Goal: Task Accomplishment & Management: Manage account settings

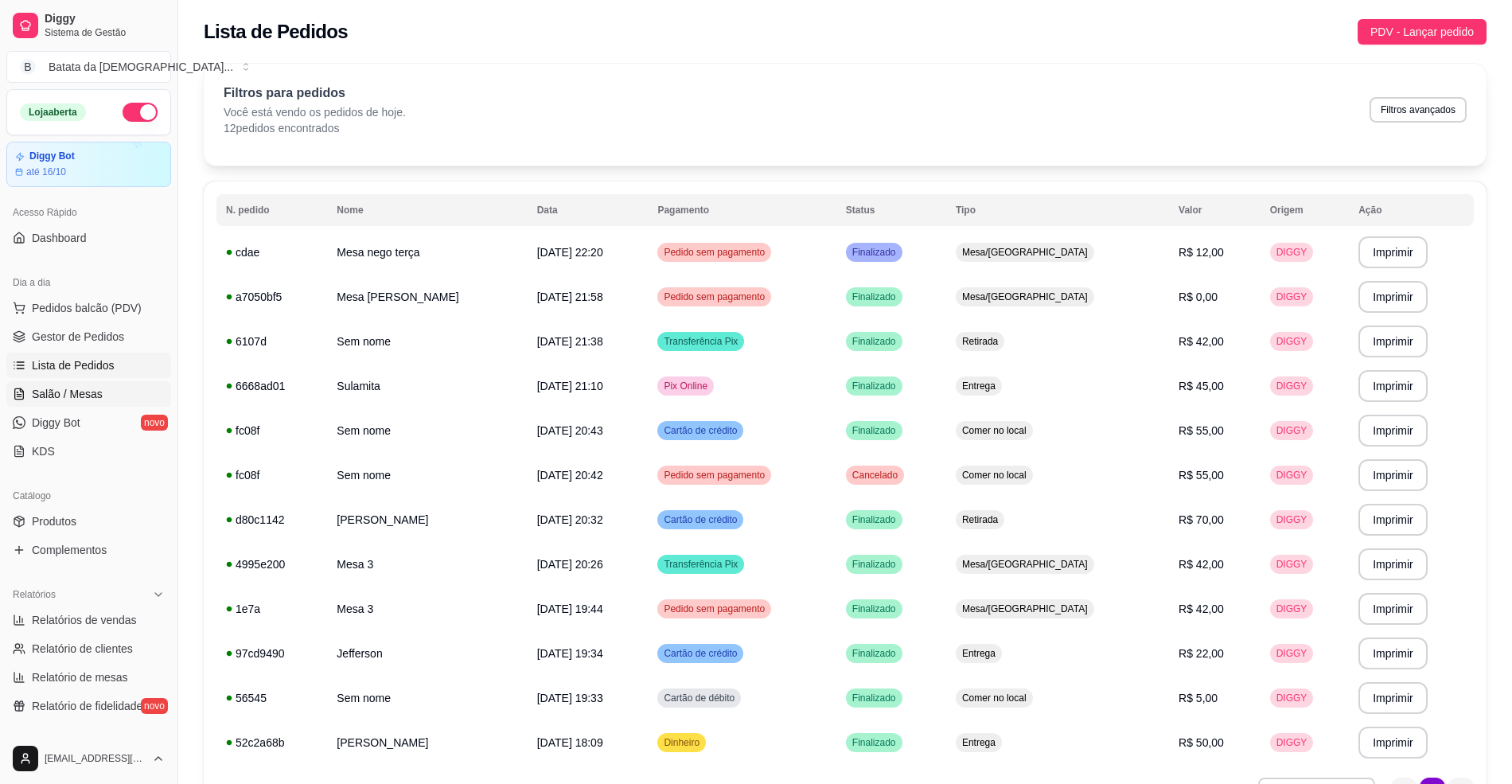
scroll to position [43, 0]
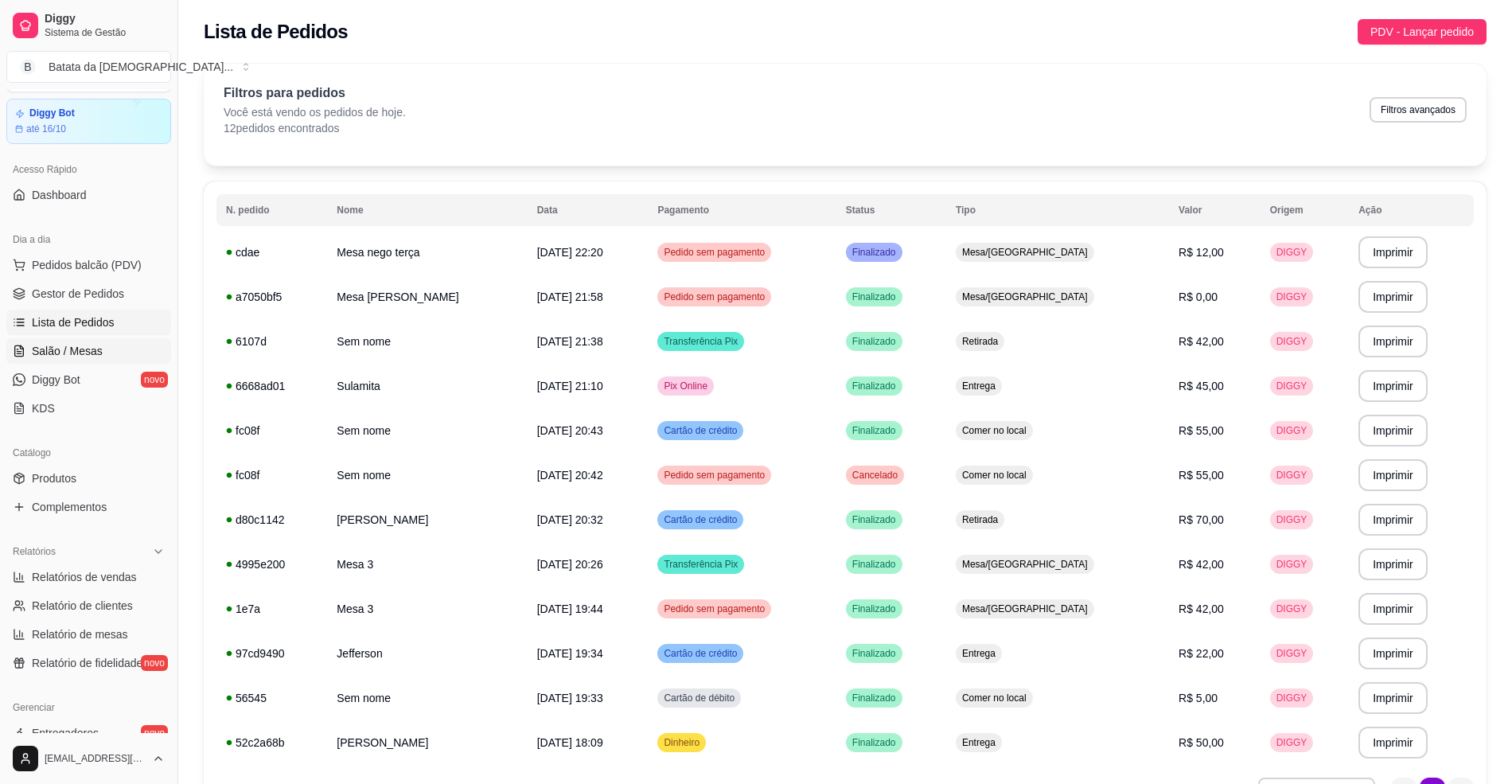
click at [64, 348] on span "Salão / Mesas" at bounding box center [67, 351] width 71 height 16
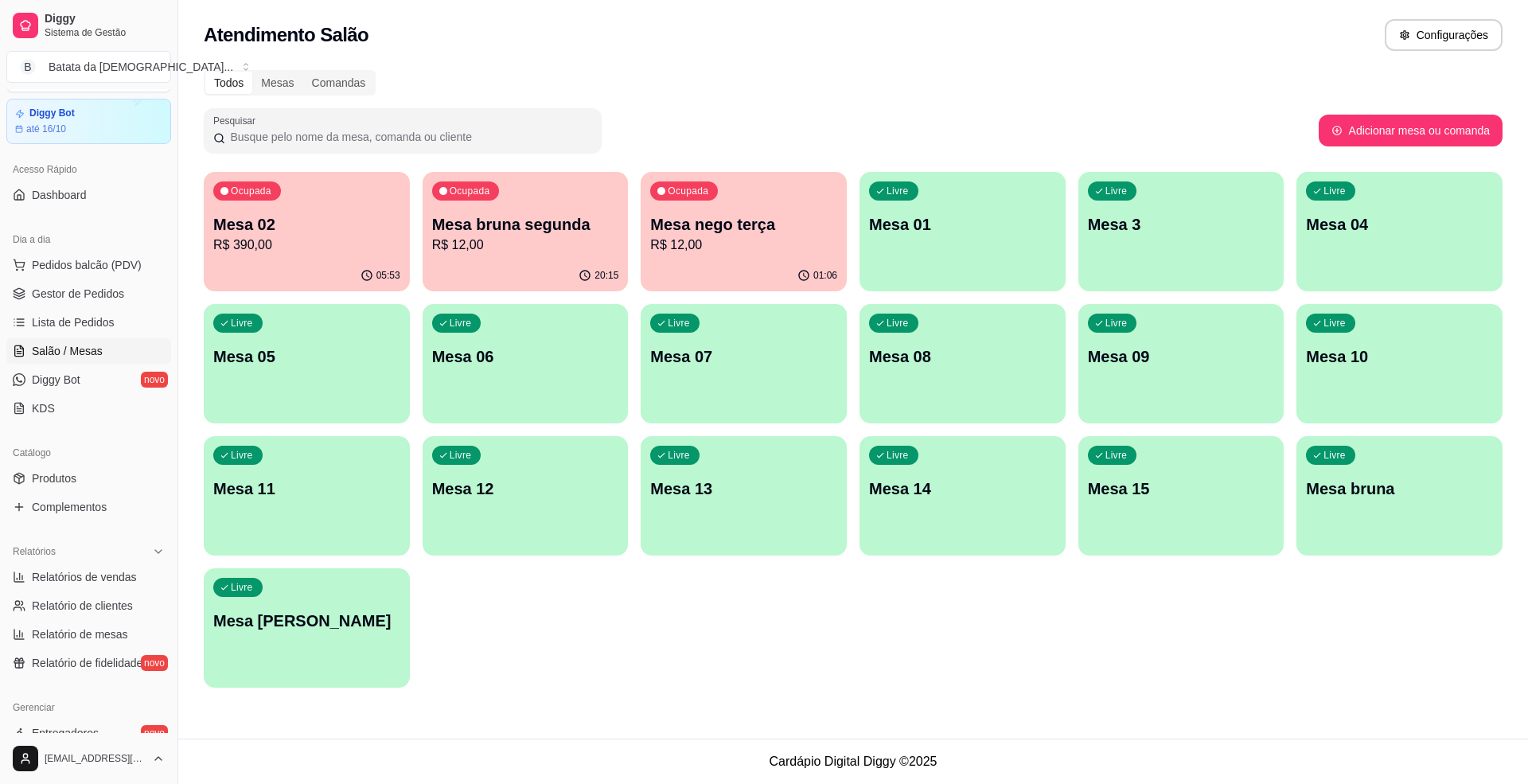
click at [701, 224] on p "Mesa nego terça" at bounding box center [744, 224] width 187 height 23
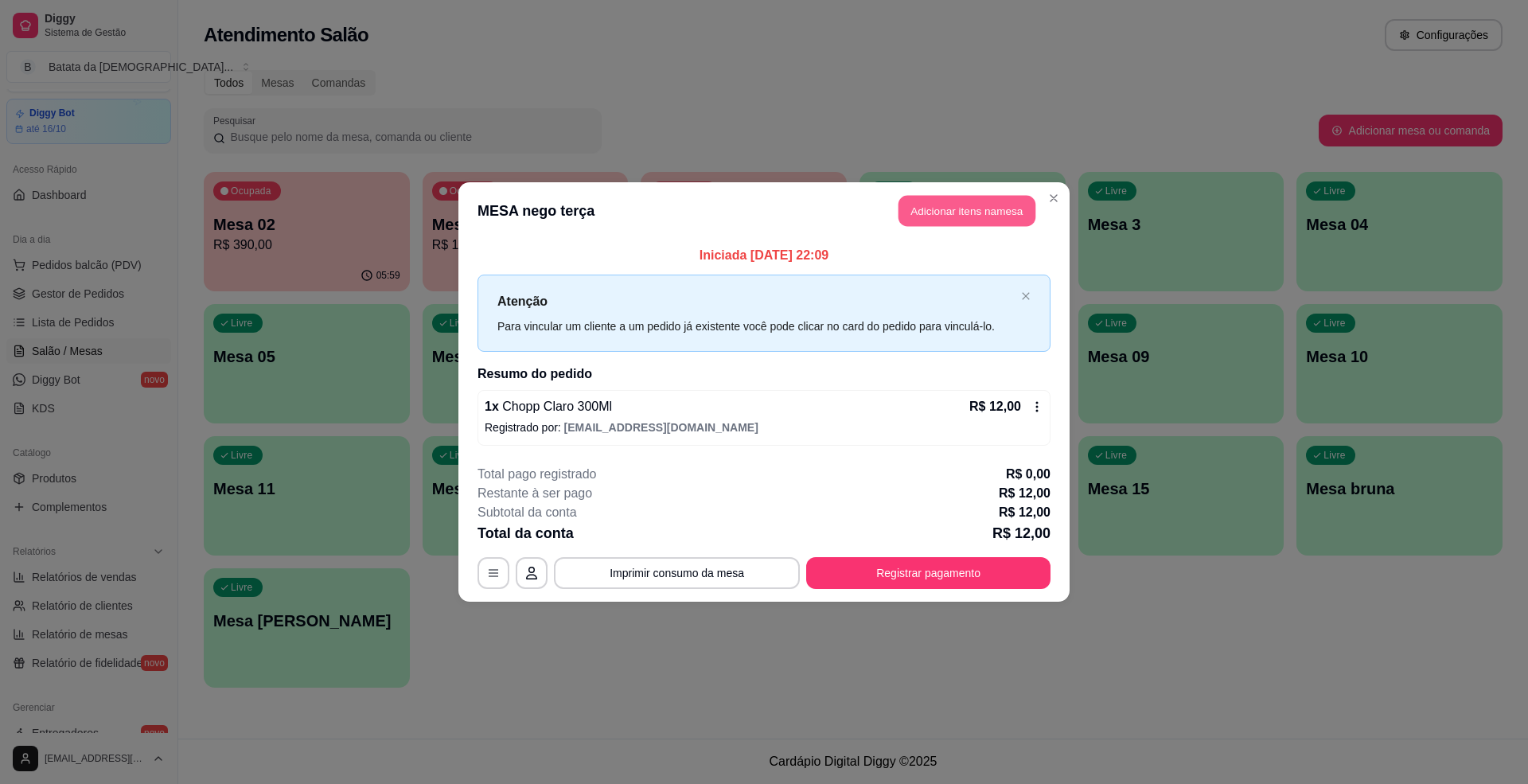
click at [954, 211] on button "Adicionar itens na mesa" at bounding box center [966, 211] width 137 height 31
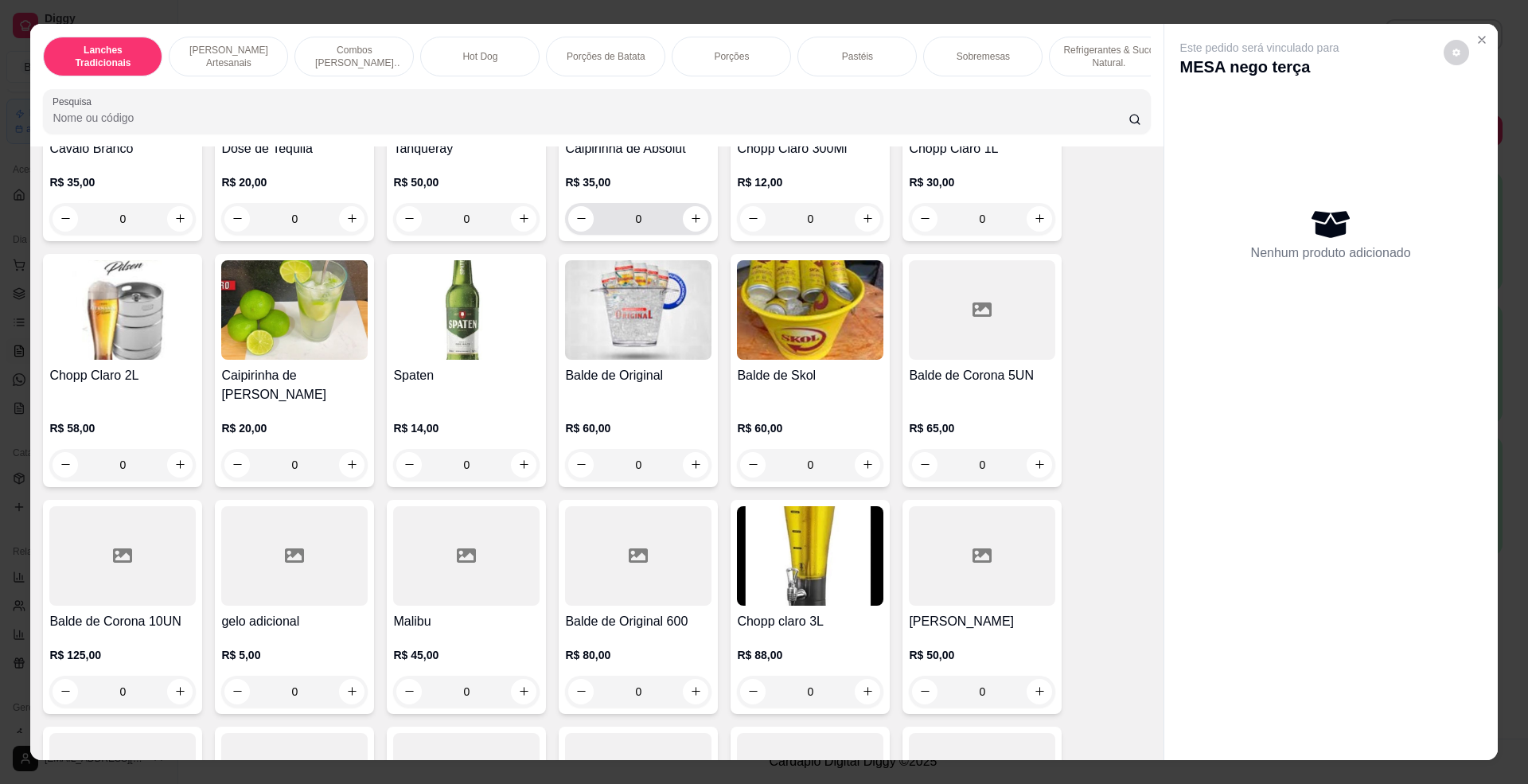
scroll to position [4878, 0]
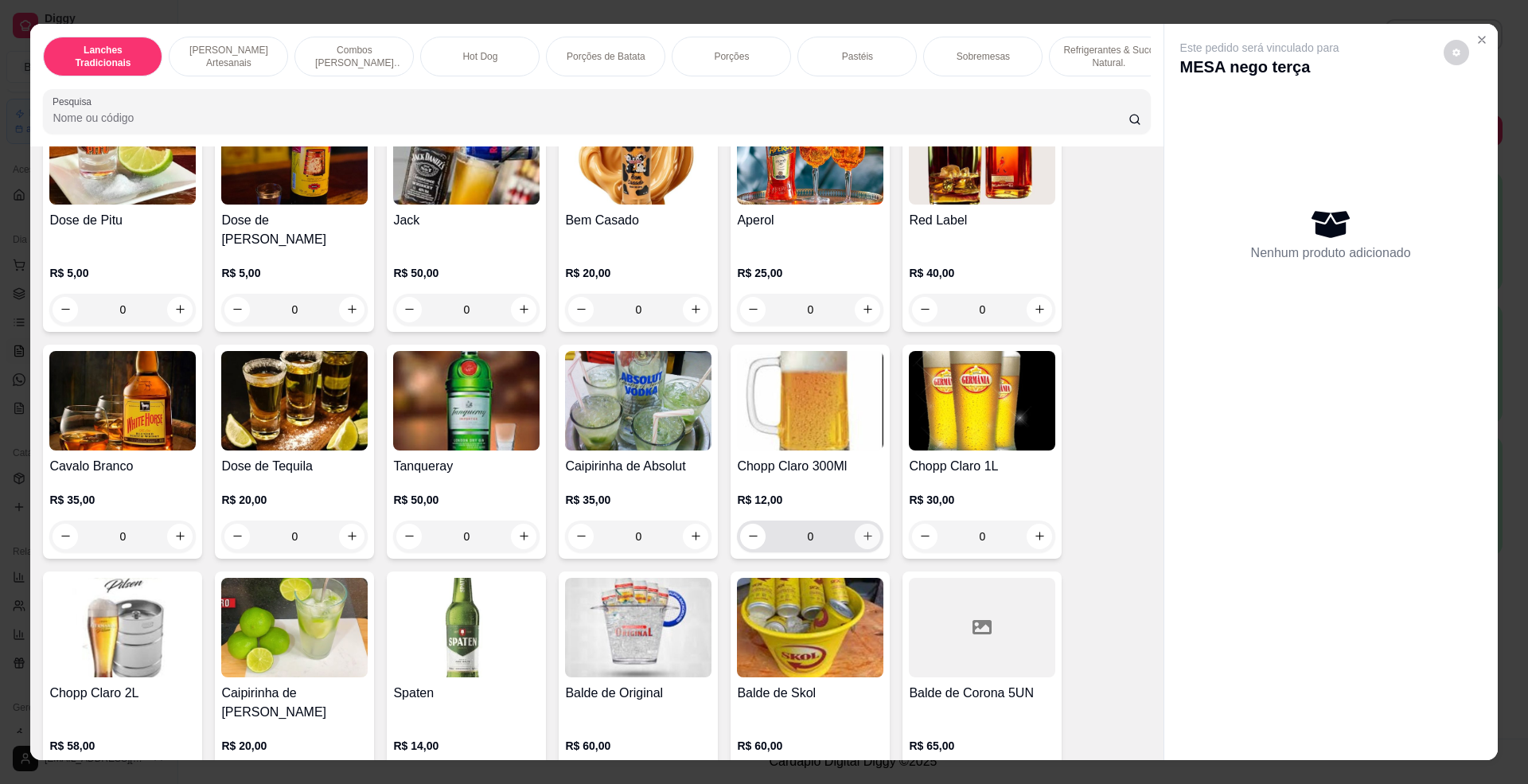
click at [854, 536] on button "increase-product-quantity" at bounding box center [867, 536] width 26 height 26
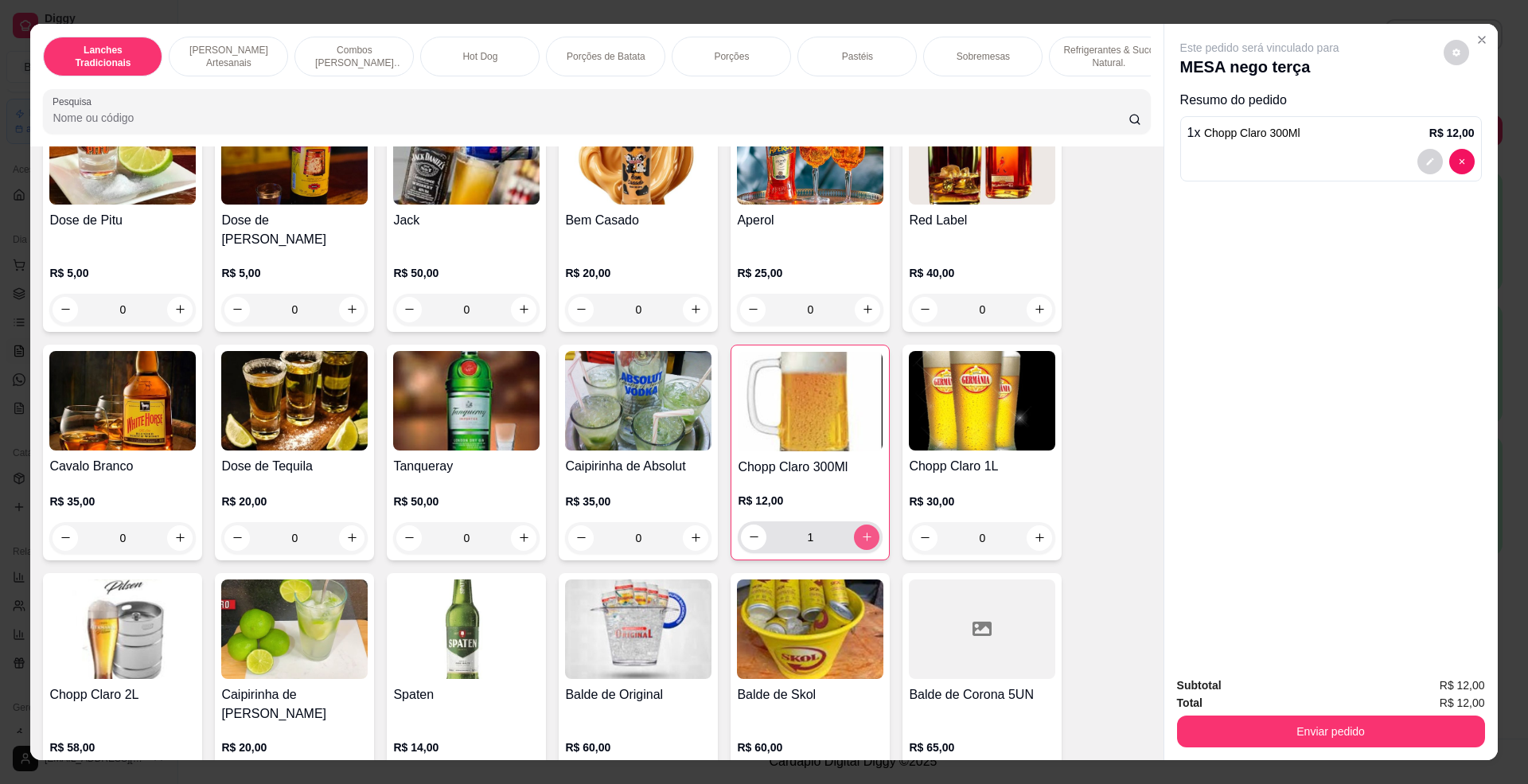
click at [861, 542] on button "increase-product-quantity" at bounding box center [867, 537] width 26 height 26
click at [854, 544] on button "increase-product-quantity" at bounding box center [866, 536] width 25 height 25
type input "3"
click at [1281, 739] on button "Enviar pedido" at bounding box center [1331, 731] width 308 height 32
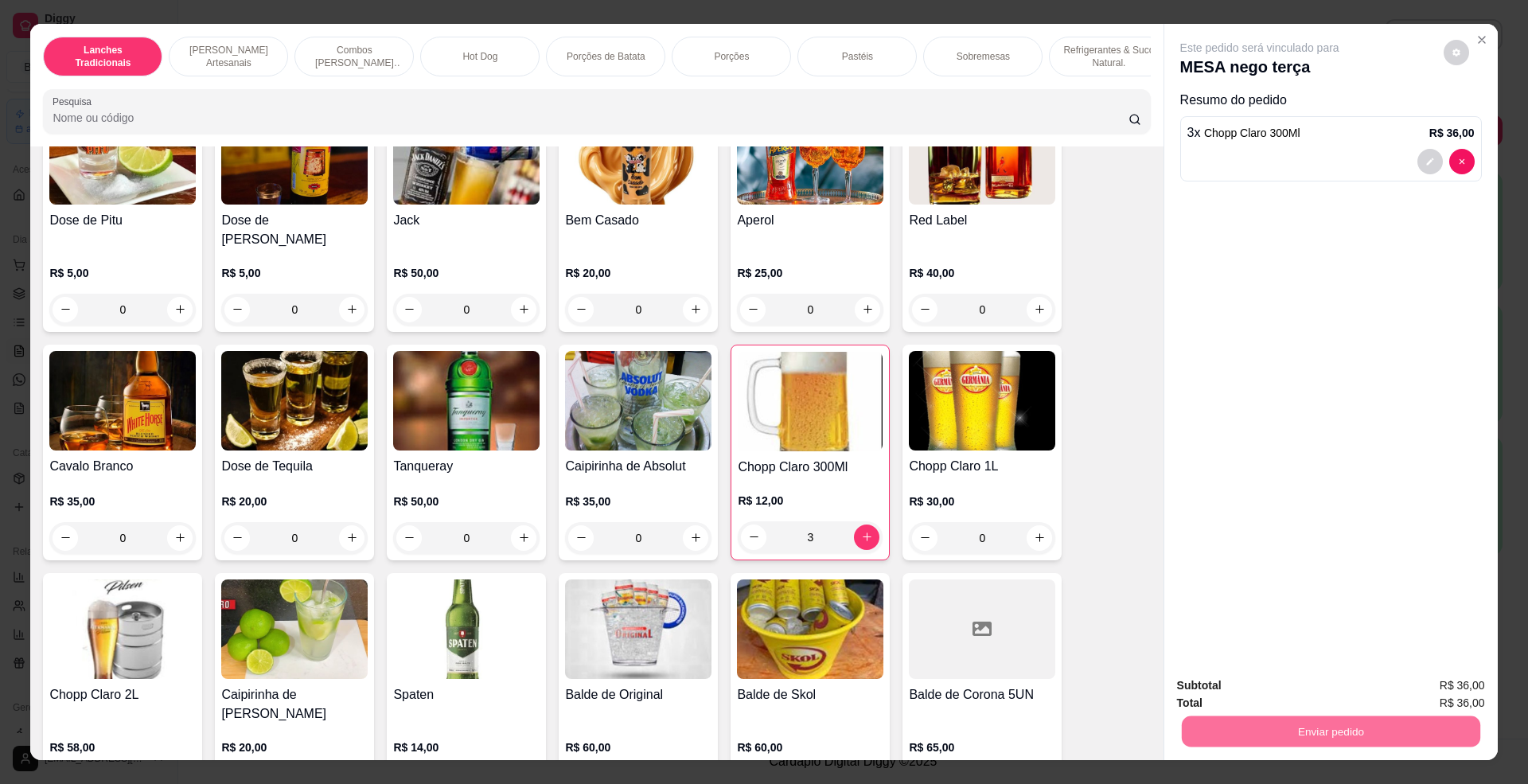
click at [1274, 694] on button "Não registrar e enviar pedido" at bounding box center [1276, 692] width 161 height 30
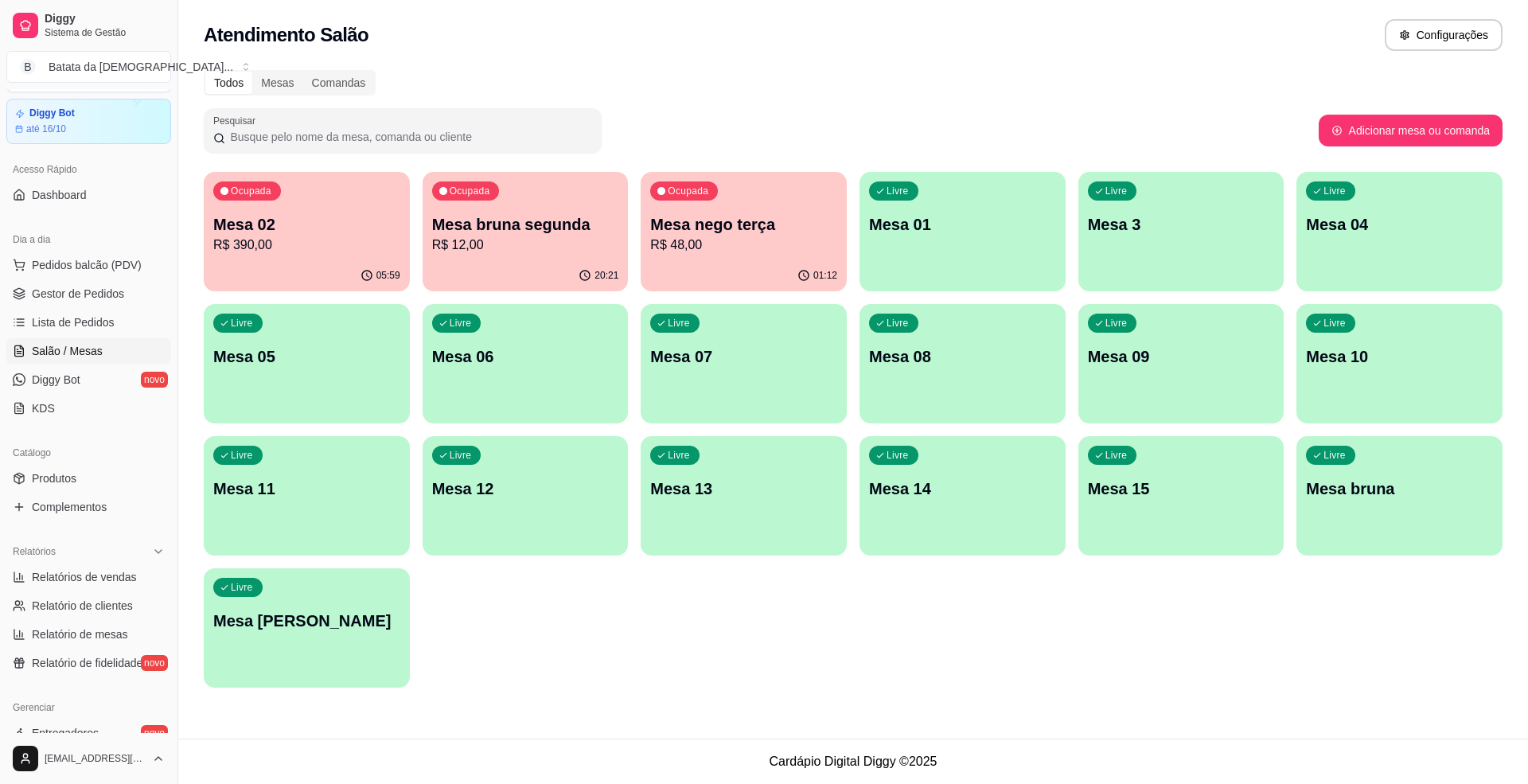
click at [713, 198] on div "Ocupada" at bounding box center [684, 190] width 68 height 19
click at [558, 278] on div "20:22" at bounding box center [525, 275] width 206 height 31
click at [329, 223] on p "Mesa 02" at bounding box center [306, 224] width 187 height 23
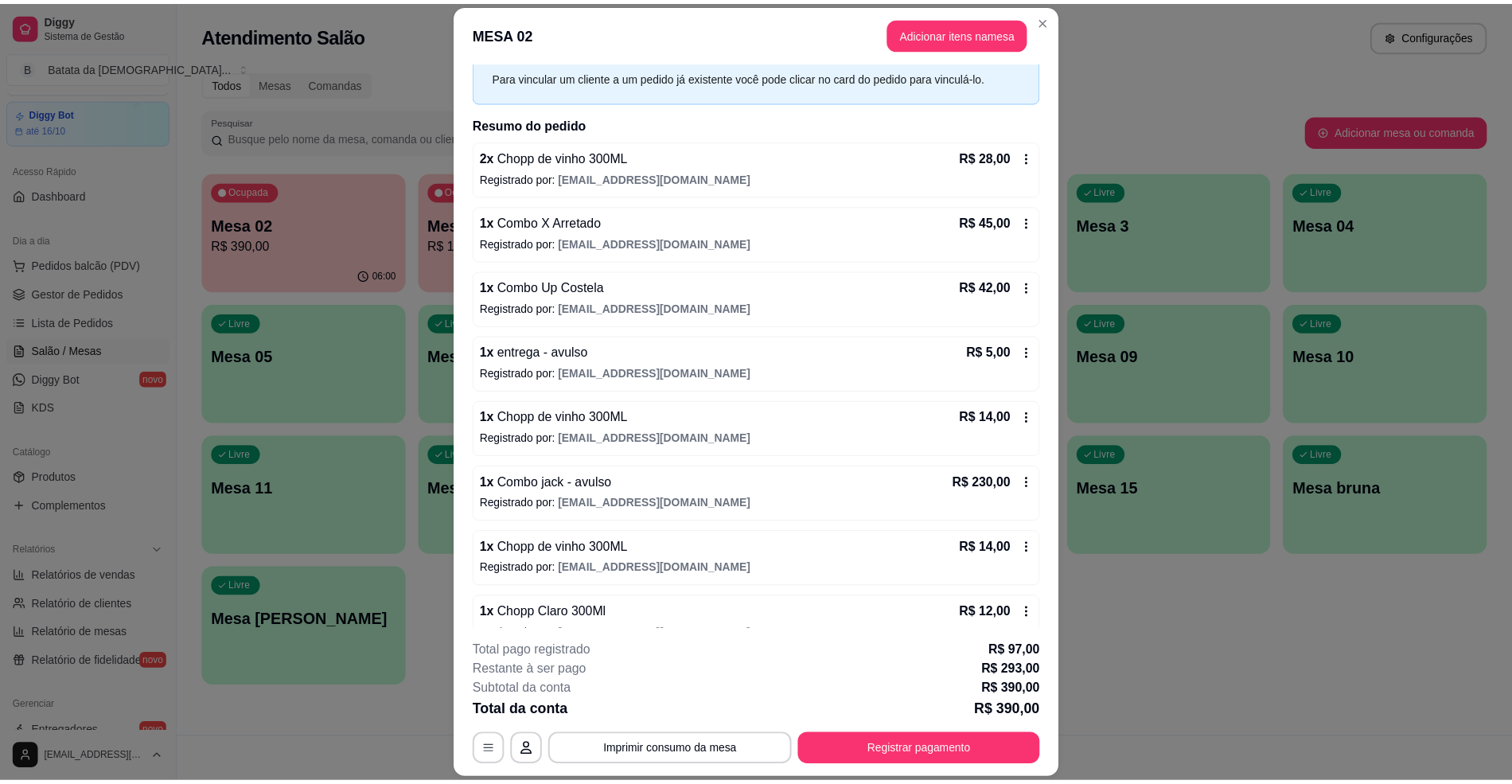
scroll to position [0, 0]
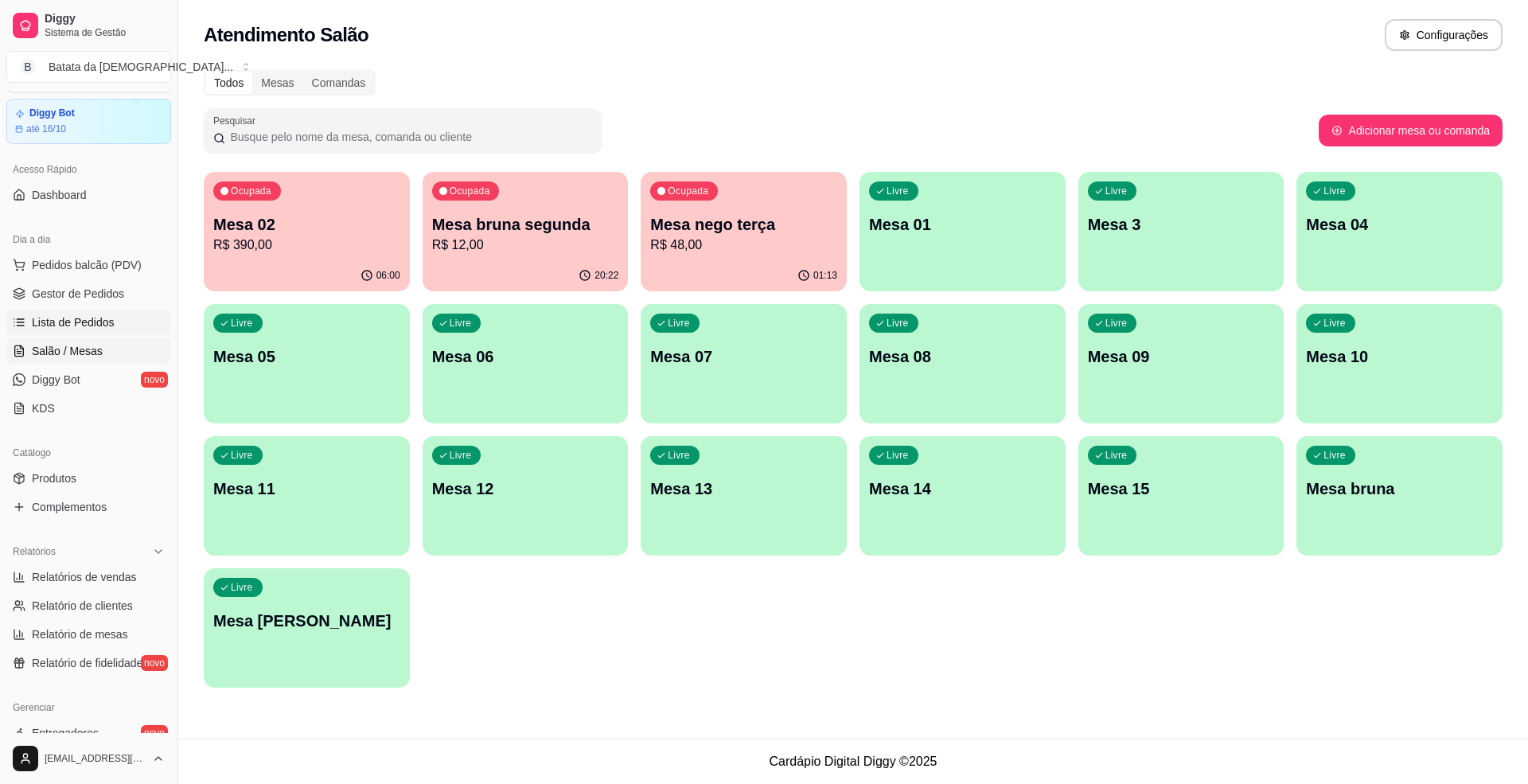
click at [100, 335] on link "Lista de Pedidos" at bounding box center [88, 322] width 165 height 26
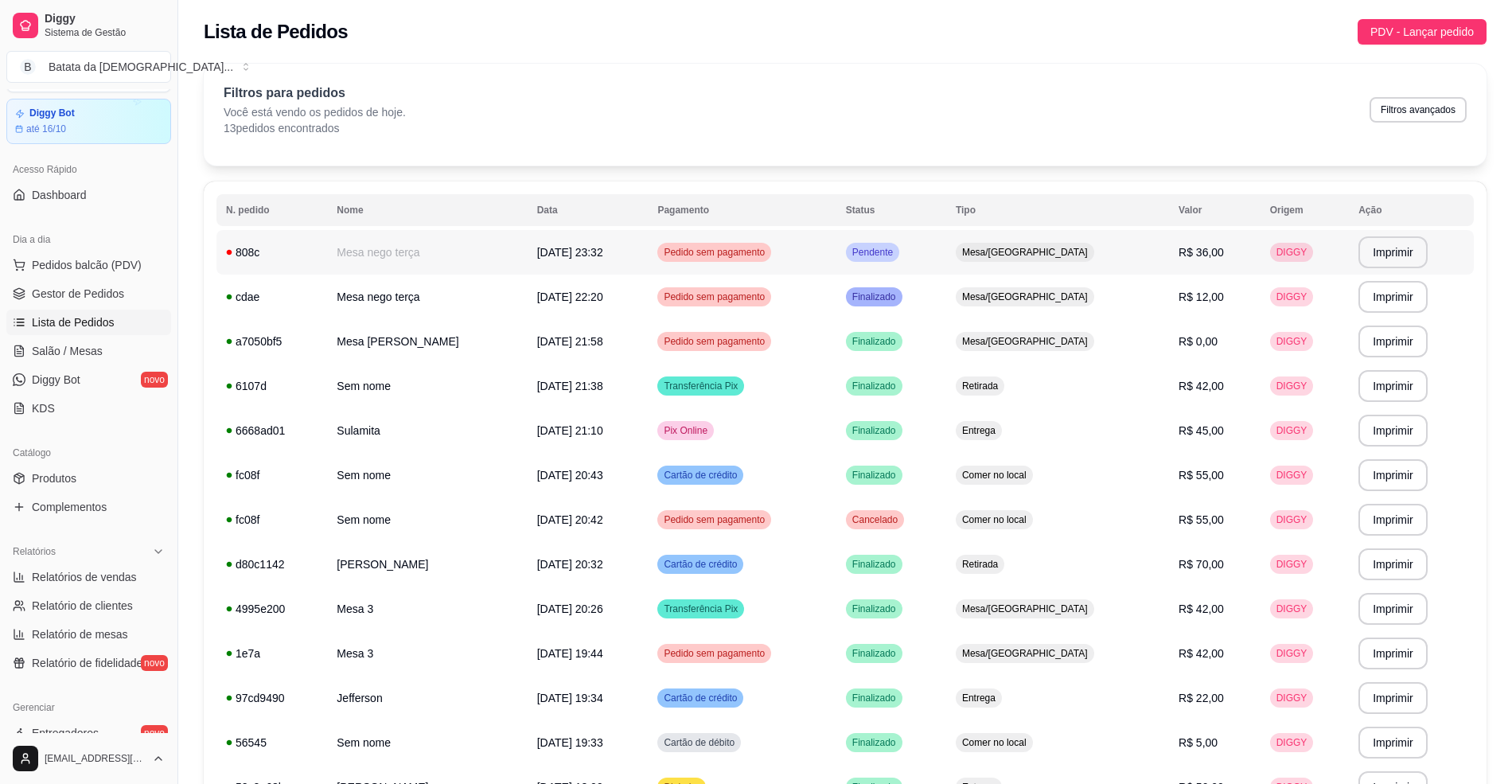
click at [895, 249] on span "Pendente" at bounding box center [873, 252] width 47 height 13
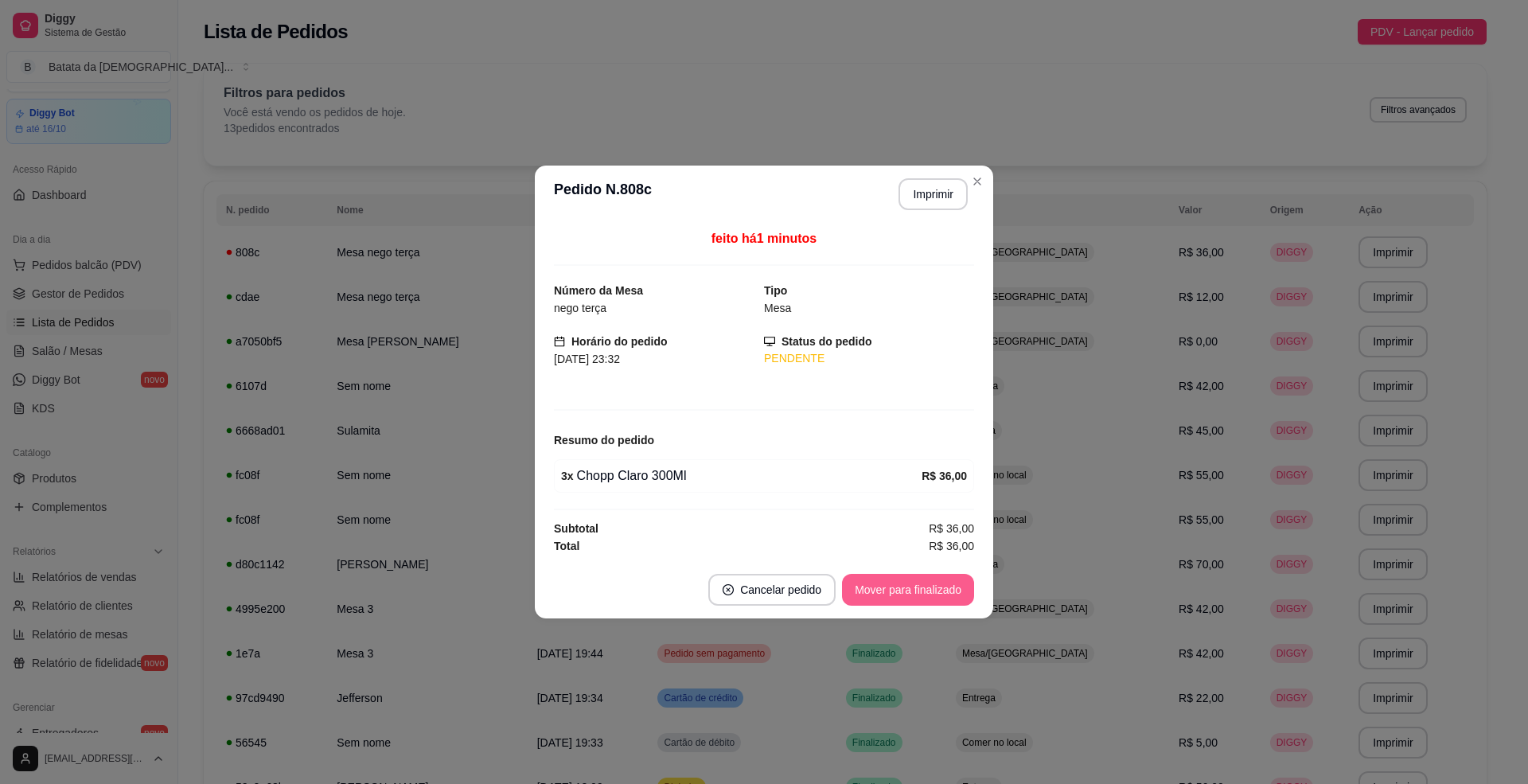
click at [900, 567] on footer "Cancelar pedido Mover para finalizado" at bounding box center [764, 589] width 458 height 57
click at [929, 577] on button "Mover para finalizado" at bounding box center [908, 589] width 128 height 31
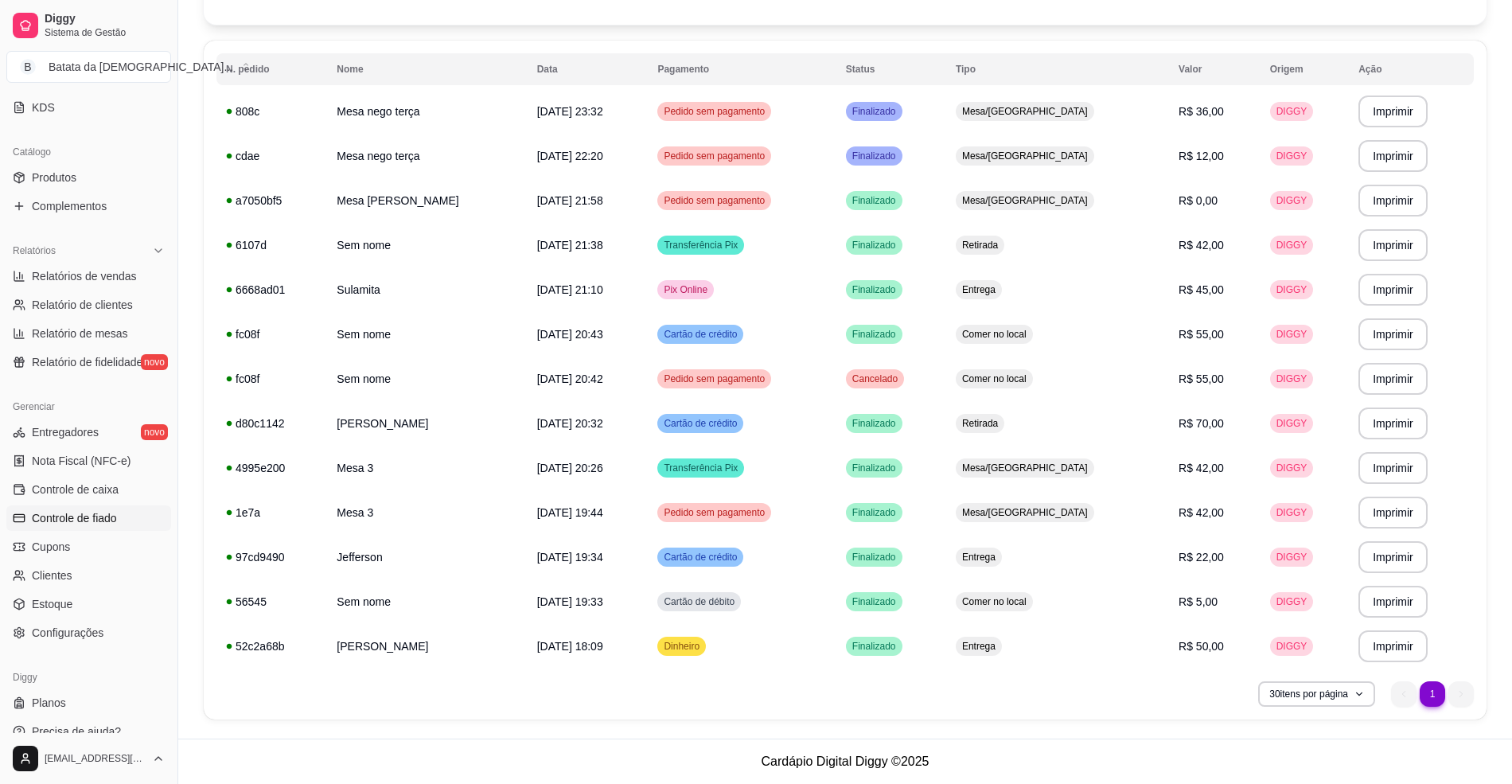
scroll to position [361, 0]
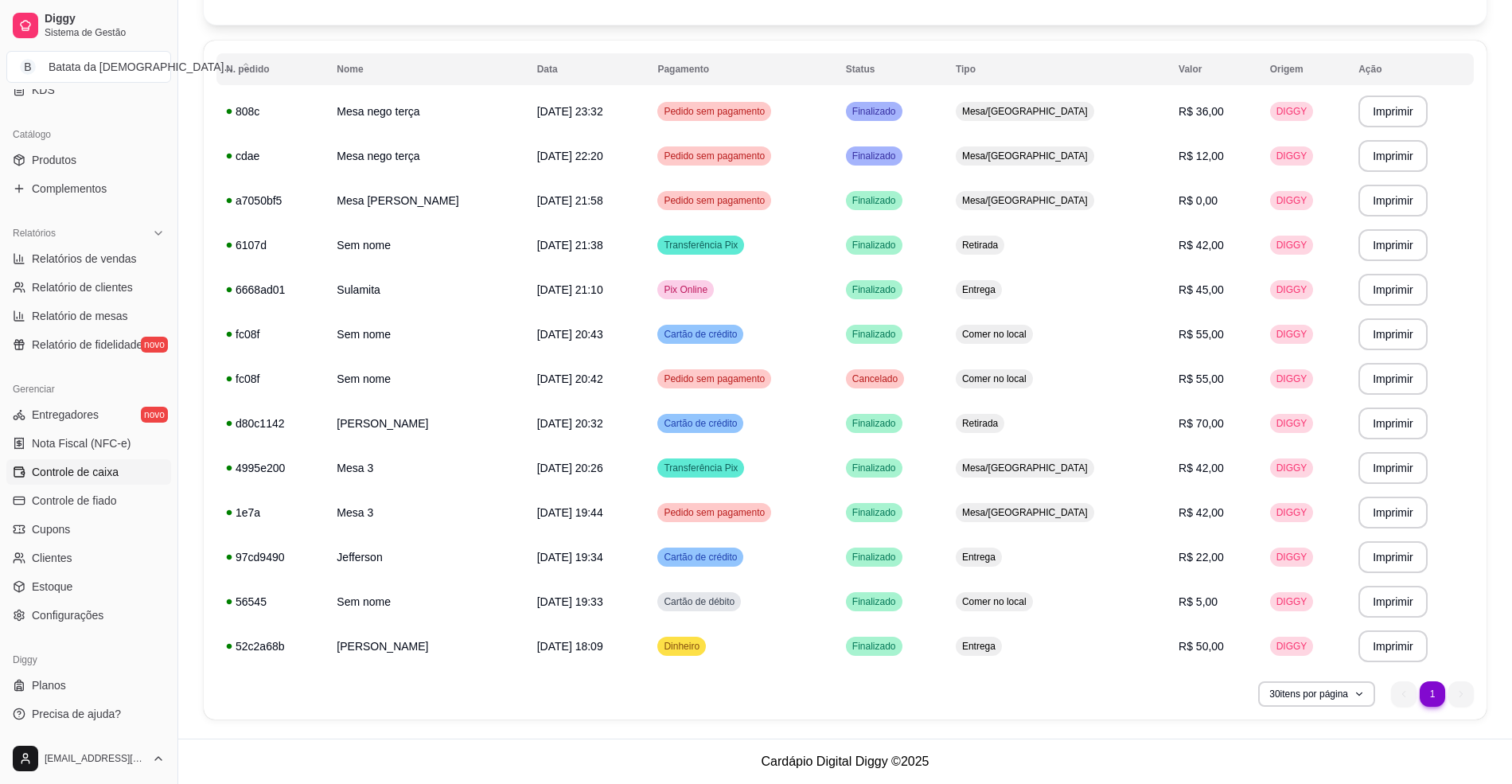
click at [109, 464] on span "Controle de caixa" at bounding box center [75, 472] width 87 height 16
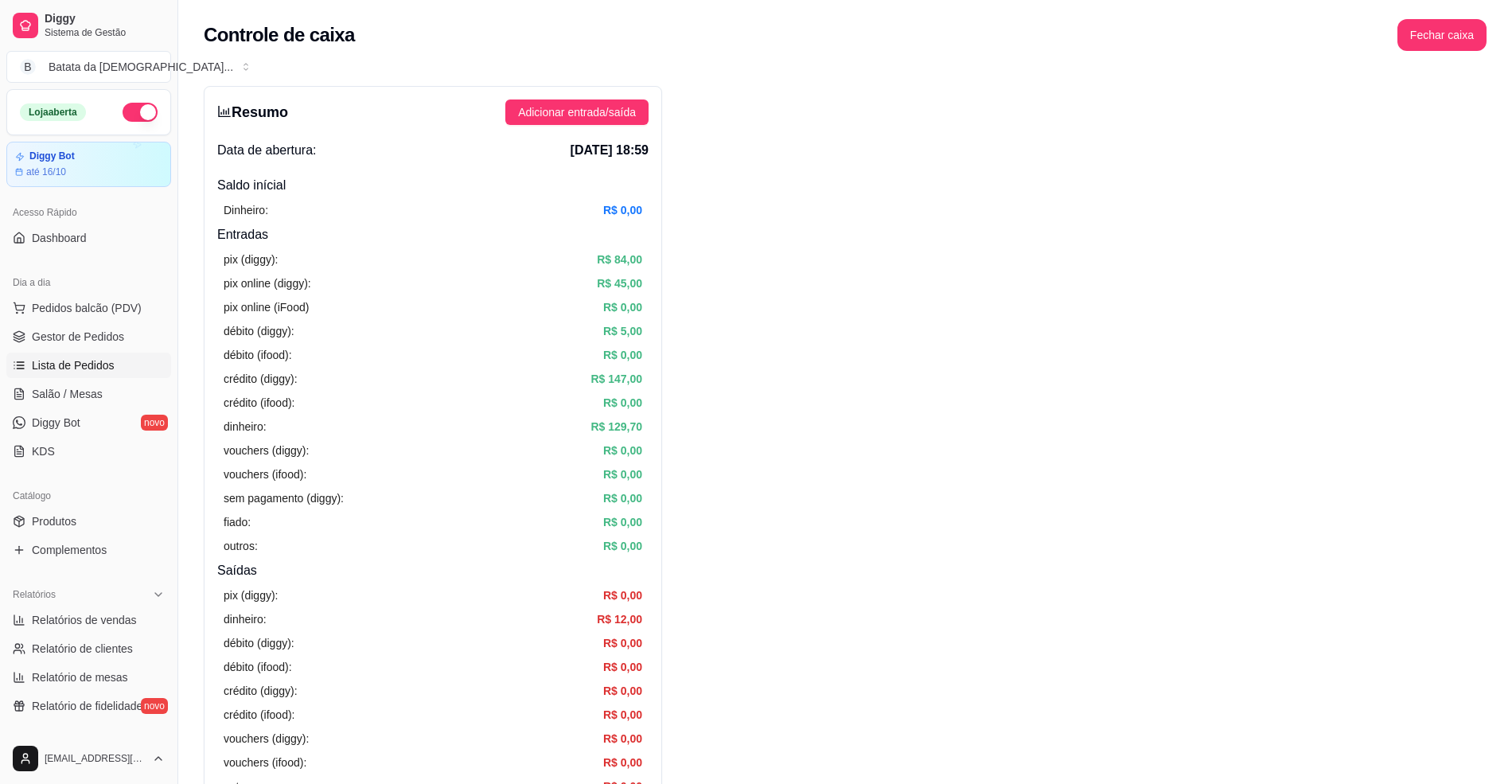
click at [128, 360] on link "Lista de Pedidos" at bounding box center [88, 365] width 164 height 26
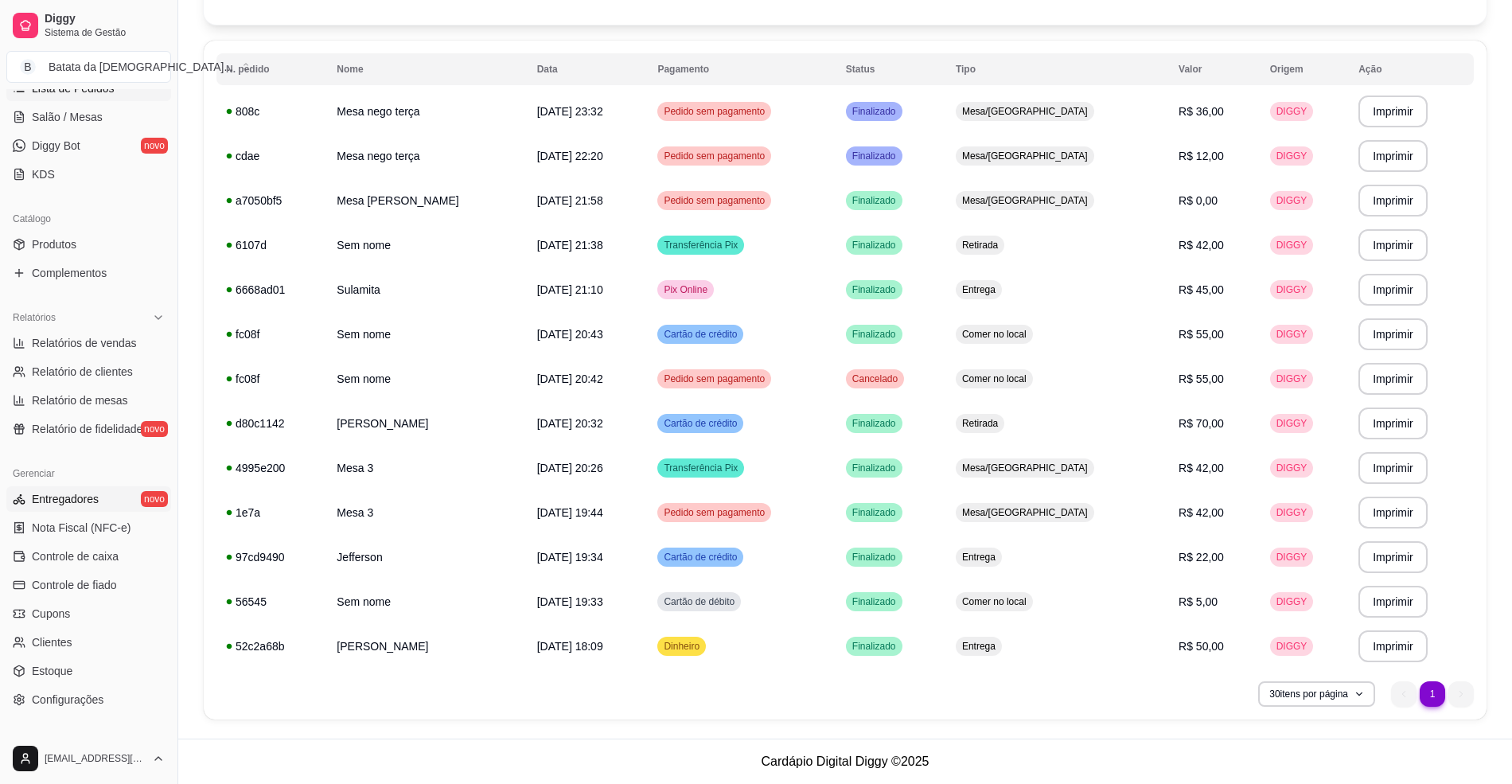
scroll to position [318, 0]
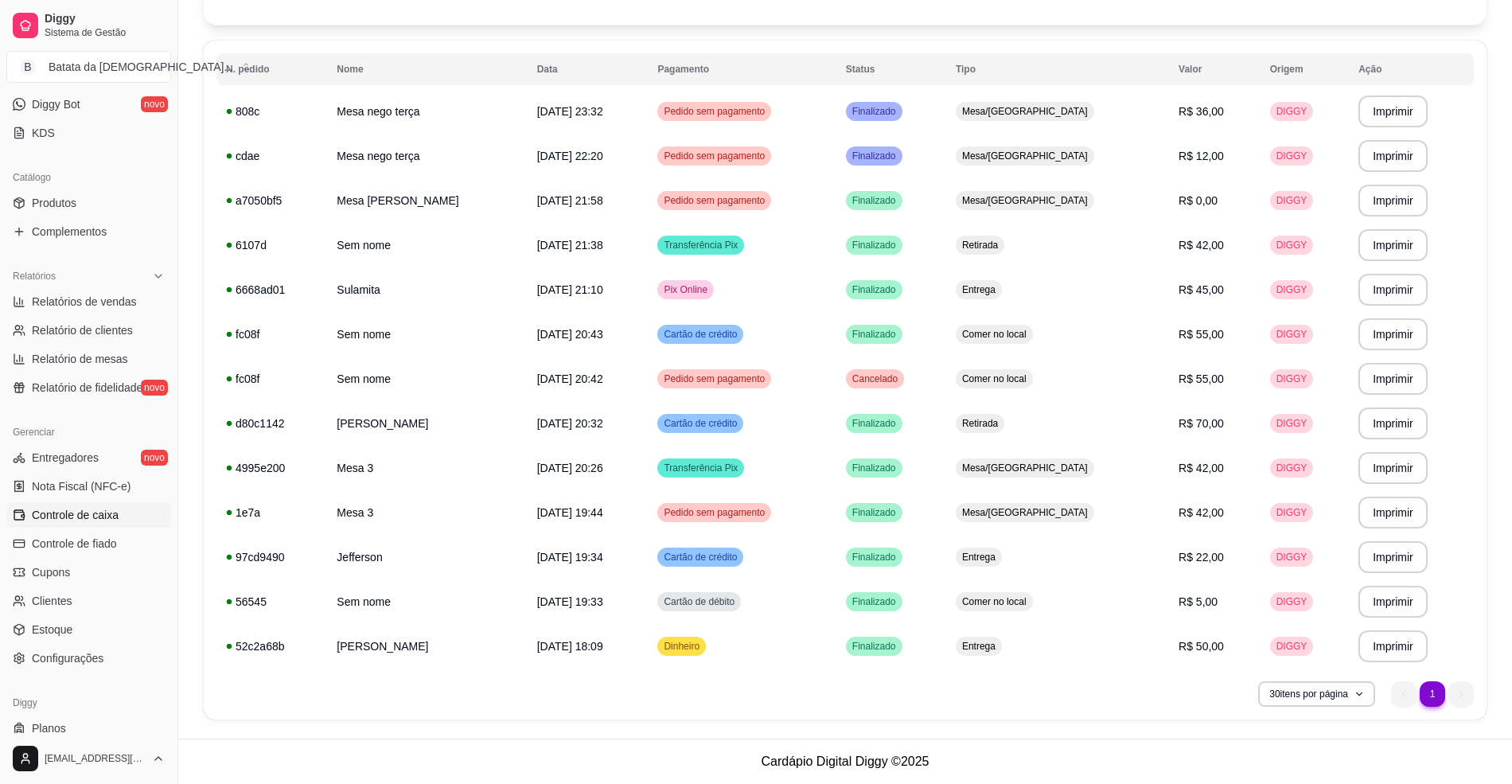
click at [75, 513] on span "Controle de caixa" at bounding box center [75, 514] width 87 height 16
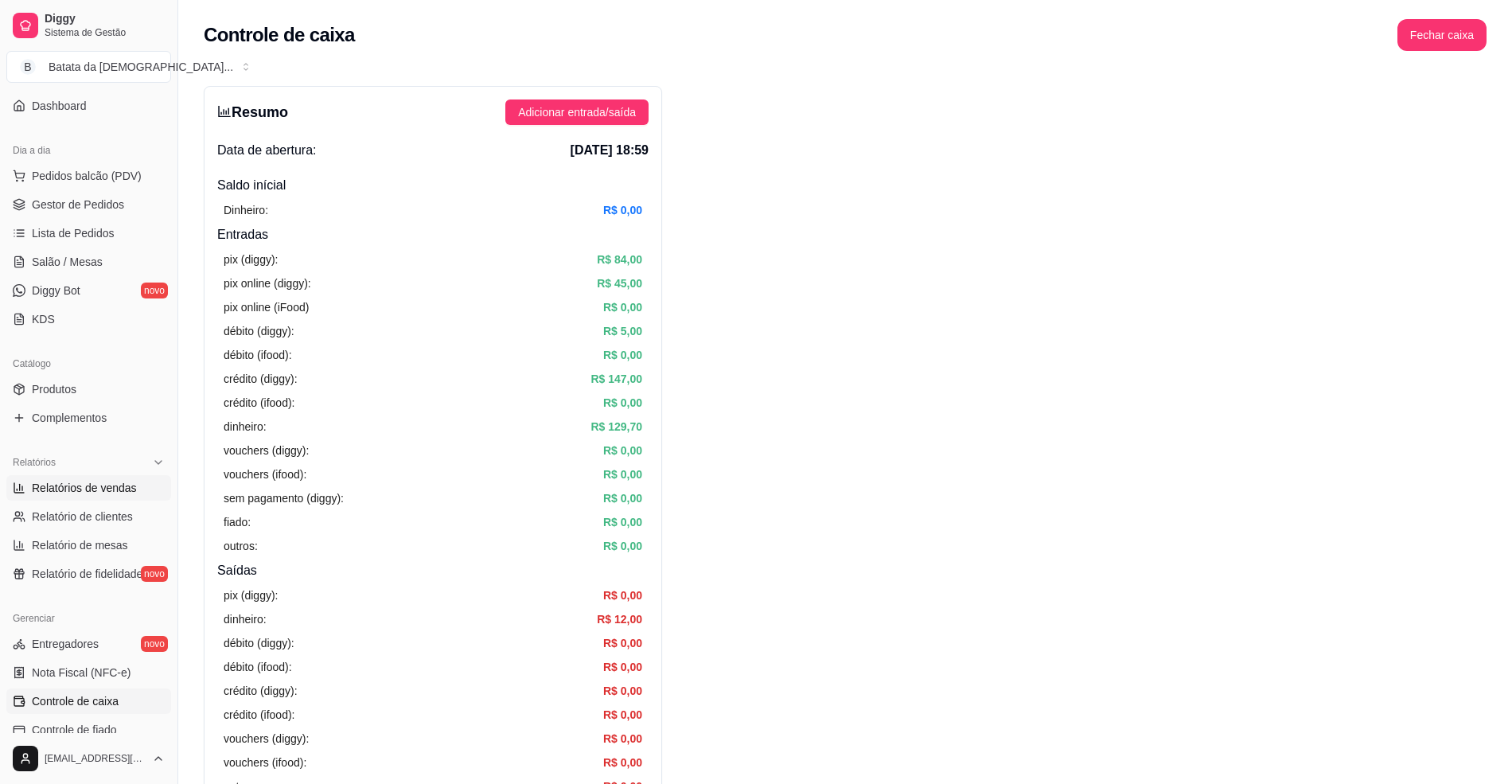
scroll to position [105, 0]
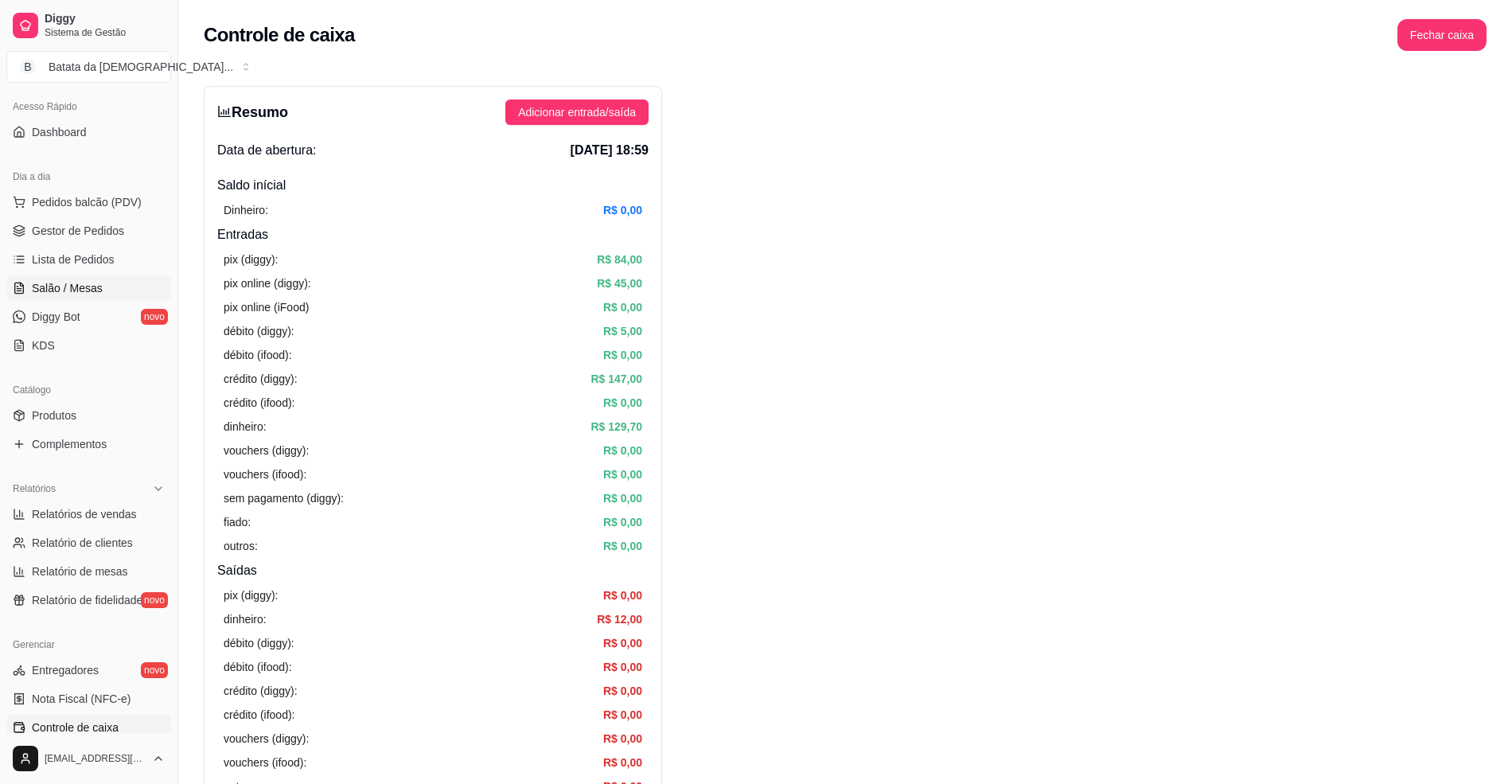
click at [87, 291] on span "Salão / Mesas" at bounding box center [67, 288] width 71 height 16
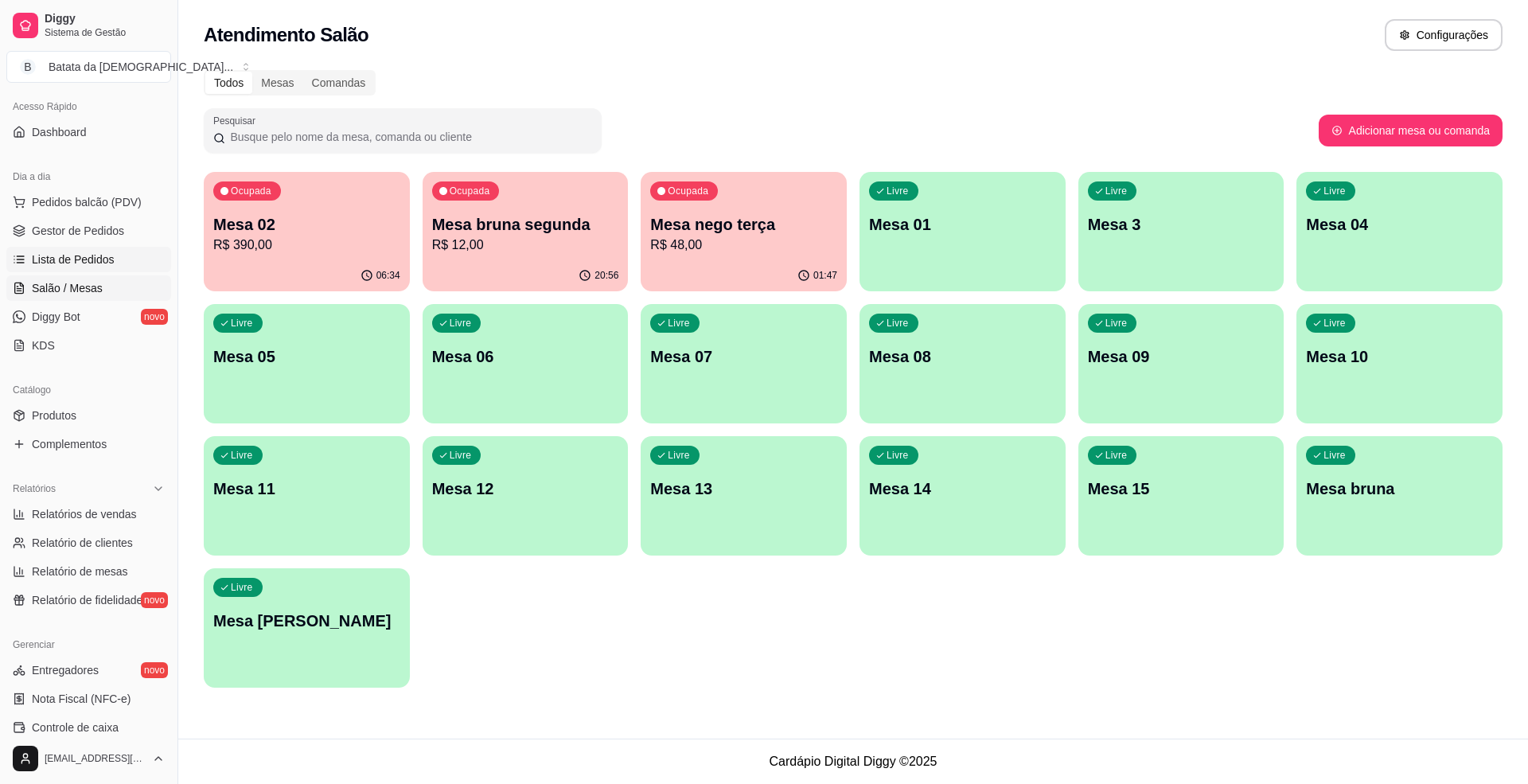
click at [113, 258] on link "Lista de Pedidos" at bounding box center [88, 259] width 165 height 26
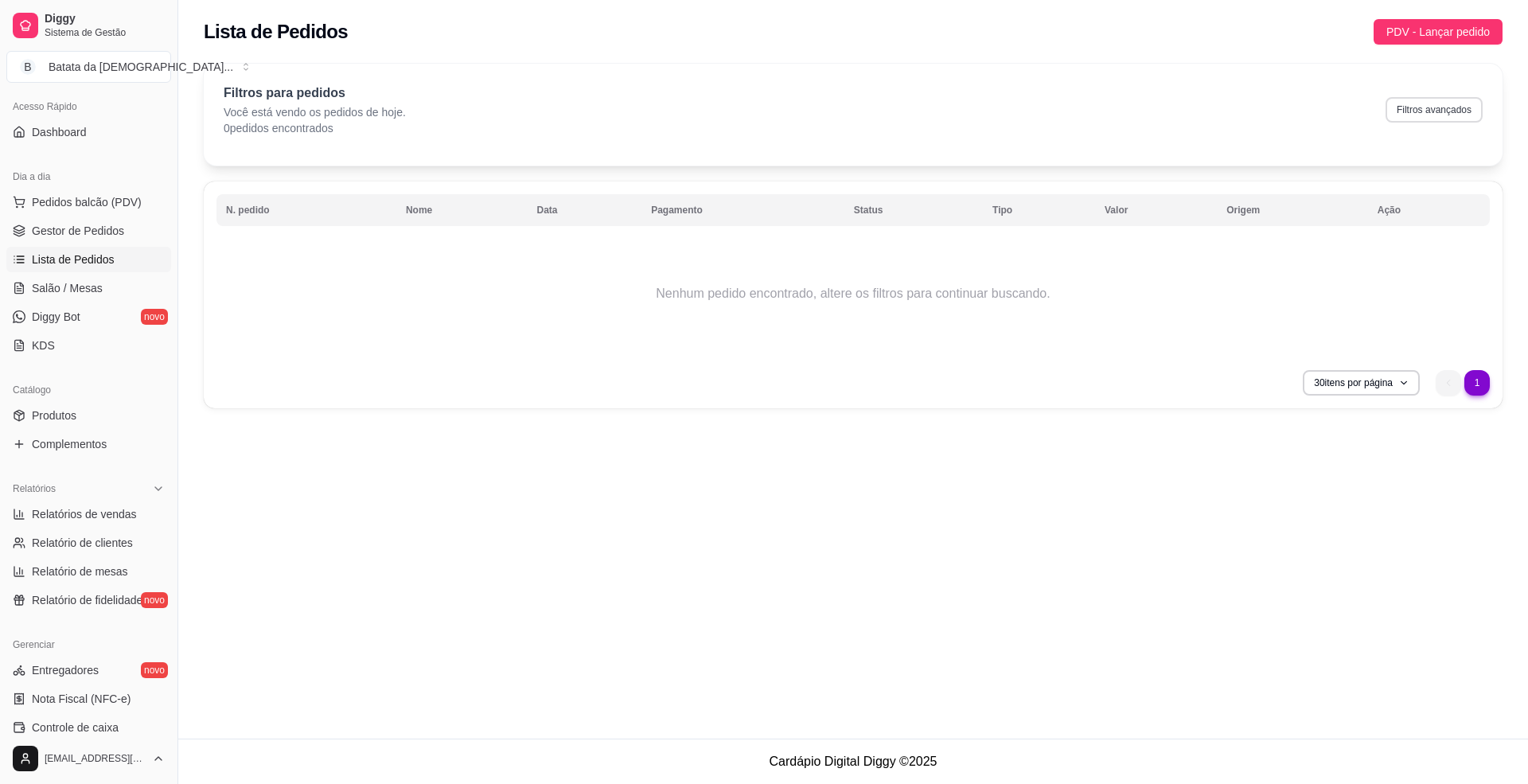
click at [1441, 111] on button "Filtros avançados" at bounding box center [1433, 110] width 98 height 26
select select "0"
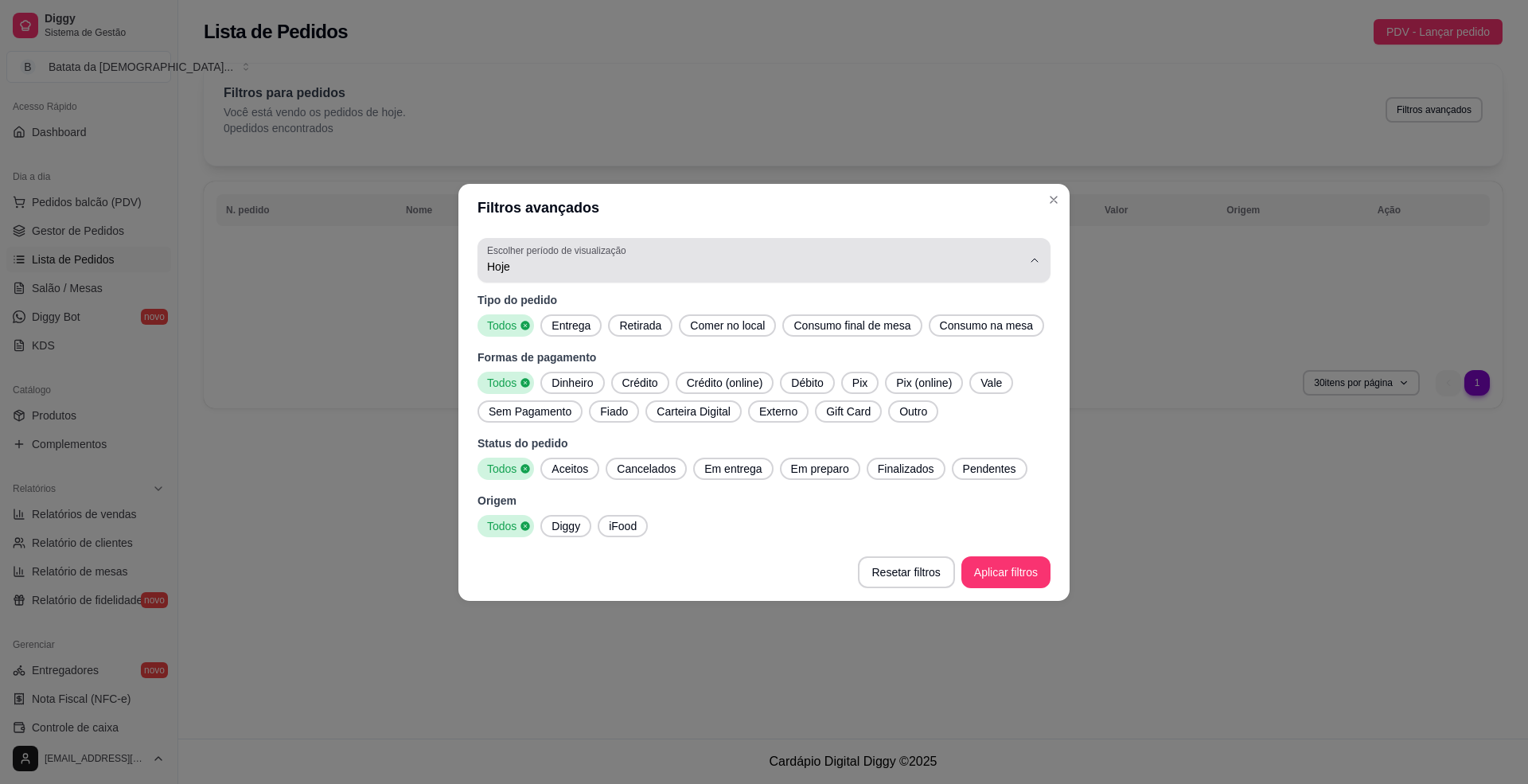
click at [779, 261] on span "Hoje" at bounding box center [754, 266] width 535 height 16
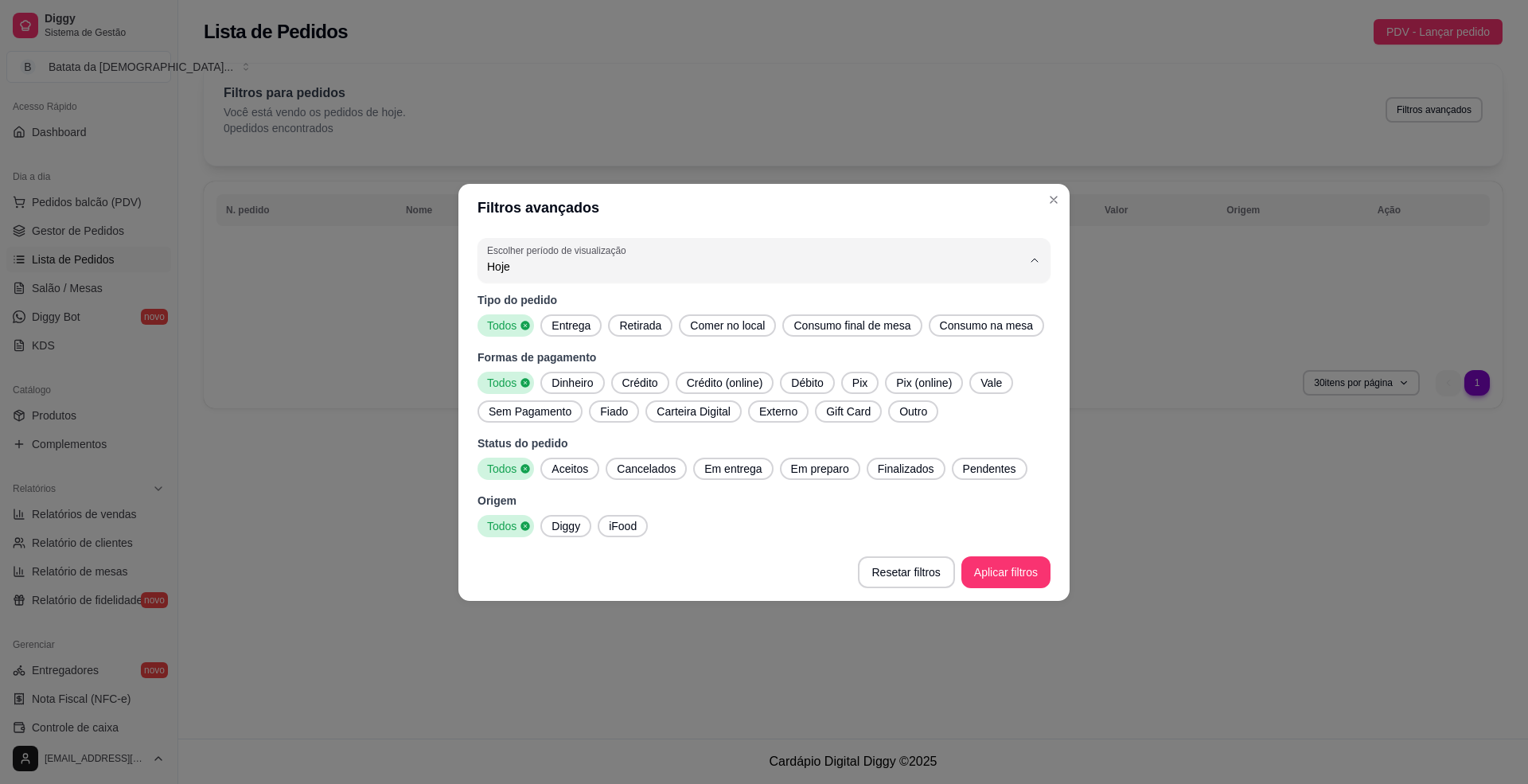
click at [773, 334] on span "Ontem" at bounding box center [757, 329] width 510 height 15
type input "1"
select select "1"
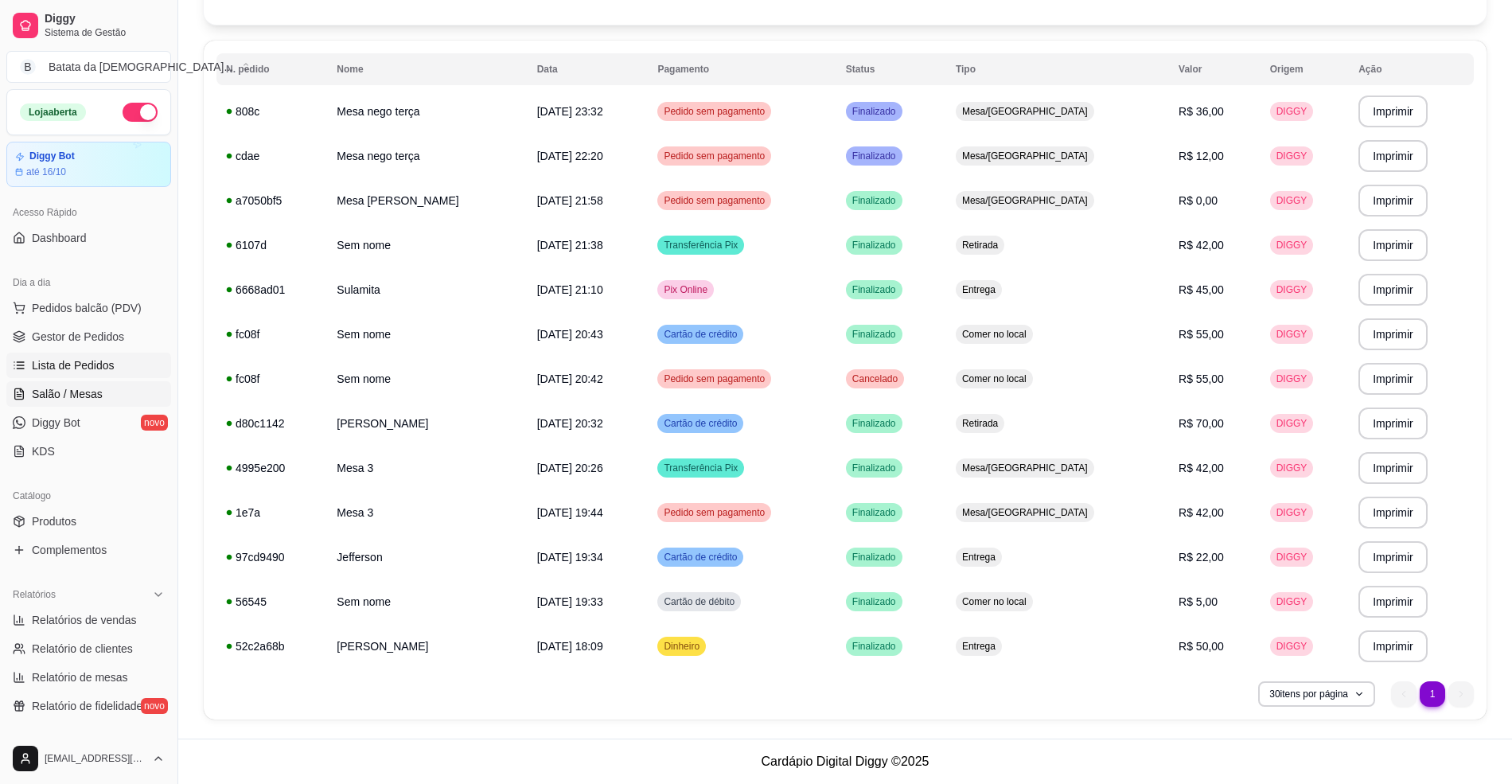
click at [100, 405] on link "Salão / Mesas" at bounding box center [88, 394] width 164 height 26
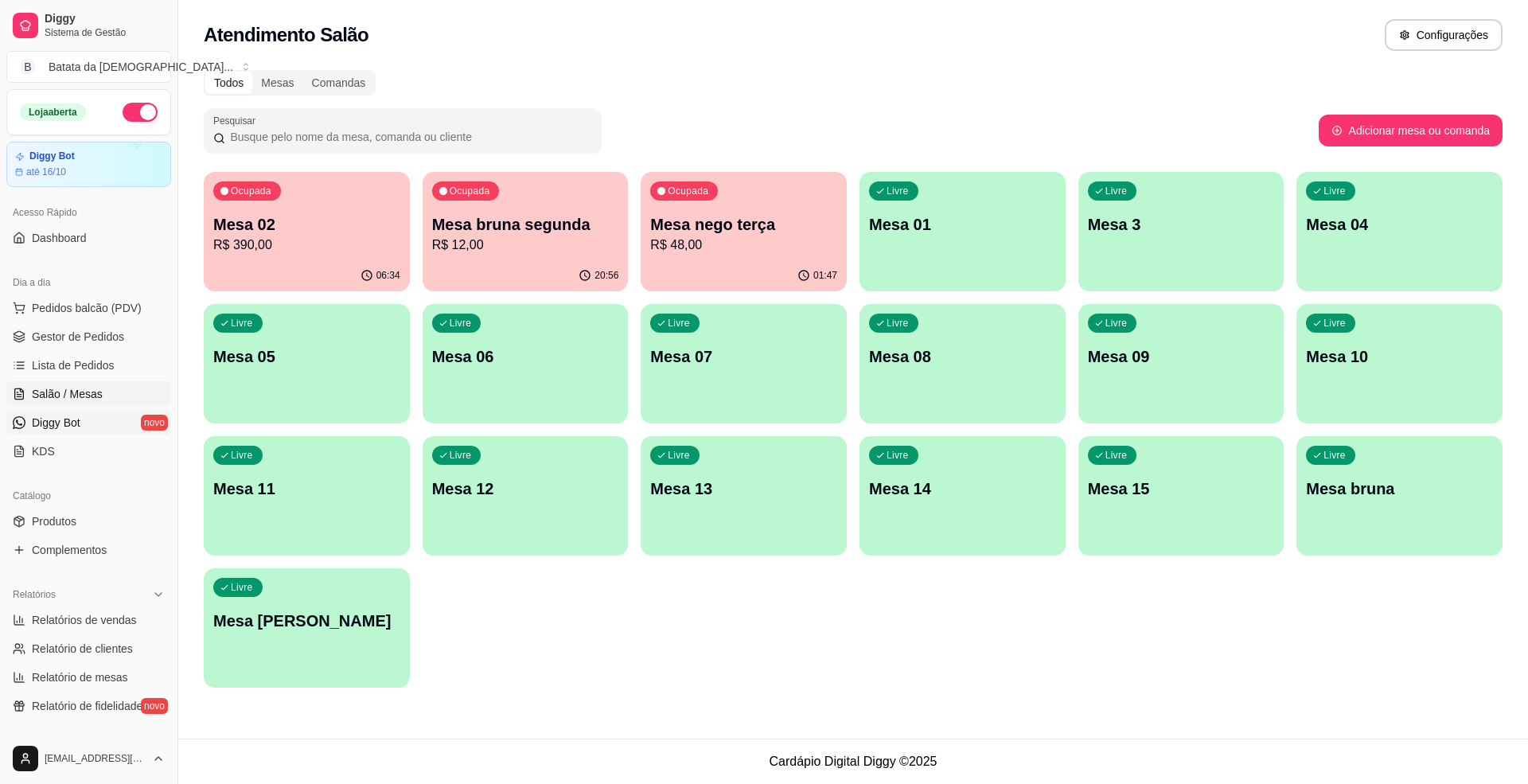
click at [89, 421] on link "Diggy Bot novo" at bounding box center [88, 423] width 165 height 26
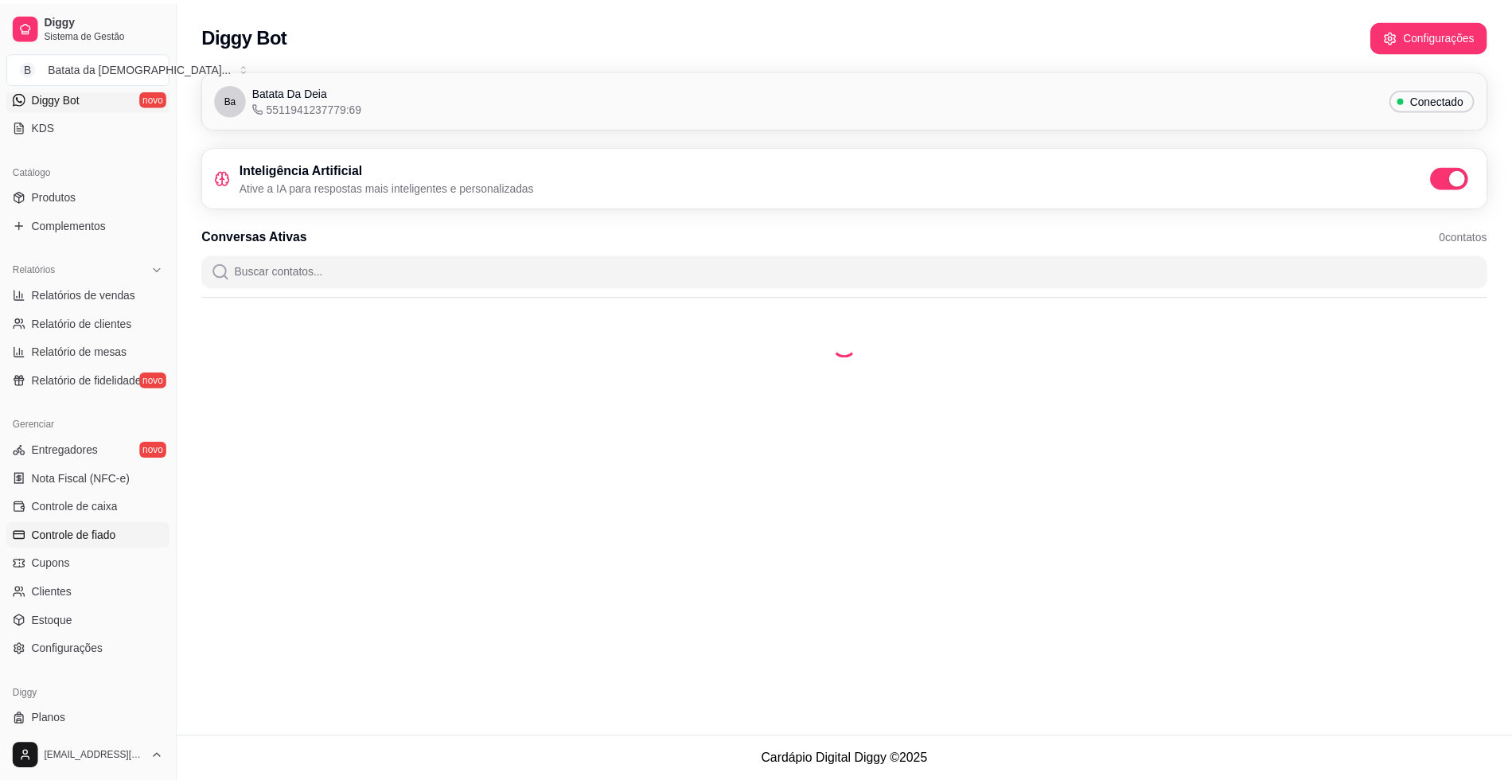
scroll to position [361, 0]
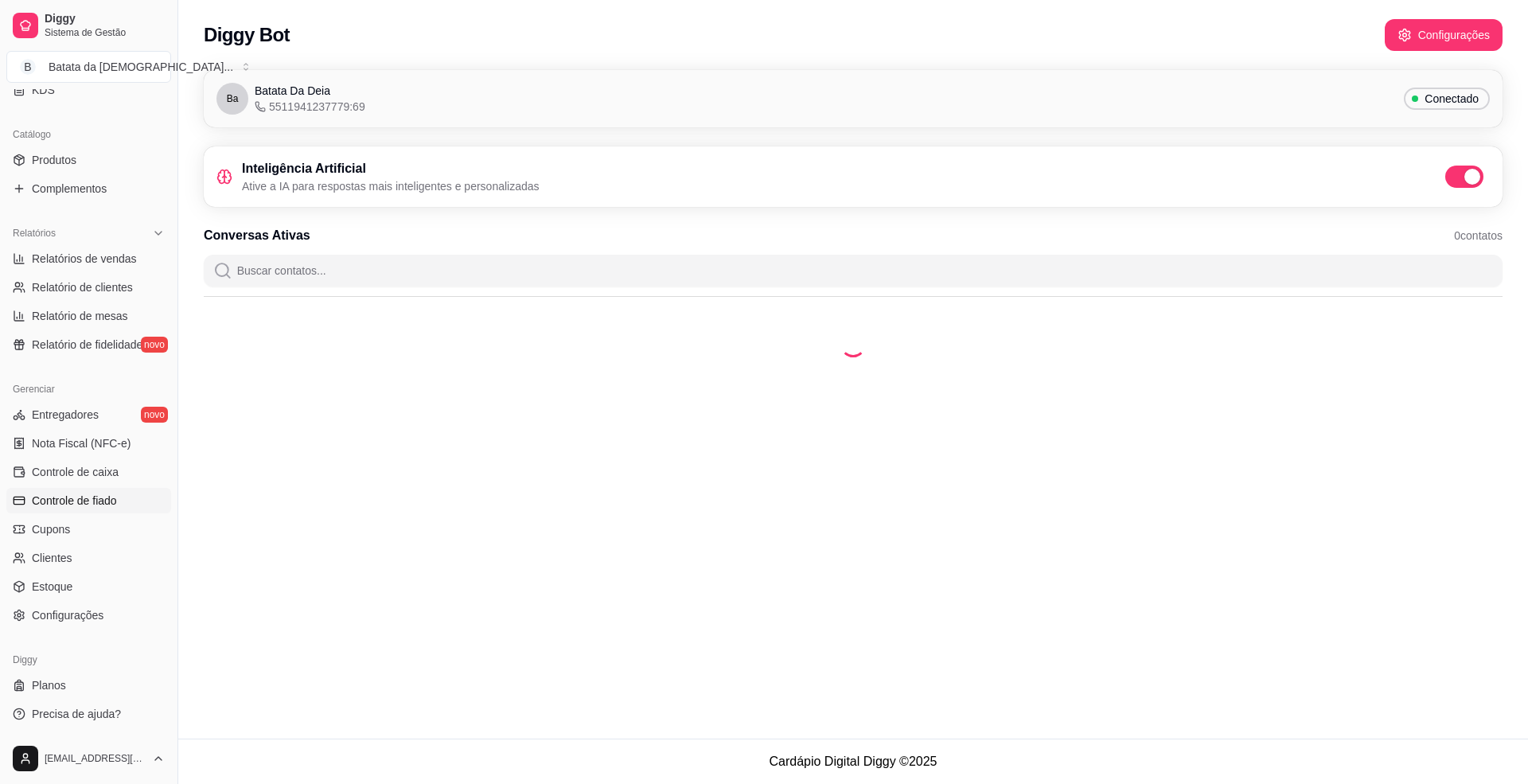
click at [118, 479] on link "Controle de caixa" at bounding box center [88, 472] width 165 height 26
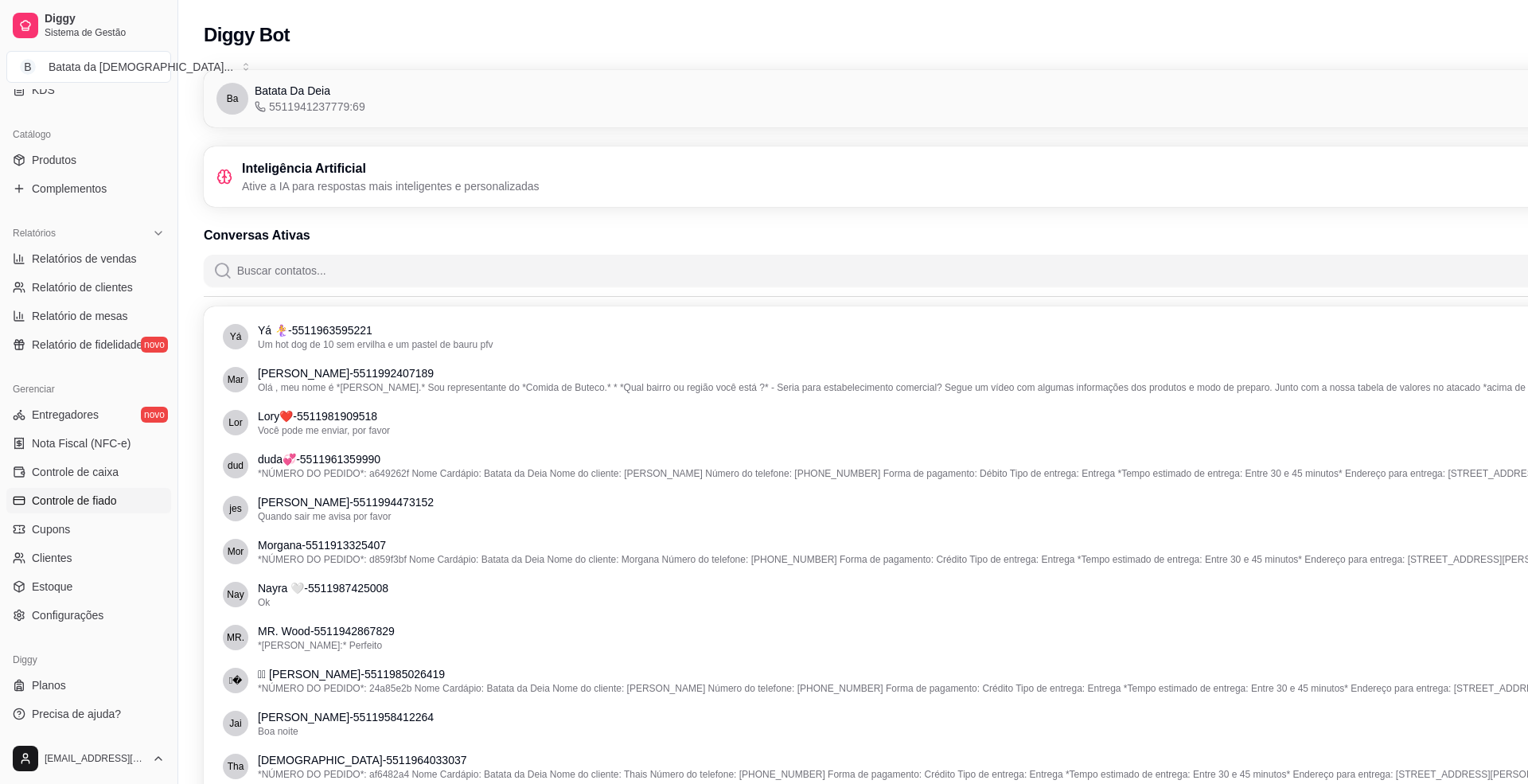
click at [124, 513] on link "Controle de fiado" at bounding box center [88, 500] width 165 height 26
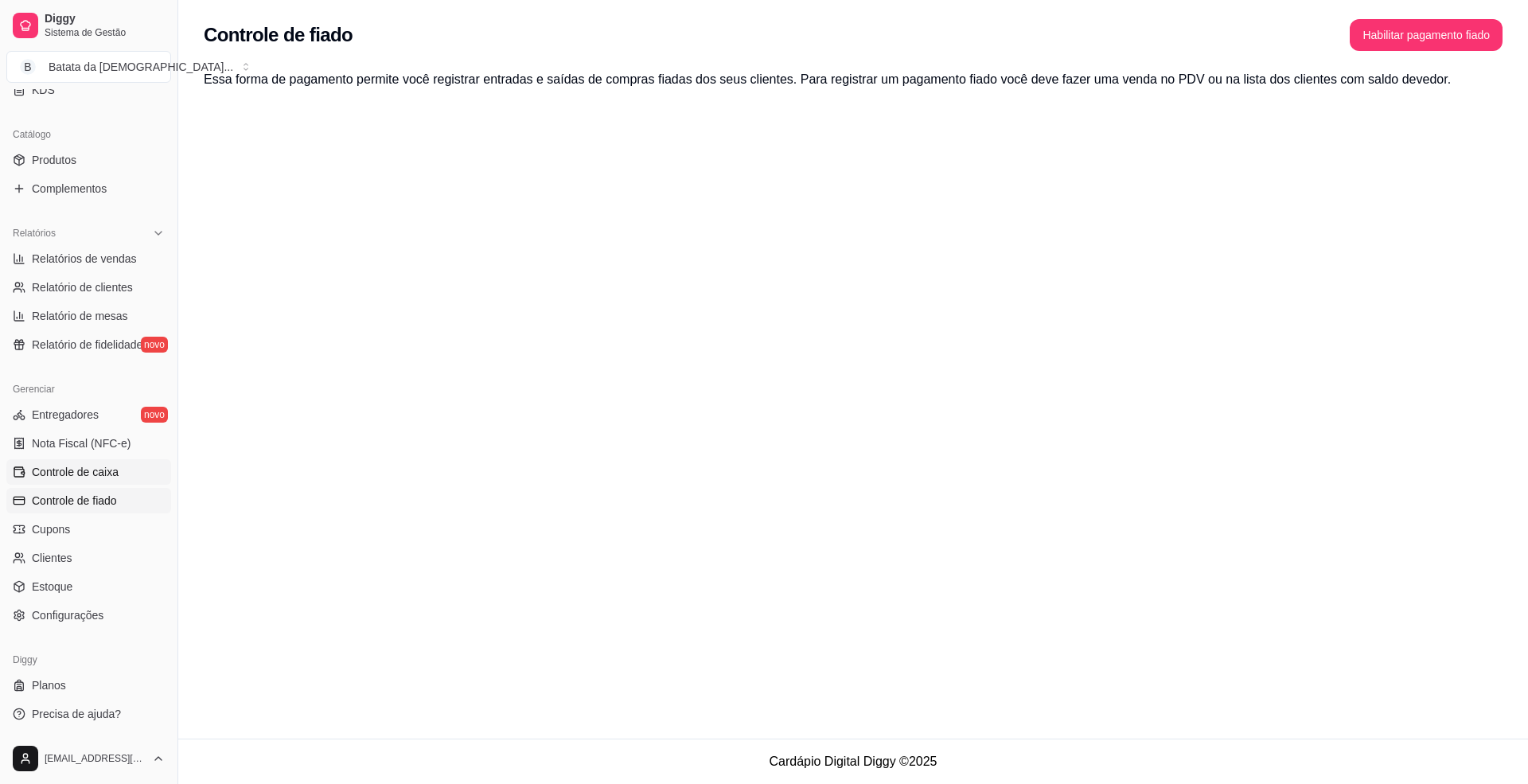
click at [118, 465] on link "Controle de caixa" at bounding box center [88, 472] width 165 height 26
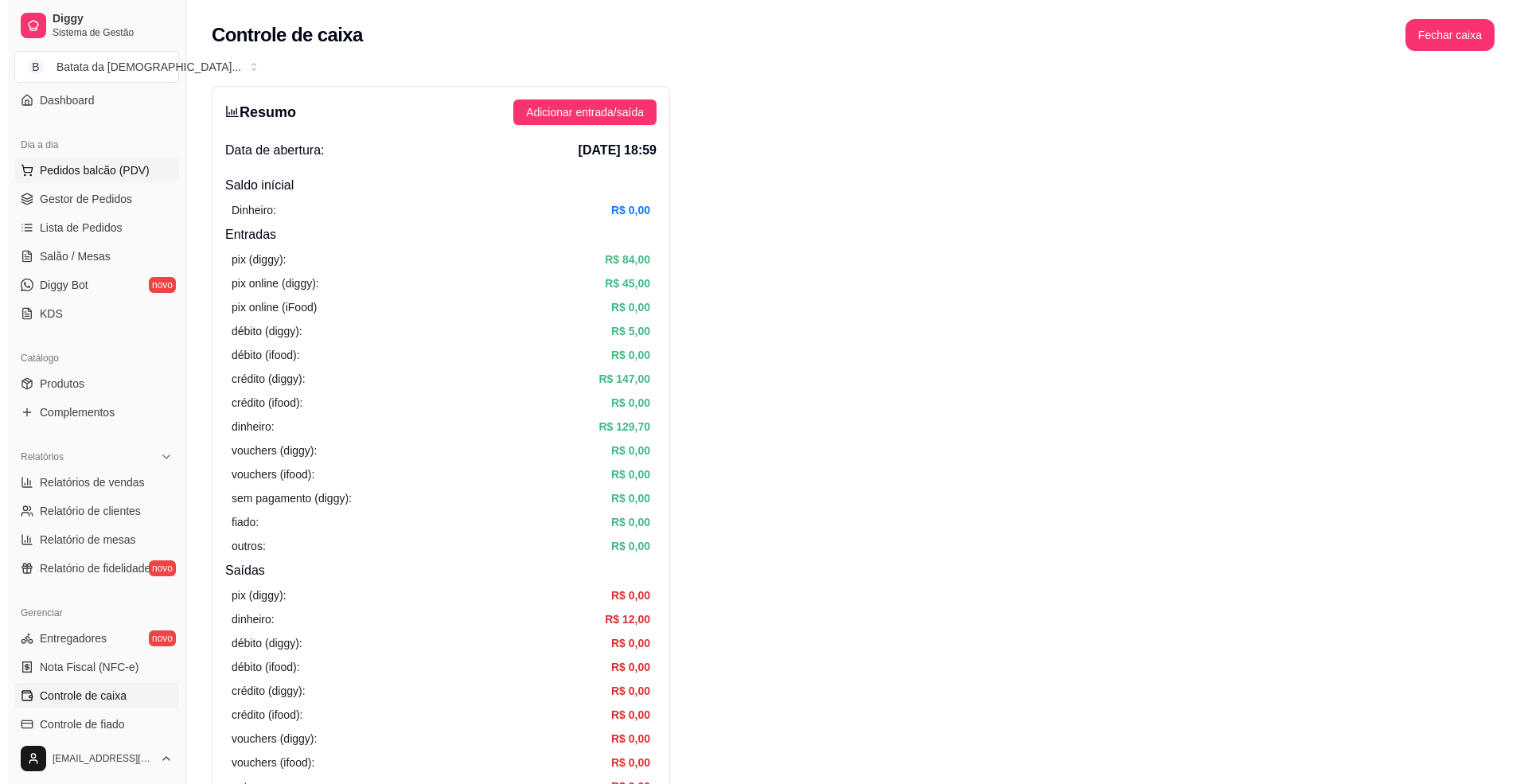
scroll to position [43, 0]
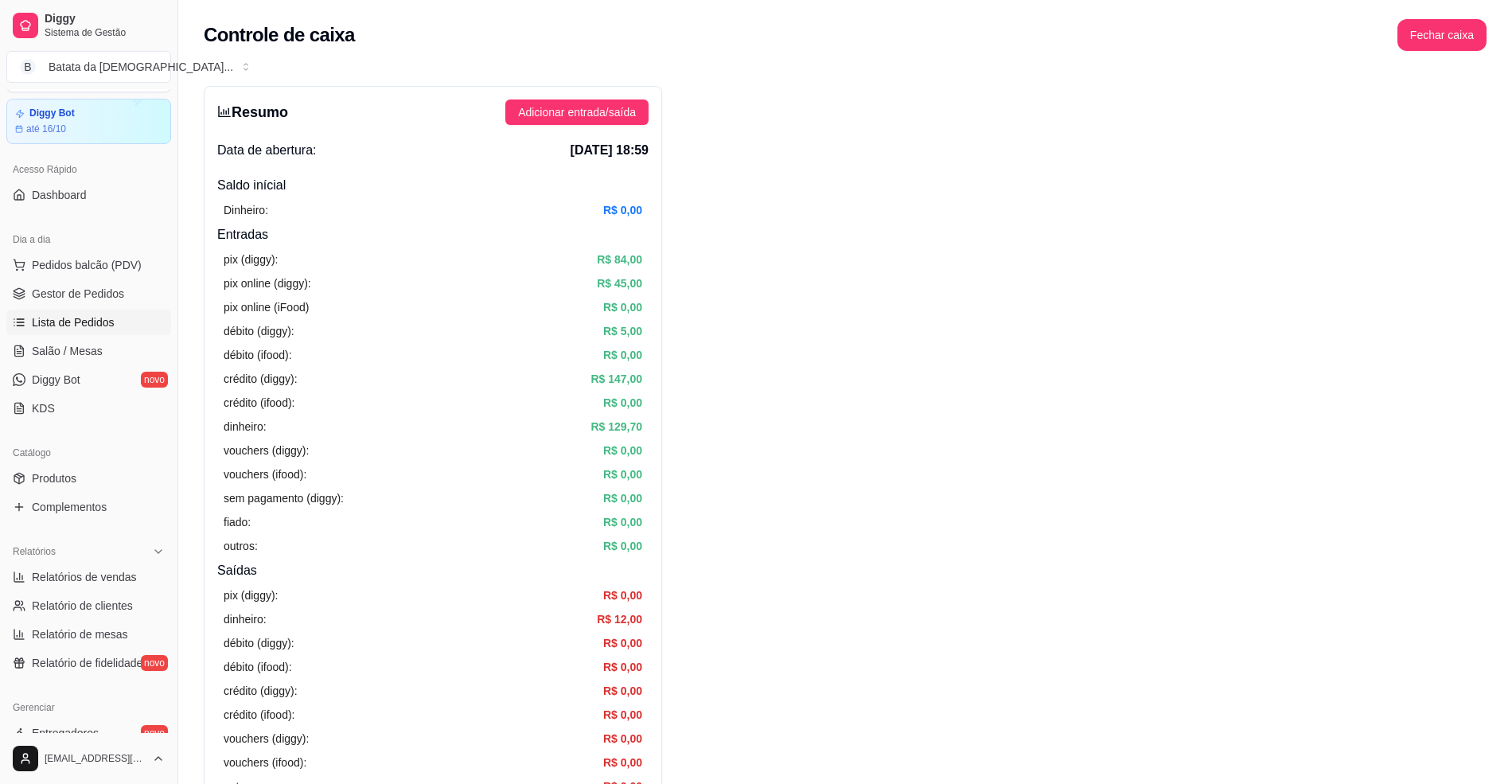
click at [84, 331] on link "Lista de Pedidos" at bounding box center [88, 322] width 164 height 26
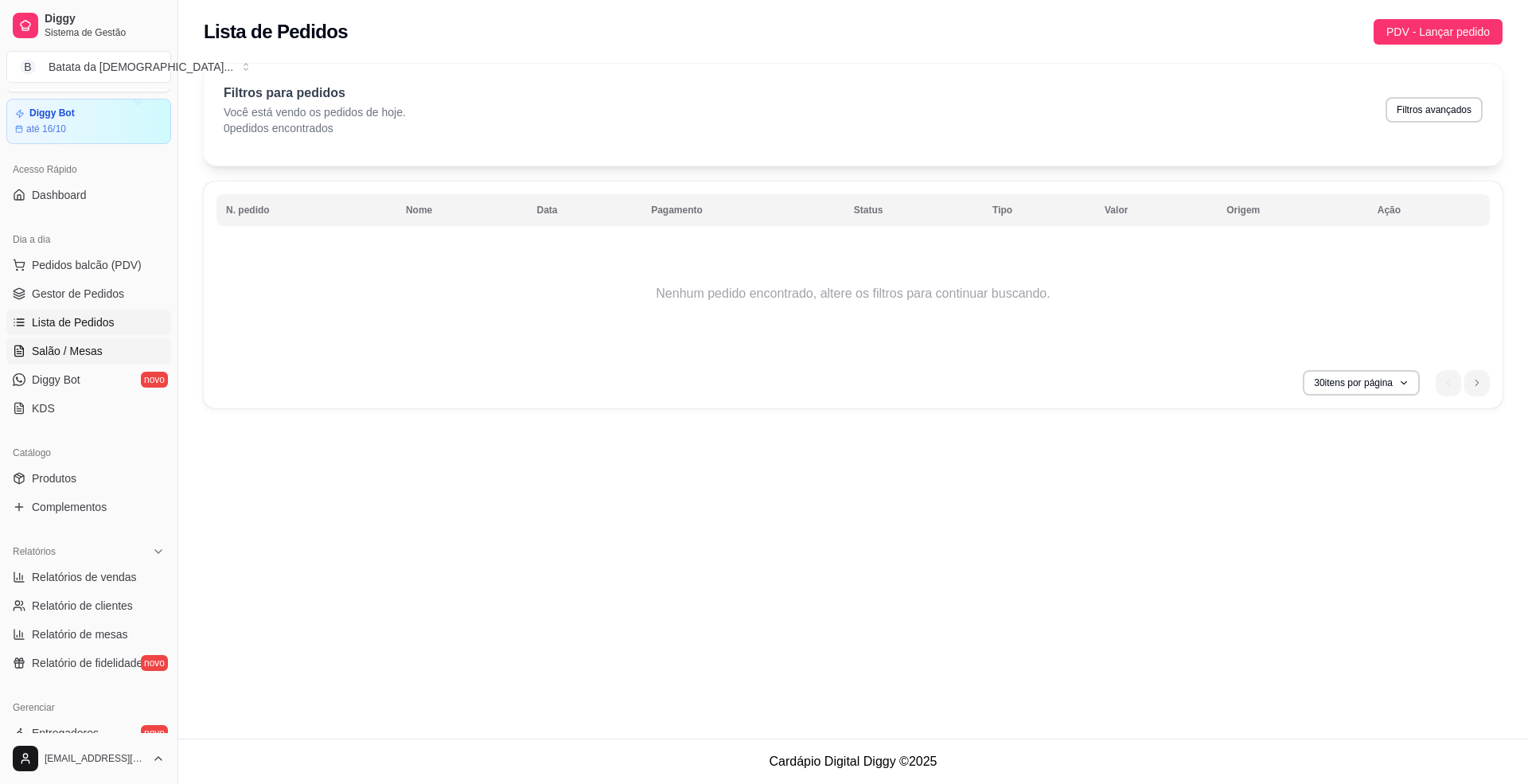
click at [103, 346] on link "Salão / Mesas" at bounding box center [88, 351] width 165 height 26
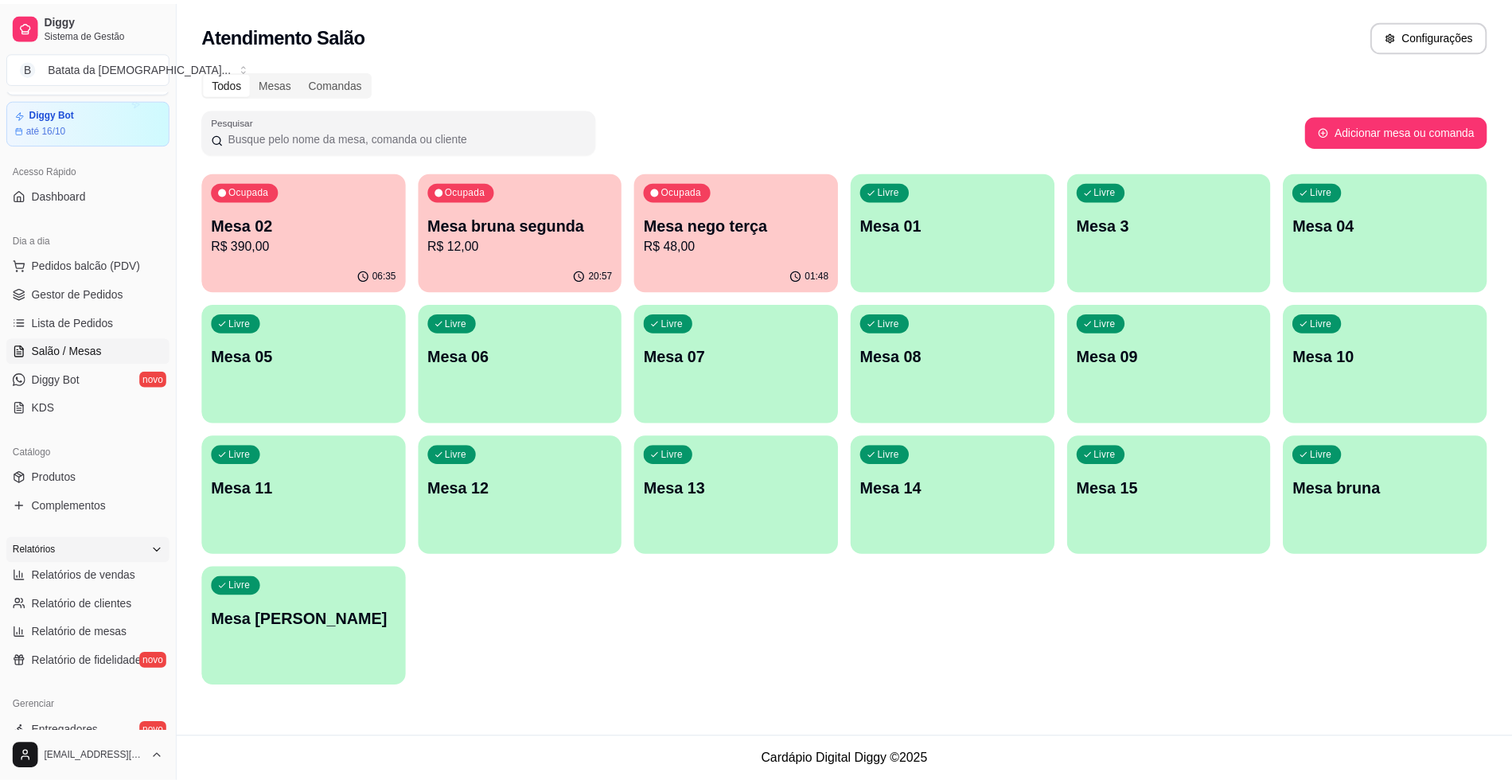
scroll to position [255, 0]
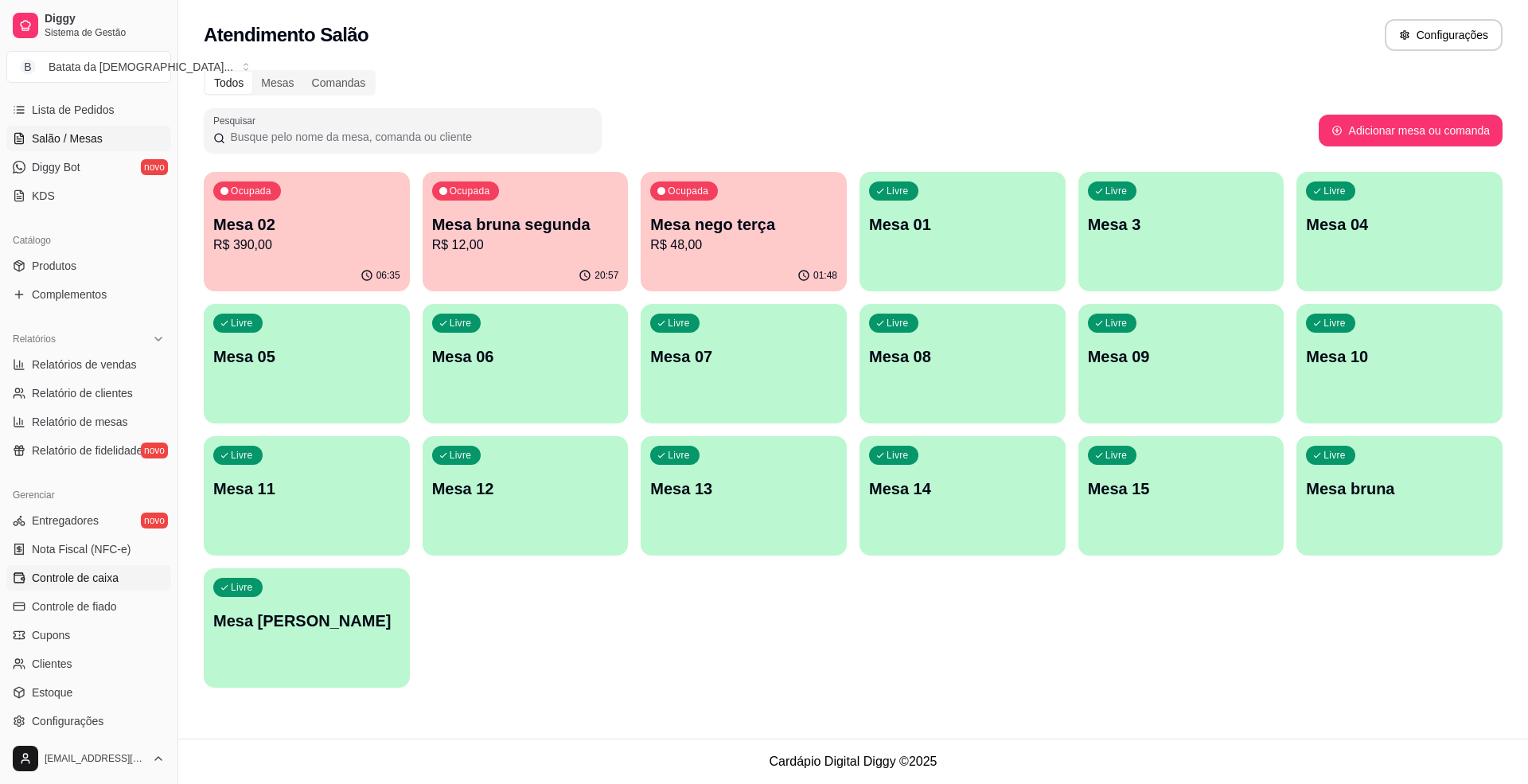
click at [108, 573] on span "Controle de caixa" at bounding box center [75, 577] width 87 height 16
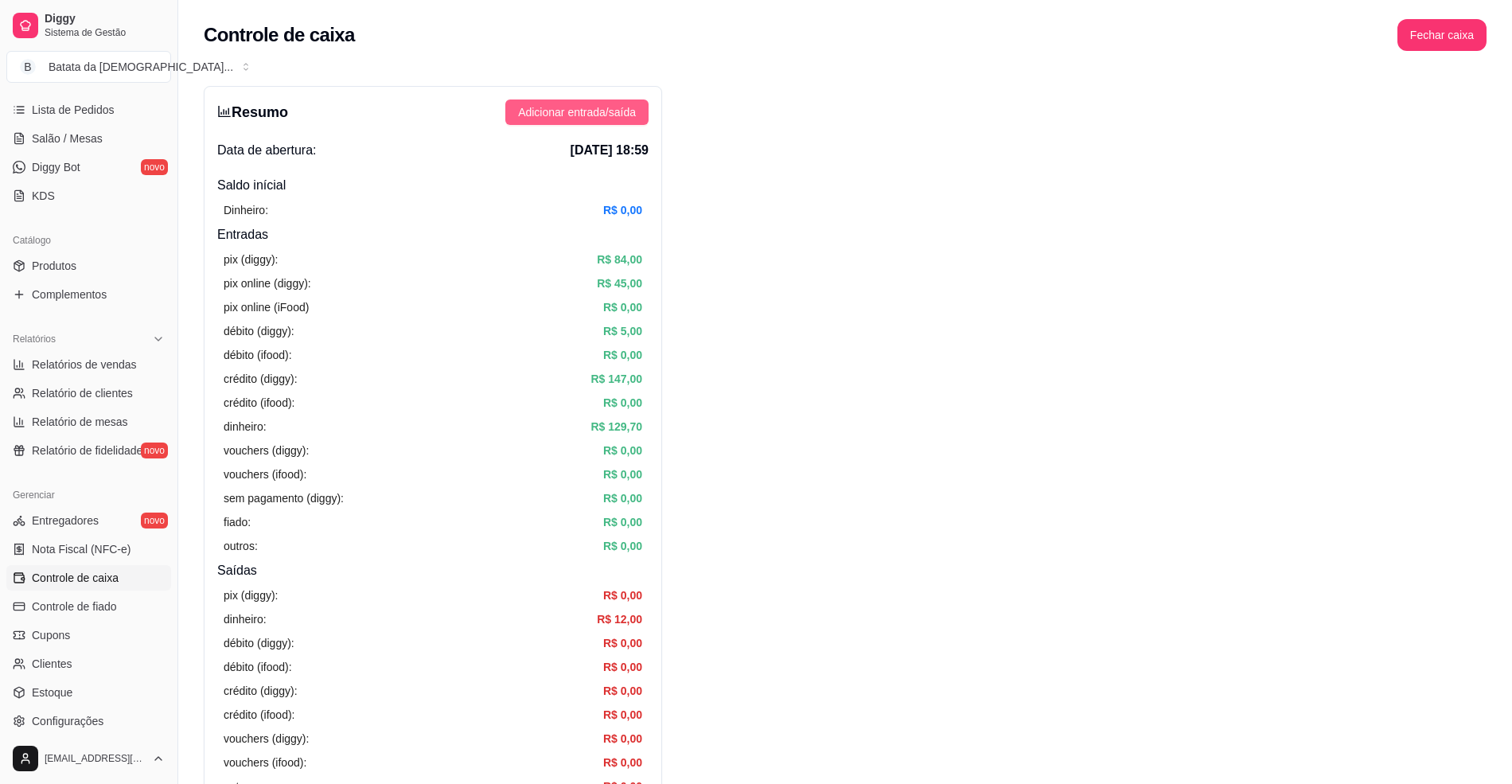
click at [610, 100] on button "Adicionar entrada/saída" at bounding box center [576, 112] width 143 height 26
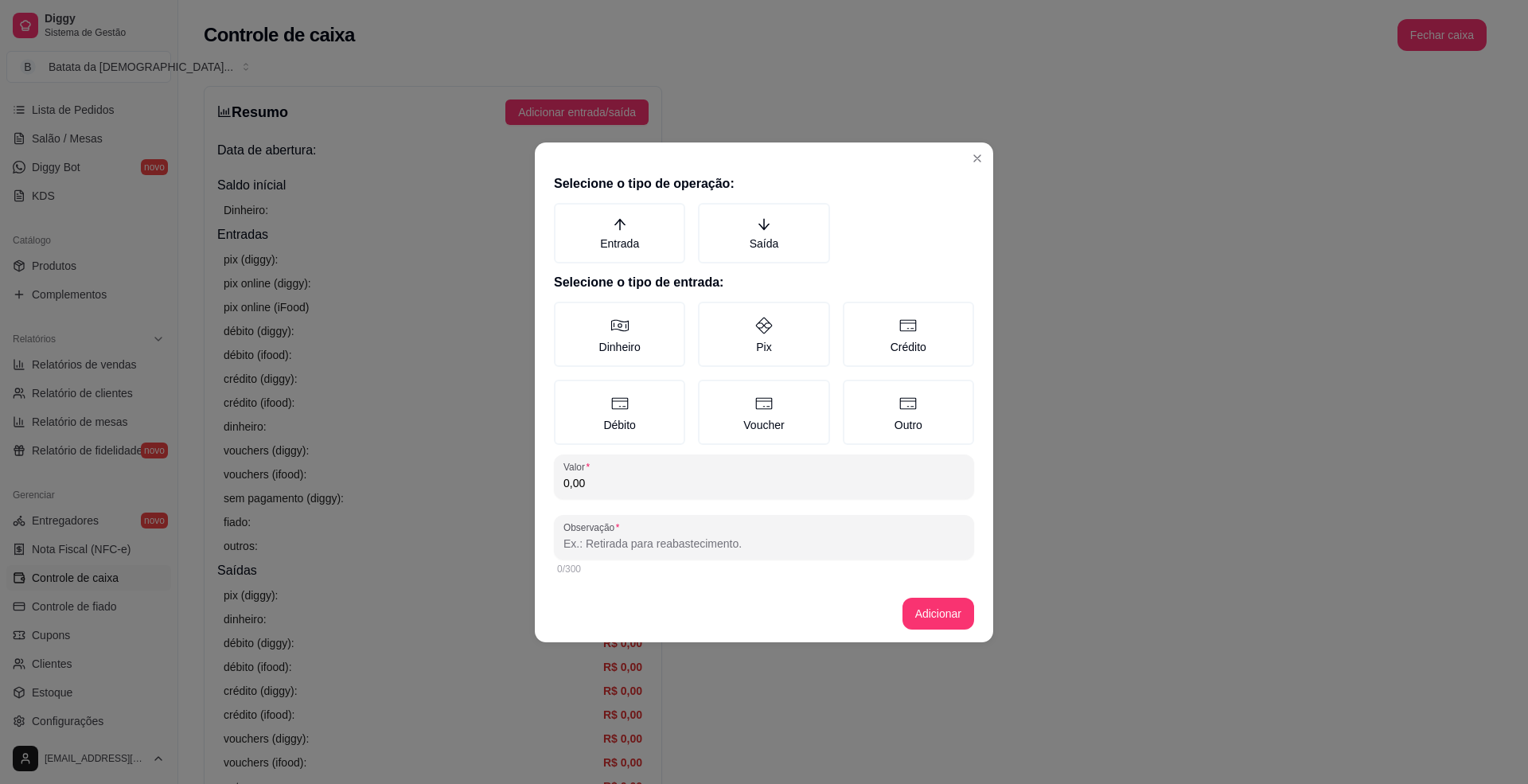
click at [670, 275] on h2 "Selecione o tipo de entrada:" at bounding box center [764, 282] width 420 height 19
click at [659, 256] on label "Entrada" at bounding box center [619, 232] width 131 height 60
click at [565, 215] on button "Entrada" at bounding box center [559, 208] width 13 height 13
click at [659, 315] on label "Dinheiro" at bounding box center [619, 334] width 131 height 65
click at [565, 313] on button "Dinheiro" at bounding box center [559, 306] width 13 height 13
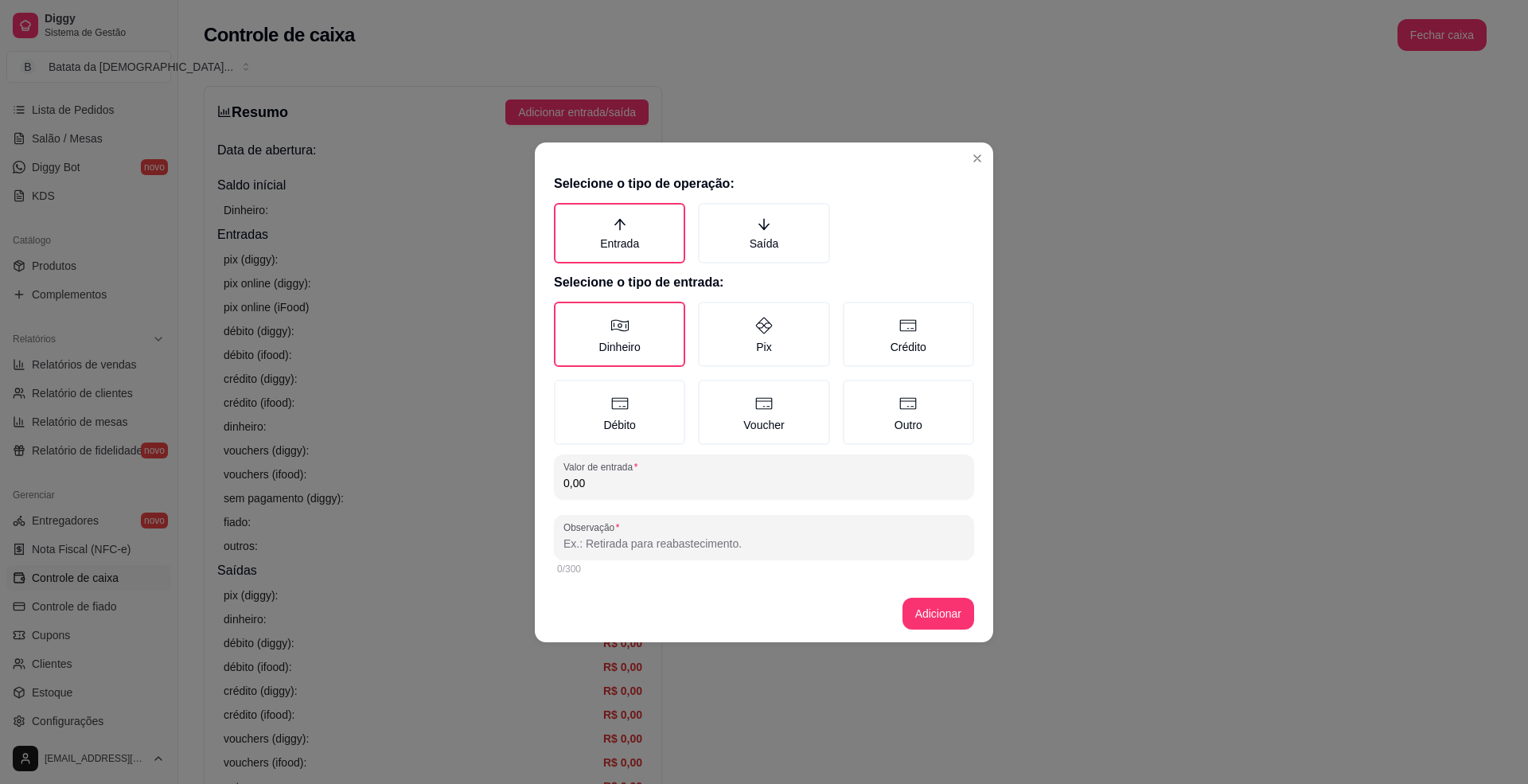
click at [655, 487] on input "0,00" at bounding box center [764, 483] width 401 height 16
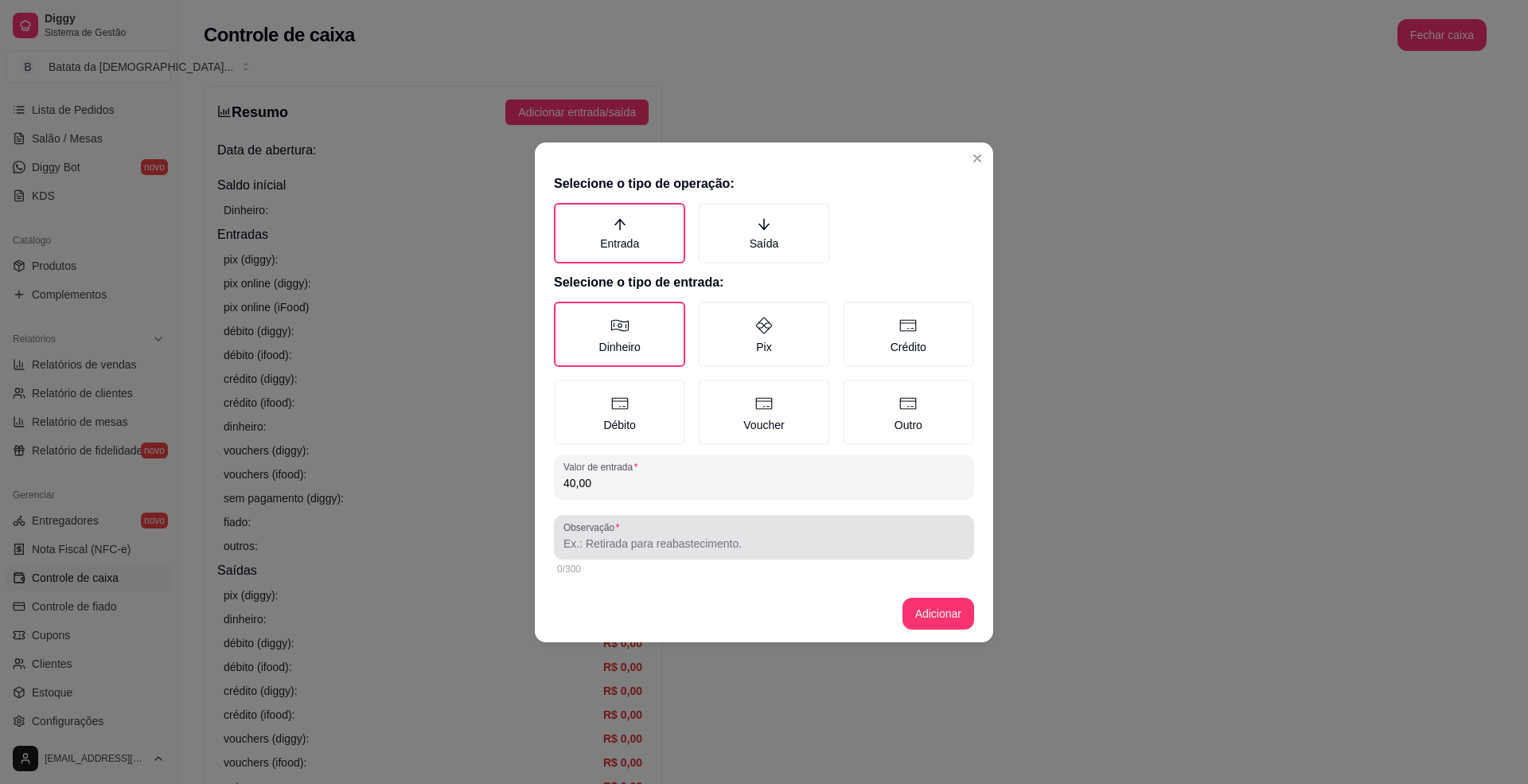
type input "40,00"
click at [676, 526] on div at bounding box center [764, 537] width 401 height 32
click at [628, 544] on input "deia abriu o xaixa" at bounding box center [764, 544] width 401 height 16
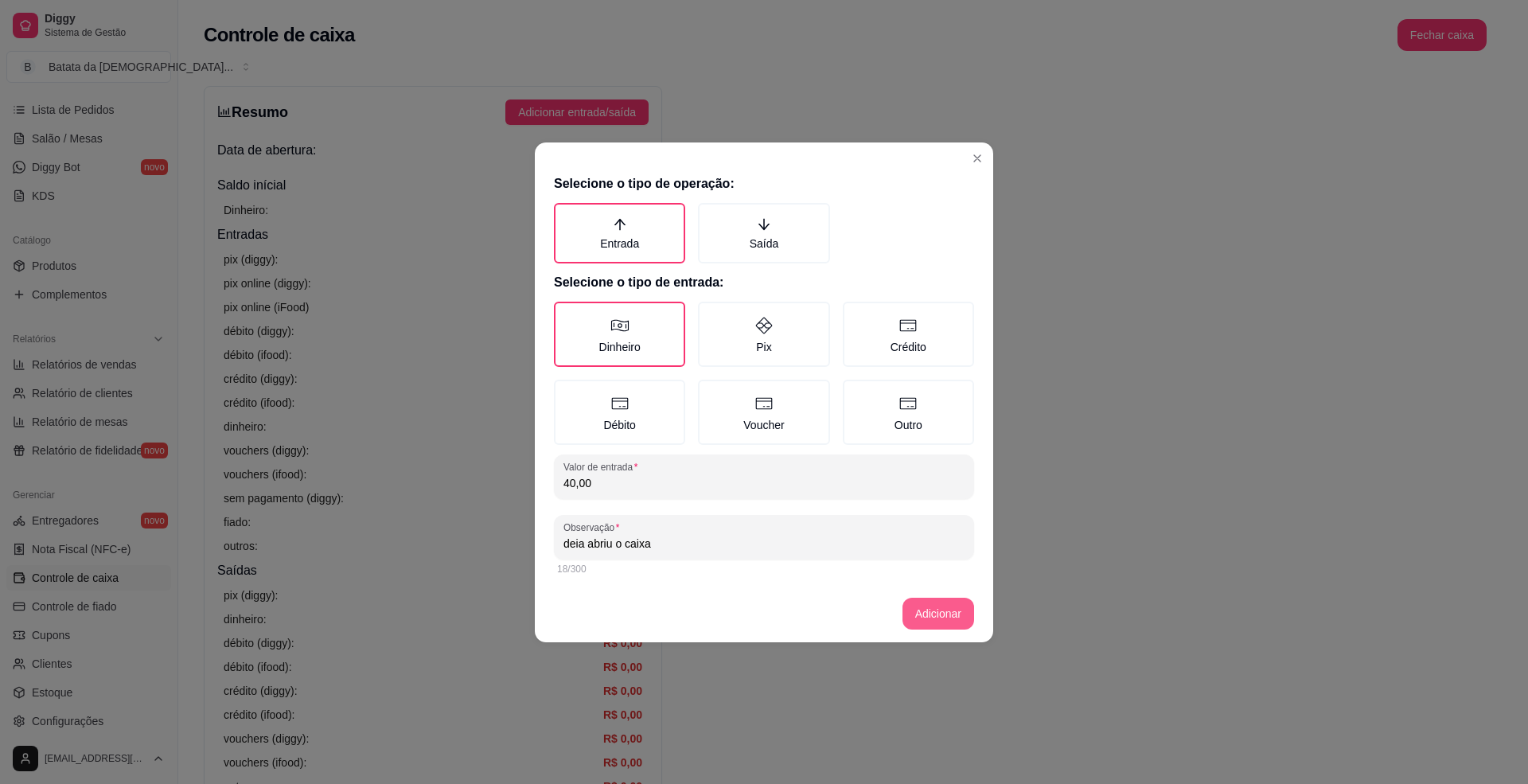
type input "deia abriu o caixa"
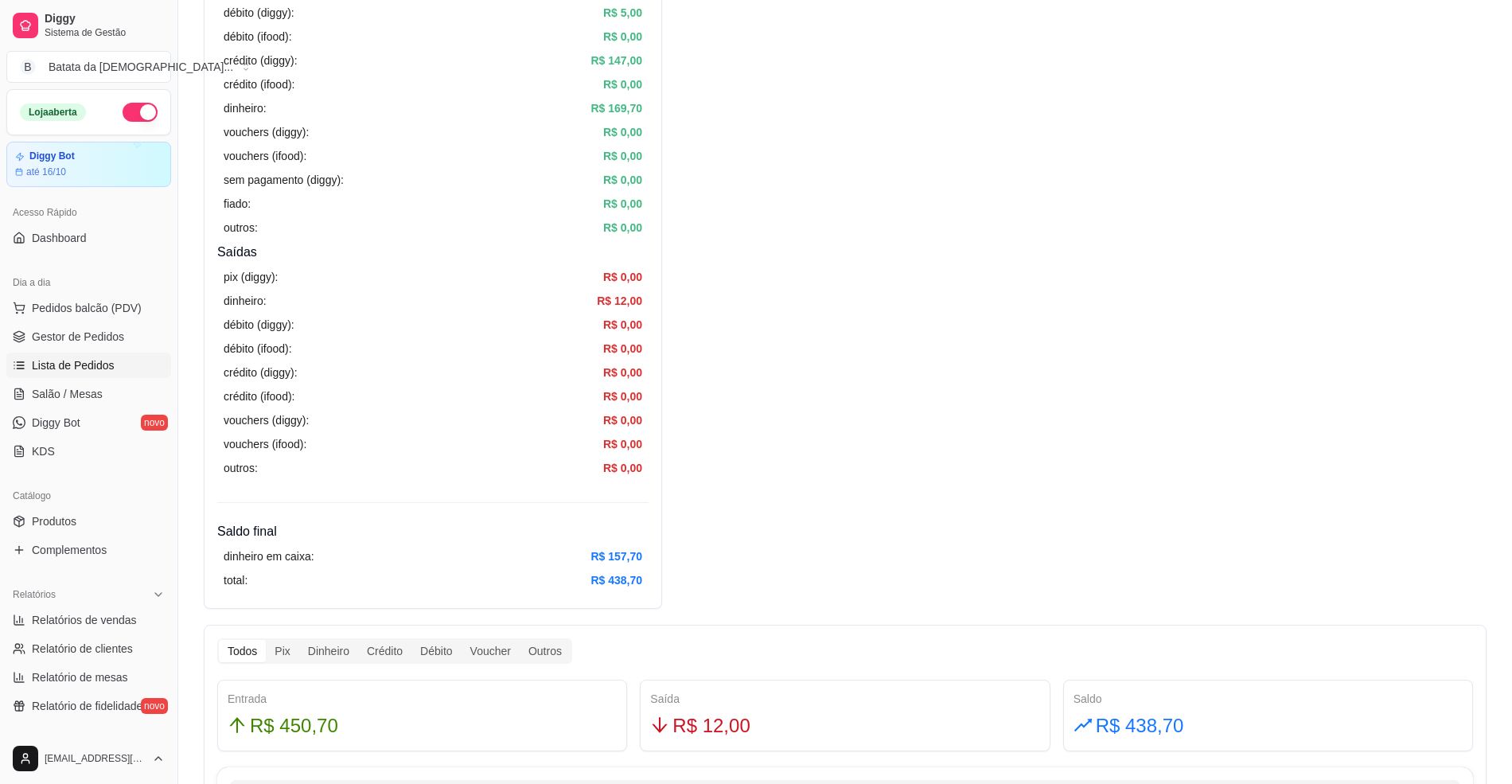
click at [73, 359] on span "Lista de Pedidos" at bounding box center [73, 365] width 83 height 16
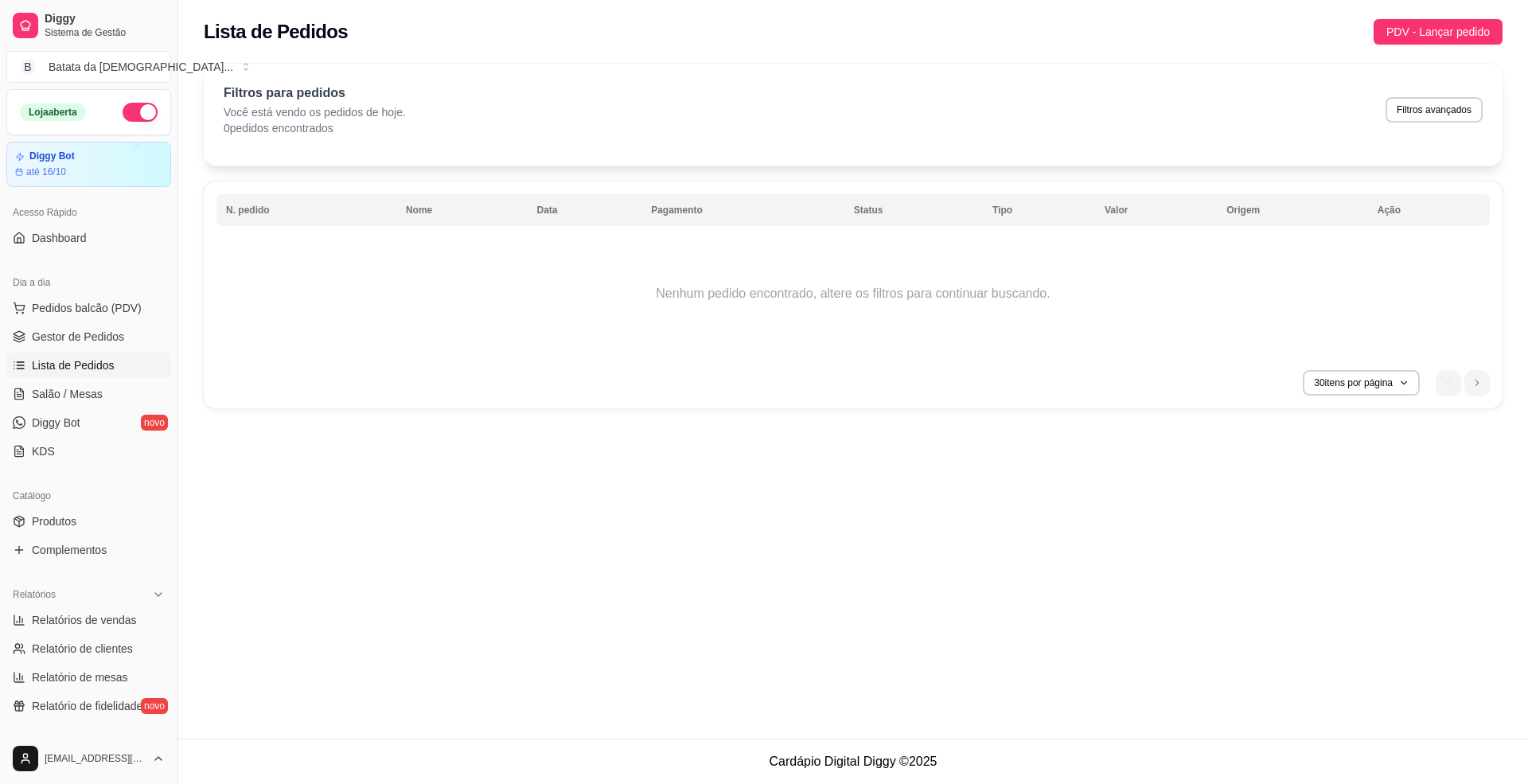
click at [1471, 97] on div "Filtros para pedidos Você está vendo os pedidos de hoje. 0 pedidos encontrados …" at bounding box center [853, 109] width 1259 height 52
click at [1451, 115] on button "Filtros avançados" at bounding box center [1433, 109] width 94 height 25
select select "0"
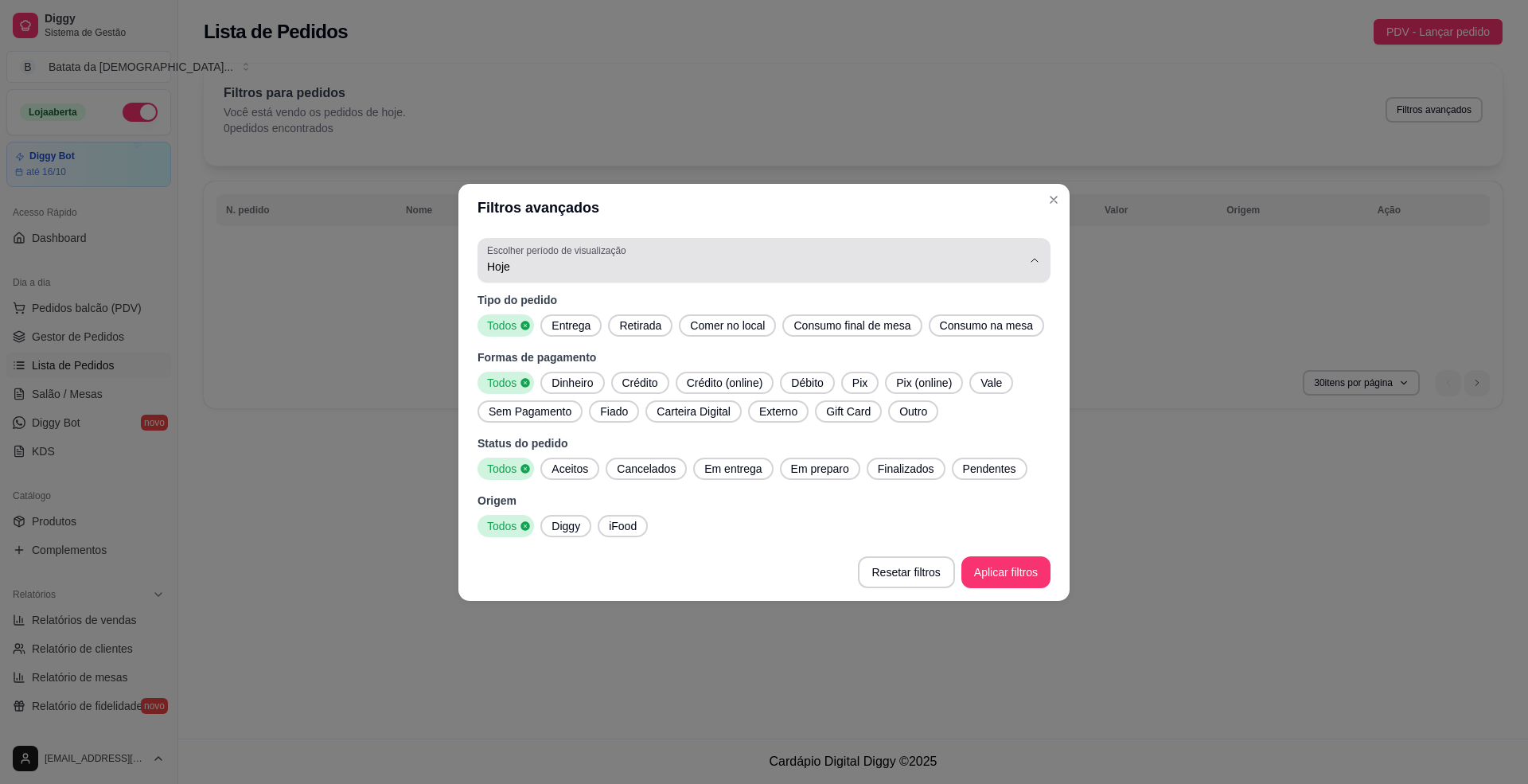
click at [675, 246] on div "Hoje" at bounding box center [754, 260] width 535 height 32
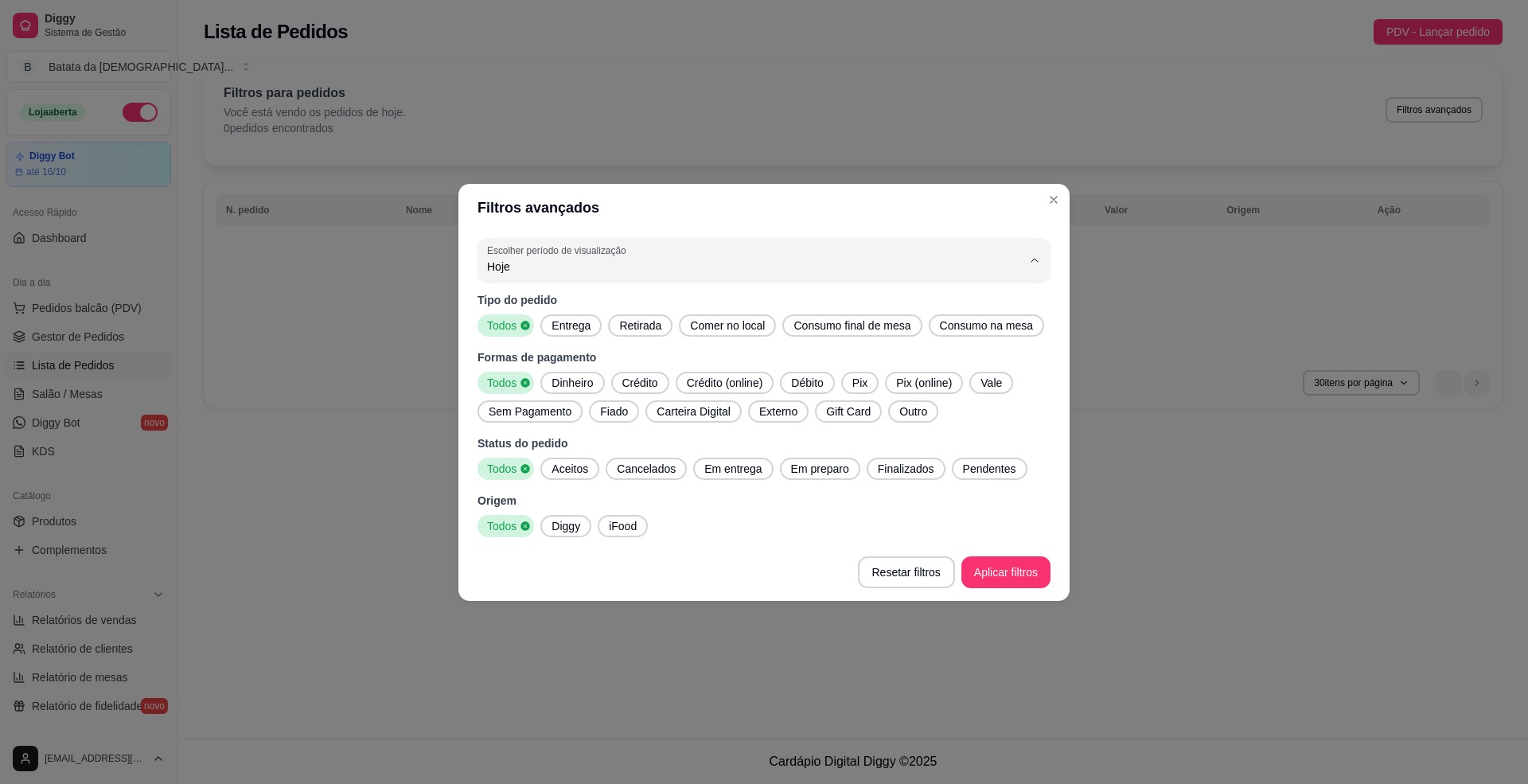
click at [665, 334] on span "Ontem" at bounding box center [757, 329] width 510 height 15
type input "1"
select select "1"
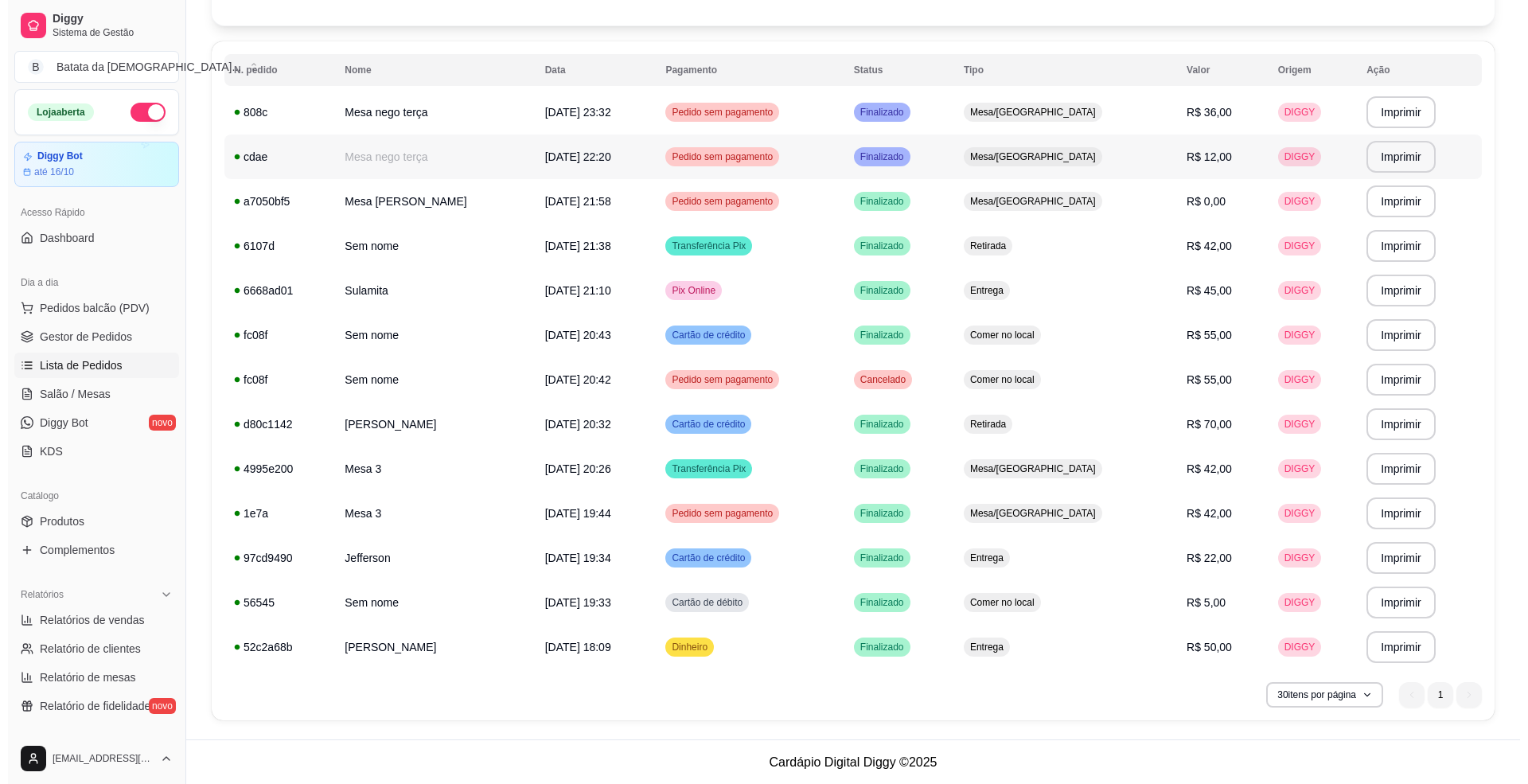
scroll to position [141, 0]
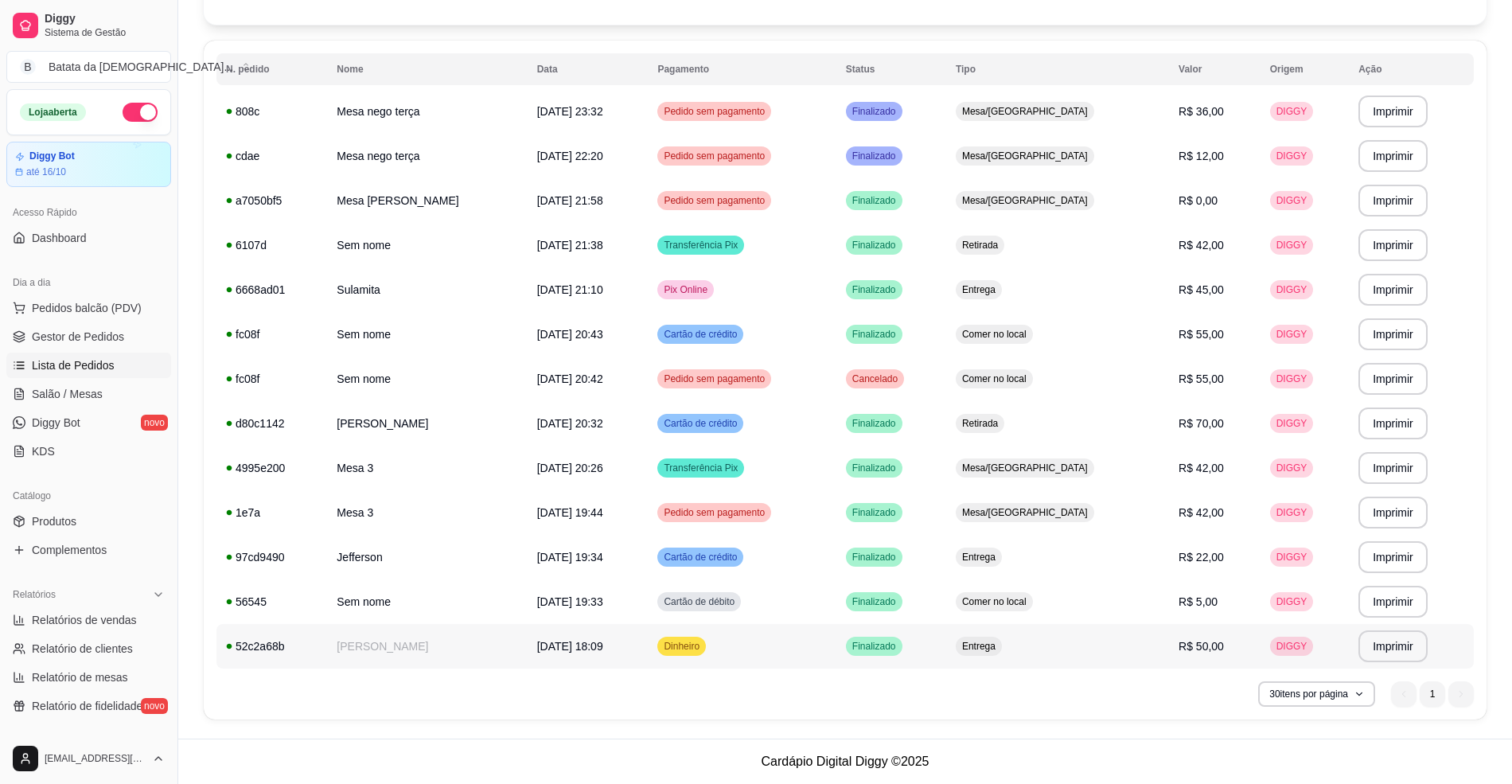
click at [902, 655] on div "Finalizado" at bounding box center [874, 645] width 56 height 19
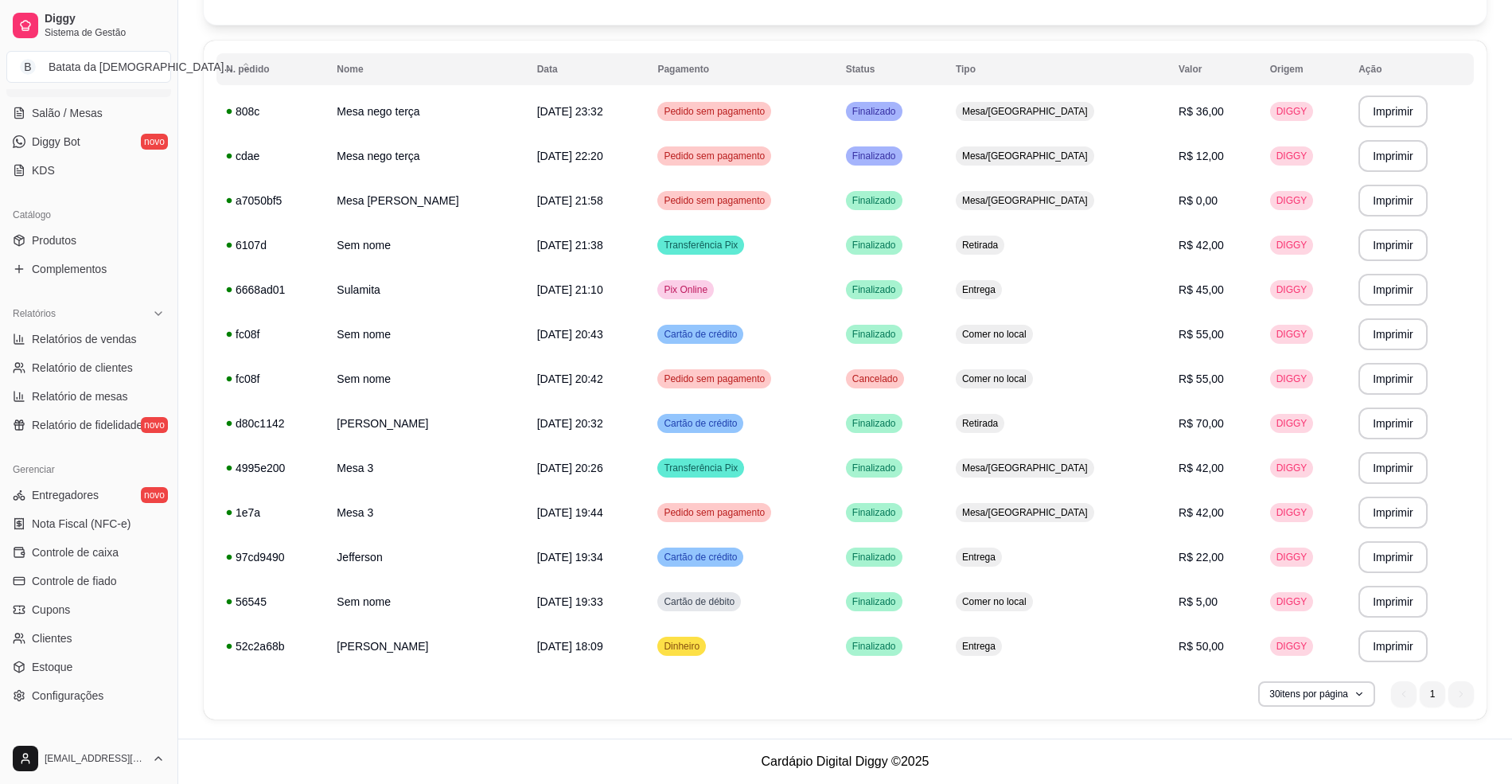
scroll to position [318, 0]
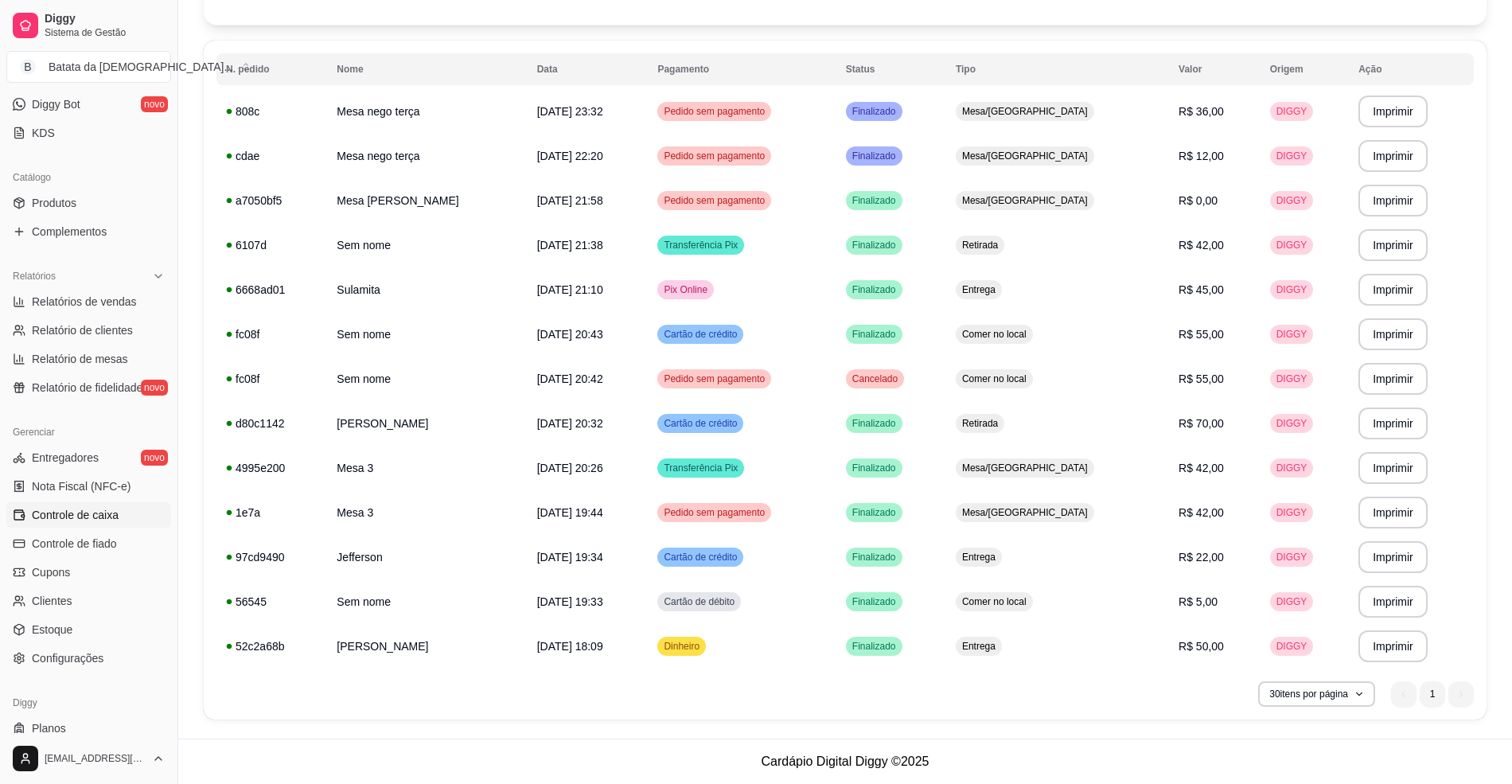
click at [77, 509] on span "Controle de caixa" at bounding box center [75, 514] width 87 height 16
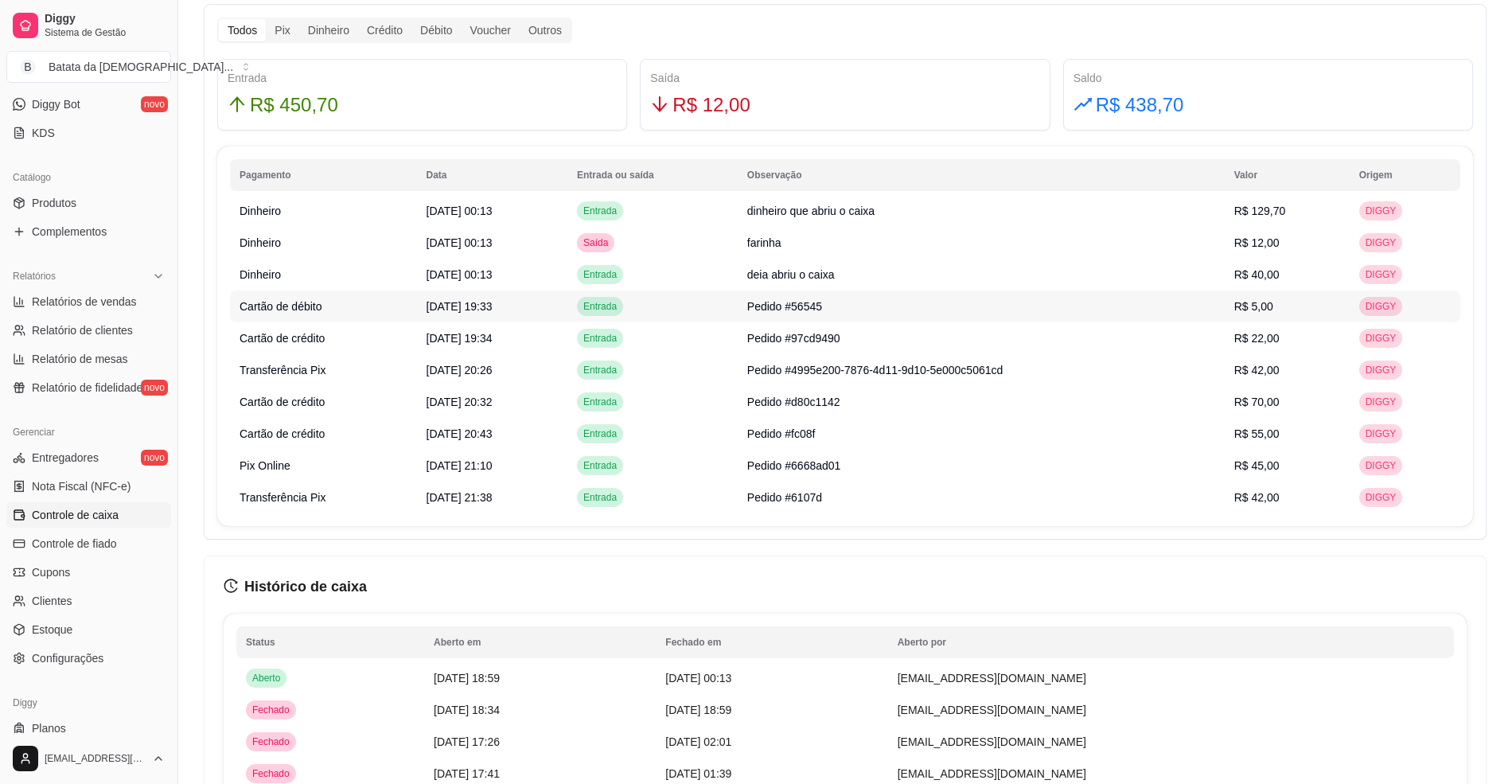
scroll to position [954, 0]
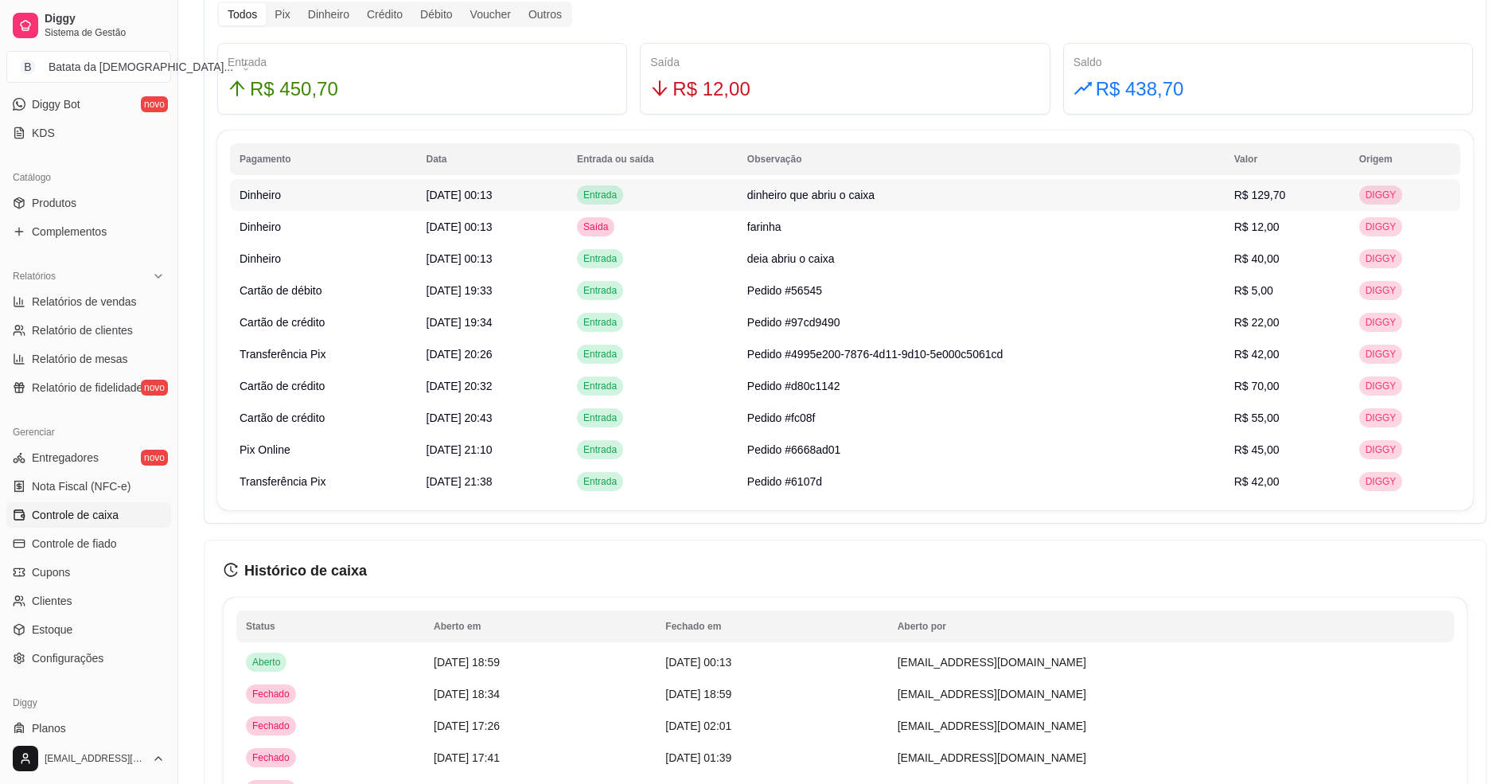
click at [943, 201] on td "dinheiro que abriu o caixa" at bounding box center [981, 195] width 487 height 32
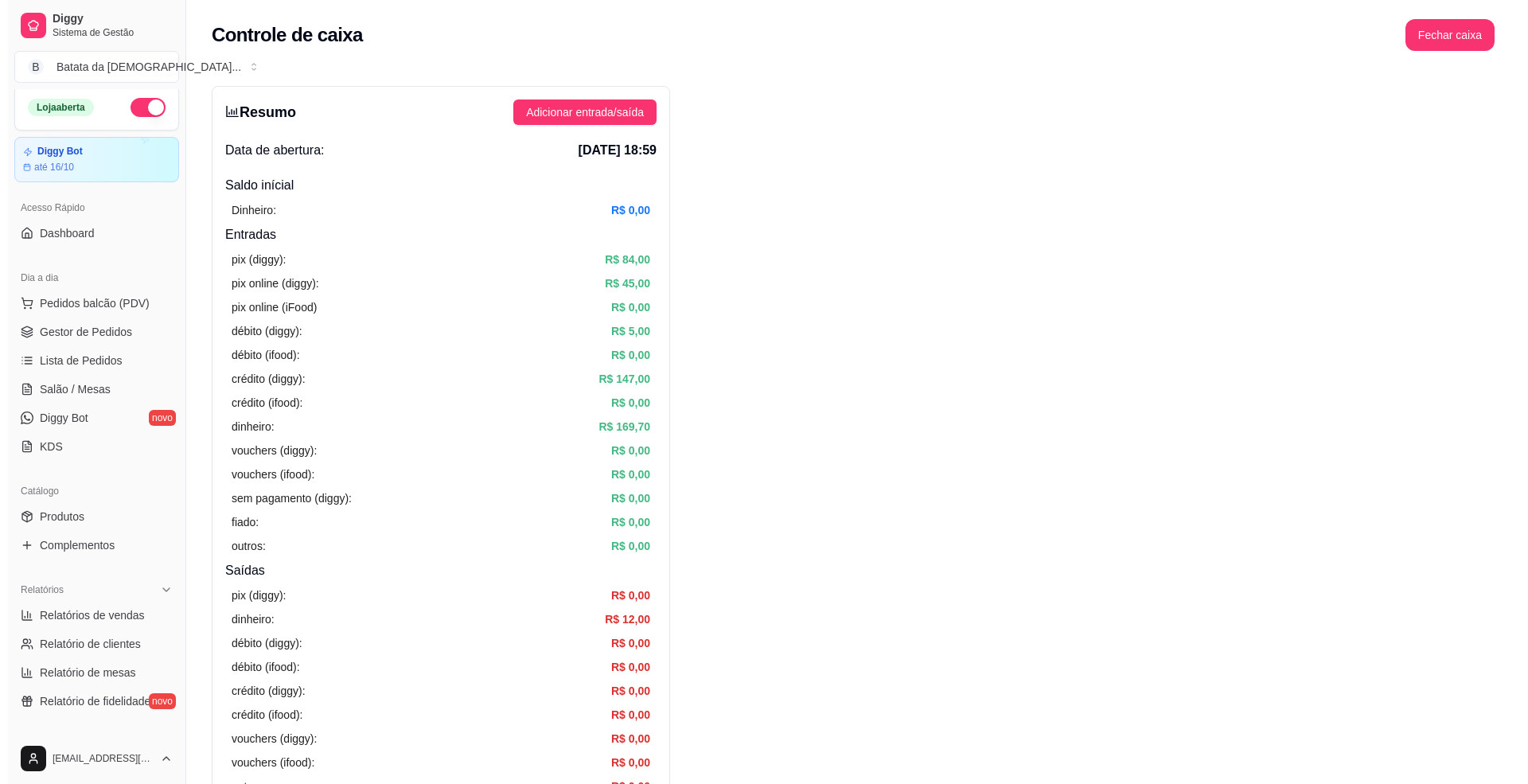
scroll to position [0, 0]
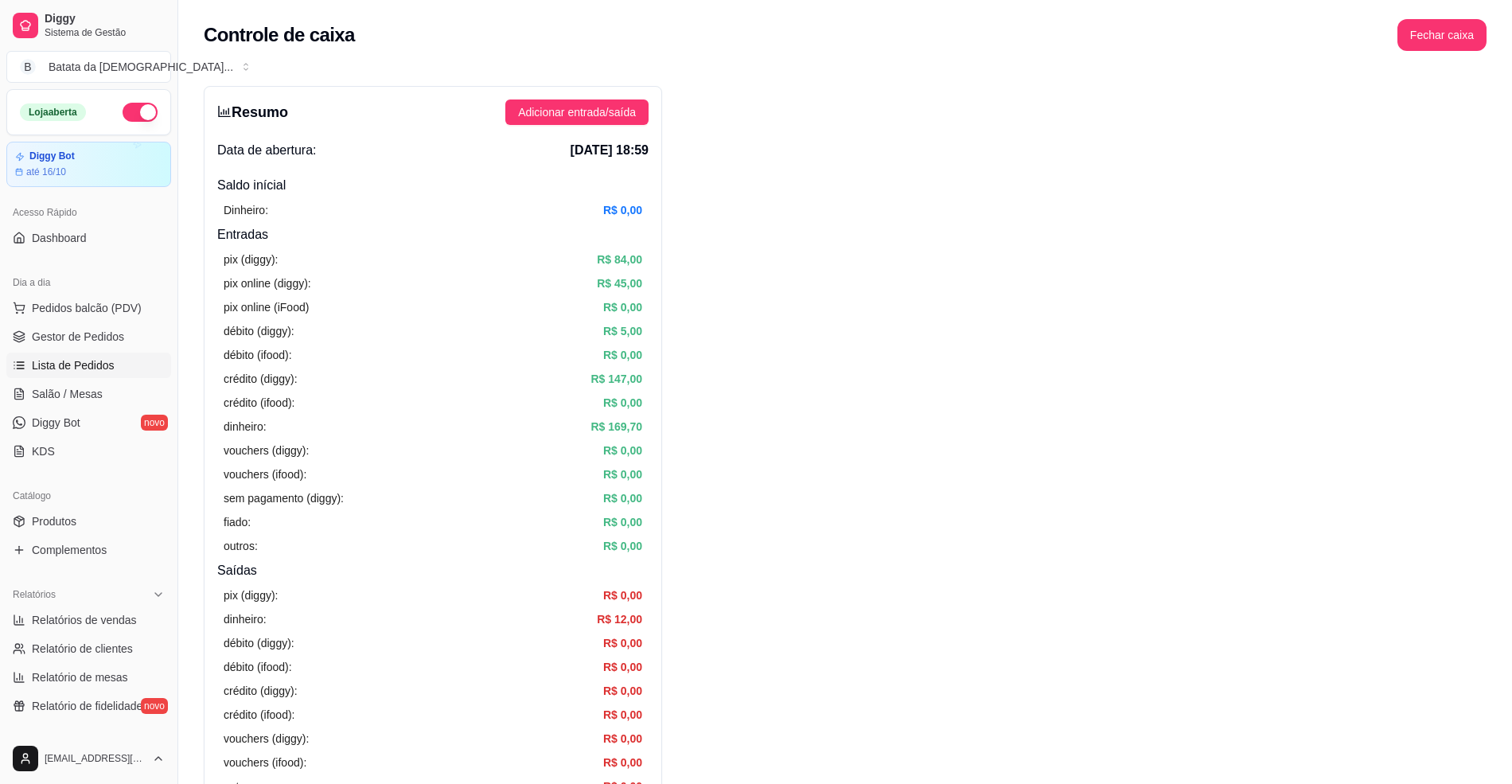
click at [93, 358] on span "Lista de Pedidos" at bounding box center [73, 365] width 83 height 16
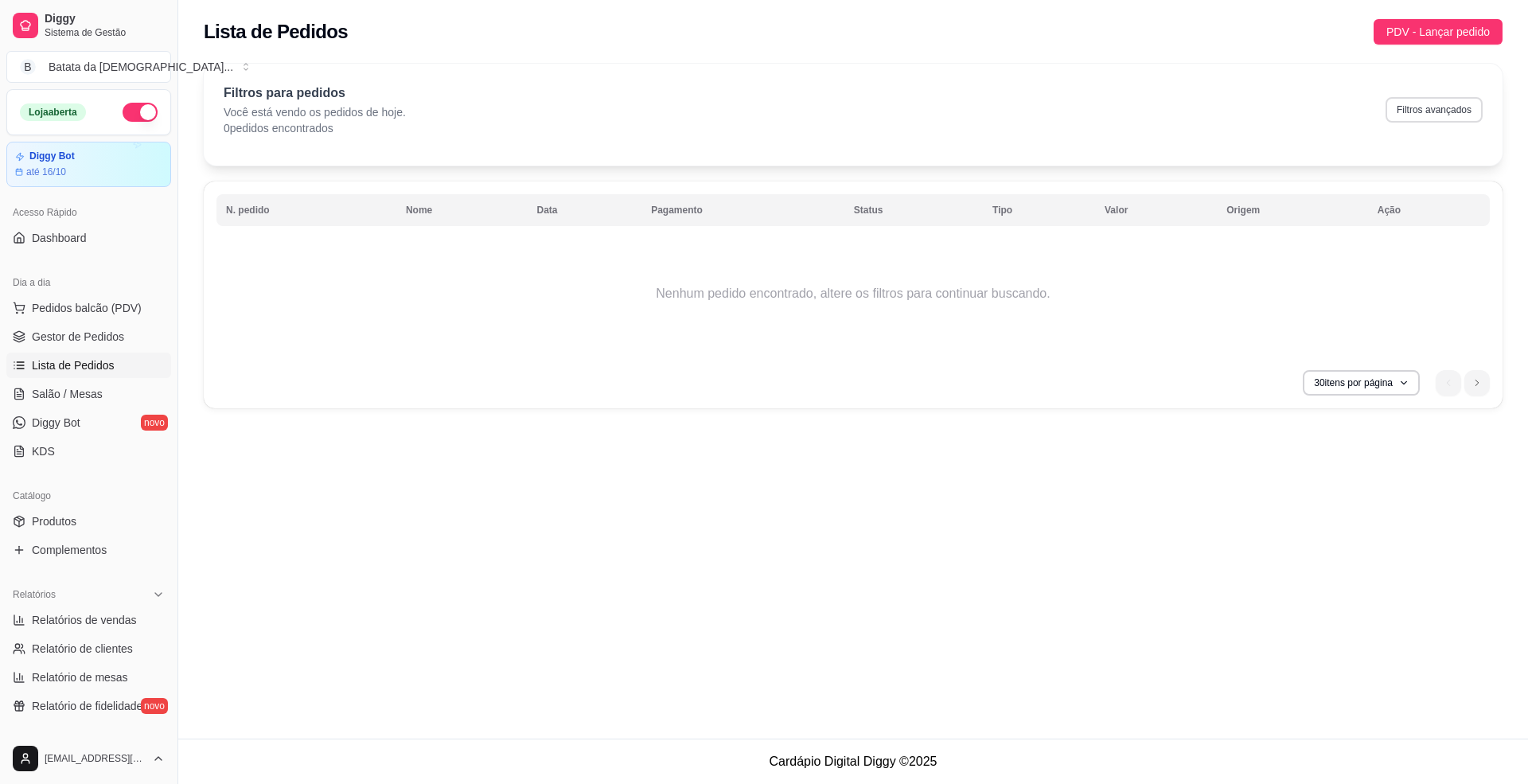
click at [1432, 115] on button "Filtros avançados" at bounding box center [1433, 110] width 98 height 26
select select "0"
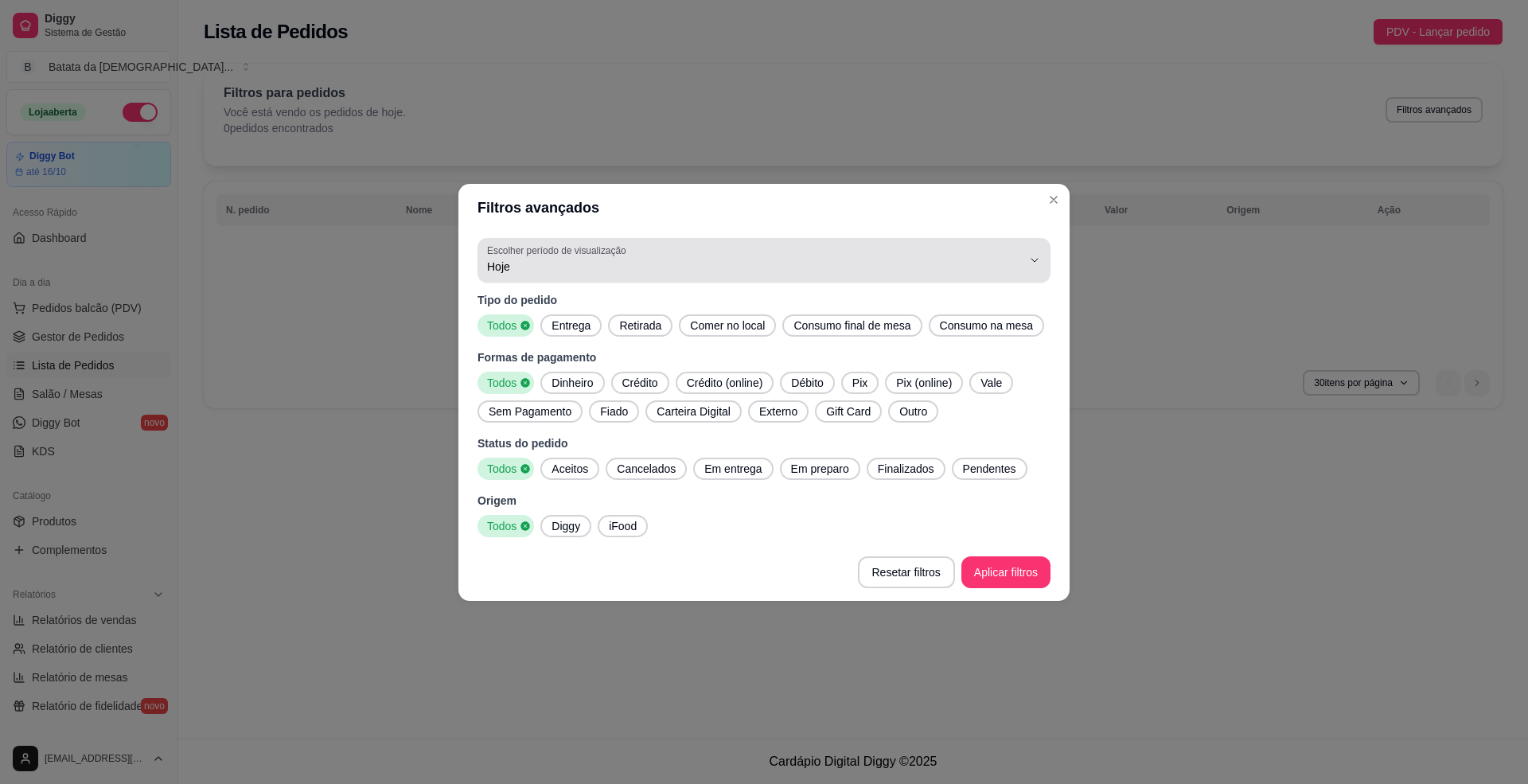
click at [660, 269] on span "Hoje" at bounding box center [754, 266] width 535 height 16
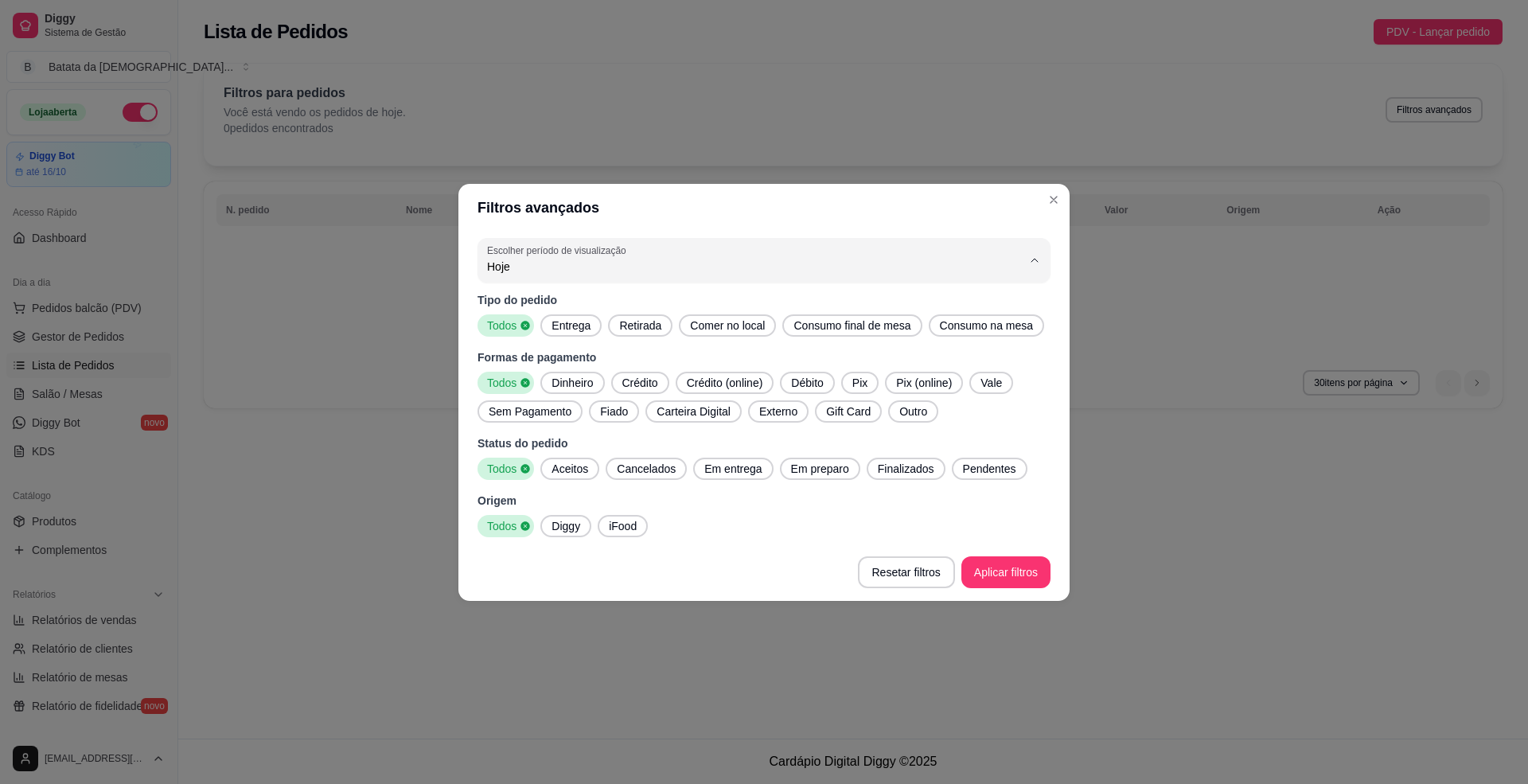
click at [626, 321] on li "Ontem" at bounding box center [764, 329] width 538 height 25
type input "1"
select select "1"
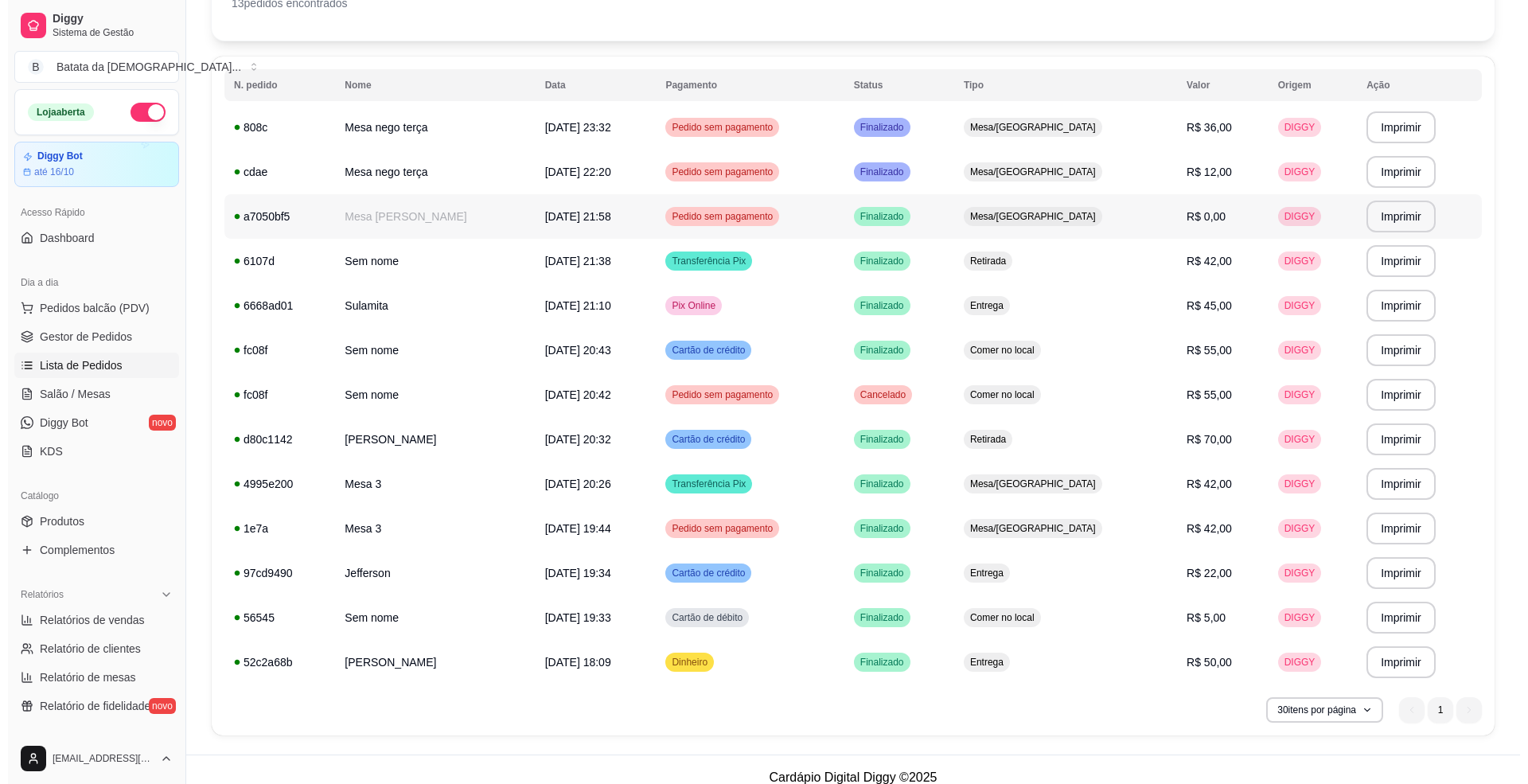
scroll to position [141, 0]
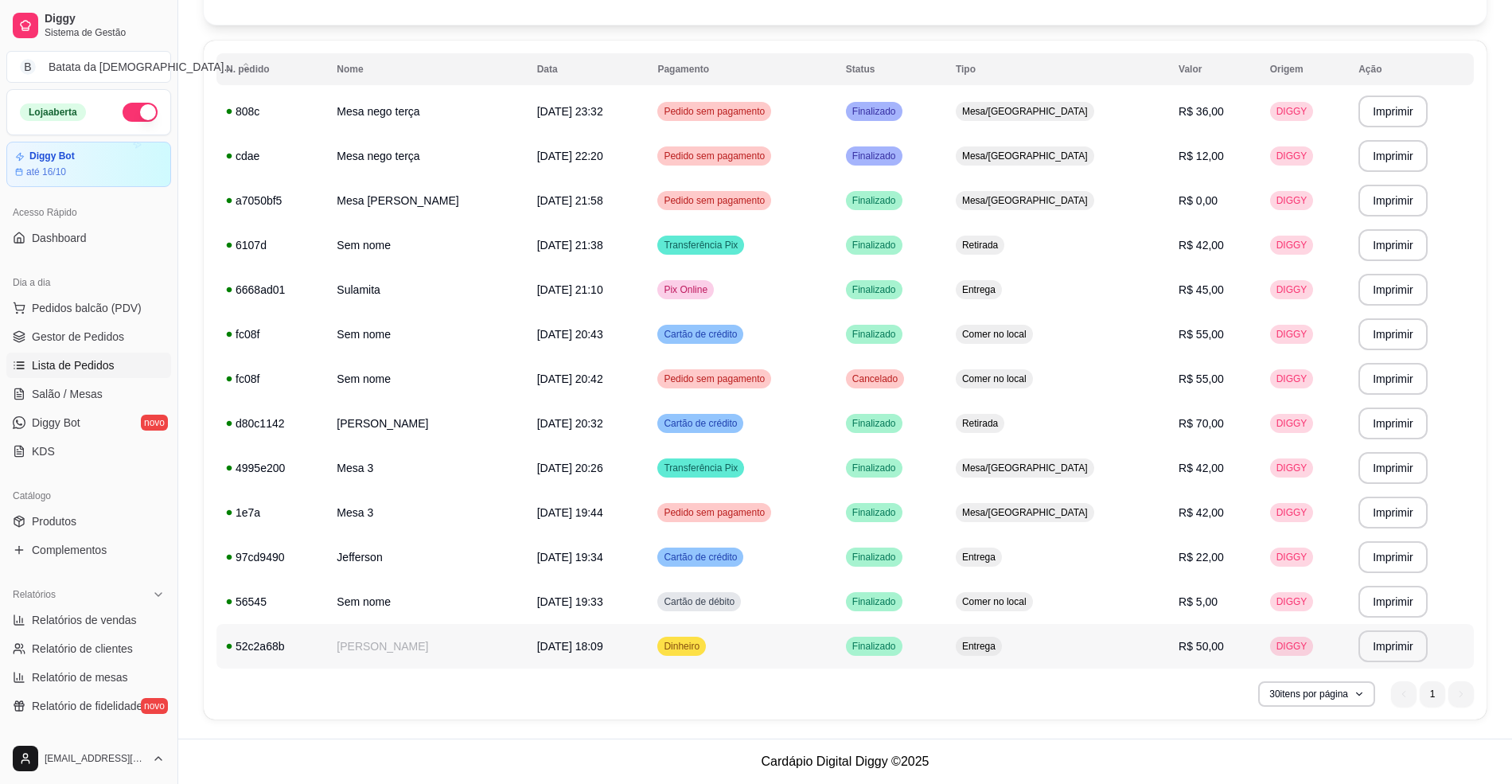
click at [899, 643] on span "Finalizado" at bounding box center [874, 645] width 50 height 13
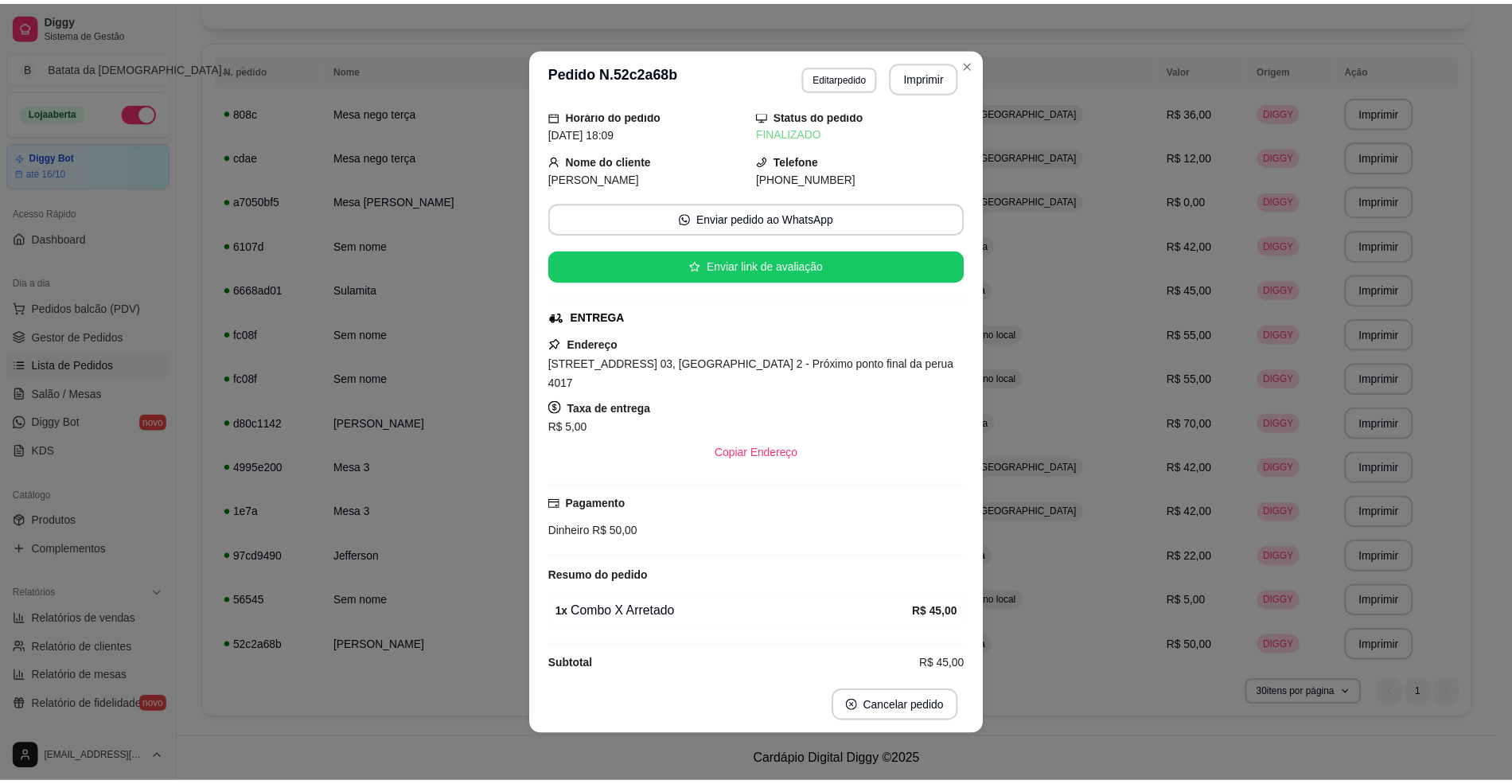
scroll to position [27, 0]
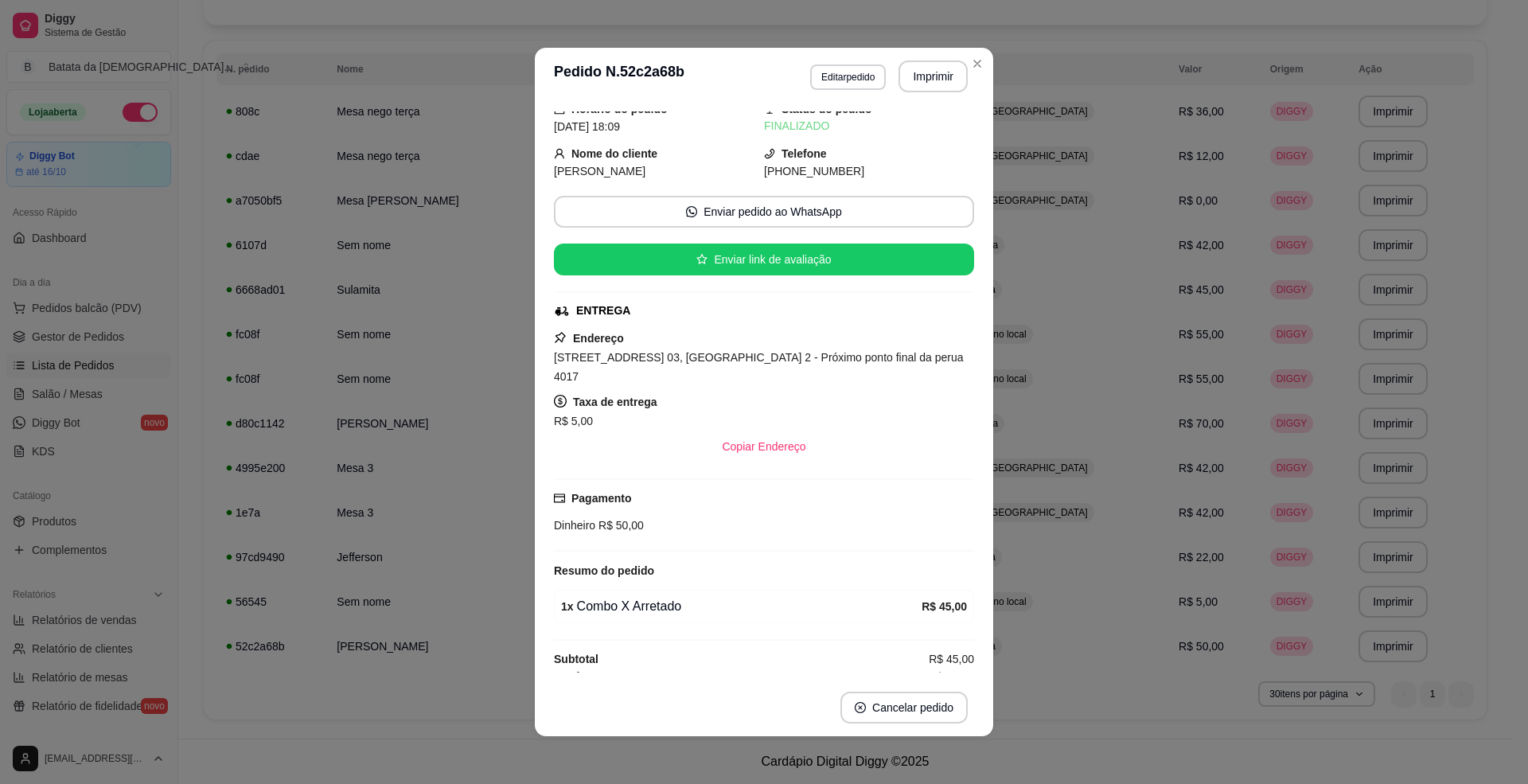
click at [958, 75] on header "**********" at bounding box center [764, 76] width 458 height 57
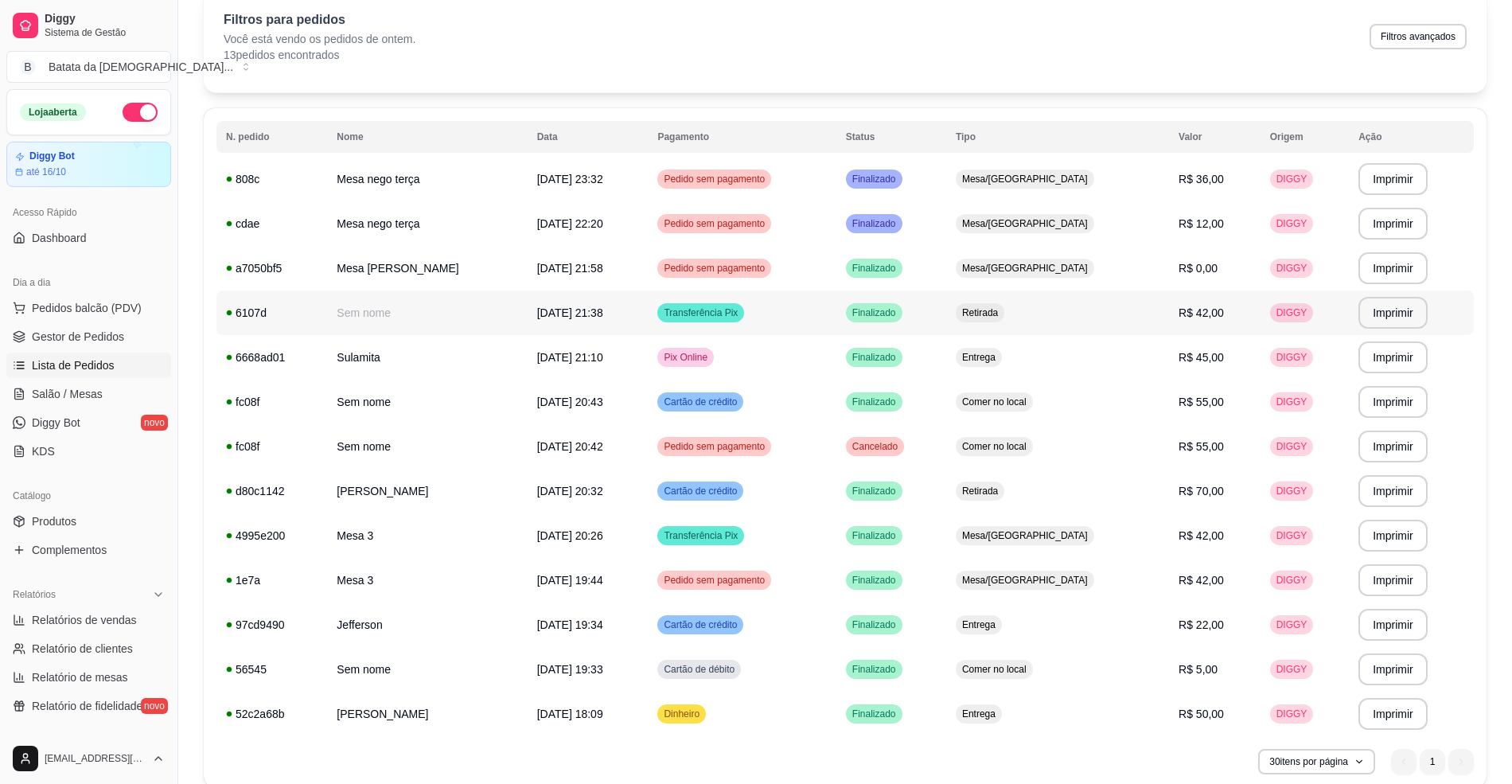
scroll to position [35, 0]
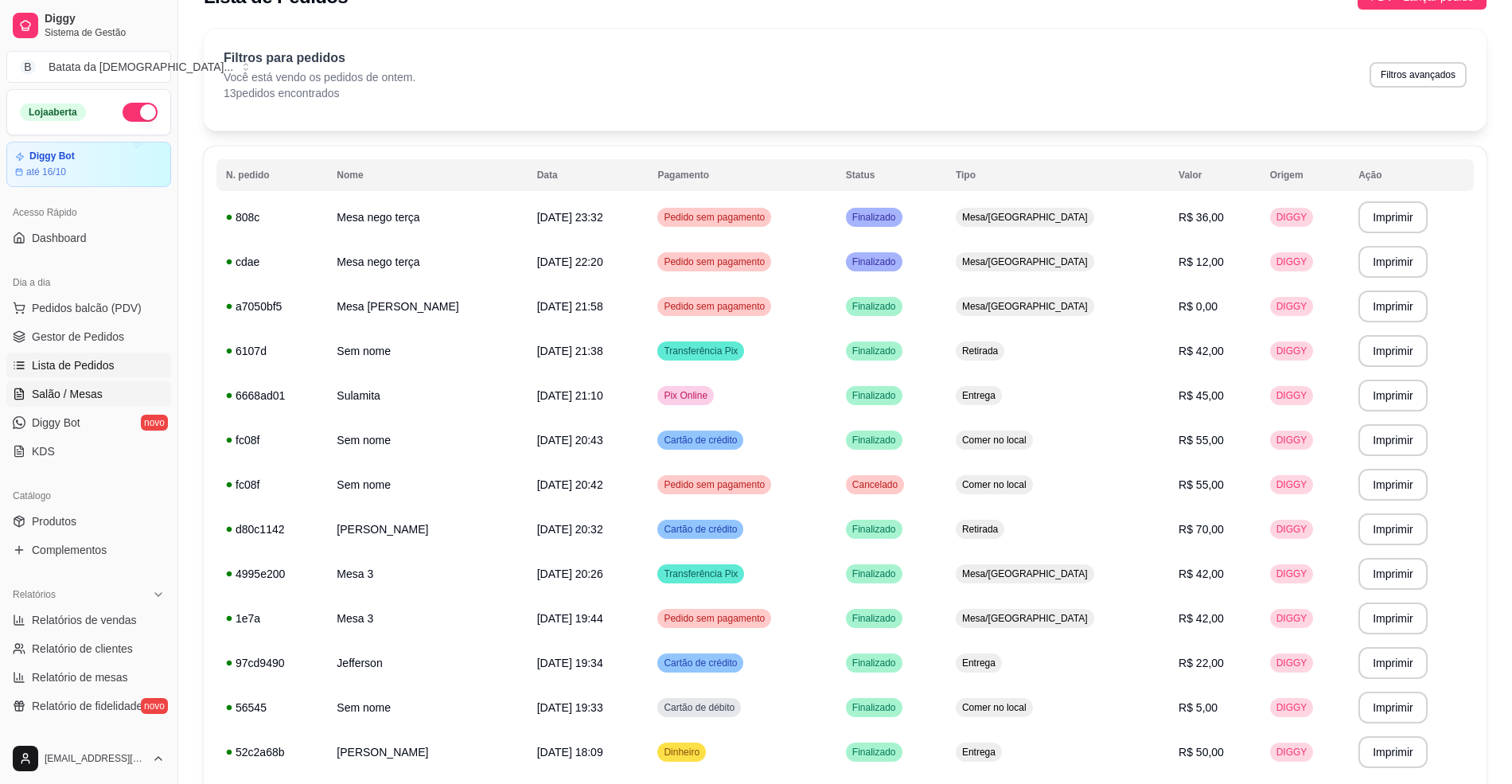
click at [93, 404] on link "Salão / Mesas" at bounding box center [88, 394] width 164 height 26
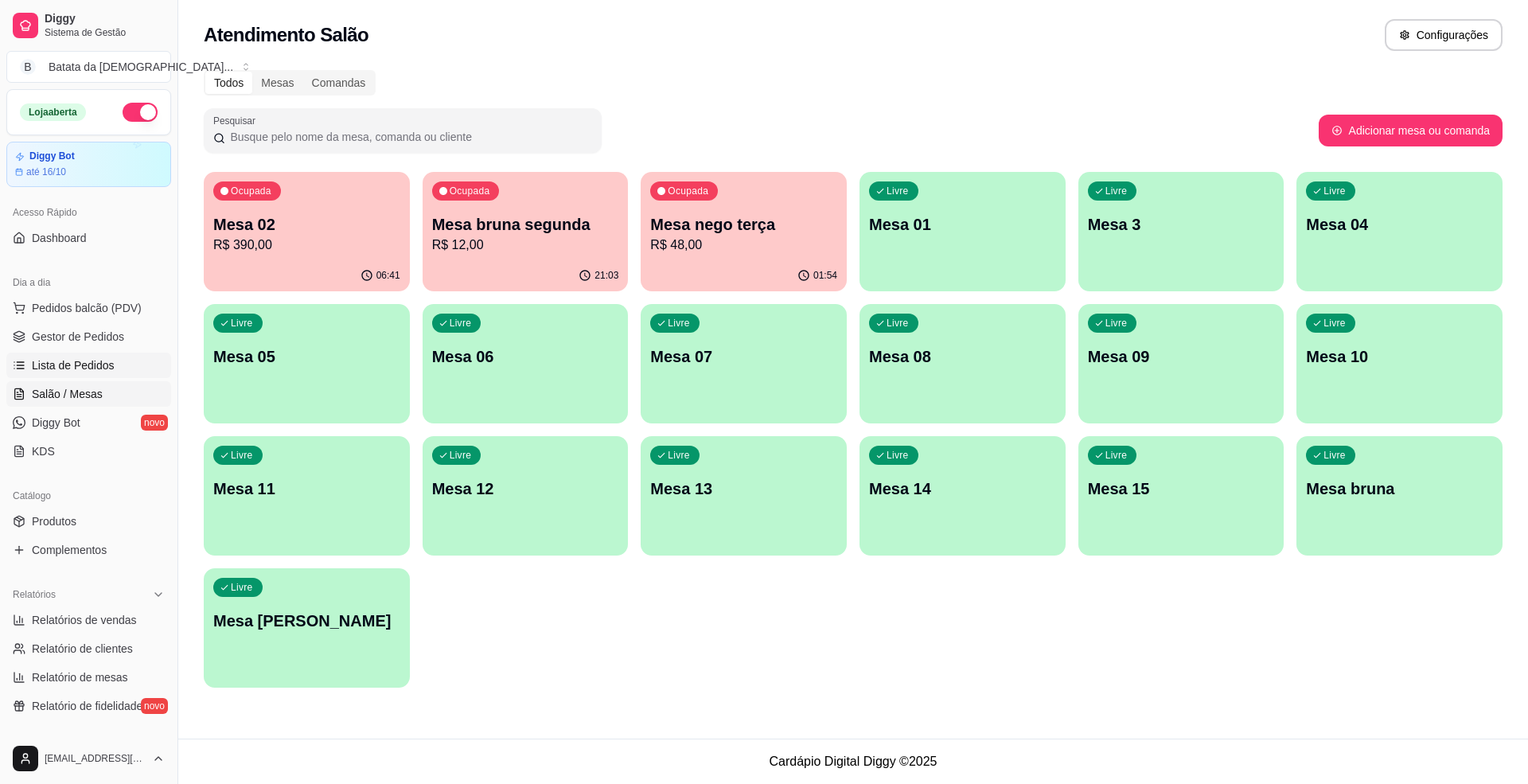
click at [98, 367] on span "Lista de Pedidos" at bounding box center [73, 365] width 83 height 16
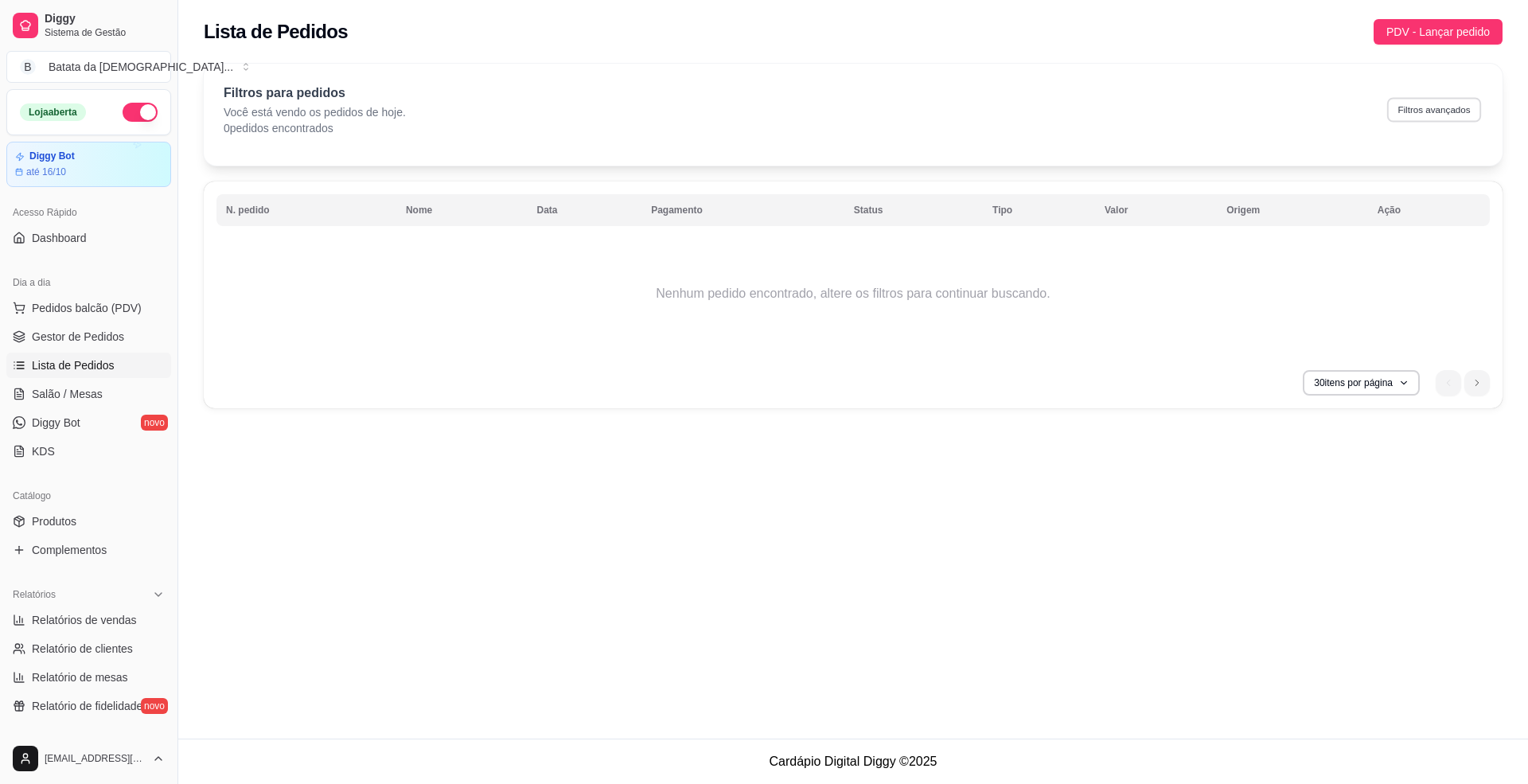
click at [1421, 119] on button "Filtros avançados" at bounding box center [1433, 109] width 94 height 25
select select "0"
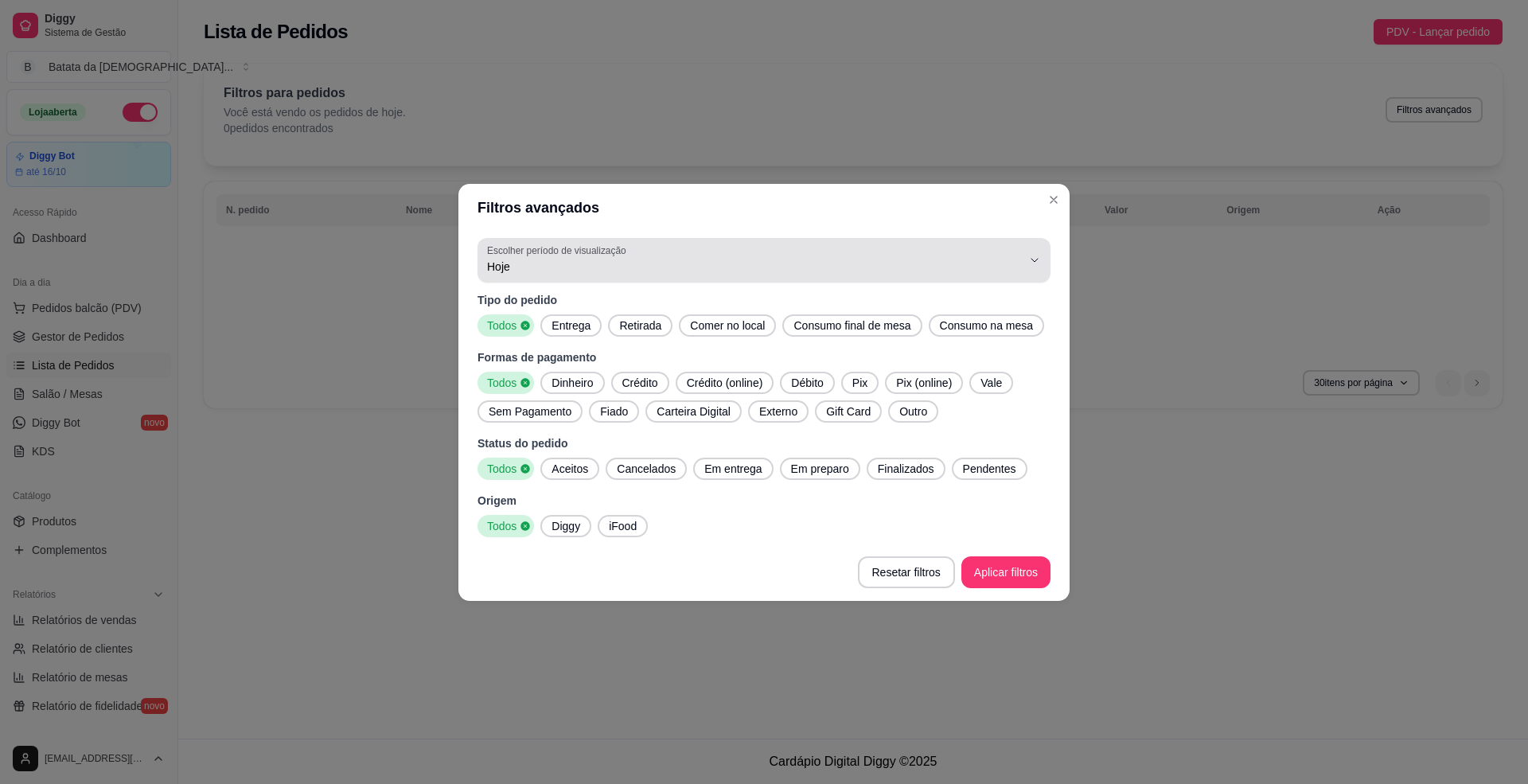
click at [701, 238] on button "Escolher período de visualização Hoje" at bounding box center [764, 259] width 573 height 44
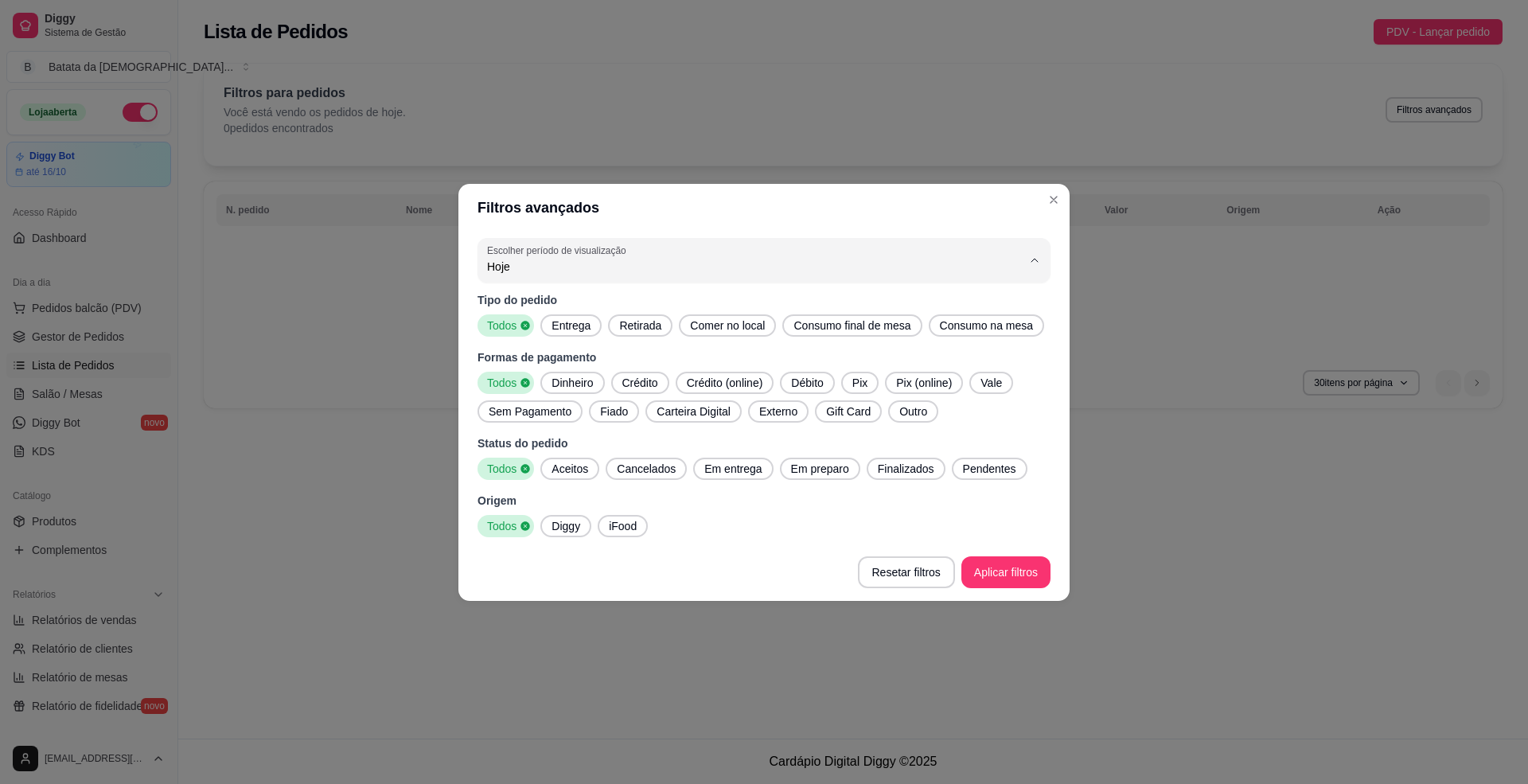
click at [589, 323] on span "Ontem" at bounding box center [757, 329] width 510 height 15
type input "1"
select select "1"
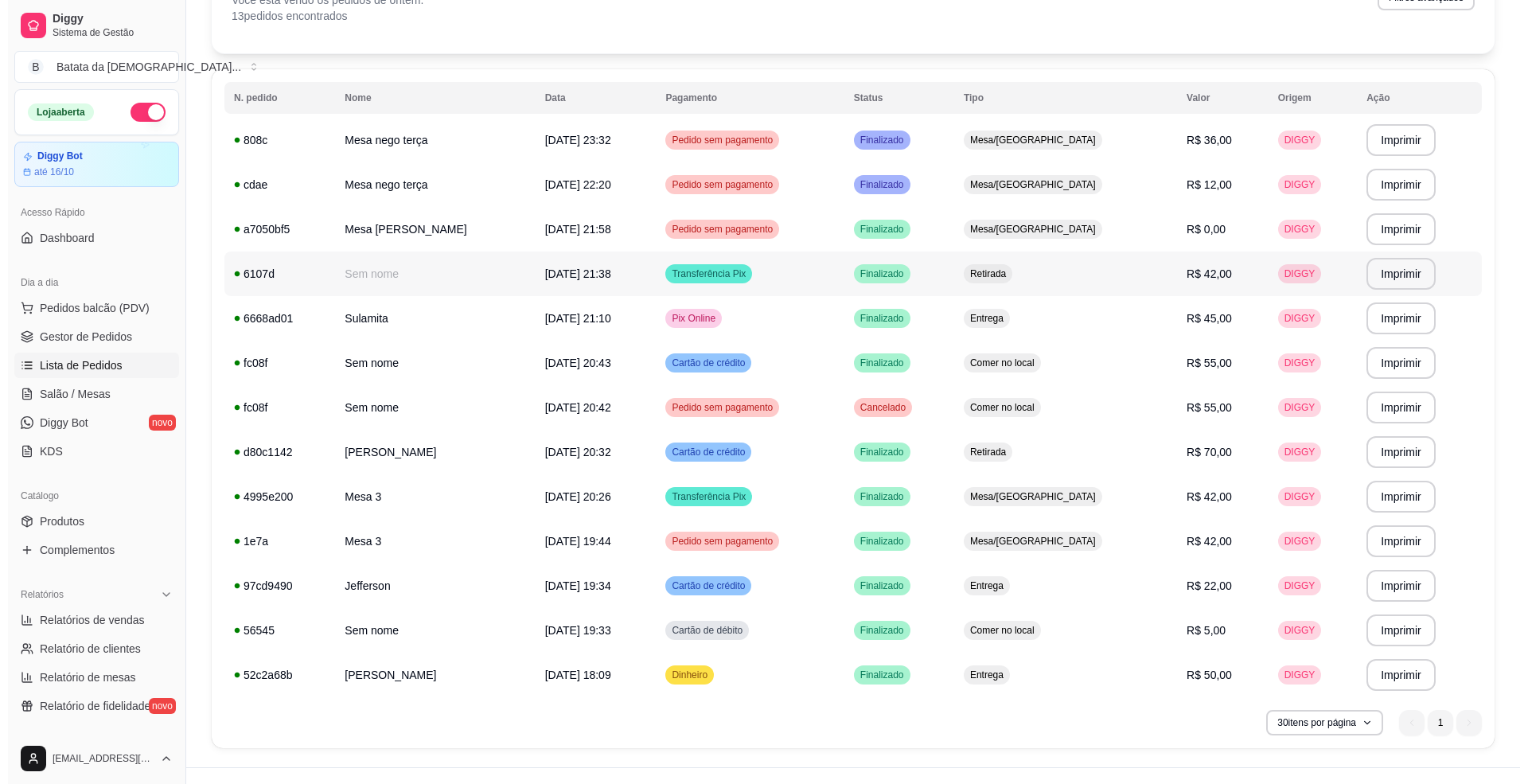
scroll to position [141, 0]
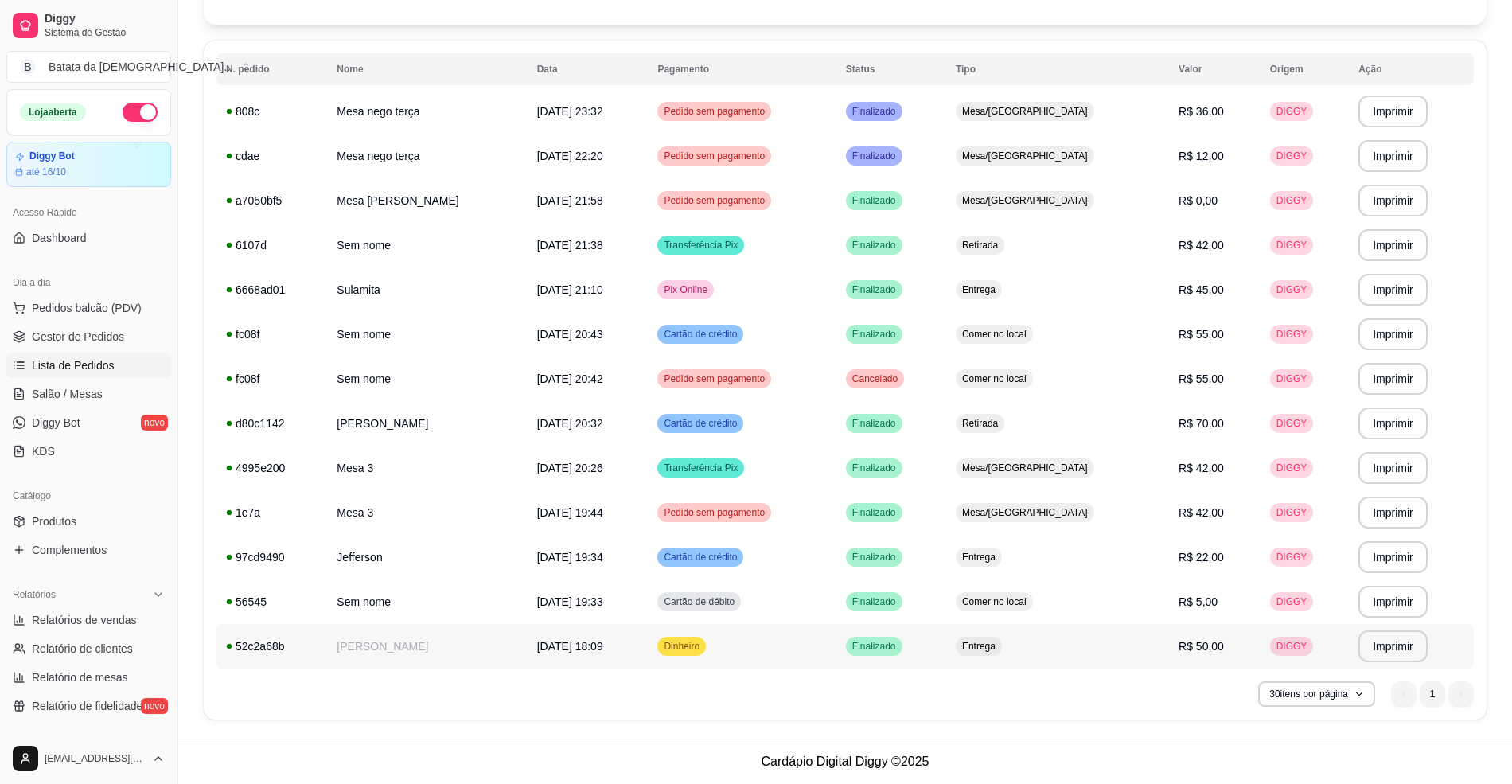
click at [1178, 641] on span "R$ 50,00" at bounding box center [1201, 645] width 45 height 13
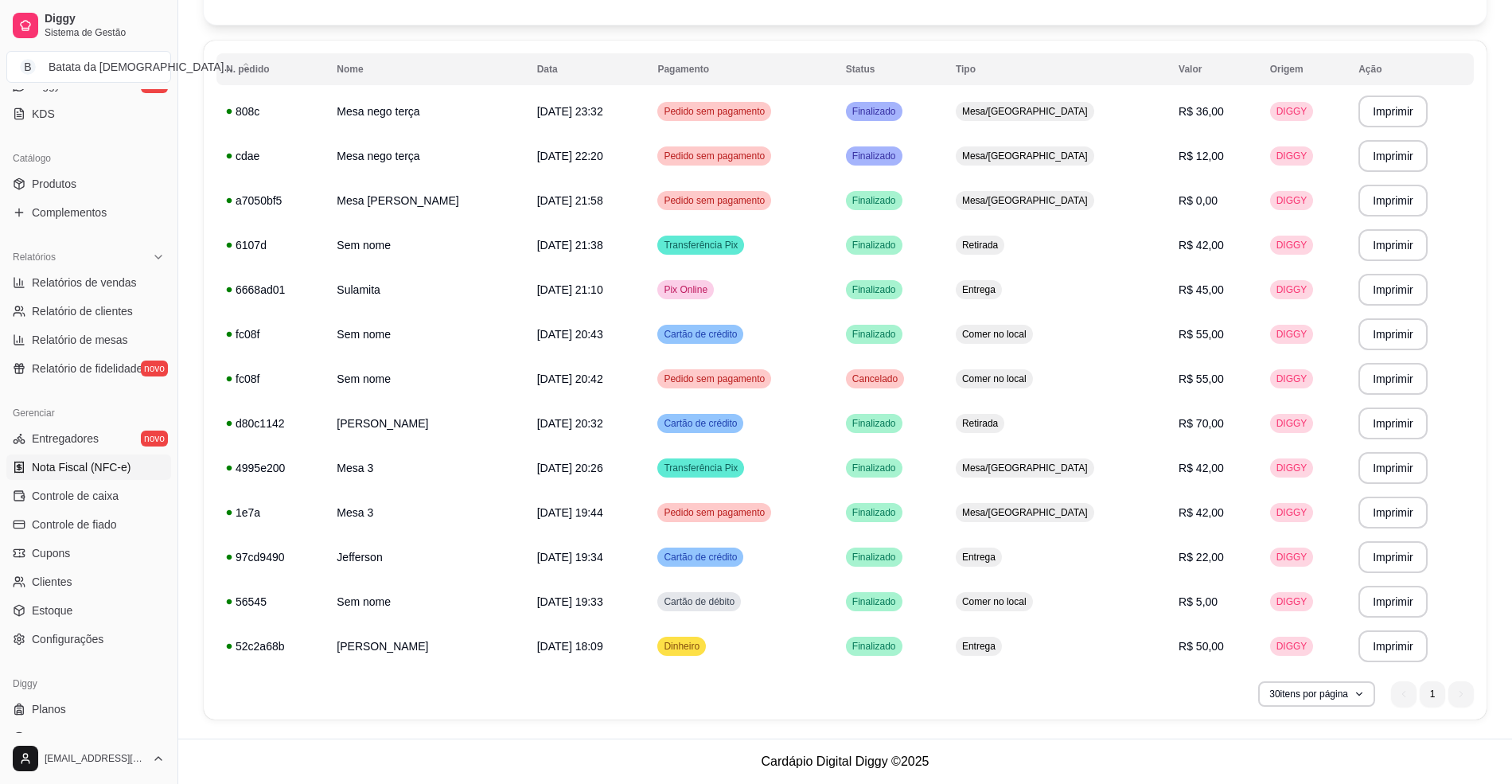
scroll to position [361, 0]
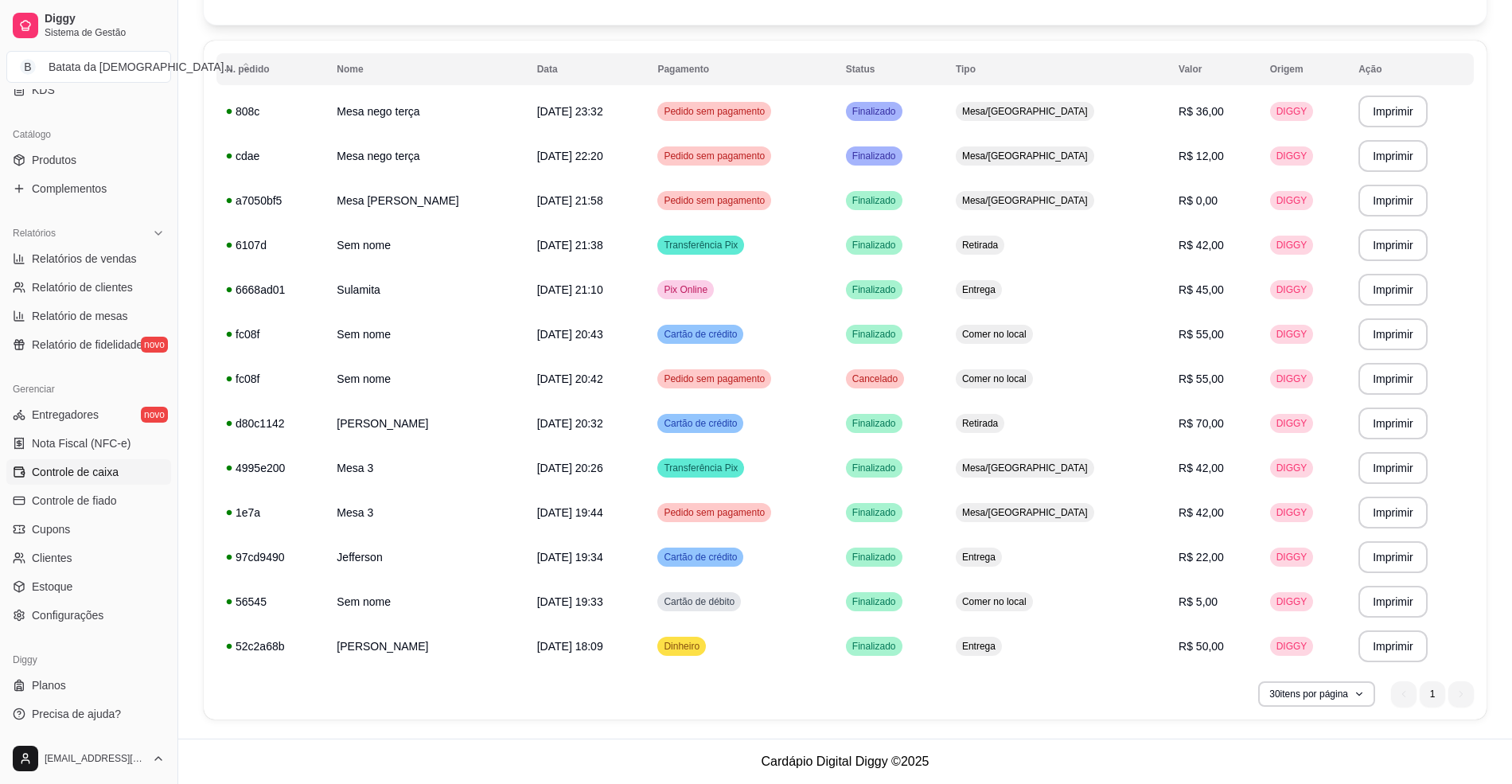
click at [85, 472] on span "Controle de caixa" at bounding box center [75, 472] width 87 height 16
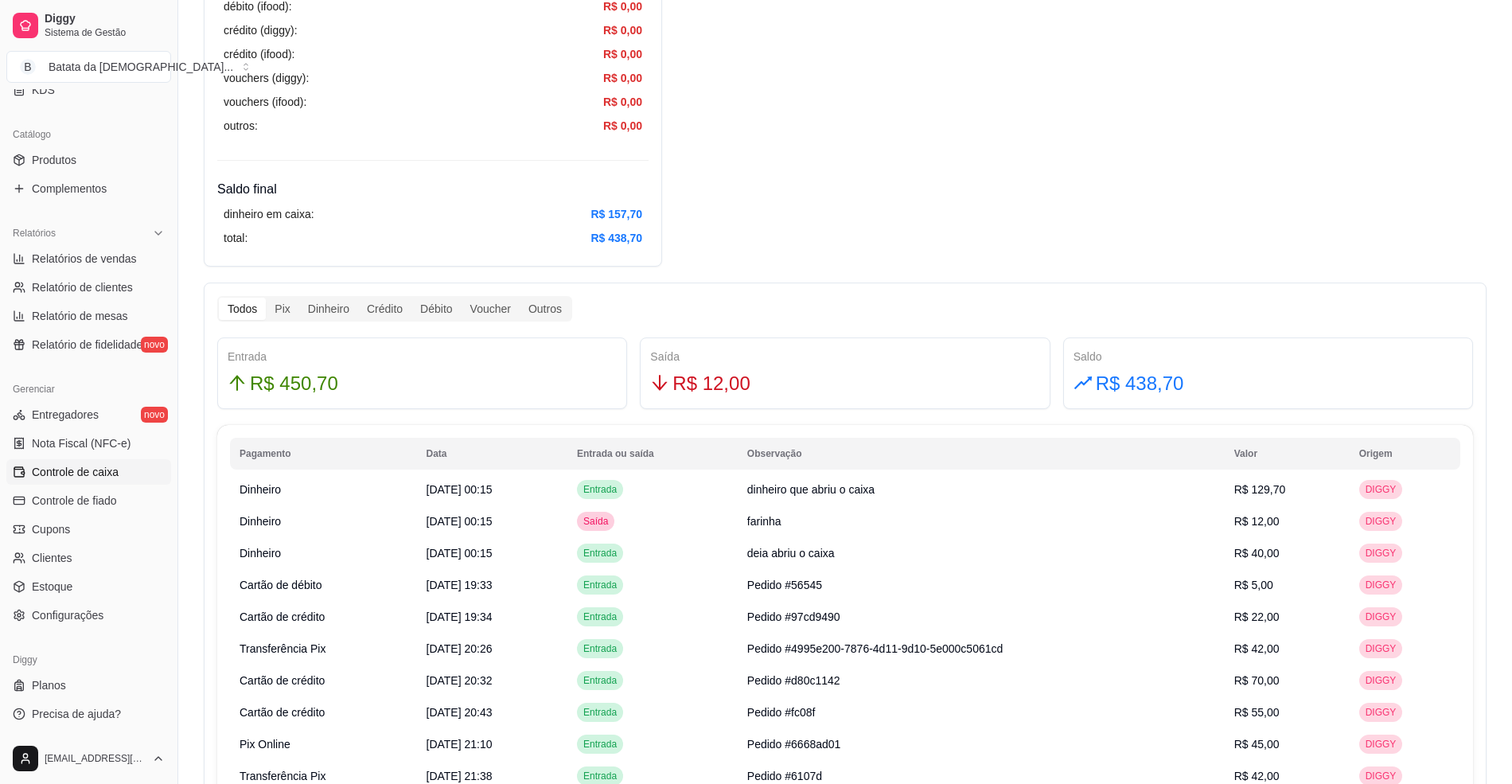
scroll to position [954, 0]
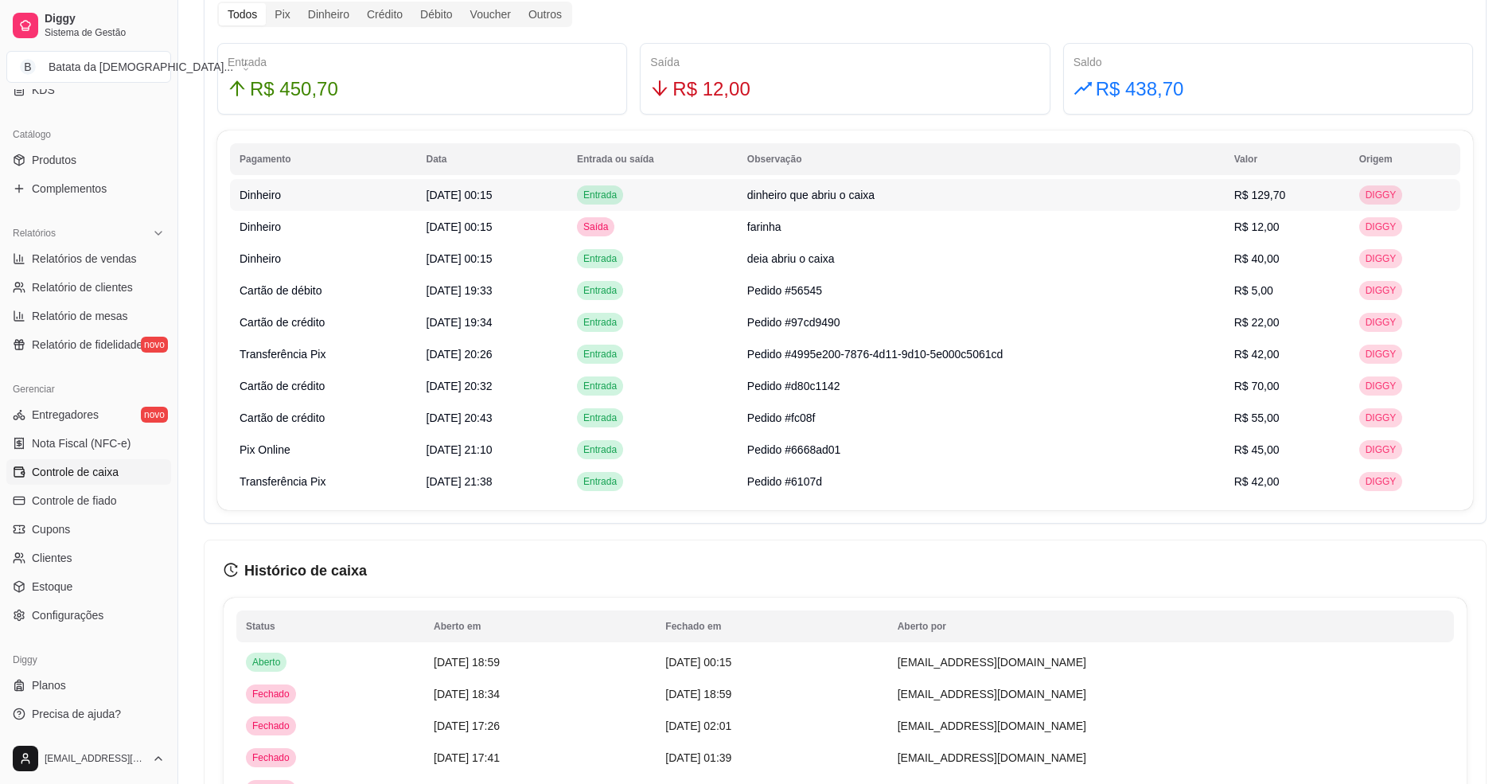
click at [1165, 201] on td "dinheiro que abriu o caixa" at bounding box center [981, 195] width 487 height 32
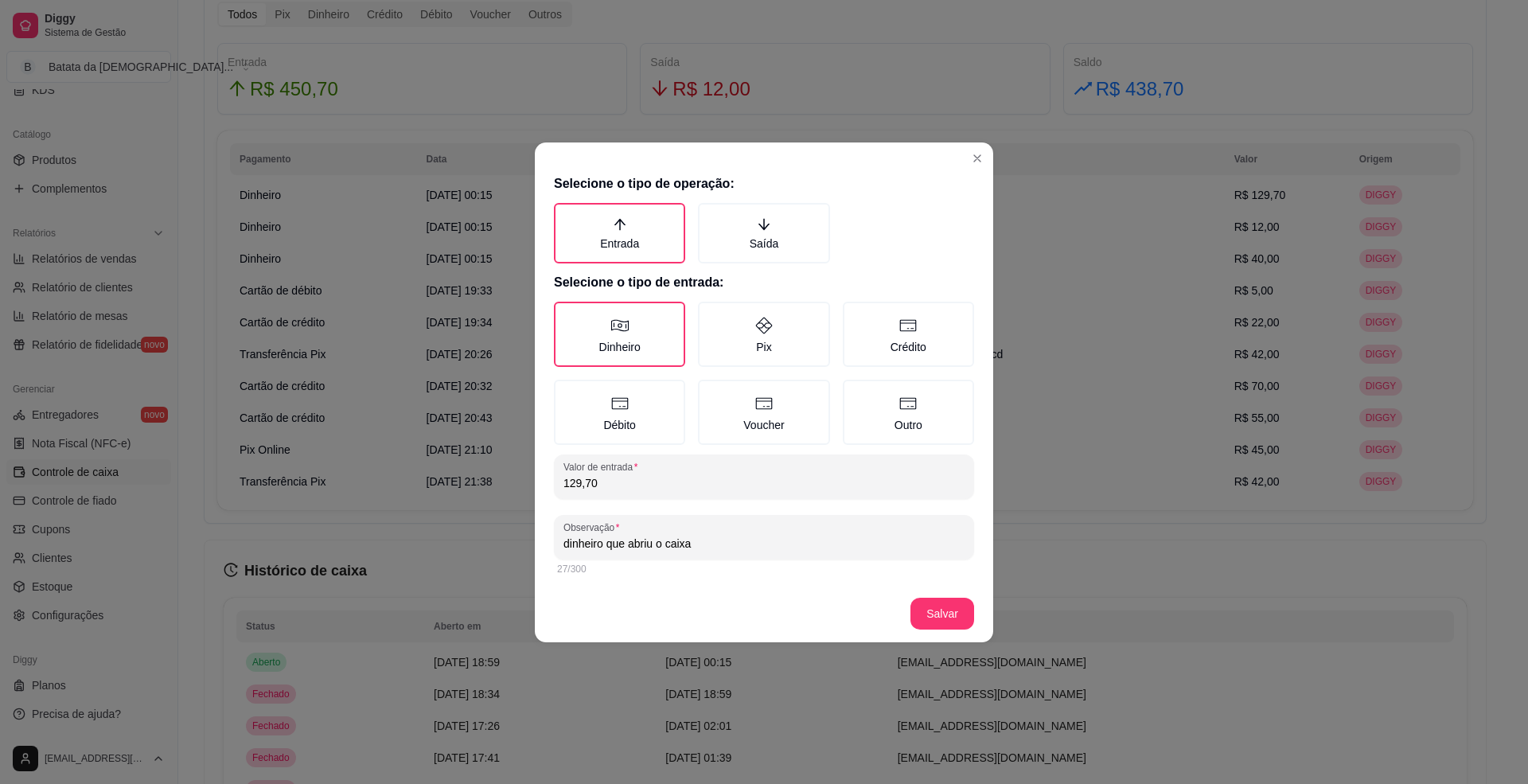
drag, startPoint x: 606, startPoint y: 490, endPoint x: 517, endPoint y: 476, distance: 90.1
click at [517, 476] on div "Selecione o tipo de operação: Entrada Saída Selecione o tipo de entrada: Dinhei…" at bounding box center [764, 392] width 1528 height 784
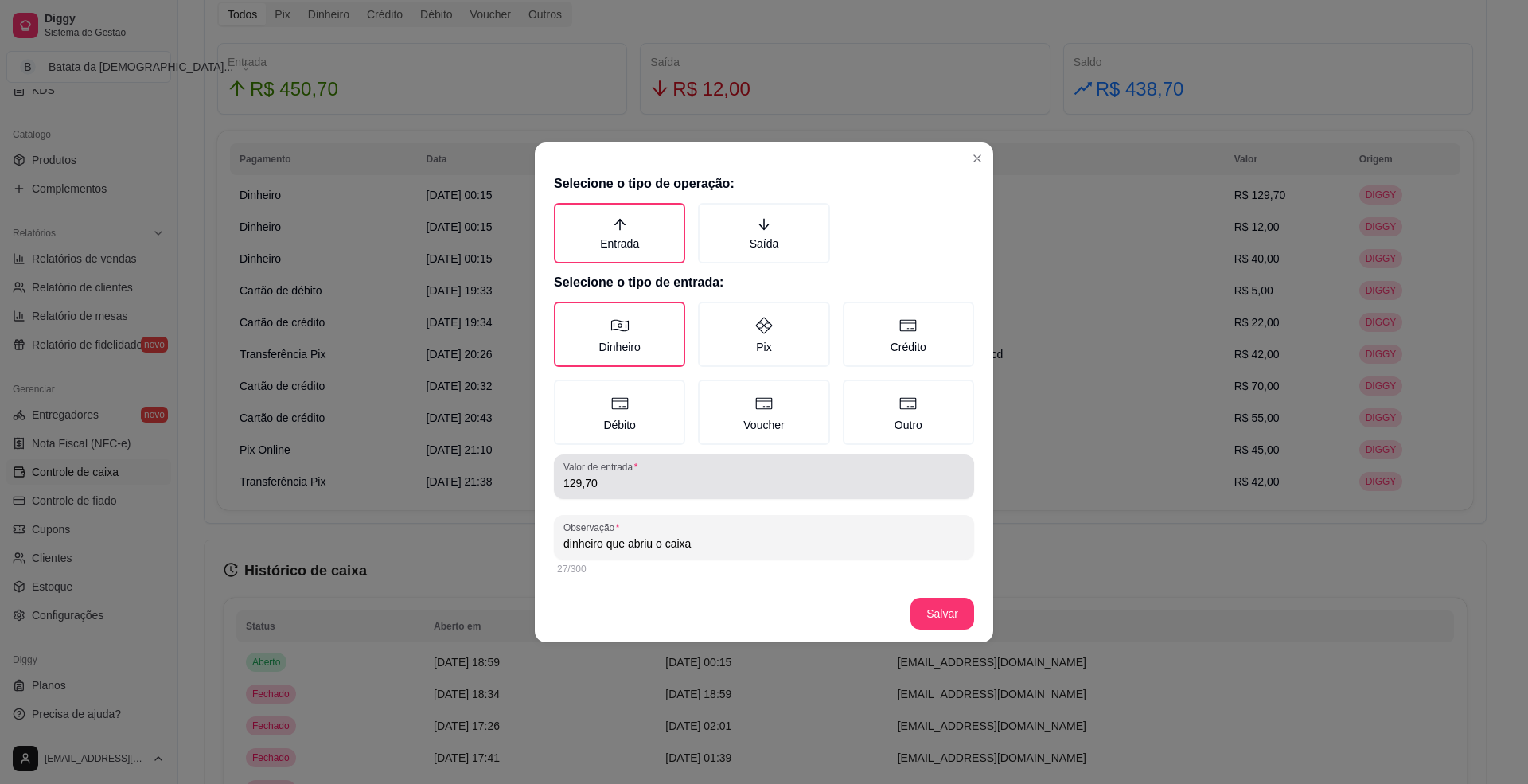
drag, startPoint x: 613, startPoint y: 491, endPoint x: 565, endPoint y: 490, distance: 48.0
click at [565, 490] on div "Valor de entrada 129,70" at bounding box center [764, 476] width 420 height 44
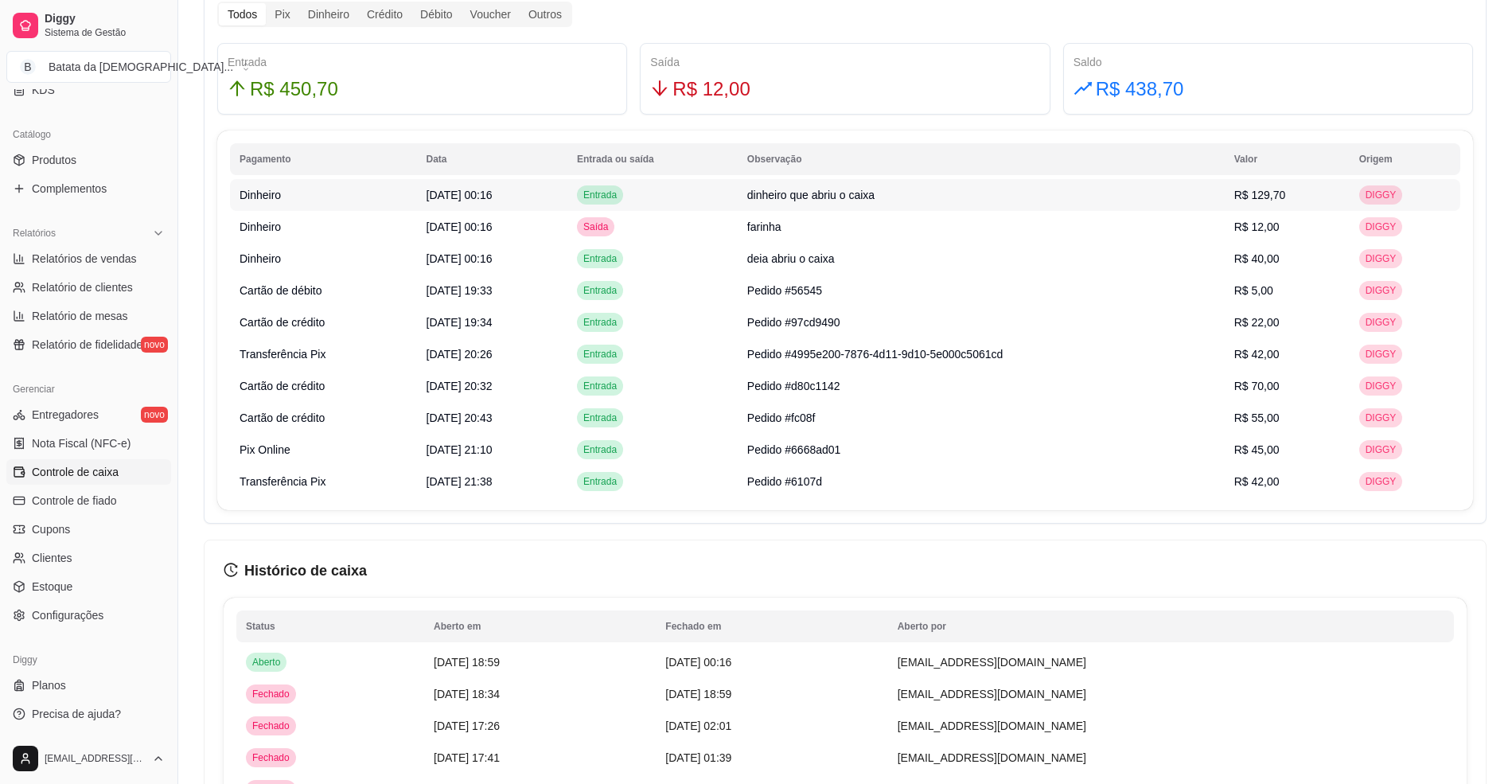
click at [977, 181] on td "dinheiro que abriu o caixa" at bounding box center [981, 195] width 487 height 32
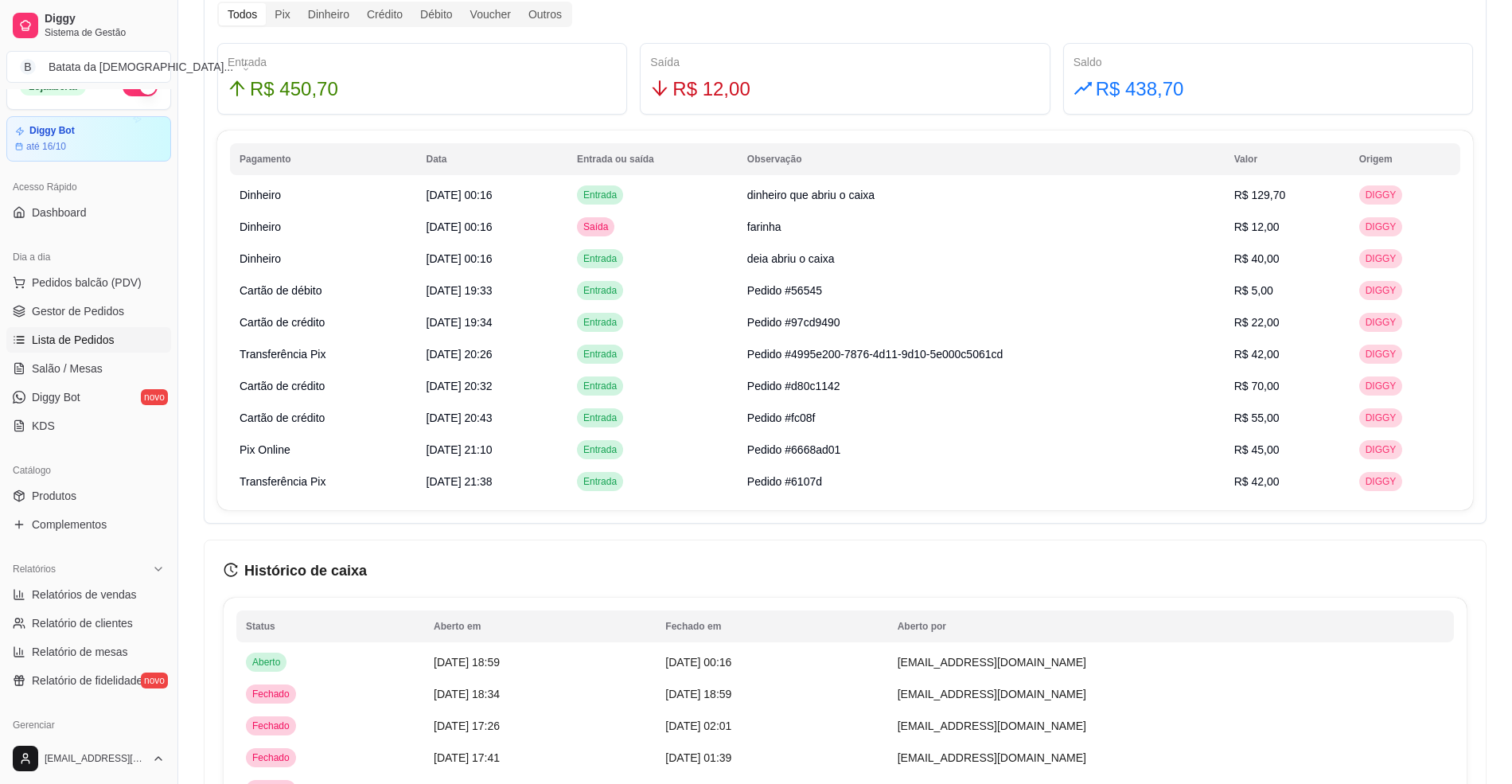
scroll to position [0, 0]
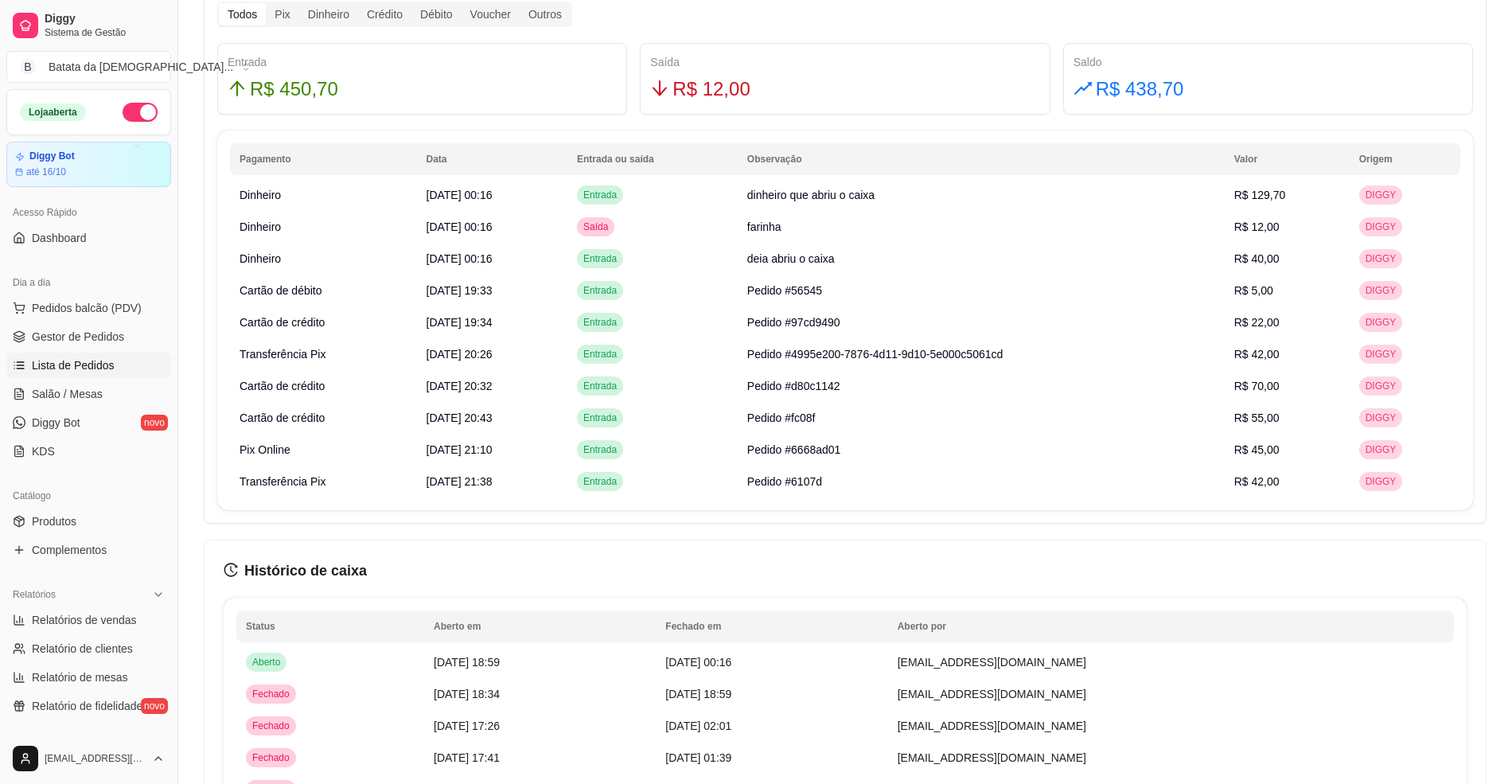
click at [106, 359] on span "Lista de Pedidos" at bounding box center [73, 365] width 83 height 16
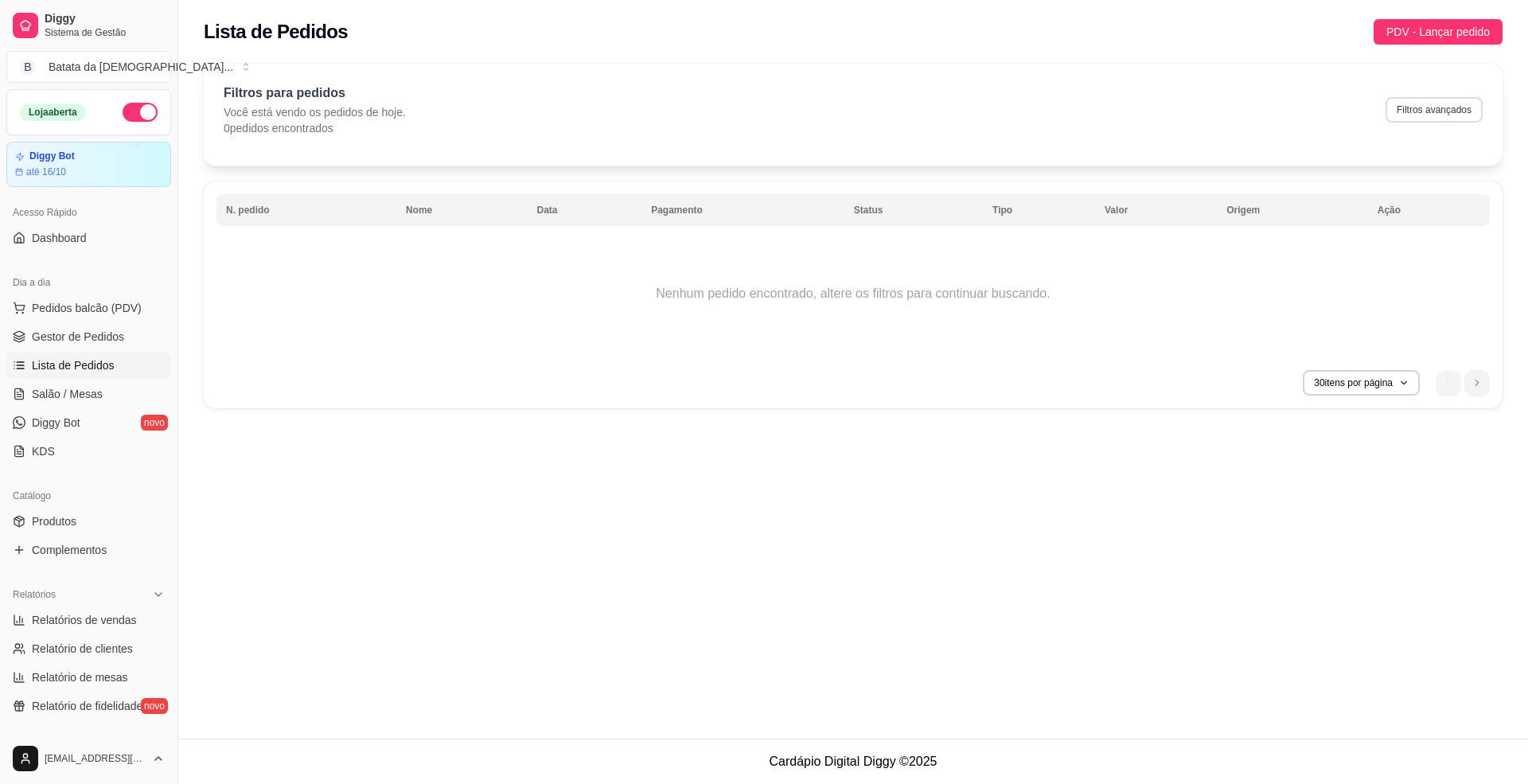
click at [1448, 103] on button "Filtros avançados" at bounding box center [1433, 110] width 98 height 26
select select "0"
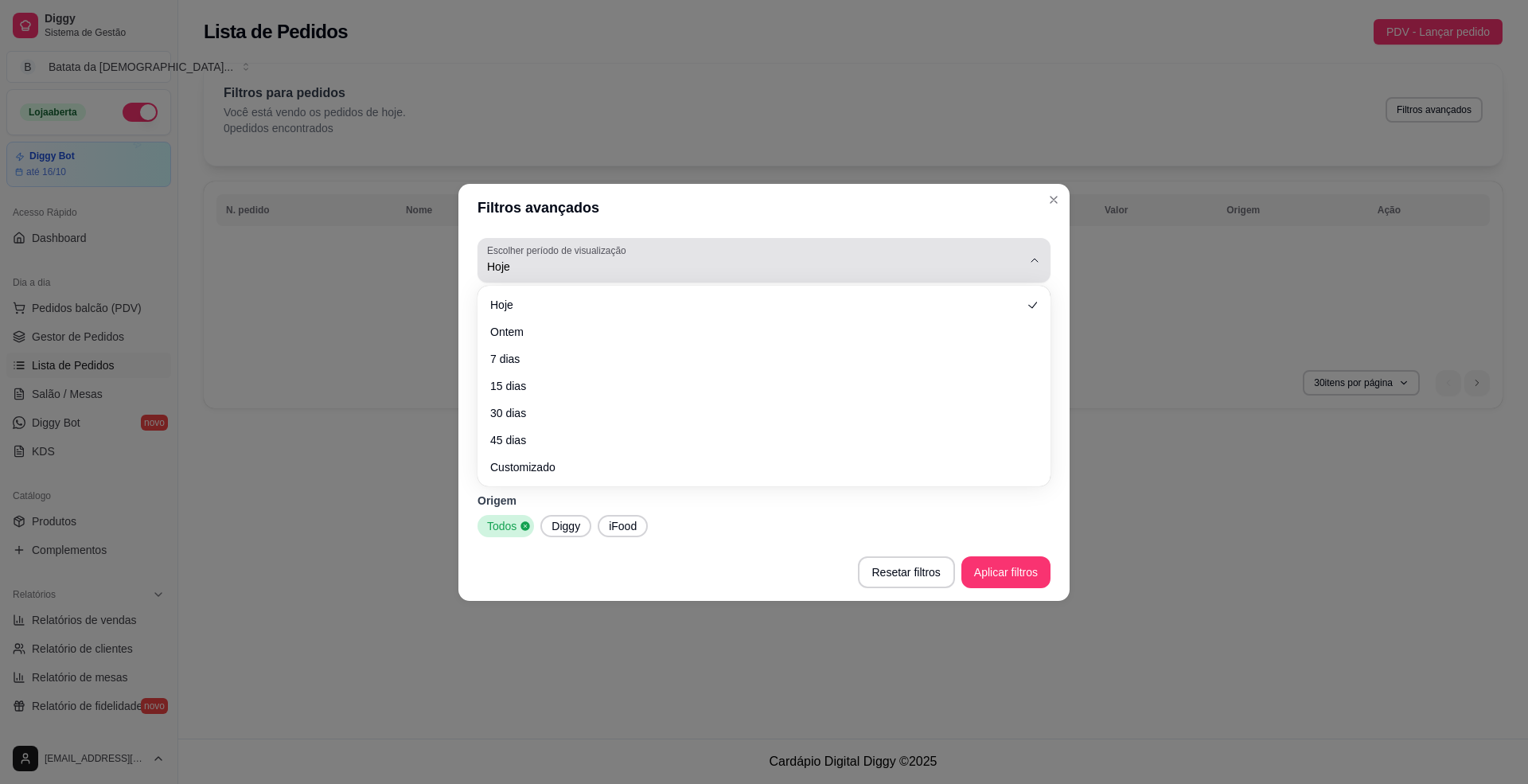
click at [481, 258] on button "Escolher período de visualização Hoje" at bounding box center [764, 259] width 573 height 44
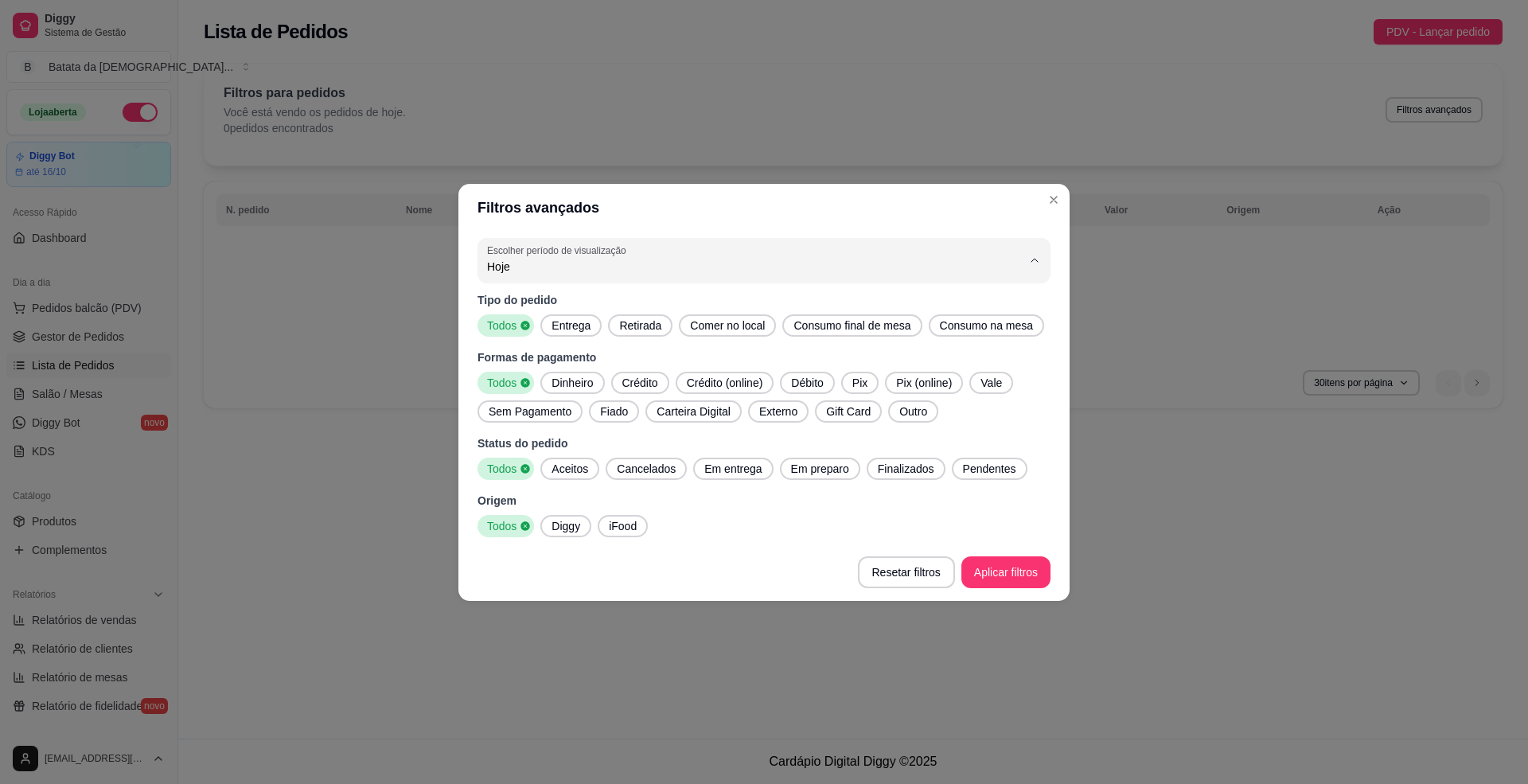
click at [536, 332] on span "Ontem" at bounding box center [757, 329] width 510 height 15
type input "1"
select select "1"
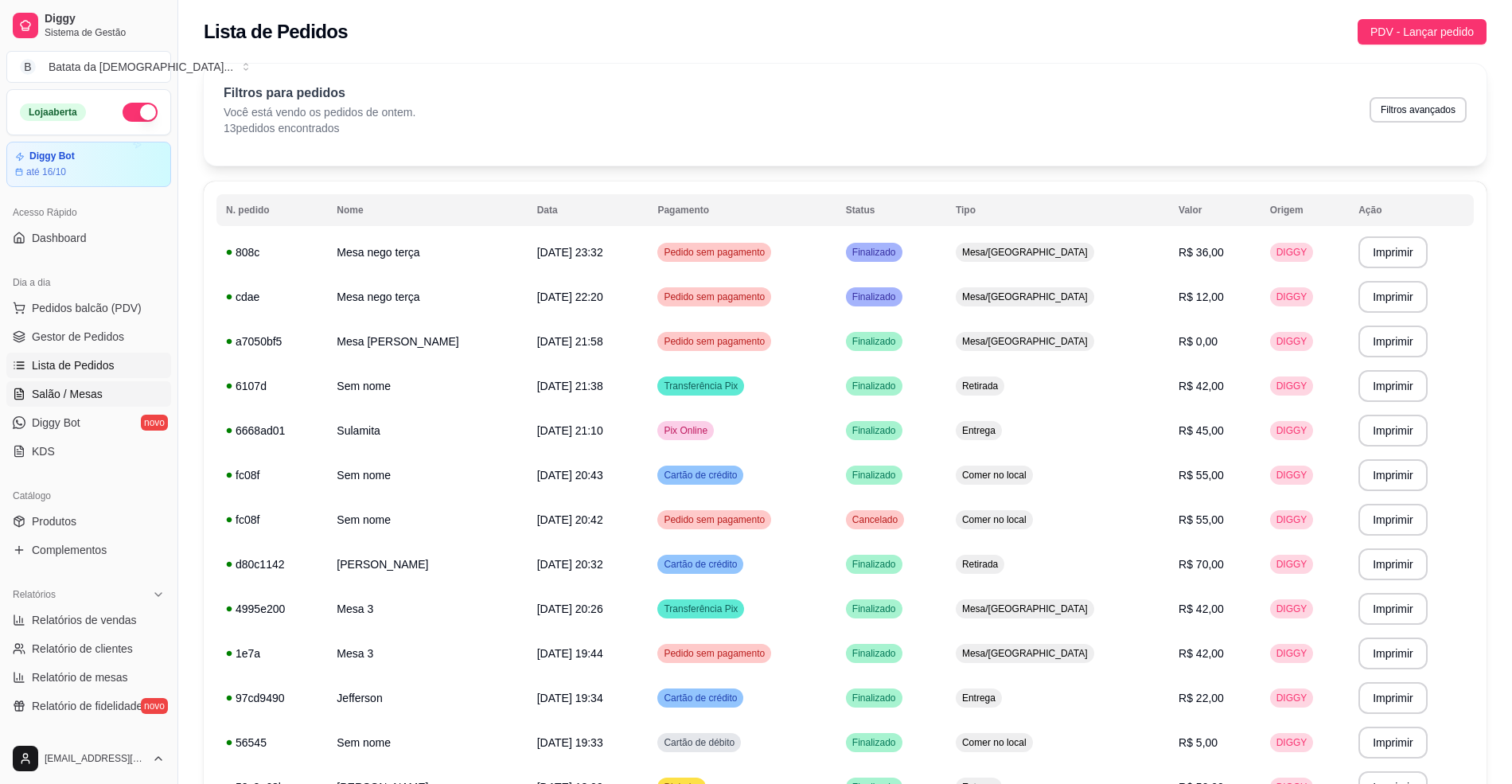
click at [98, 388] on span "Salão / Mesas" at bounding box center [67, 394] width 71 height 16
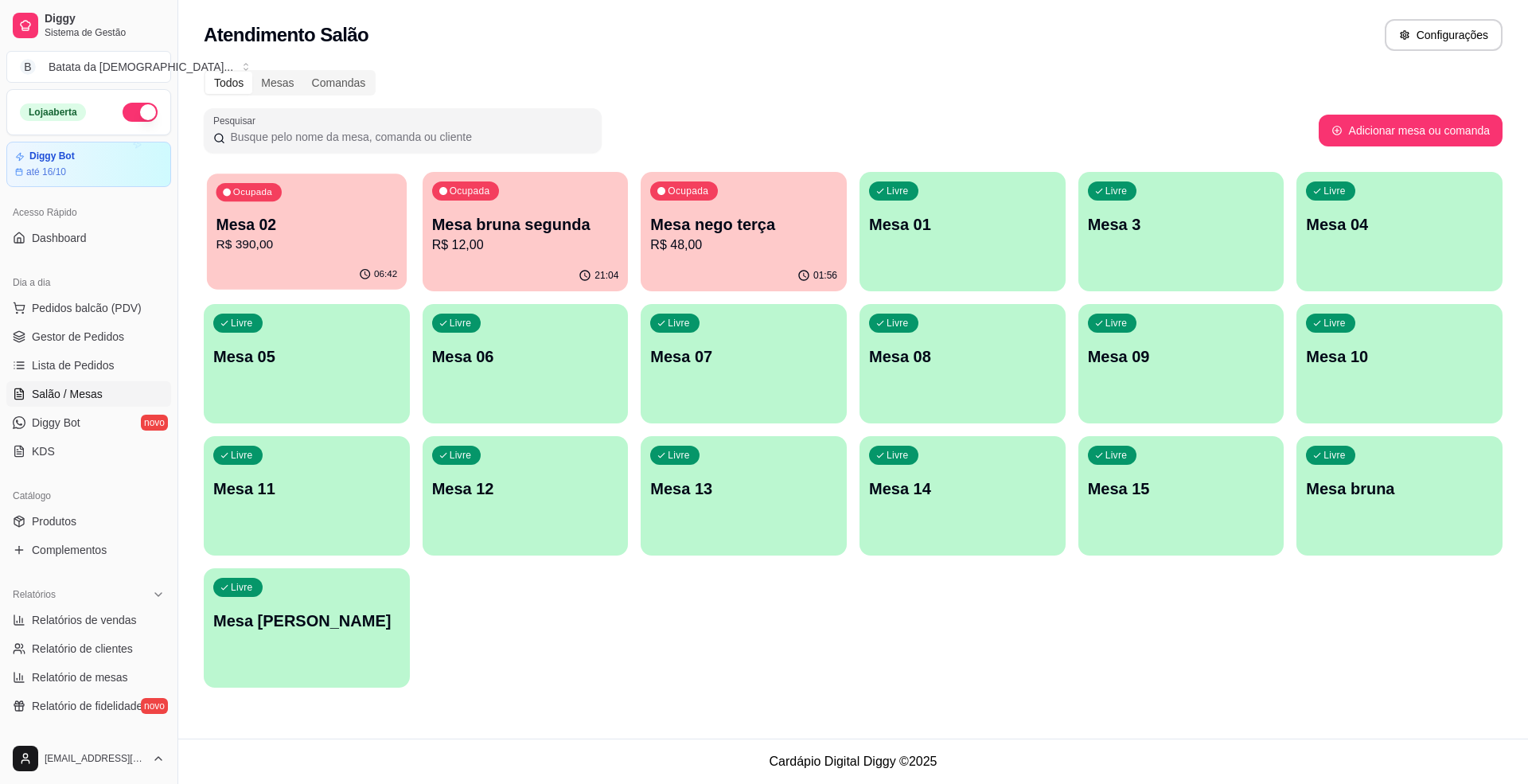
click at [369, 201] on div "Ocupada Mesa 02 R$ 390,00" at bounding box center [306, 216] width 200 height 86
click at [685, 236] on p "R$ 48,00" at bounding box center [744, 244] width 187 height 19
click at [784, 228] on p "Mesa nego terça" at bounding box center [744, 225] width 181 height 22
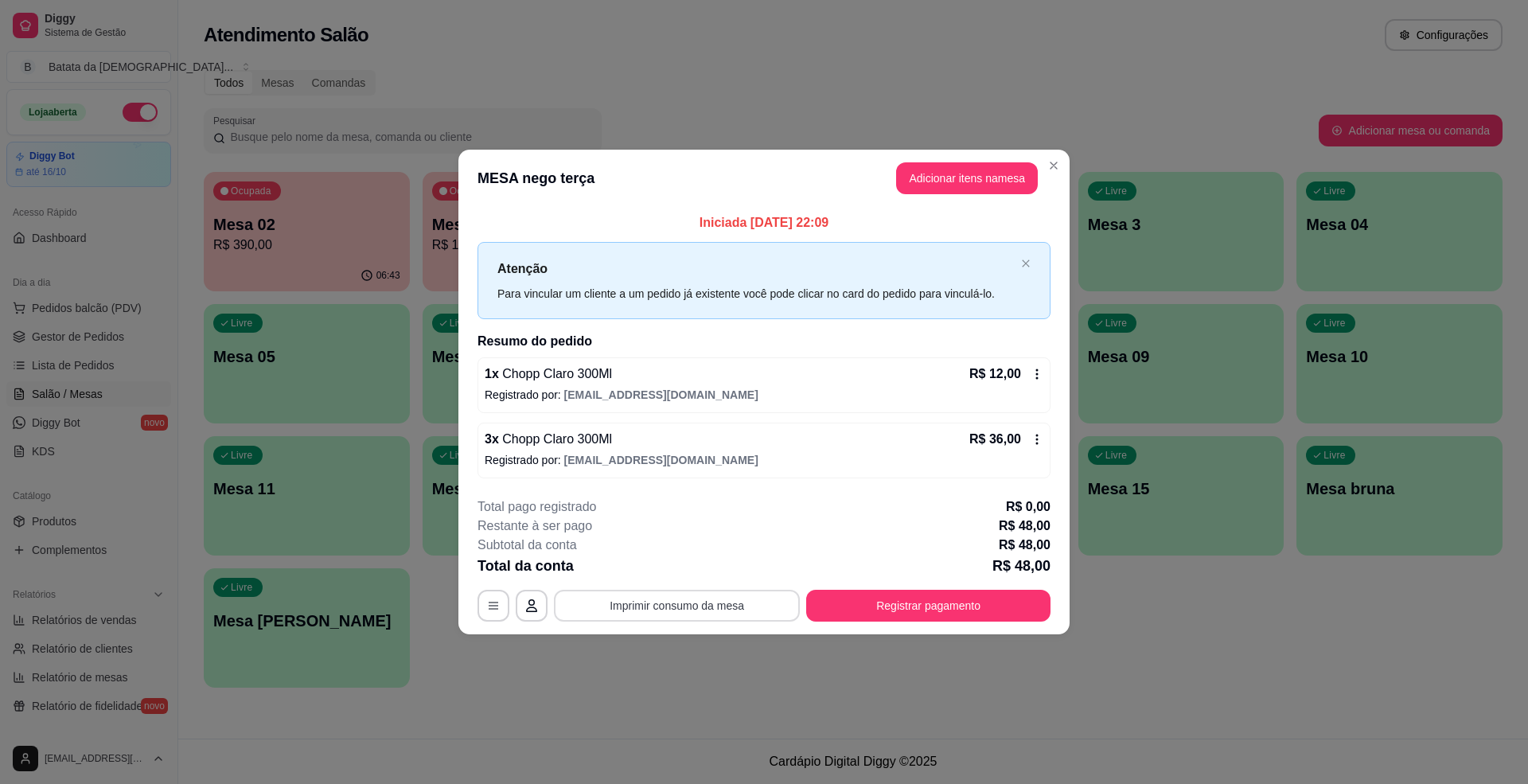
click at [672, 608] on button "Imprimir consumo da mesa" at bounding box center [677, 605] width 246 height 32
drag, startPoint x: 1057, startPoint y: 148, endPoint x: 1063, endPoint y: 163, distance: 16.2
click at [1057, 151] on header "MESA nego terça Adicionar itens na mesa" at bounding box center [764, 178] width 611 height 57
click at [1064, 171] on header "MESA nego terça Adicionar itens na mesa" at bounding box center [764, 178] width 611 height 57
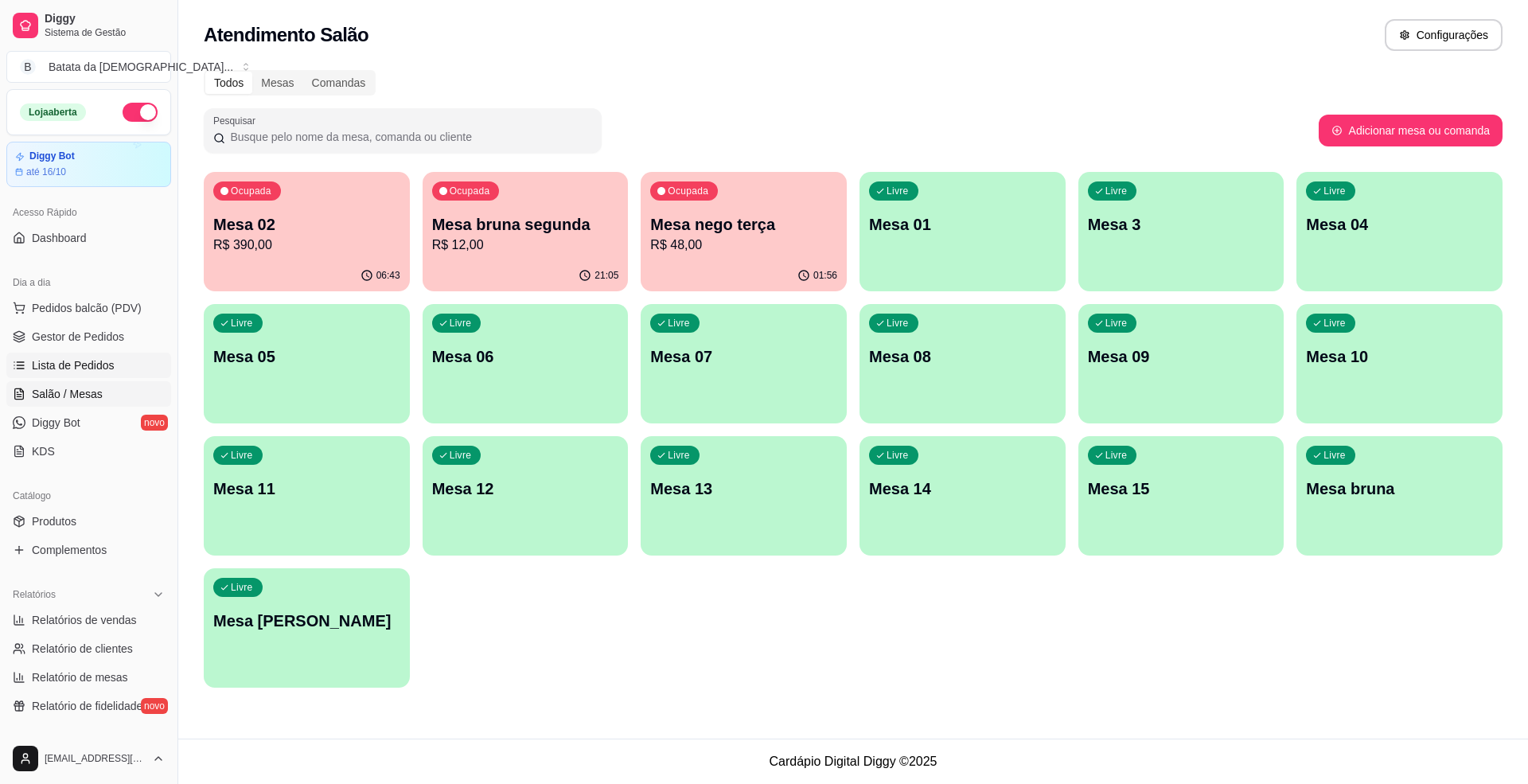
click at [122, 373] on link "Lista de Pedidos" at bounding box center [88, 365] width 165 height 26
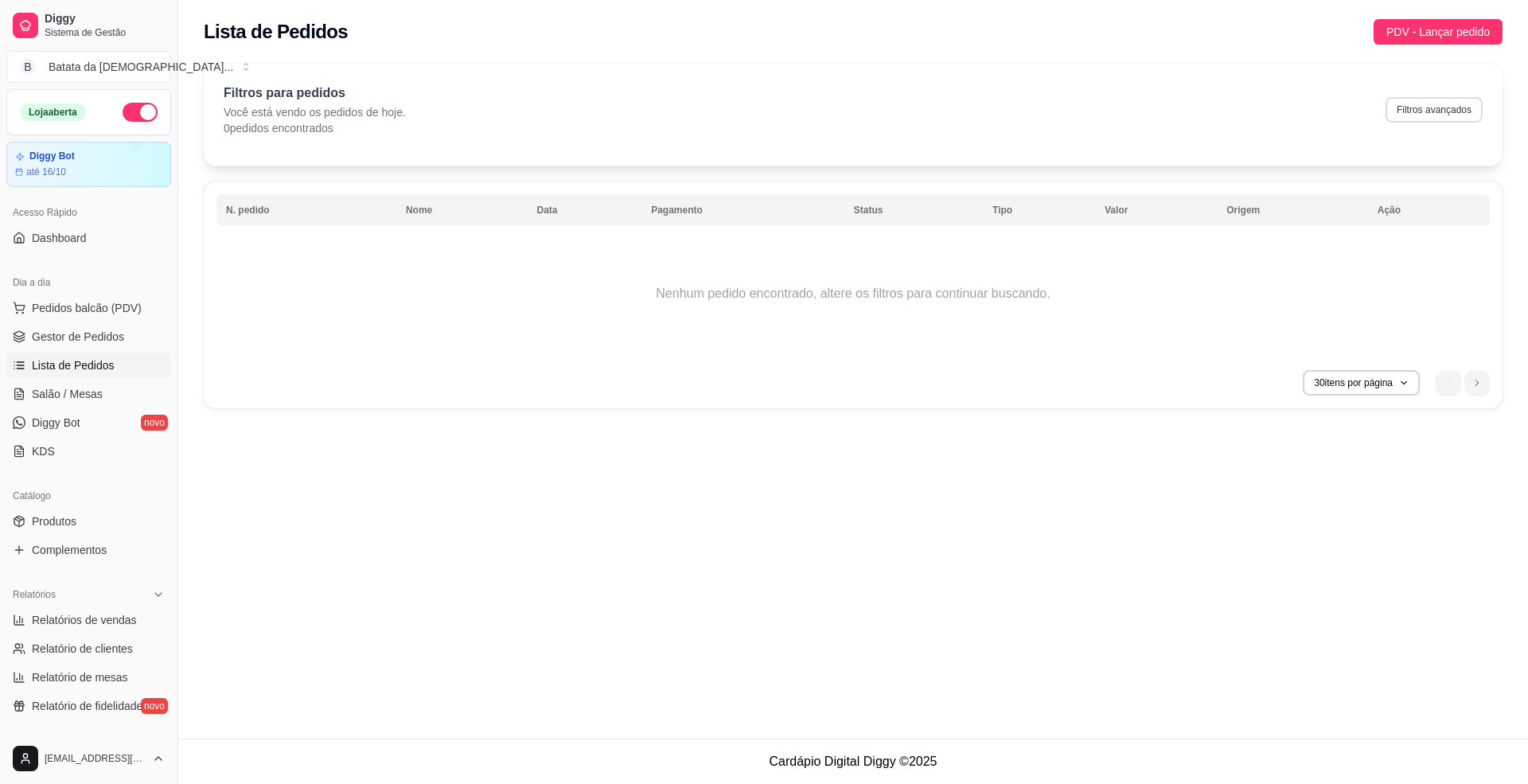
click at [1433, 113] on button "Filtros avançados" at bounding box center [1433, 110] width 98 height 26
select select "0"
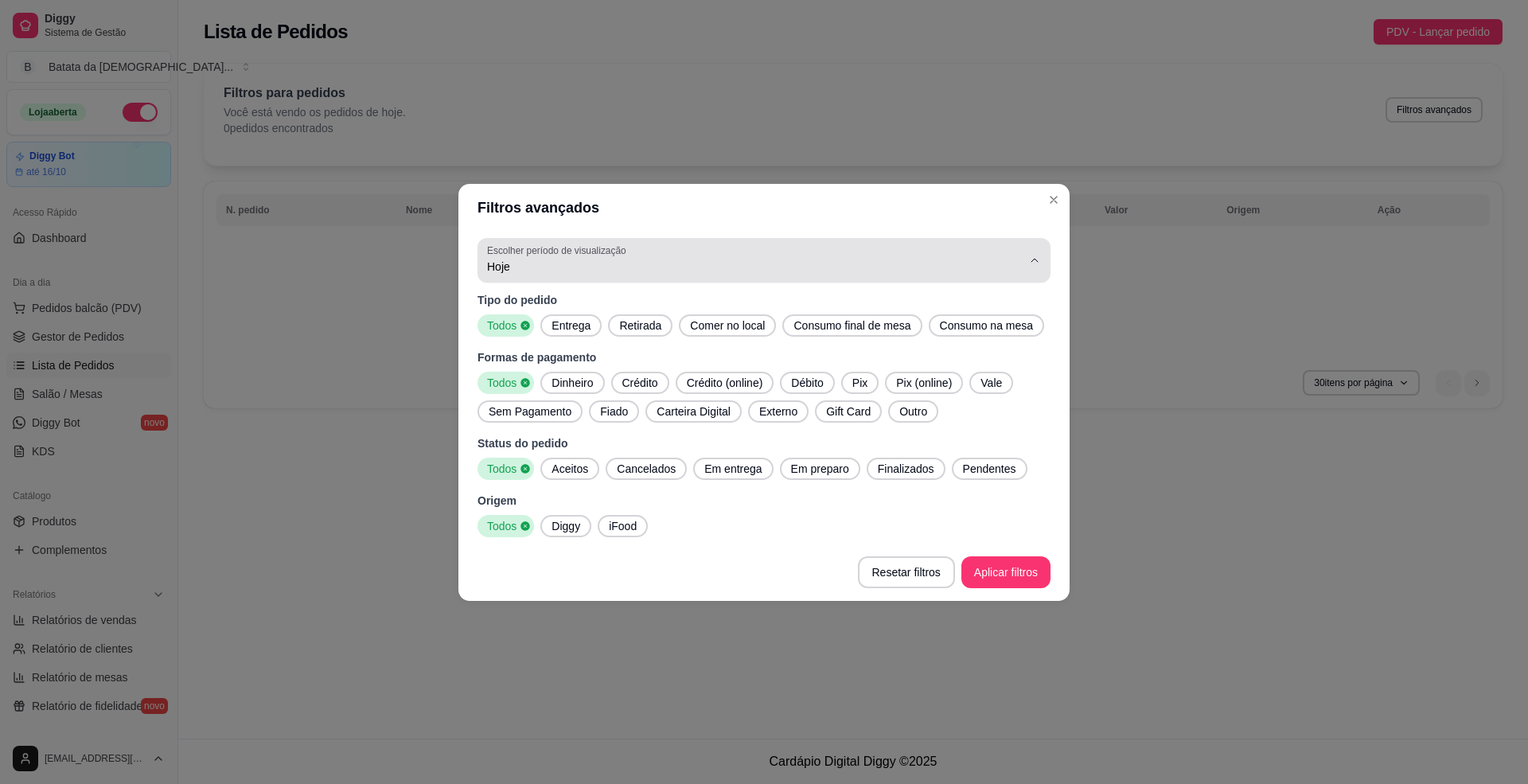
click at [779, 278] on button "Escolher período de visualização Hoje" at bounding box center [764, 259] width 573 height 44
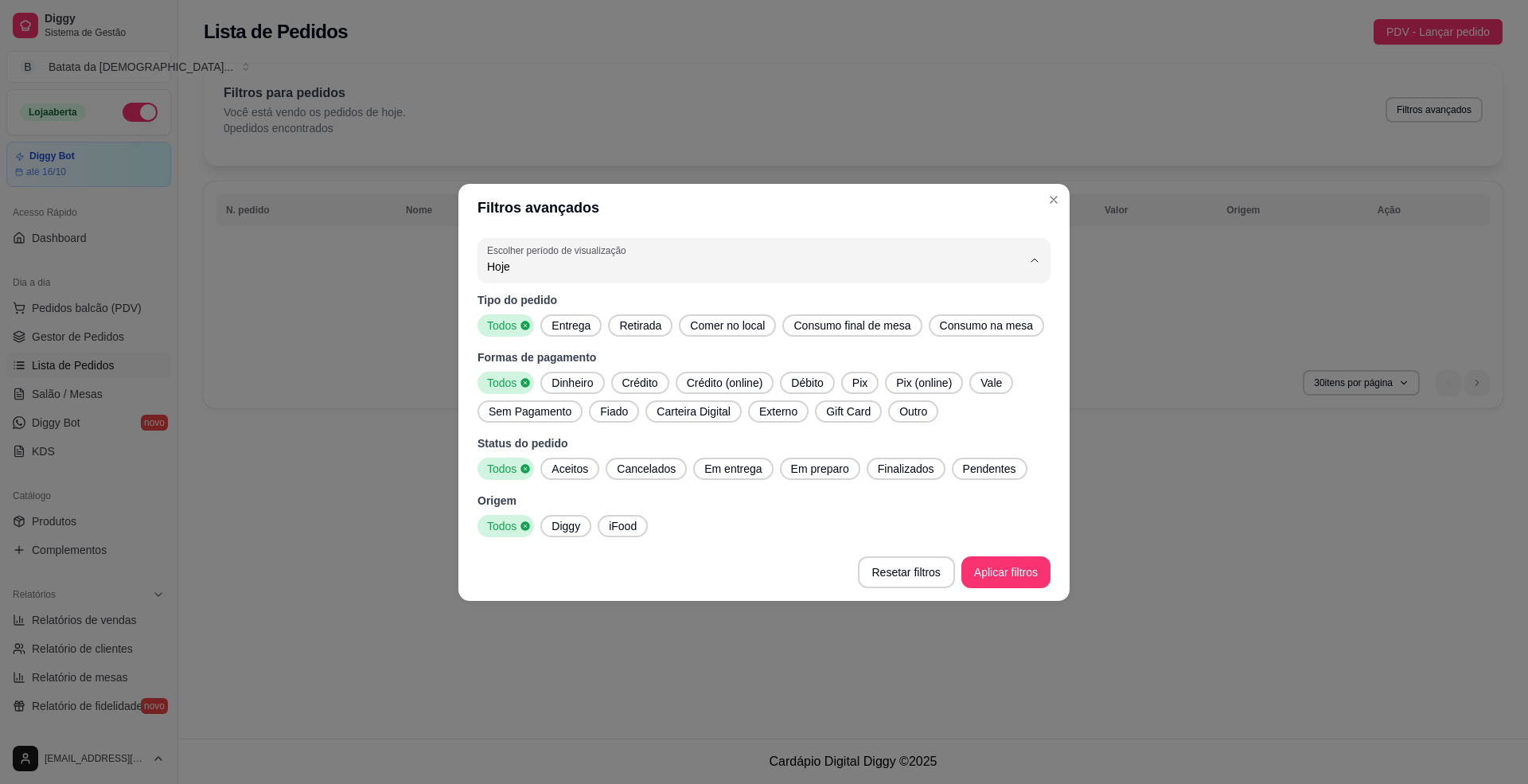
click at [726, 325] on span "Ontem" at bounding box center [757, 329] width 510 height 15
type input "1"
select select "1"
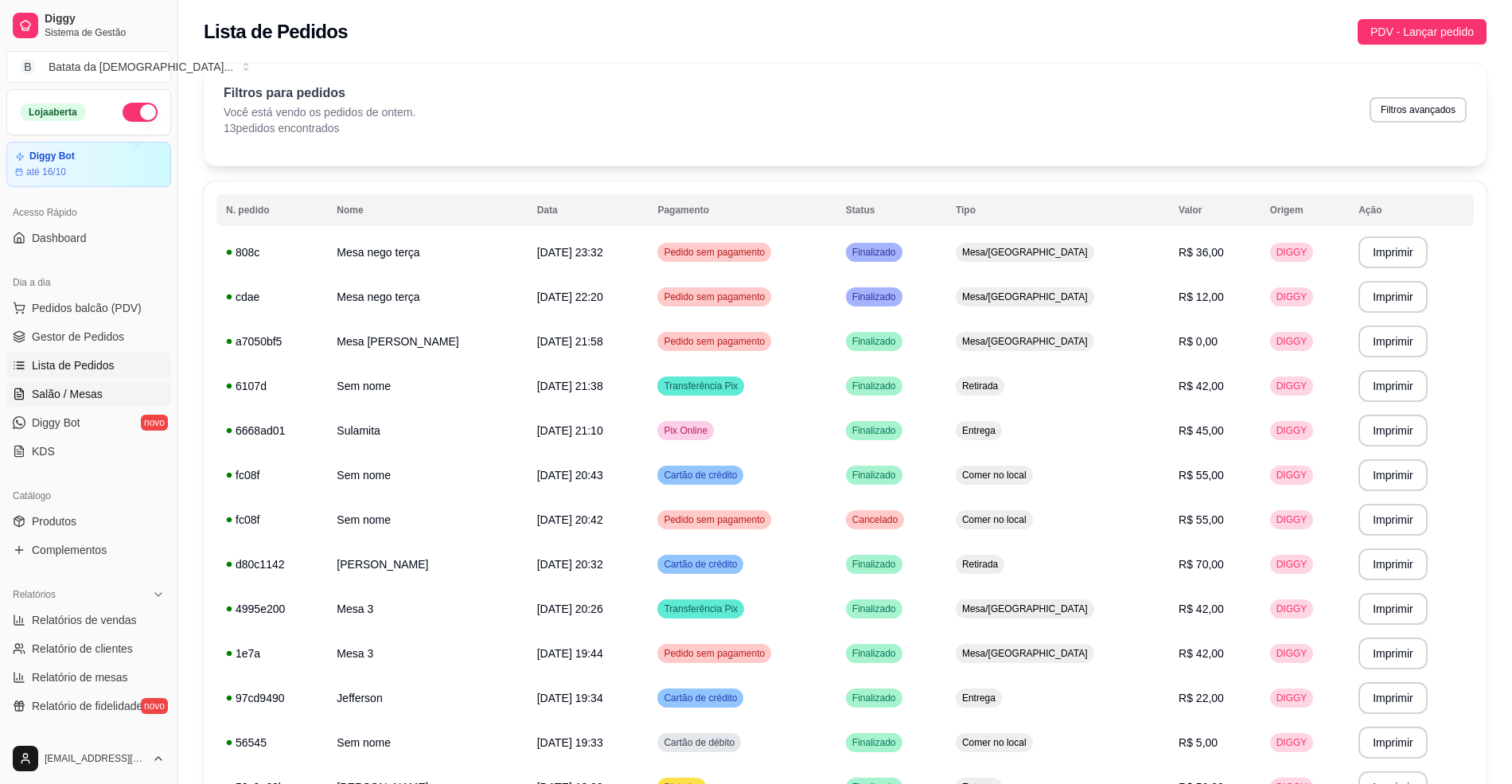
click at [46, 389] on span "Salão / Mesas" at bounding box center [67, 394] width 71 height 16
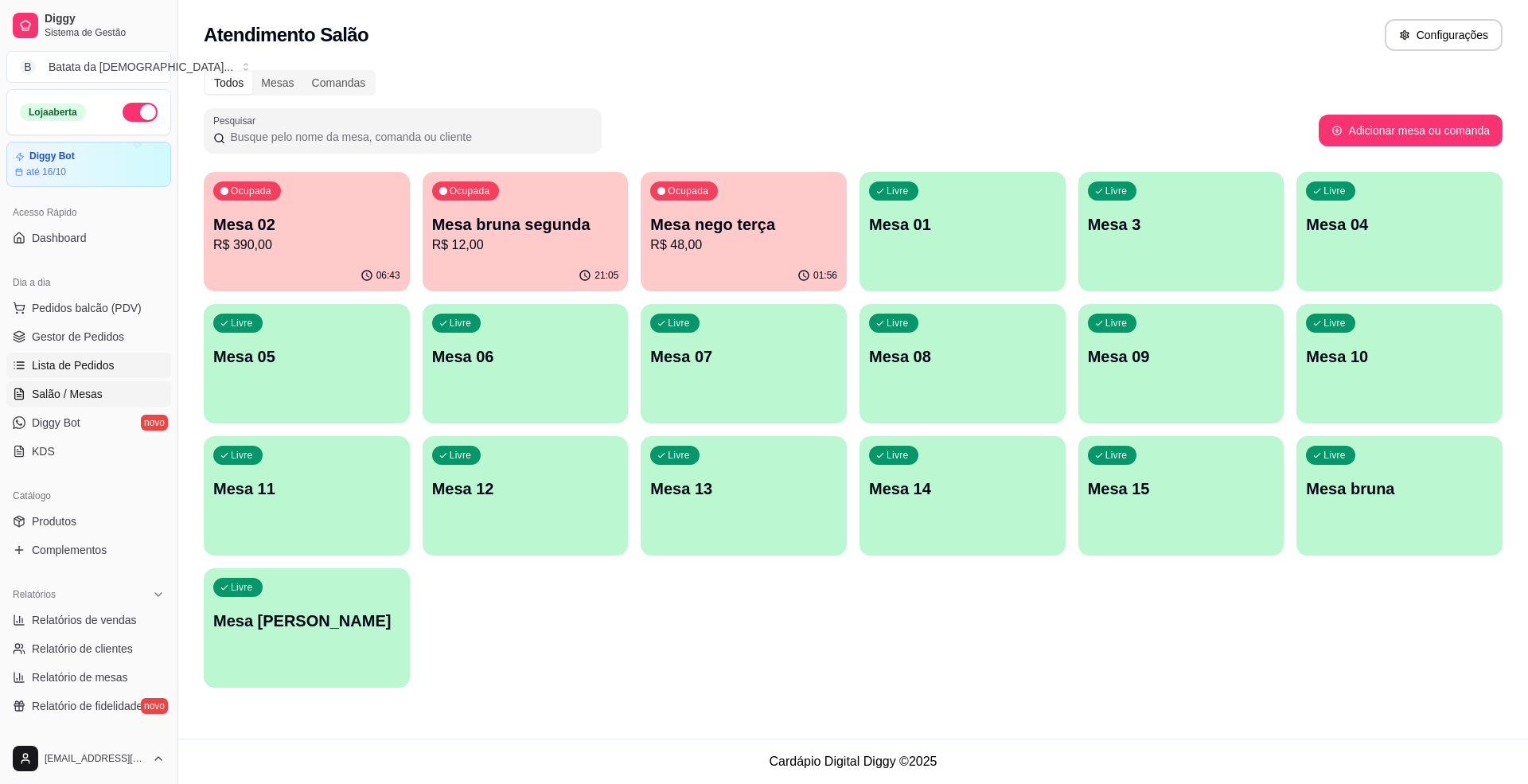
click at [88, 360] on span "Lista de Pedidos" at bounding box center [73, 365] width 83 height 16
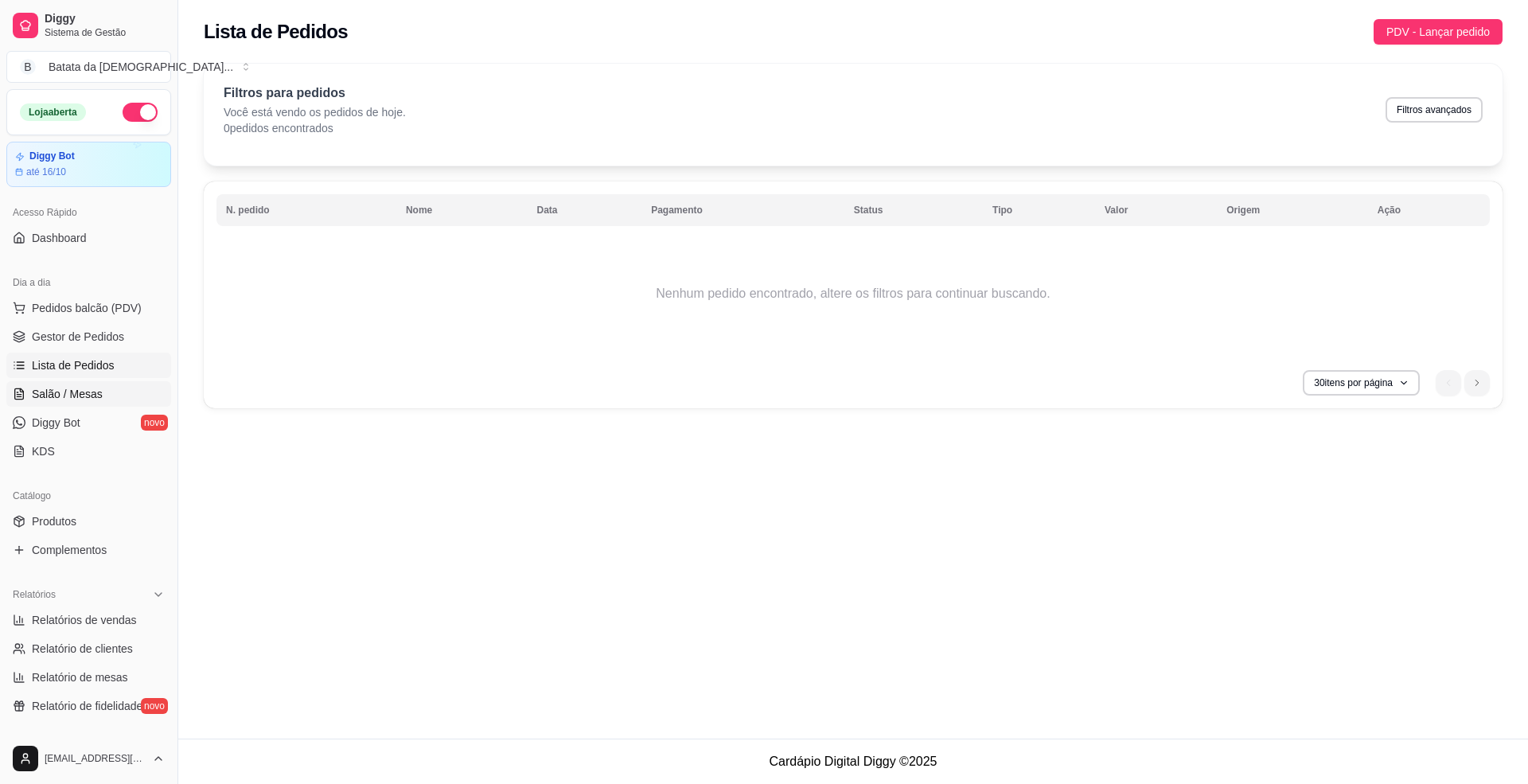
click at [89, 405] on link "Salão / Mesas" at bounding box center [88, 394] width 165 height 26
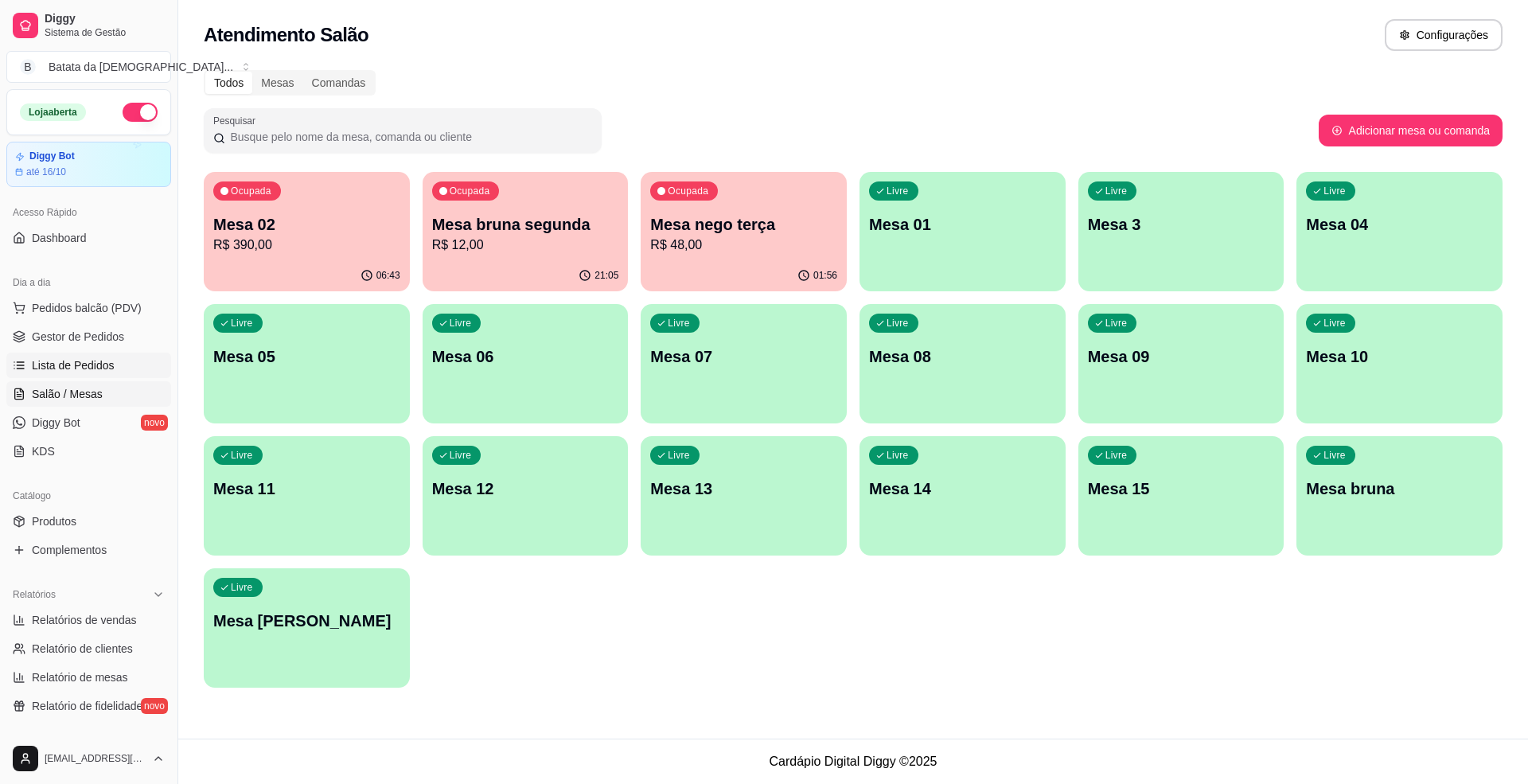
click at [99, 369] on span "Lista de Pedidos" at bounding box center [73, 365] width 83 height 16
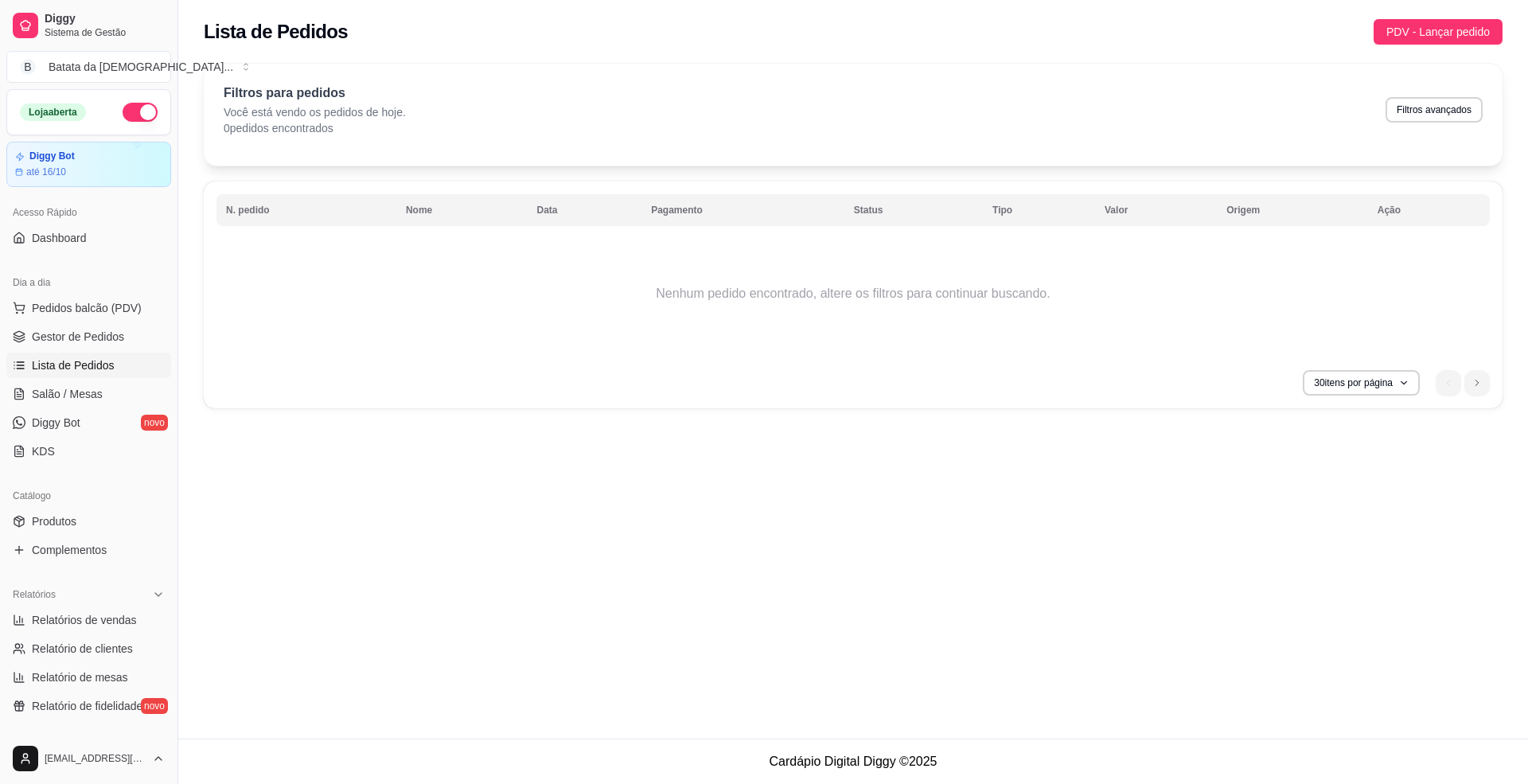
click at [1458, 126] on div "Filtros para pedidos Você está vendo os pedidos de hoje. 0 pedidos encontrados …" at bounding box center [853, 109] width 1259 height 52
click at [1458, 114] on button "Filtros avançados" at bounding box center [1433, 109] width 94 height 25
select select "0"
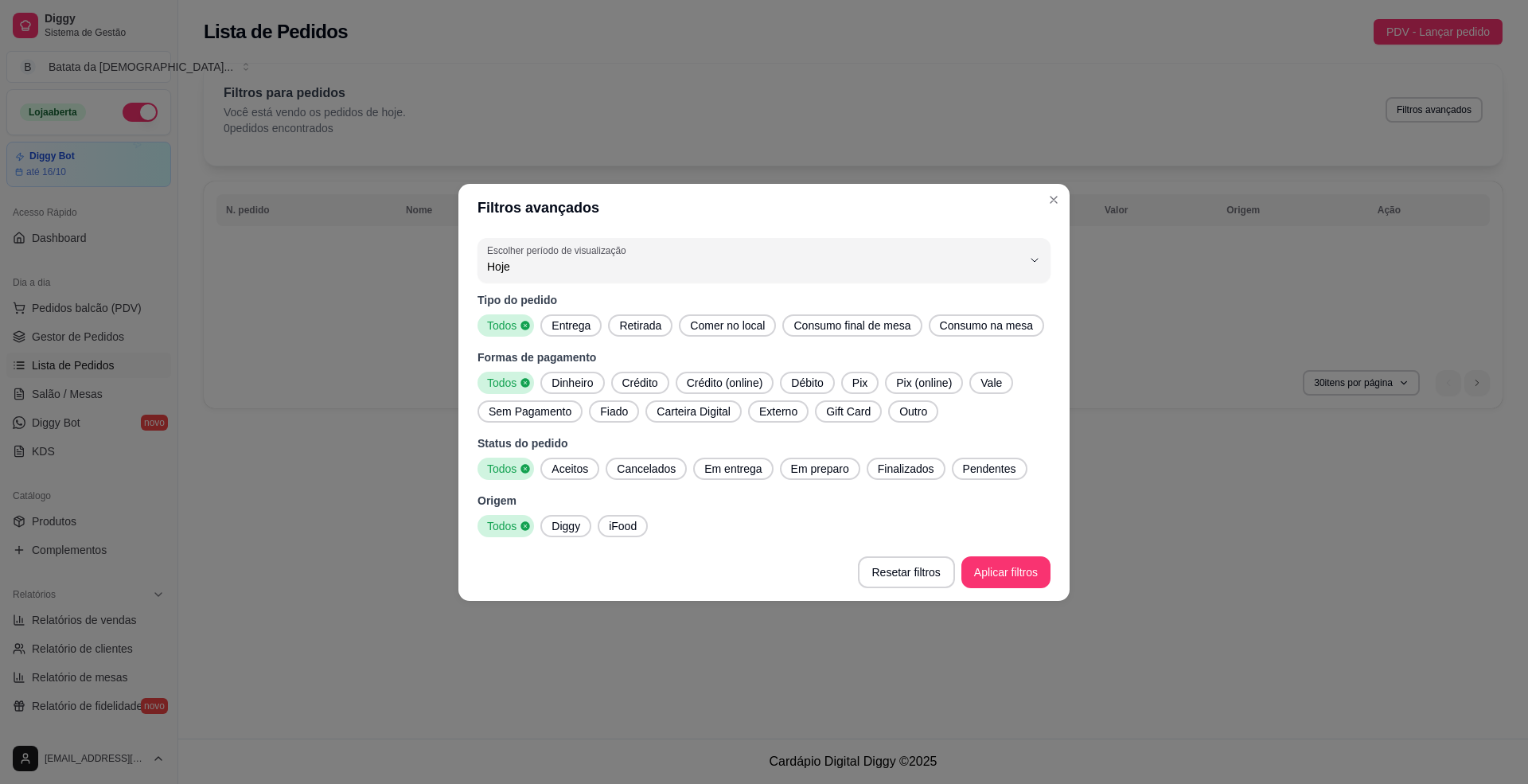
click at [832, 284] on div "0 Escolher período de visualização Hoje Ontem 7 dias 15 dias 30 dias 45 dias Cu…" at bounding box center [764, 387] width 611 height 312
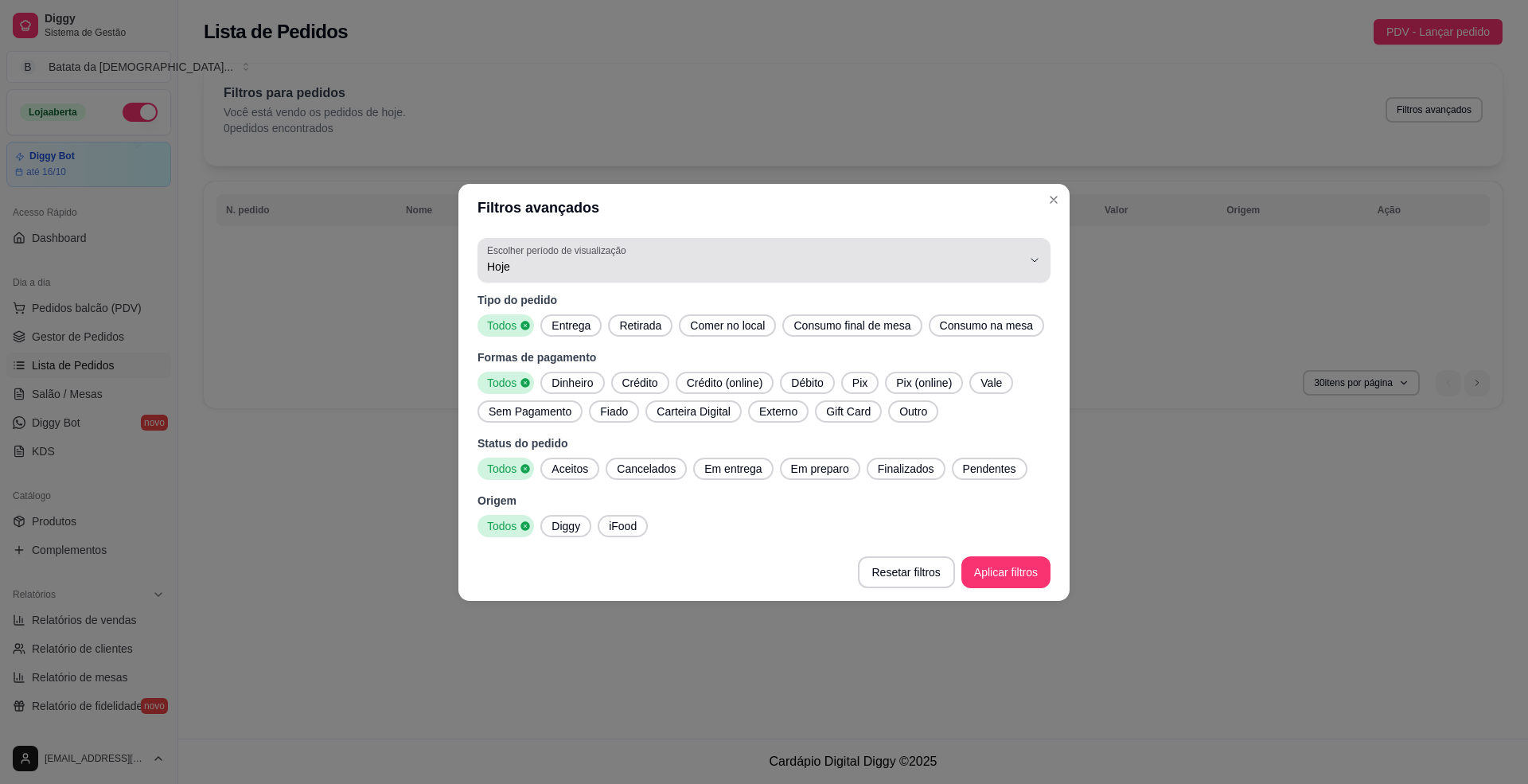
click at [732, 246] on div "Hoje" at bounding box center [754, 260] width 535 height 32
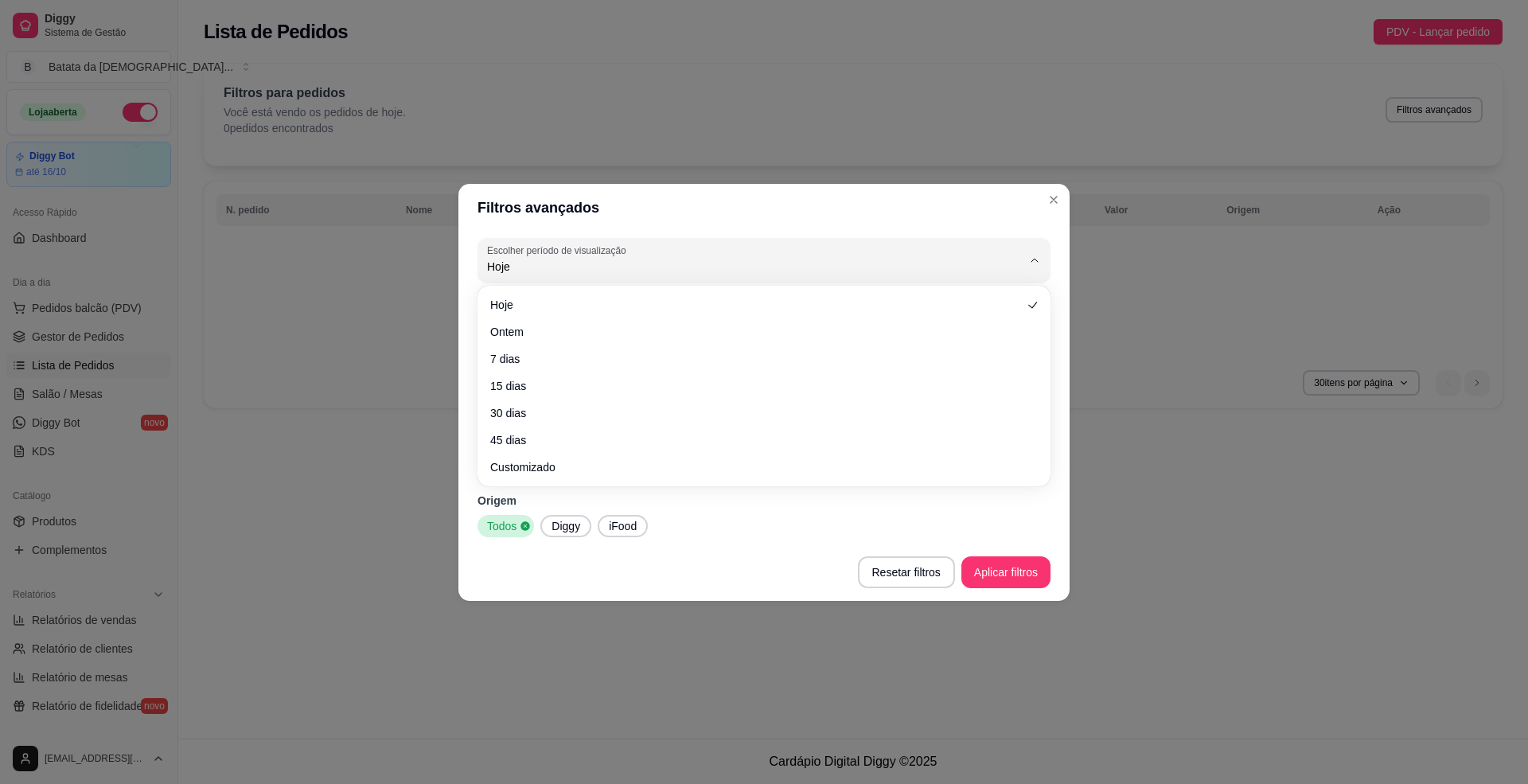
click at [573, 345] on ul "Hoje Ontem 7 dias 15 dias 30 dias 45 dias Customizado" at bounding box center [764, 385] width 561 height 188
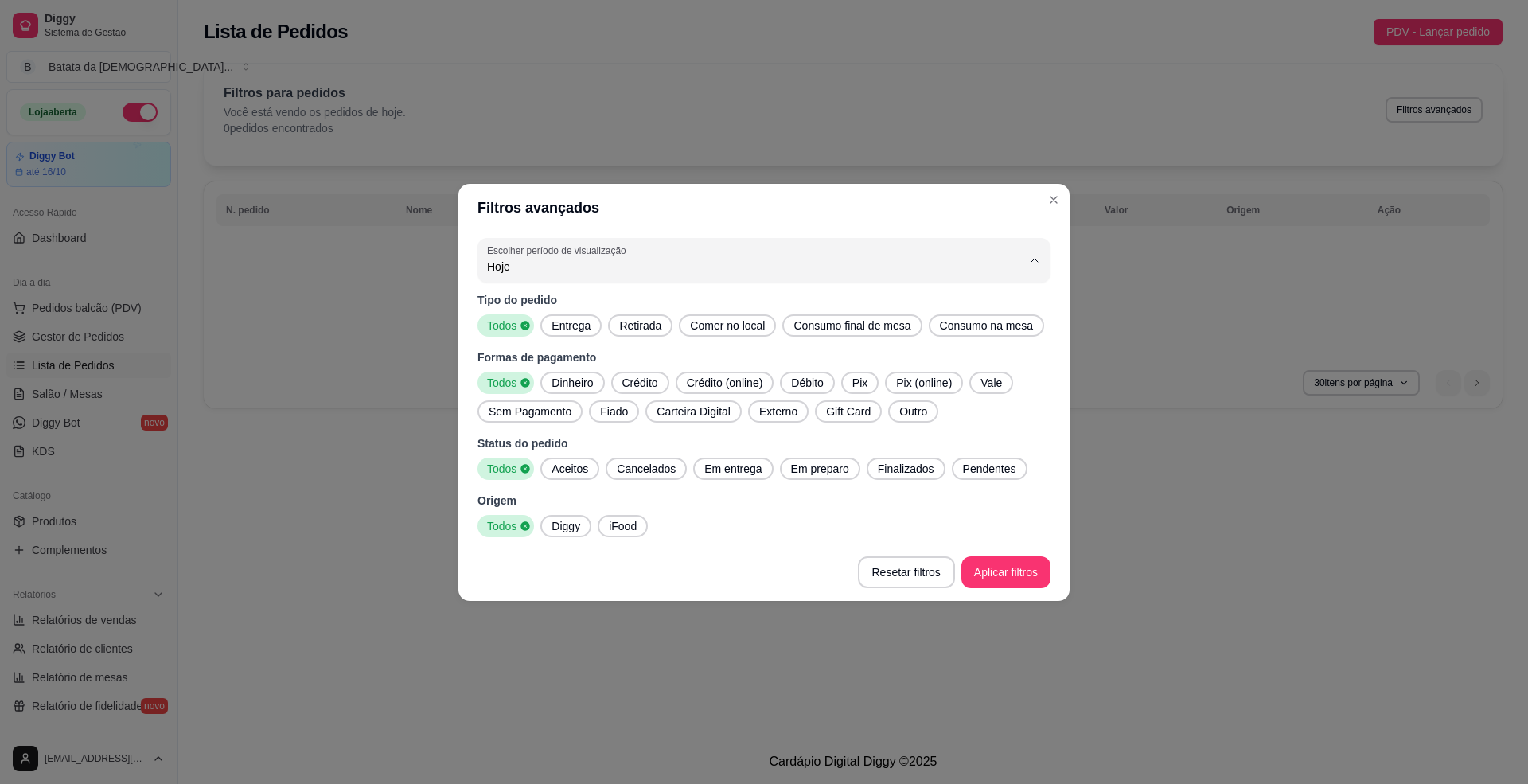
click at [631, 313] on li "Hoje" at bounding box center [764, 303] width 538 height 25
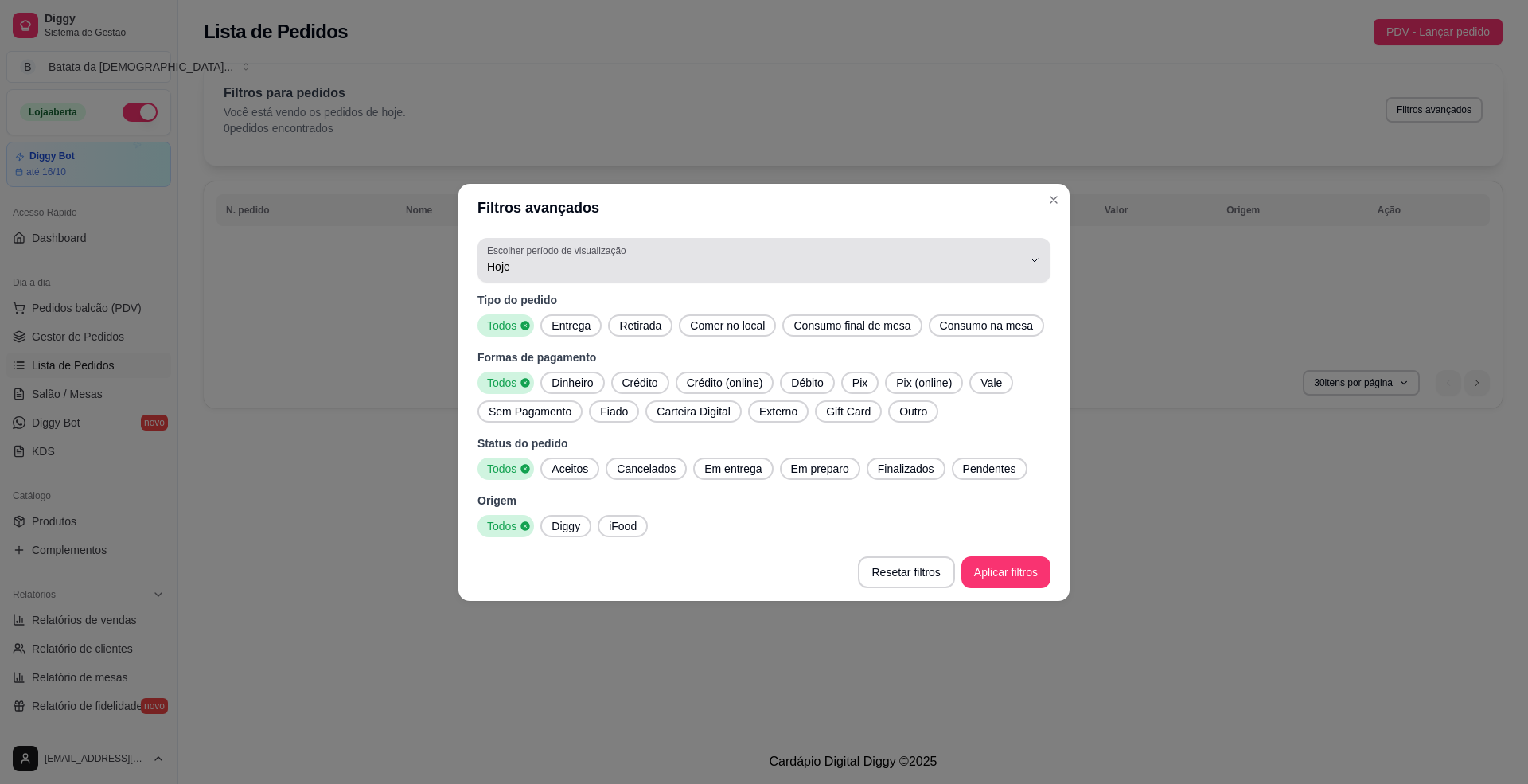
click at [672, 275] on div "Hoje" at bounding box center [754, 260] width 535 height 32
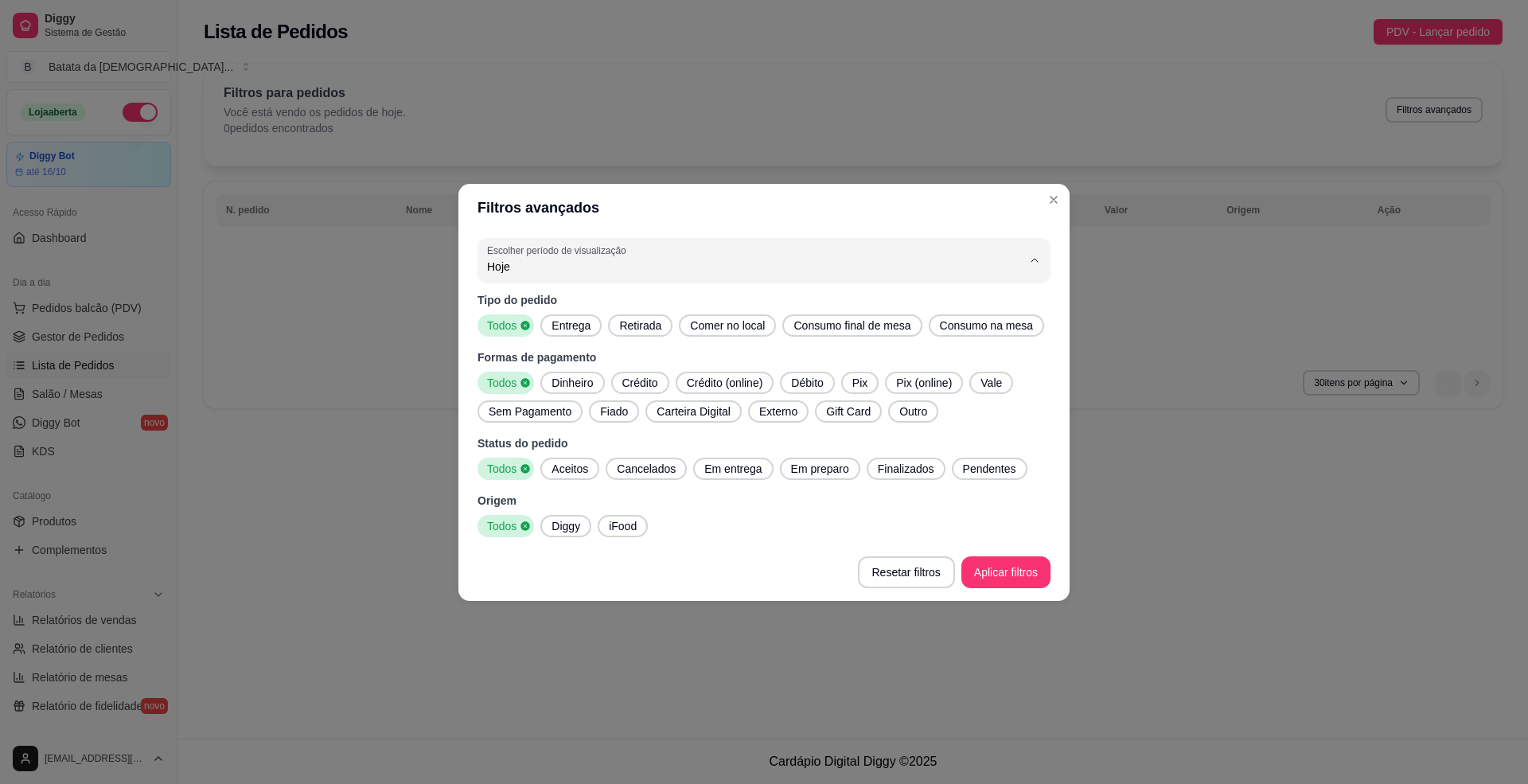
click at [665, 342] on li "Ontem" at bounding box center [764, 329] width 538 height 25
type input "1"
select select "1"
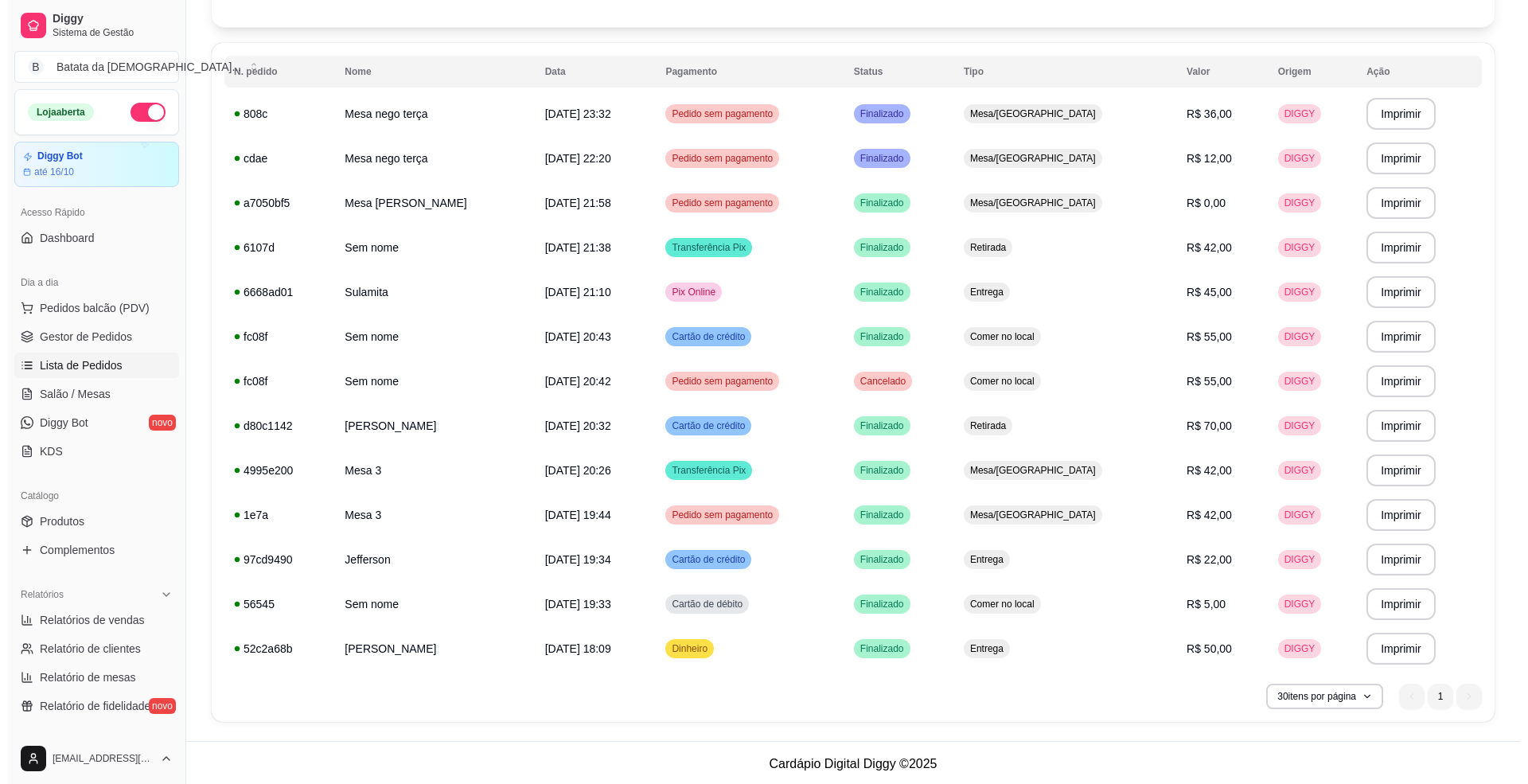
scroll to position [141, 0]
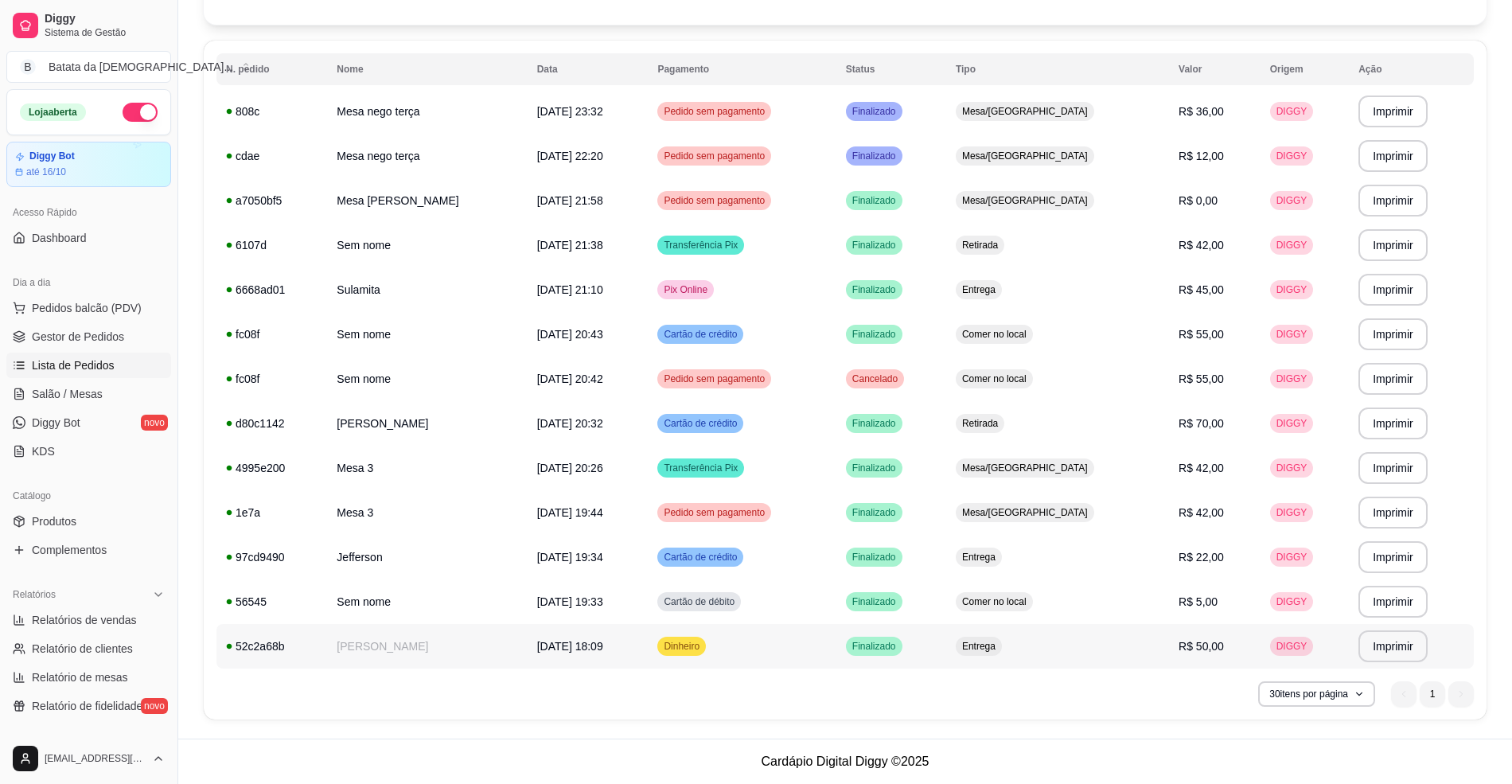
click at [1127, 623] on td "Entrega" at bounding box center [1057, 645] width 223 height 44
click at [126, 407] on link "Salão / Mesas" at bounding box center [88, 394] width 164 height 26
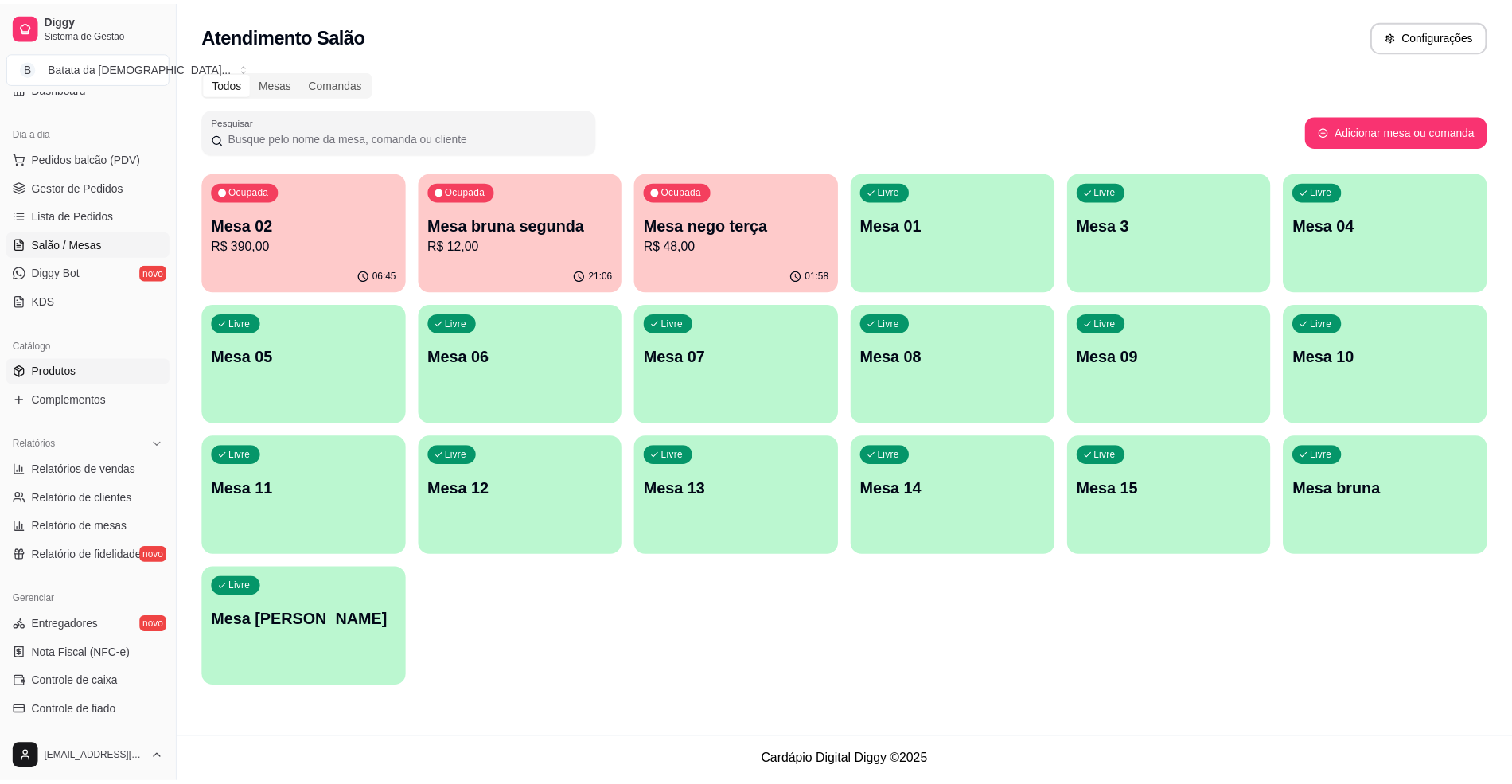
scroll to position [318, 0]
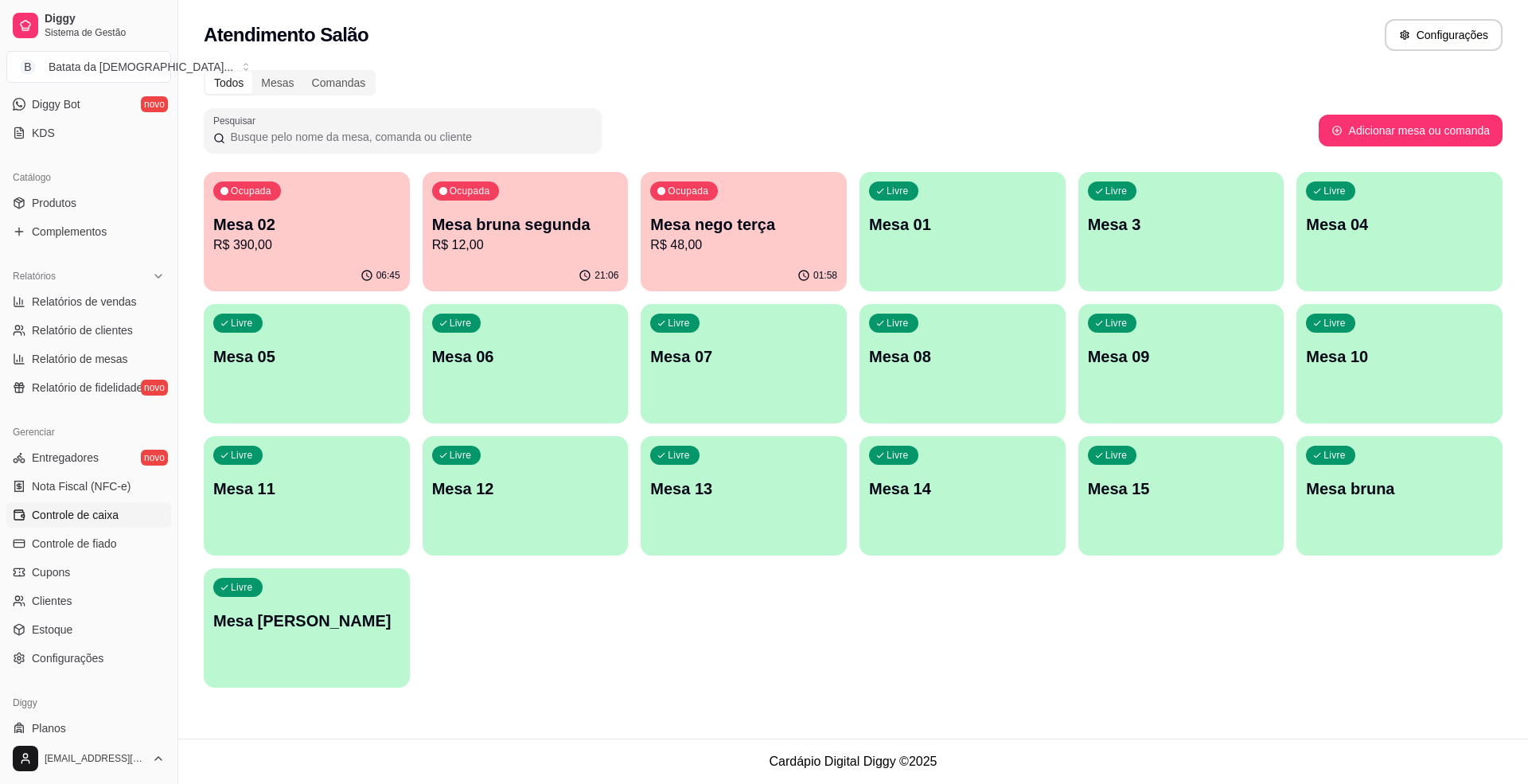
click at [105, 520] on span "Controle de caixa" at bounding box center [75, 514] width 87 height 16
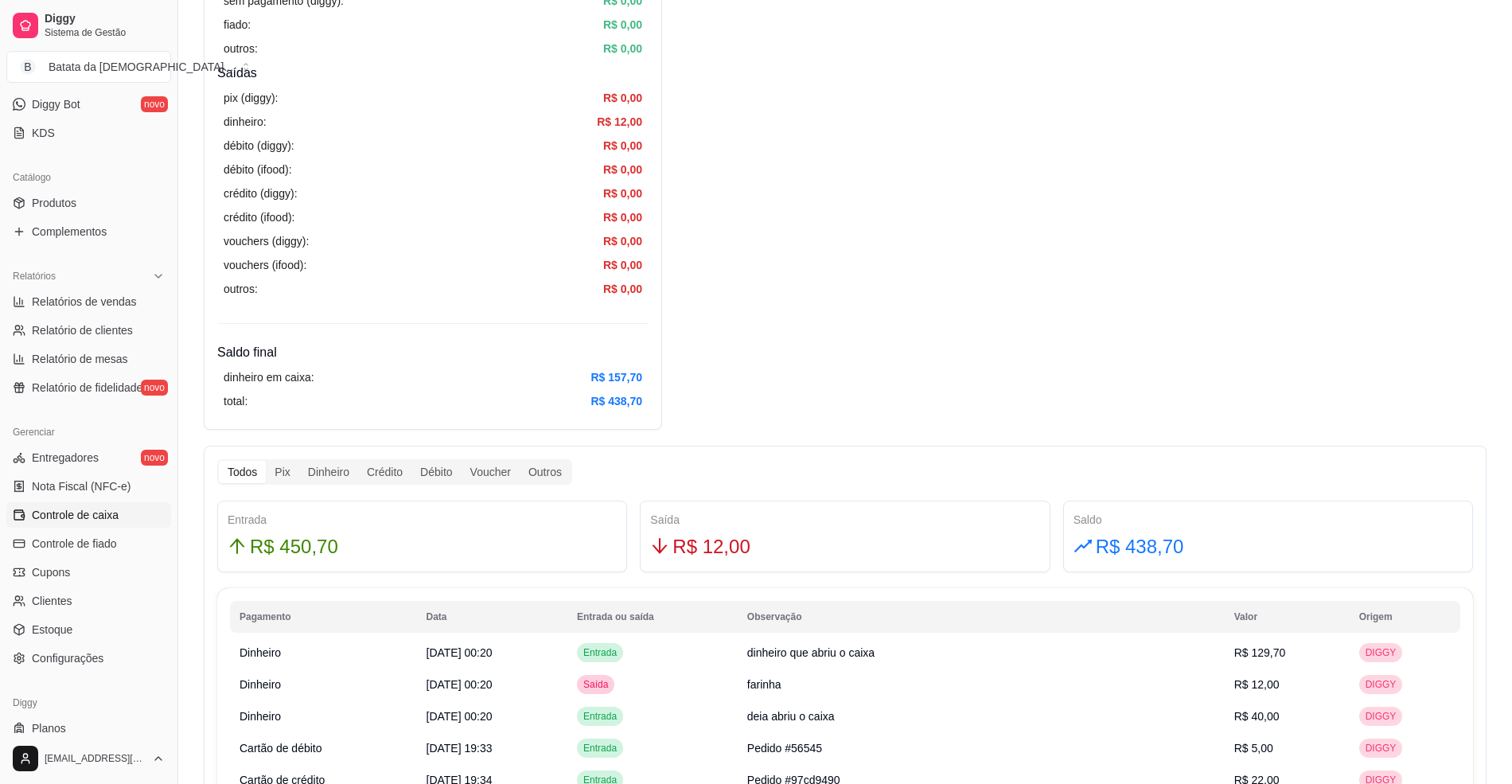
scroll to position [636, 0]
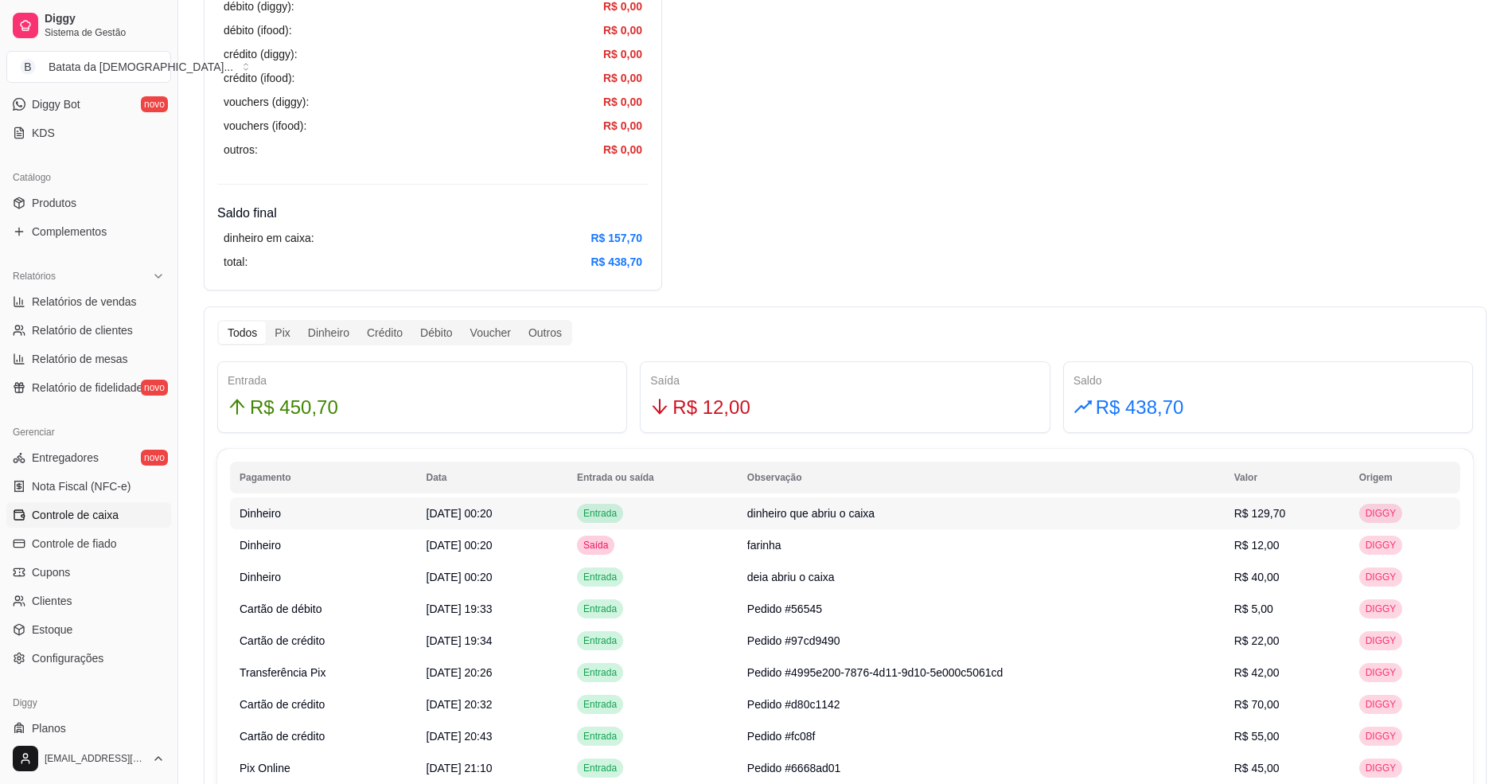
click at [1276, 501] on td "R$ 129,70" at bounding box center [1286, 513] width 125 height 32
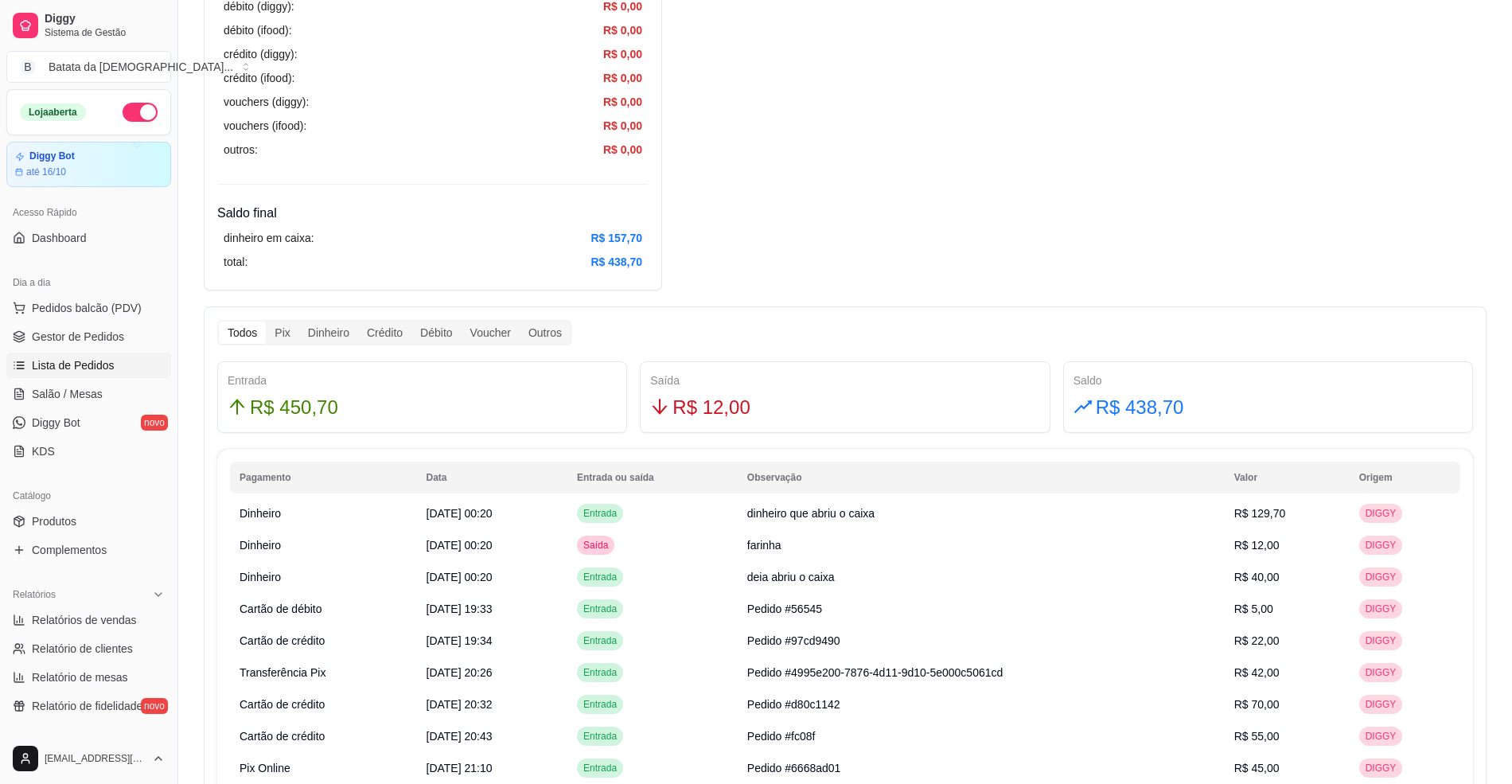
click at [114, 360] on link "Lista de Pedidos" at bounding box center [88, 365] width 164 height 26
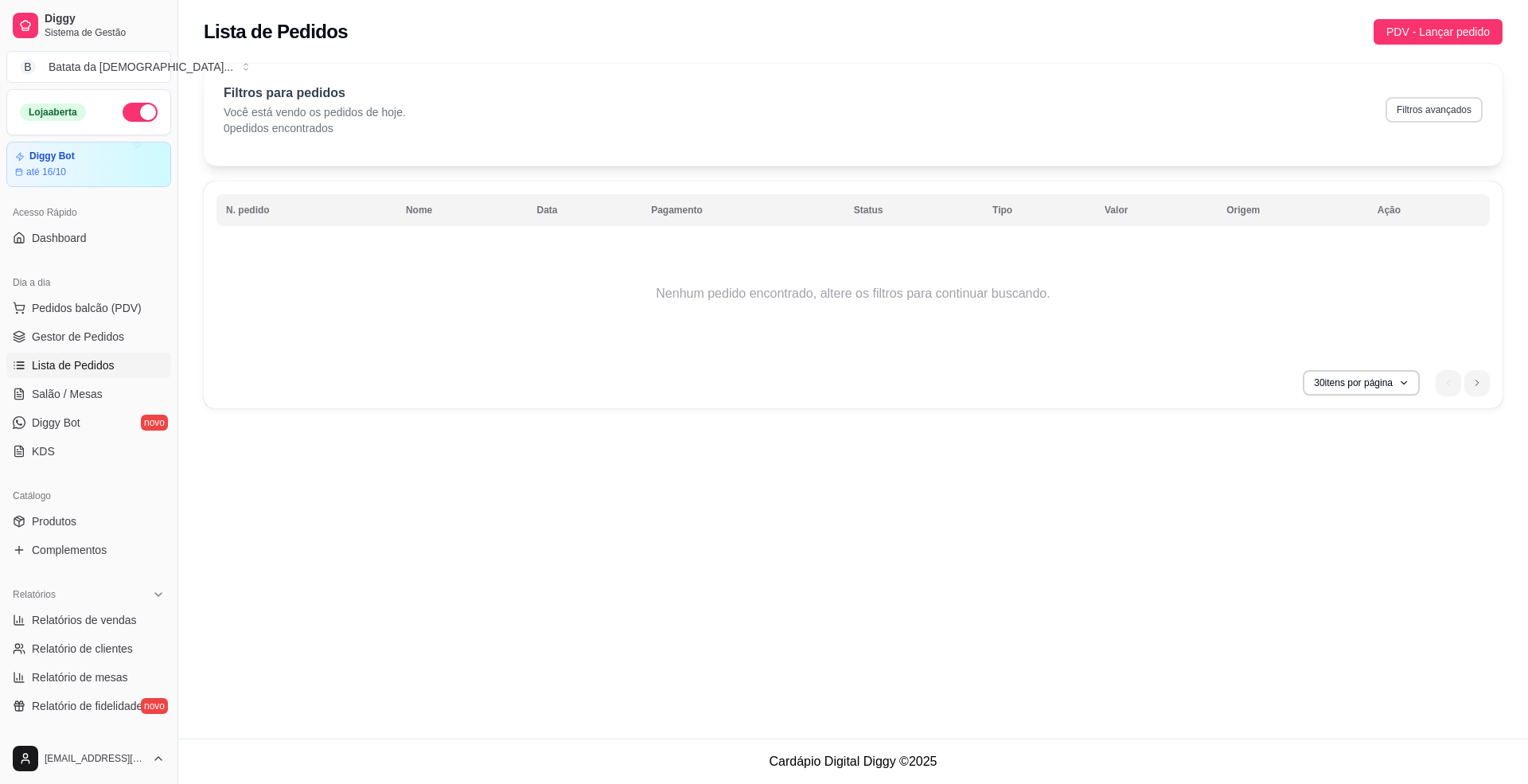
click at [1429, 105] on button "Filtros avançados" at bounding box center [1433, 110] width 98 height 26
select select "0"
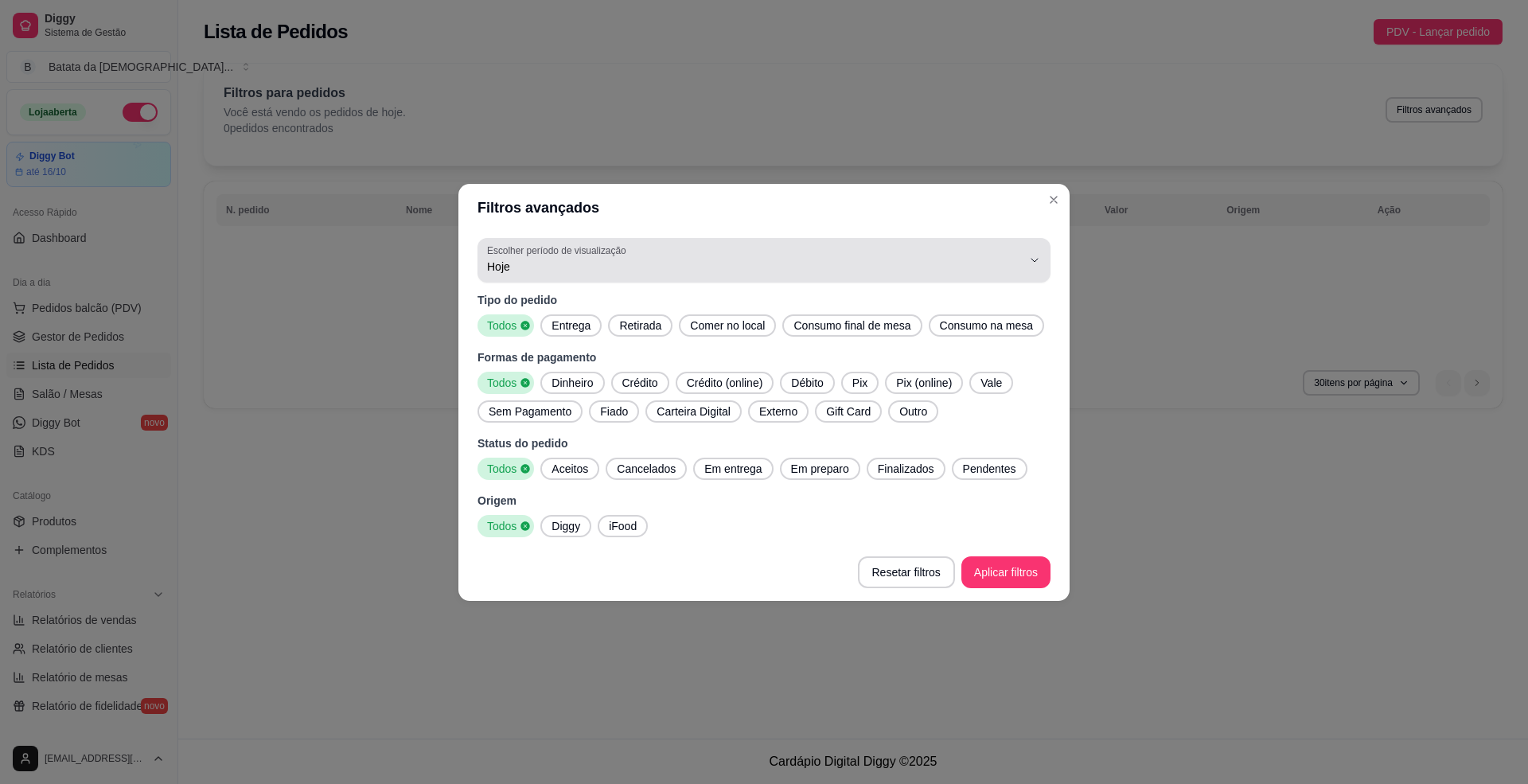
click at [753, 271] on span "Hoje" at bounding box center [754, 266] width 535 height 16
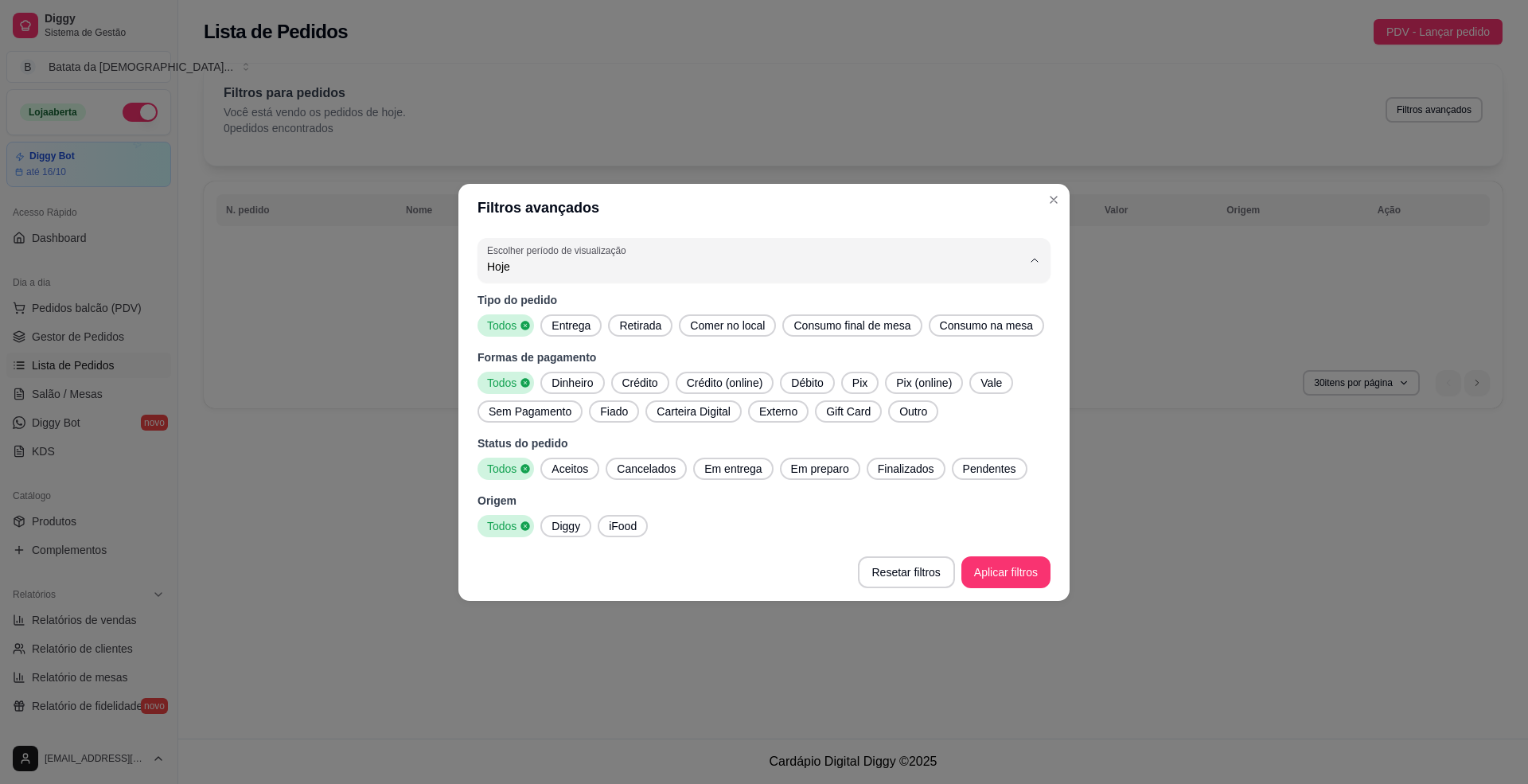
click at [686, 333] on span "Ontem" at bounding box center [757, 329] width 510 height 15
type input "1"
select select "1"
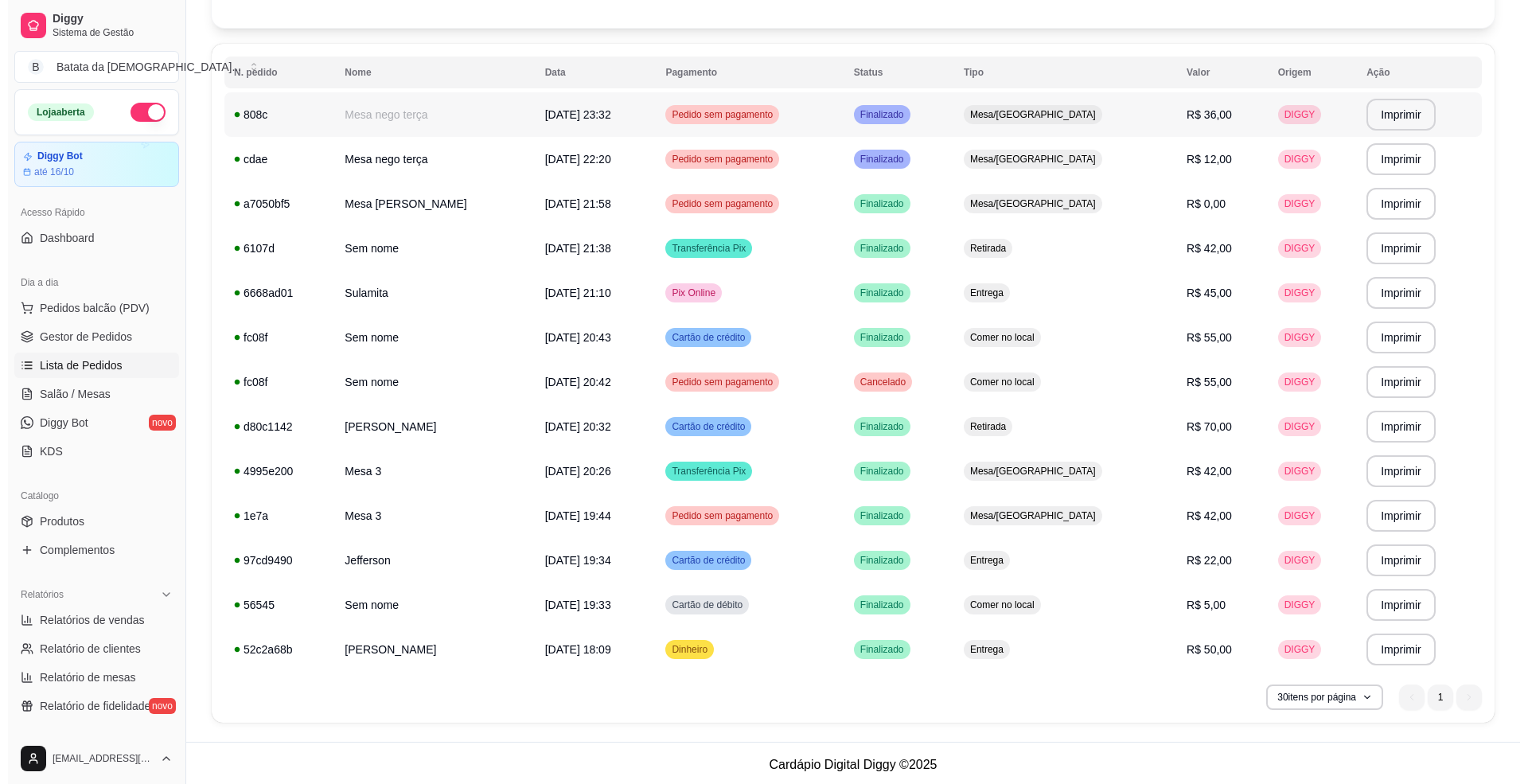
scroll to position [141, 0]
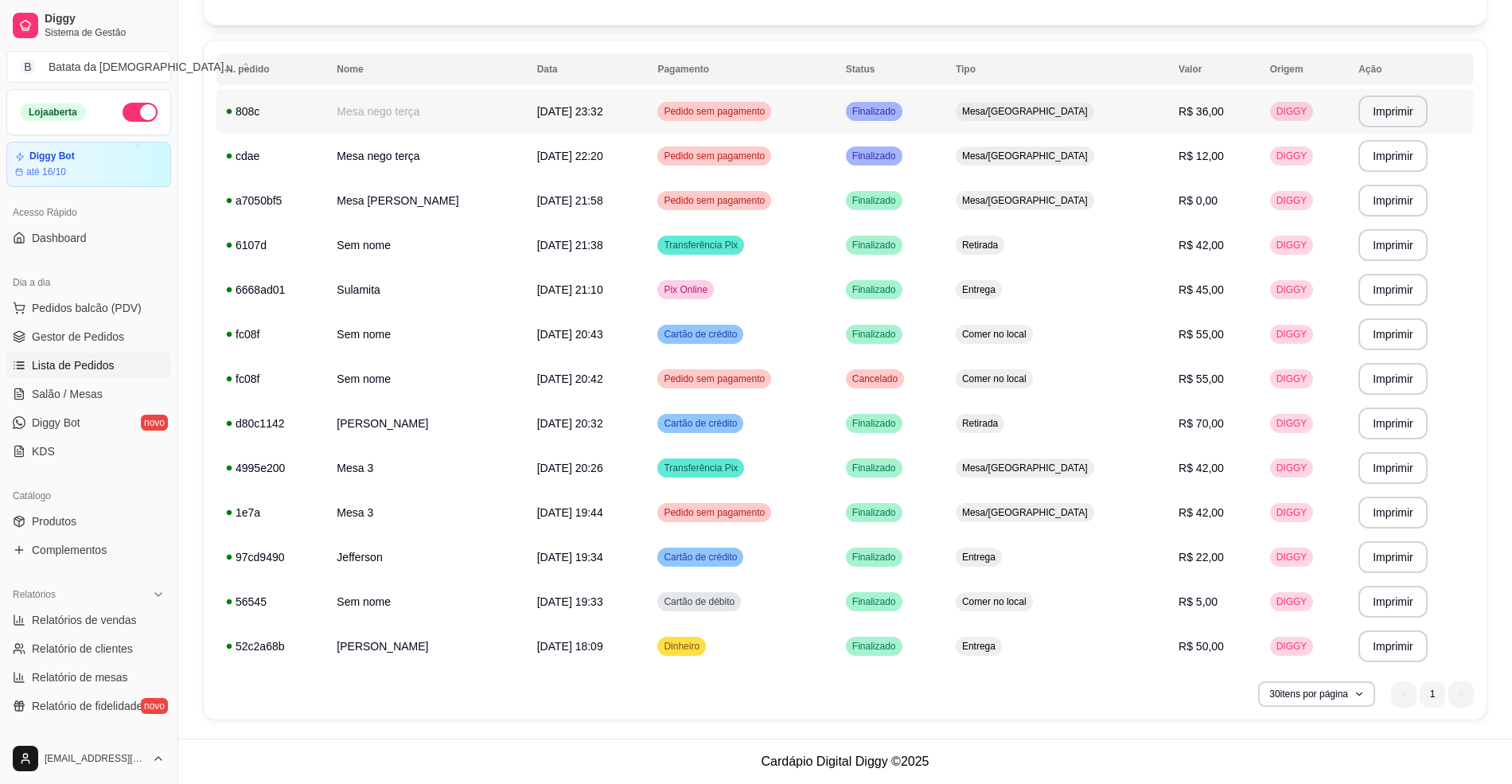
click at [899, 113] on span "Finalizado" at bounding box center [874, 111] width 50 height 13
click at [946, 171] on td "Finalizado" at bounding box center [890, 156] width 109 height 44
click at [946, 242] on td "Finalizado" at bounding box center [890, 244] width 109 height 44
click at [946, 274] on td "Finalizado" at bounding box center [890, 289] width 109 height 44
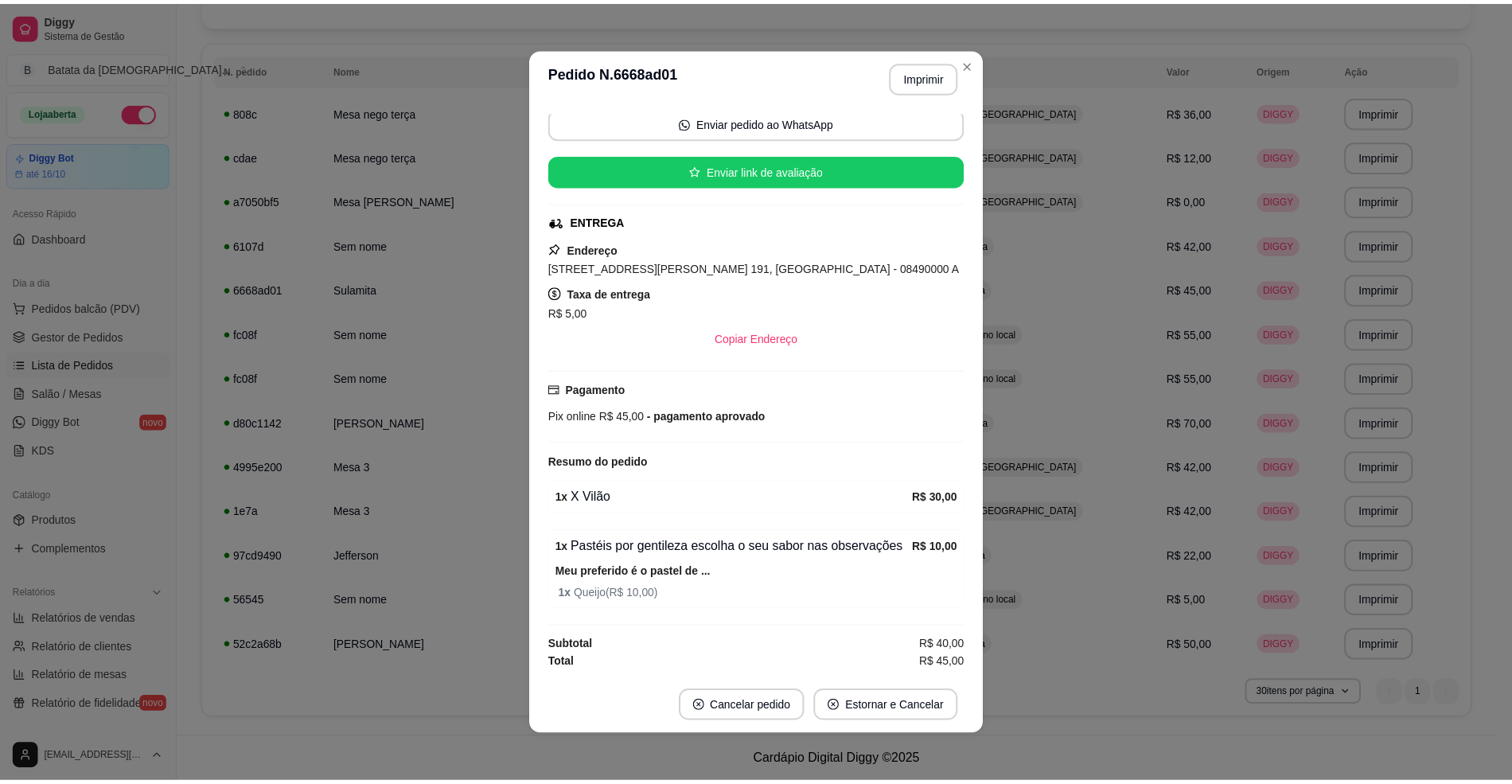
scroll to position [125, 0]
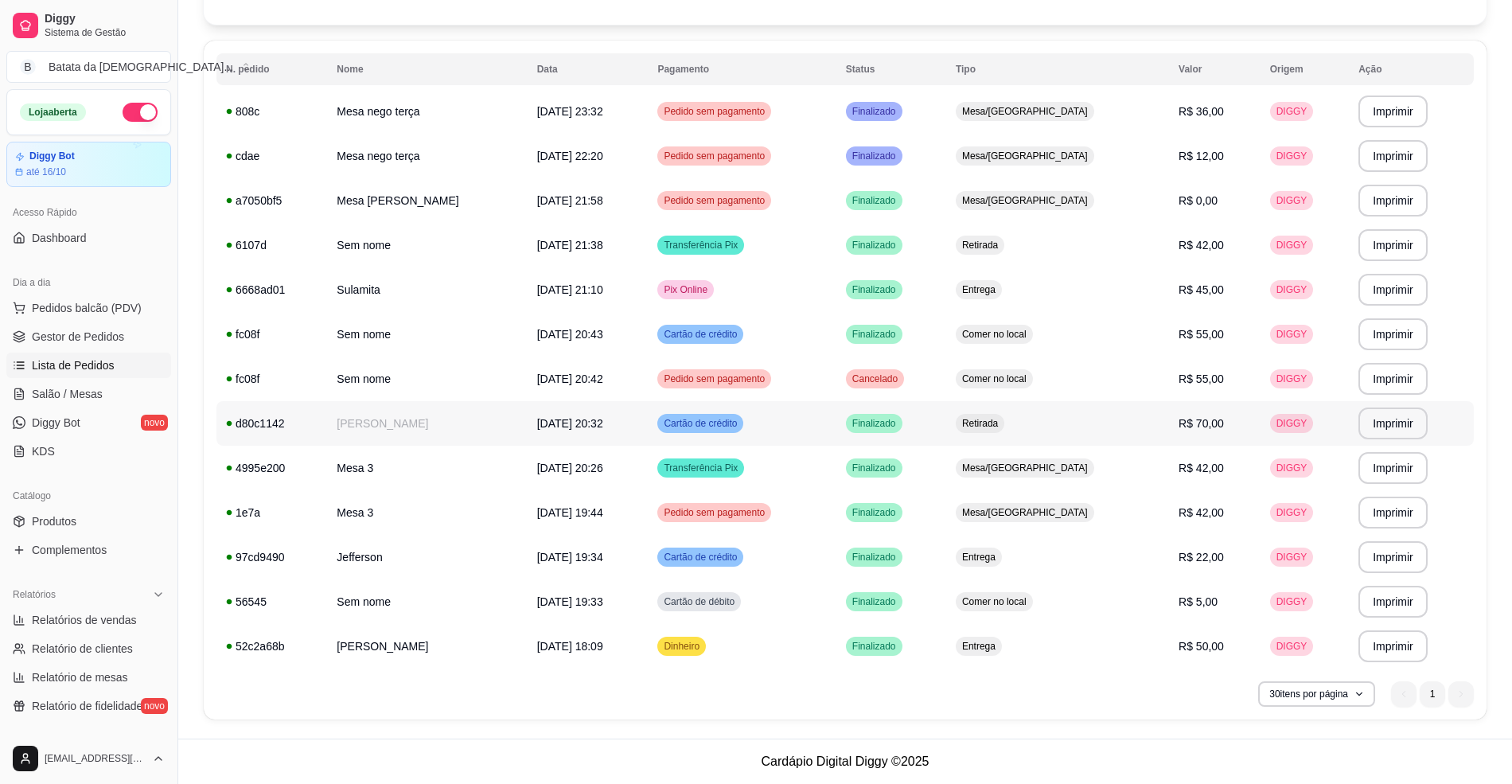
click at [946, 412] on td "Finalizado" at bounding box center [890, 423] width 109 height 44
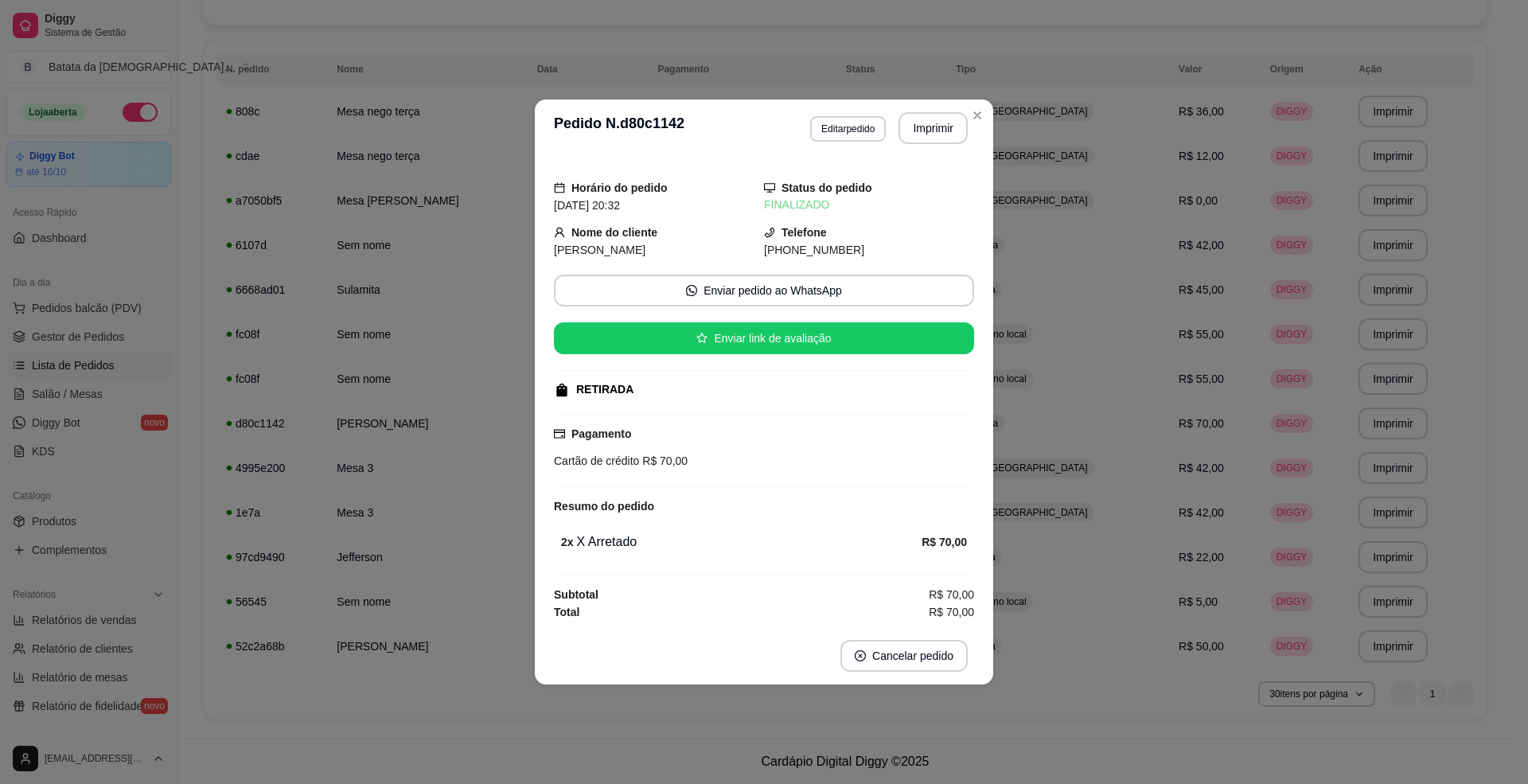
click at [978, 126] on header "**********" at bounding box center [764, 128] width 458 height 57
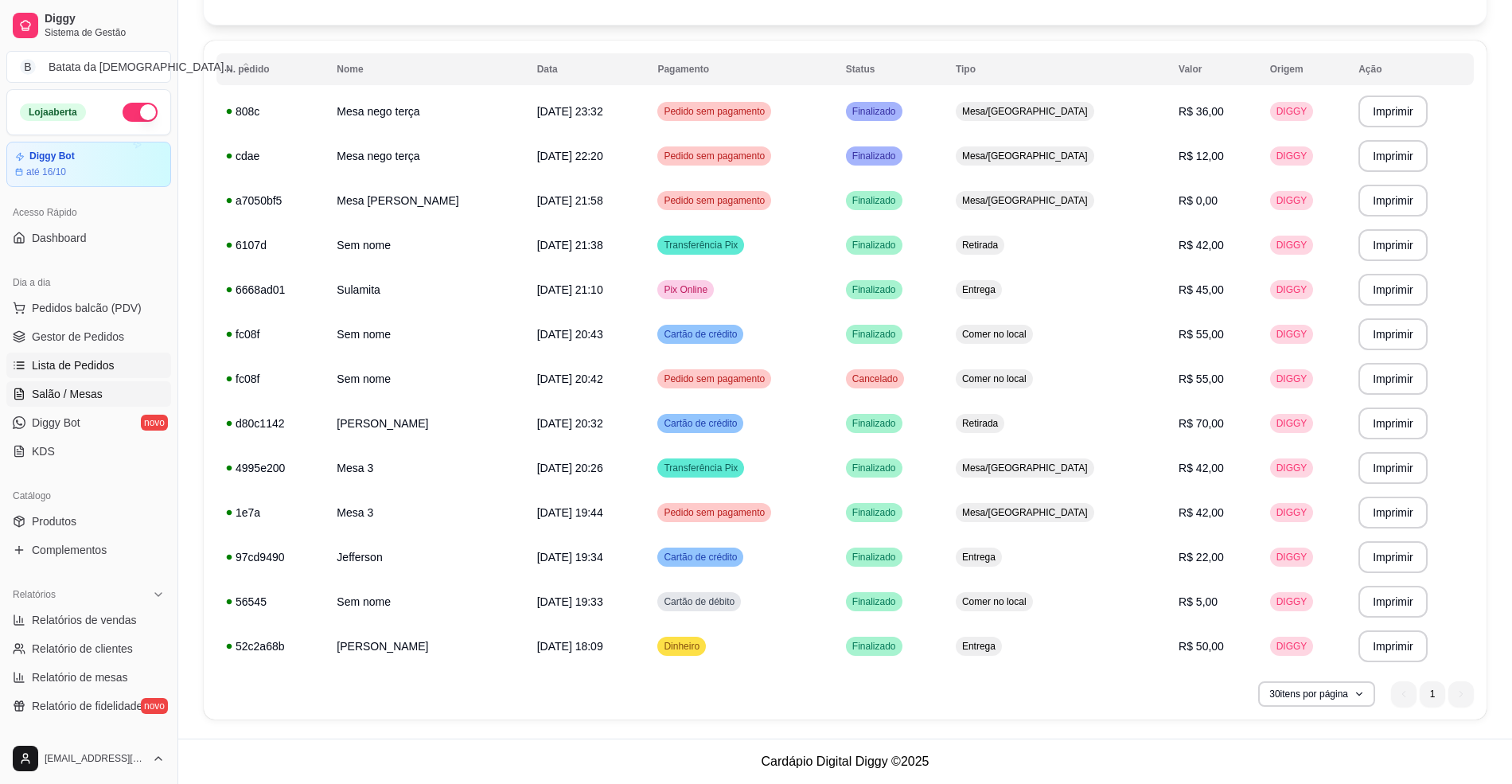
click at [60, 388] on span "Salão / Mesas" at bounding box center [67, 394] width 71 height 16
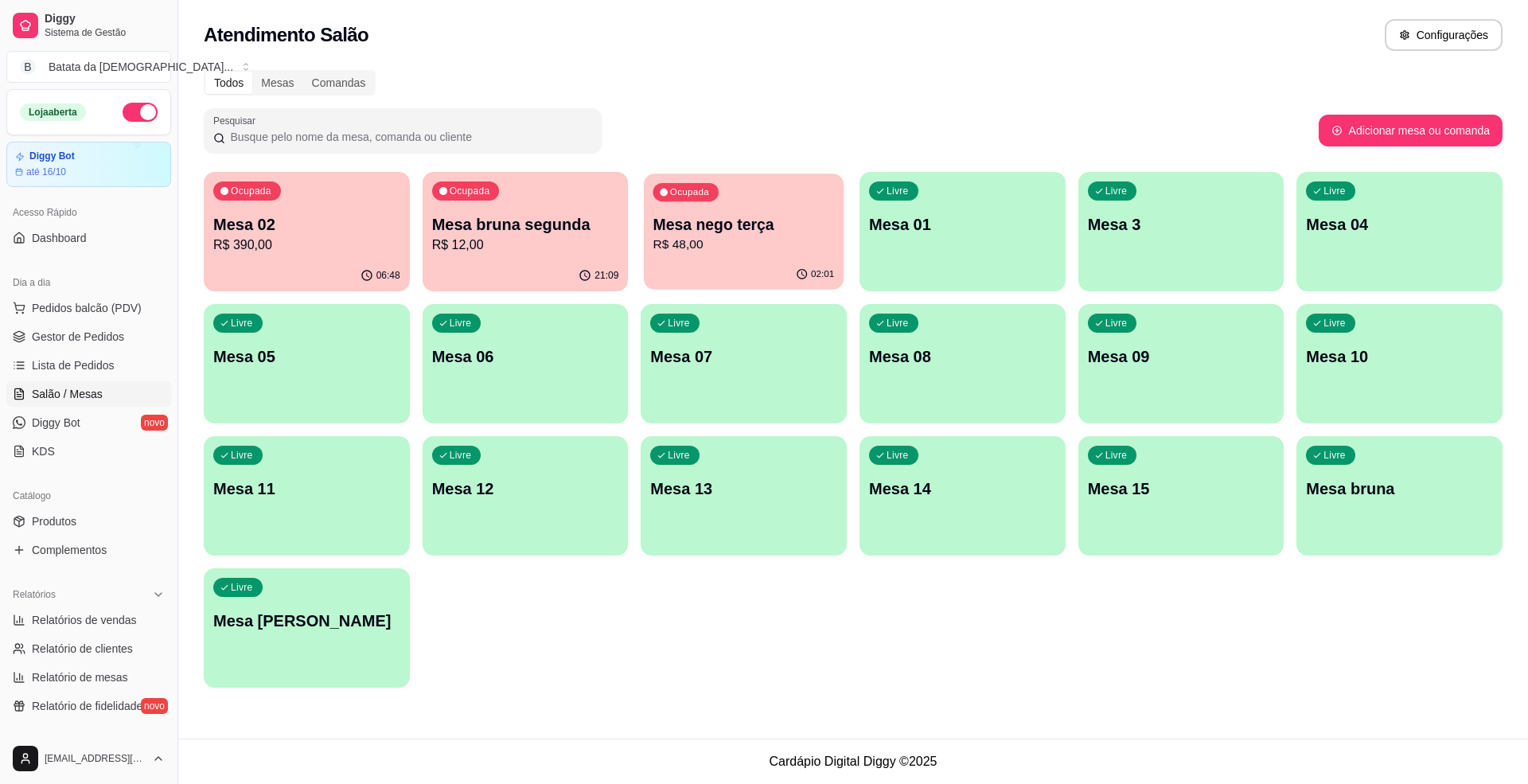
click at [717, 205] on div "Ocupada Mesa nego terça R$ 48,00" at bounding box center [743, 216] width 200 height 86
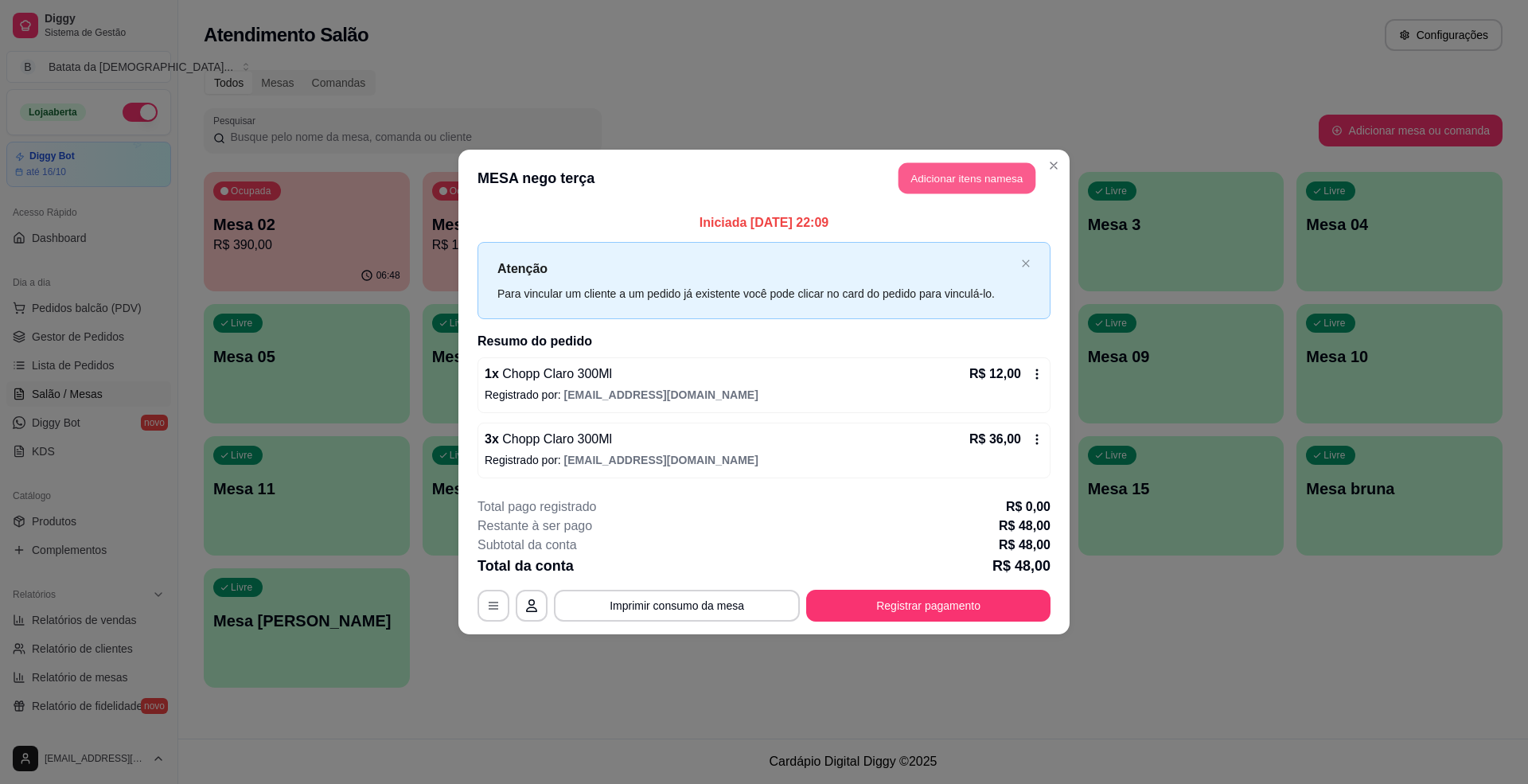
click at [936, 179] on button "Adicionar itens na mesa" at bounding box center [966, 178] width 137 height 31
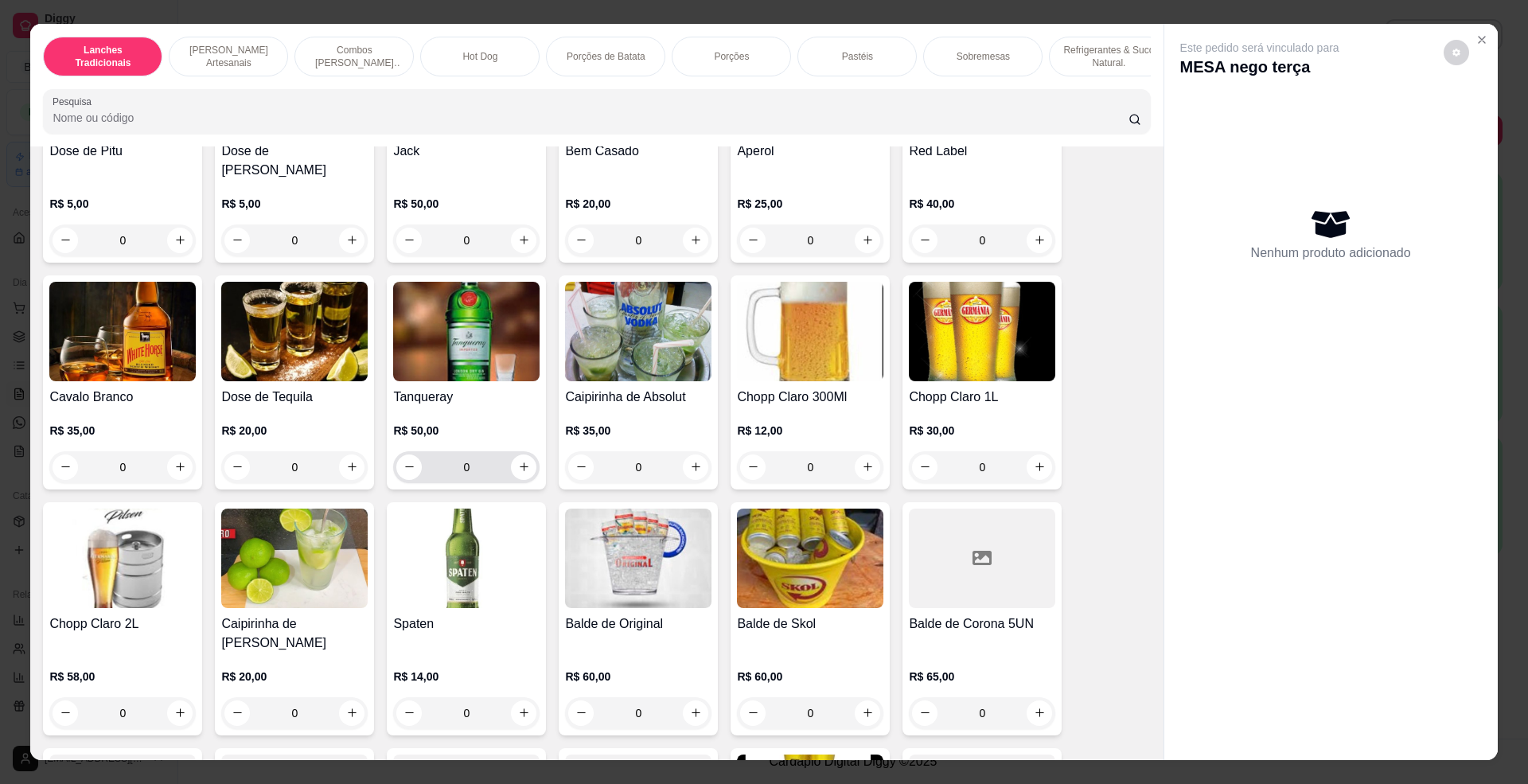
scroll to position [4985, 0]
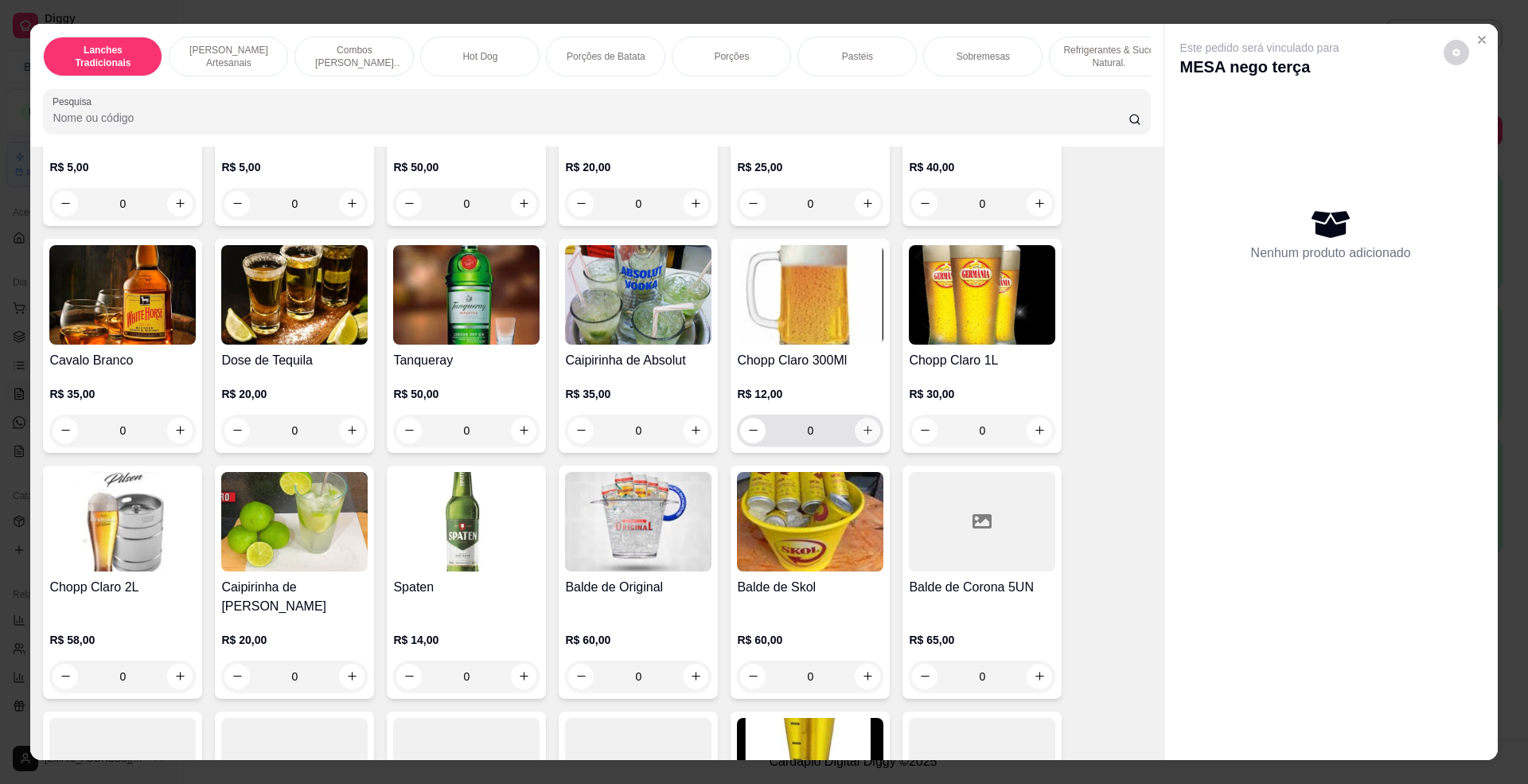
click at [862, 430] on icon "increase-product-quantity" at bounding box center [868, 429] width 12 height 12
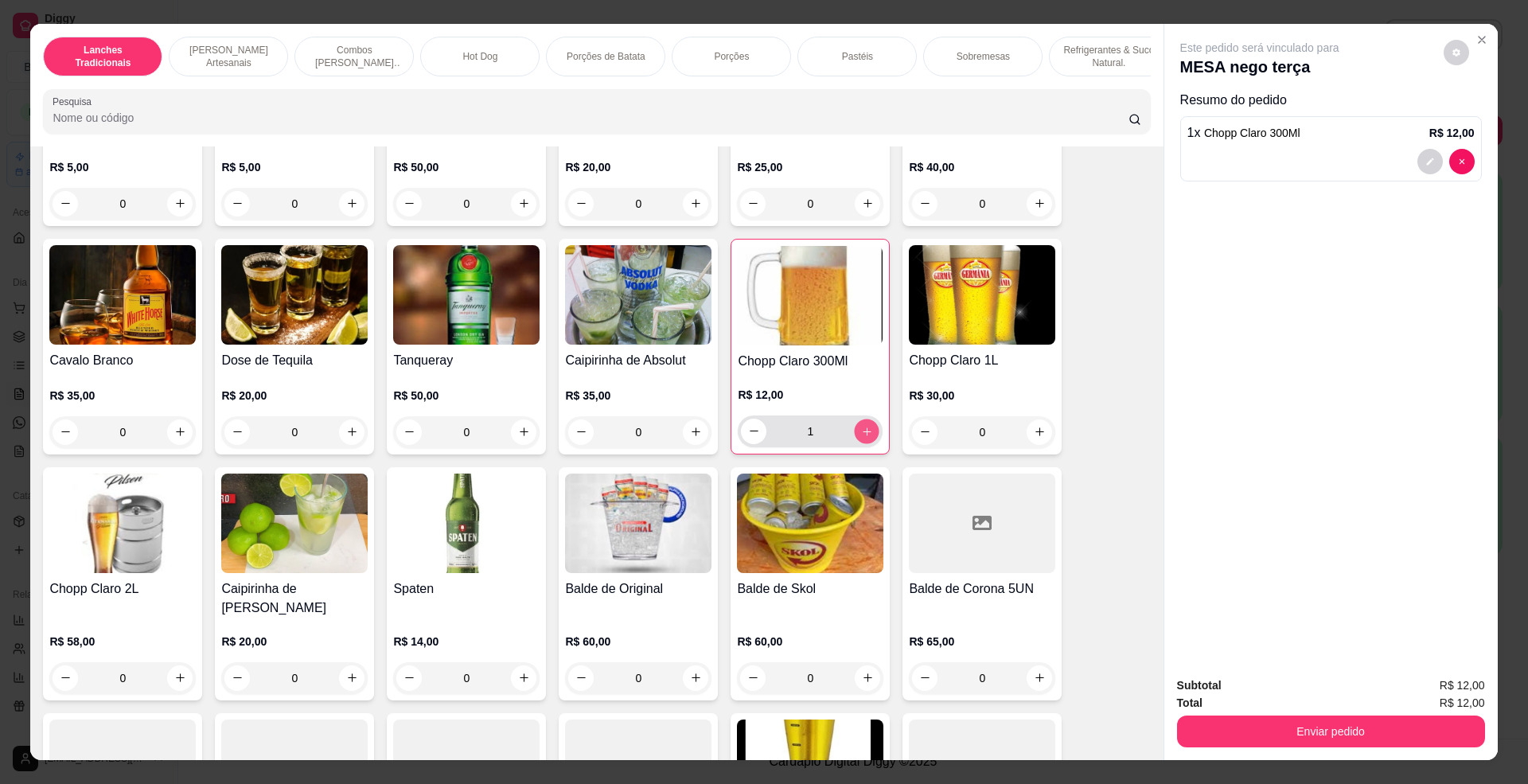
click at [854, 424] on button "increase-product-quantity" at bounding box center [866, 430] width 25 height 25
click at [861, 428] on icon "increase-product-quantity" at bounding box center [867, 430] width 12 height 12
type input "3"
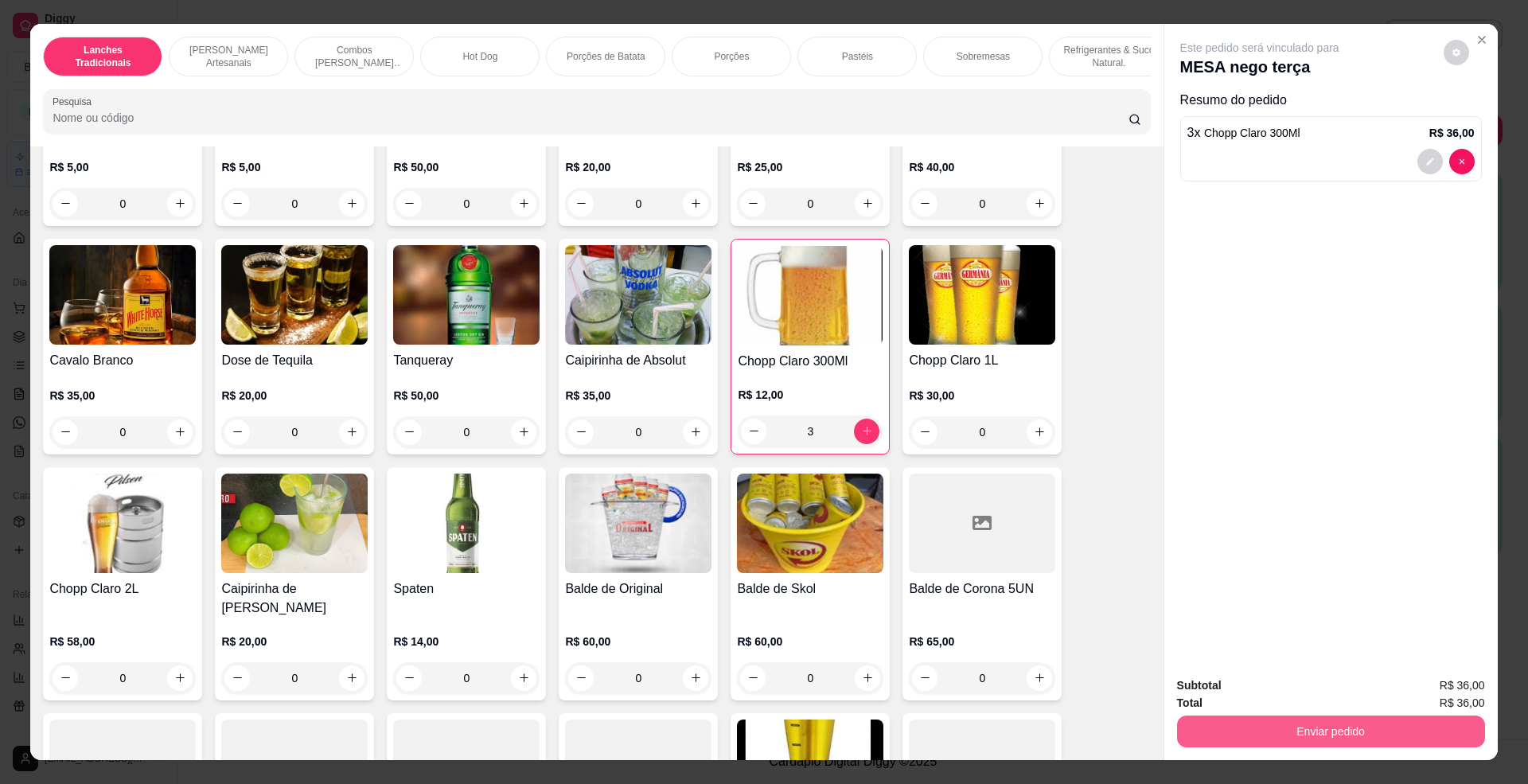
click at [1193, 716] on button "Enviar pedido" at bounding box center [1331, 731] width 308 height 32
click at [1196, 692] on button "Não registrar e enviar pedido" at bounding box center [1276, 692] width 161 height 30
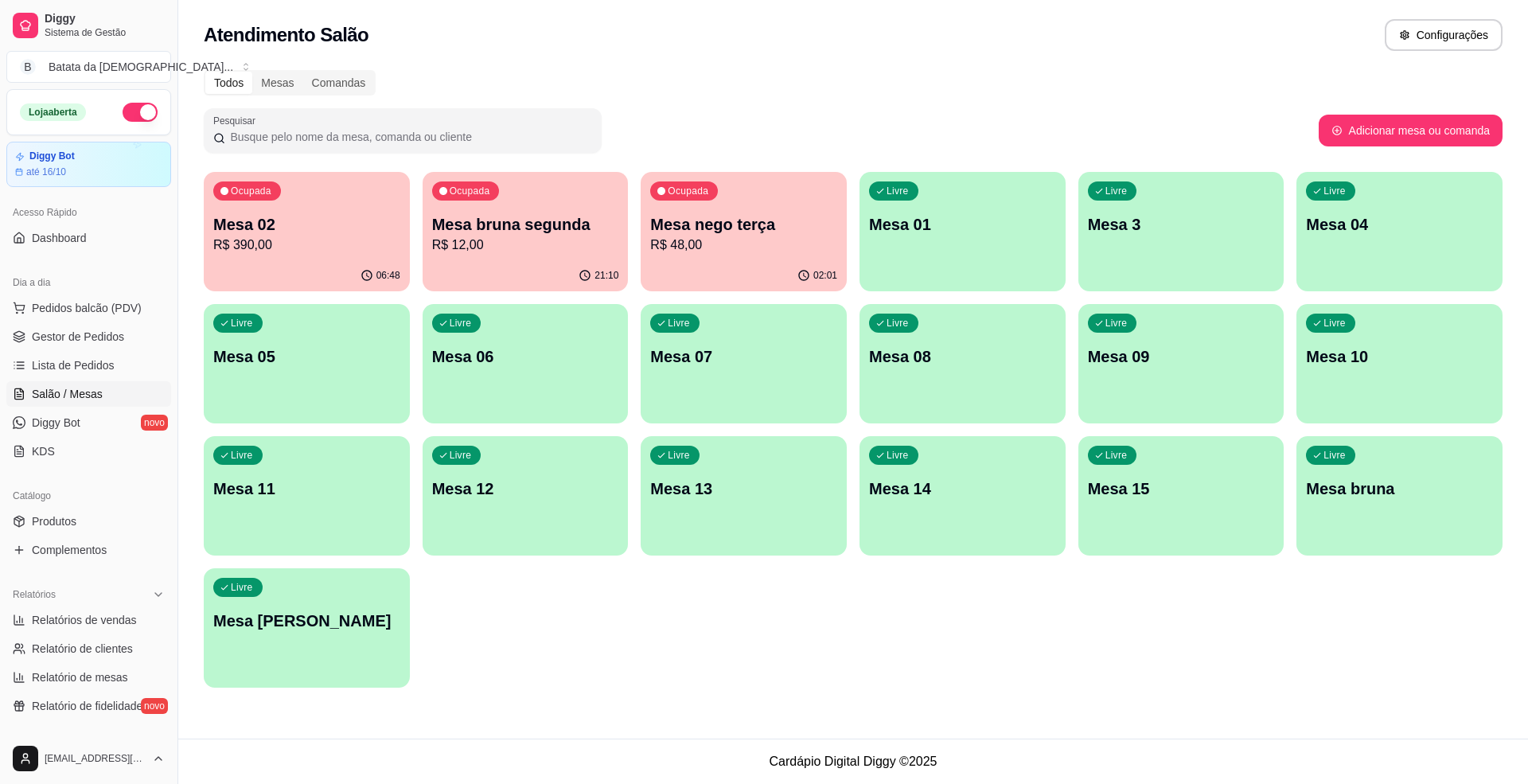
click at [738, 259] on button "Ocupada Mesa nego terça R$ 48,00 02:01" at bounding box center [743, 230] width 206 height 119
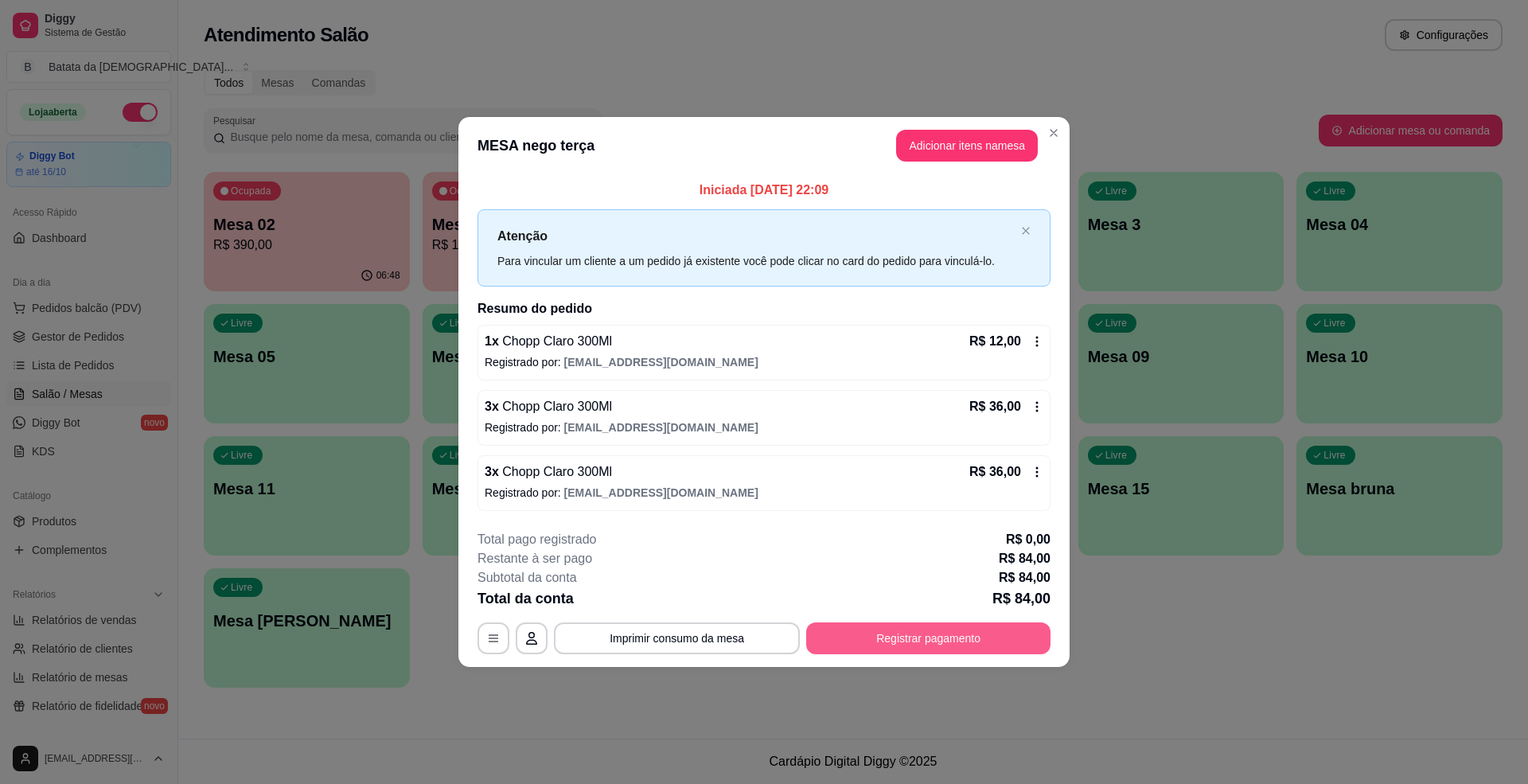
click at [980, 633] on button "Registrar pagamento" at bounding box center [928, 638] width 244 height 32
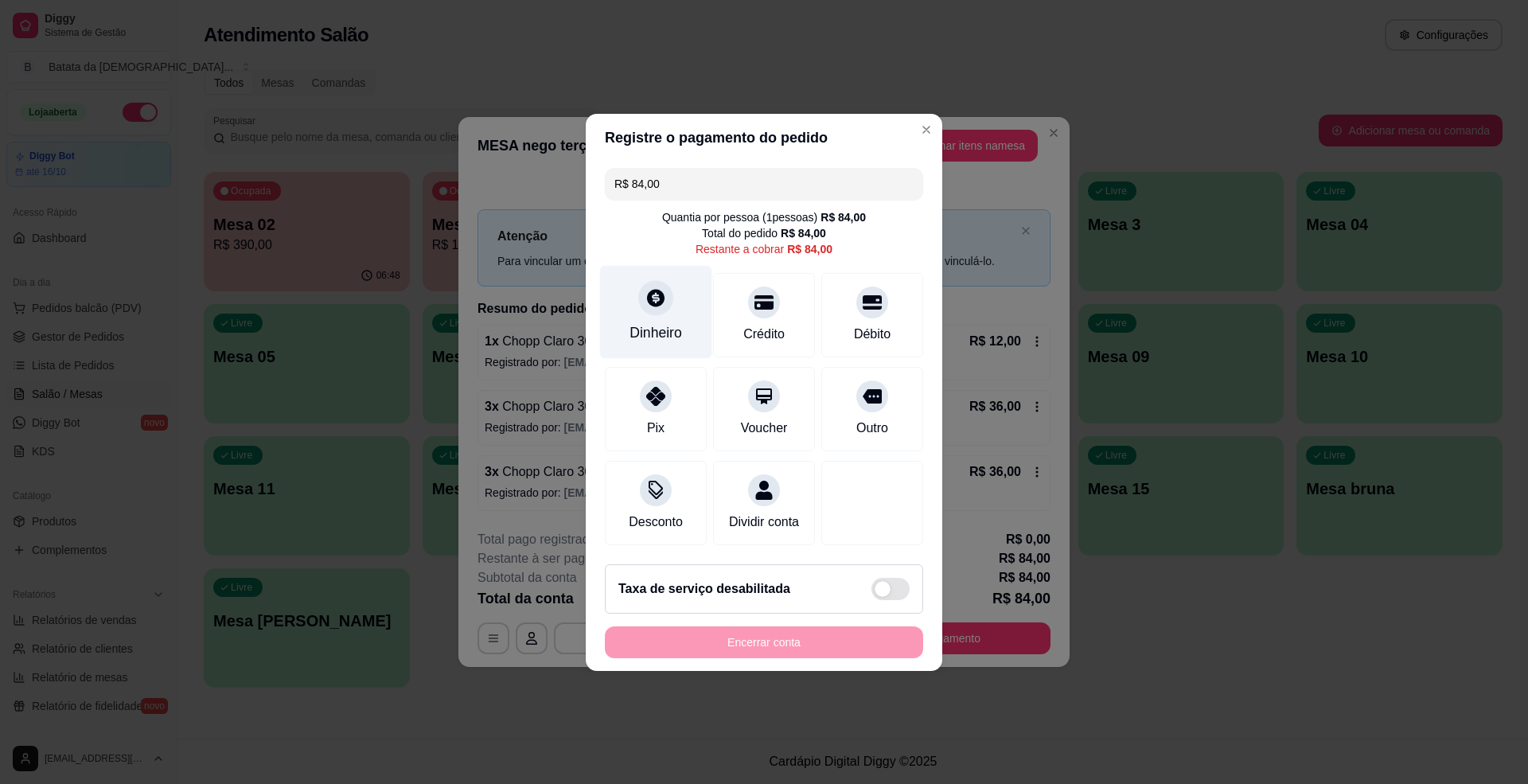
click at [637, 322] on div "Dinheiro" at bounding box center [655, 332] width 52 height 21
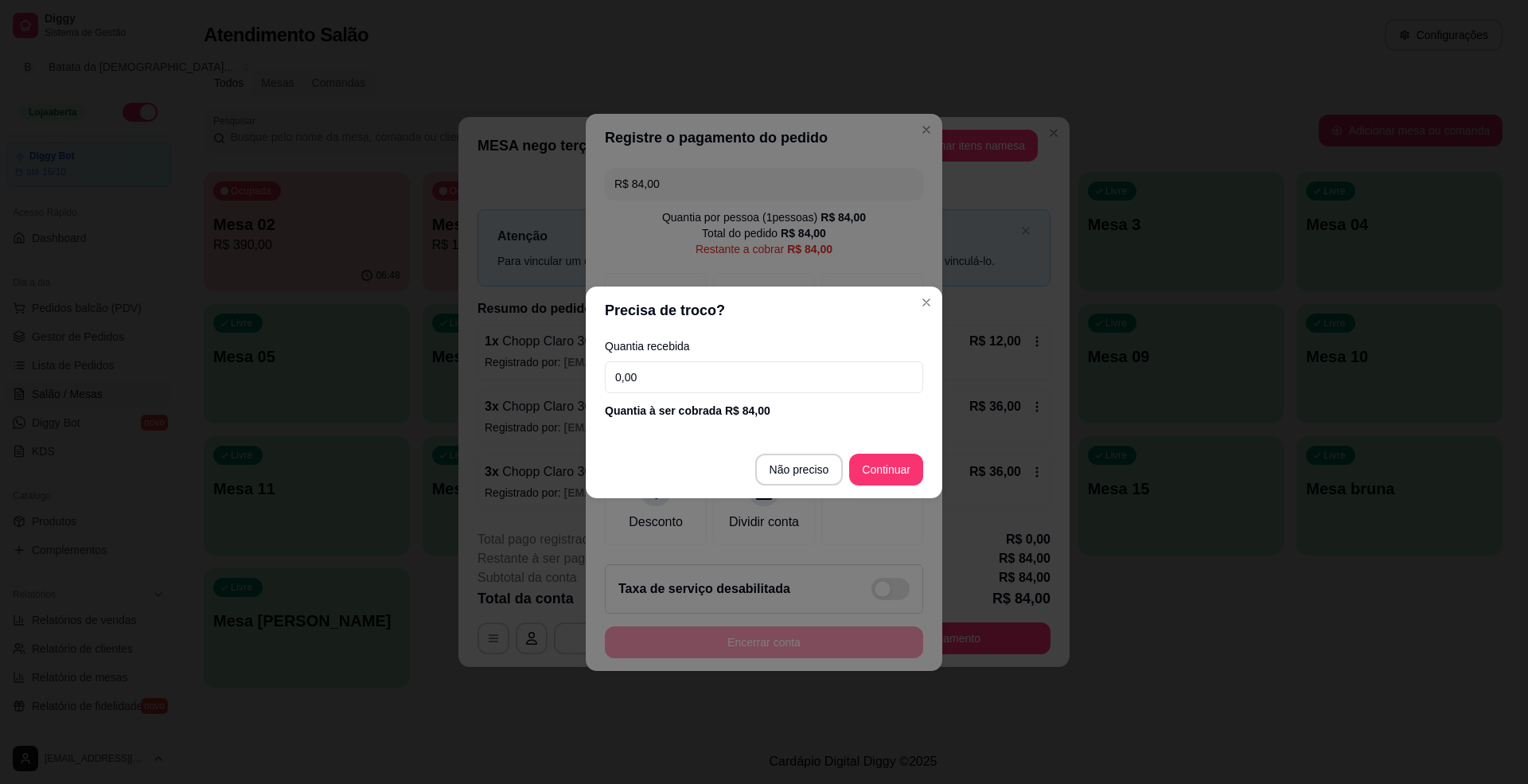
click at [676, 378] on input "0,00" at bounding box center [764, 377] width 318 height 32
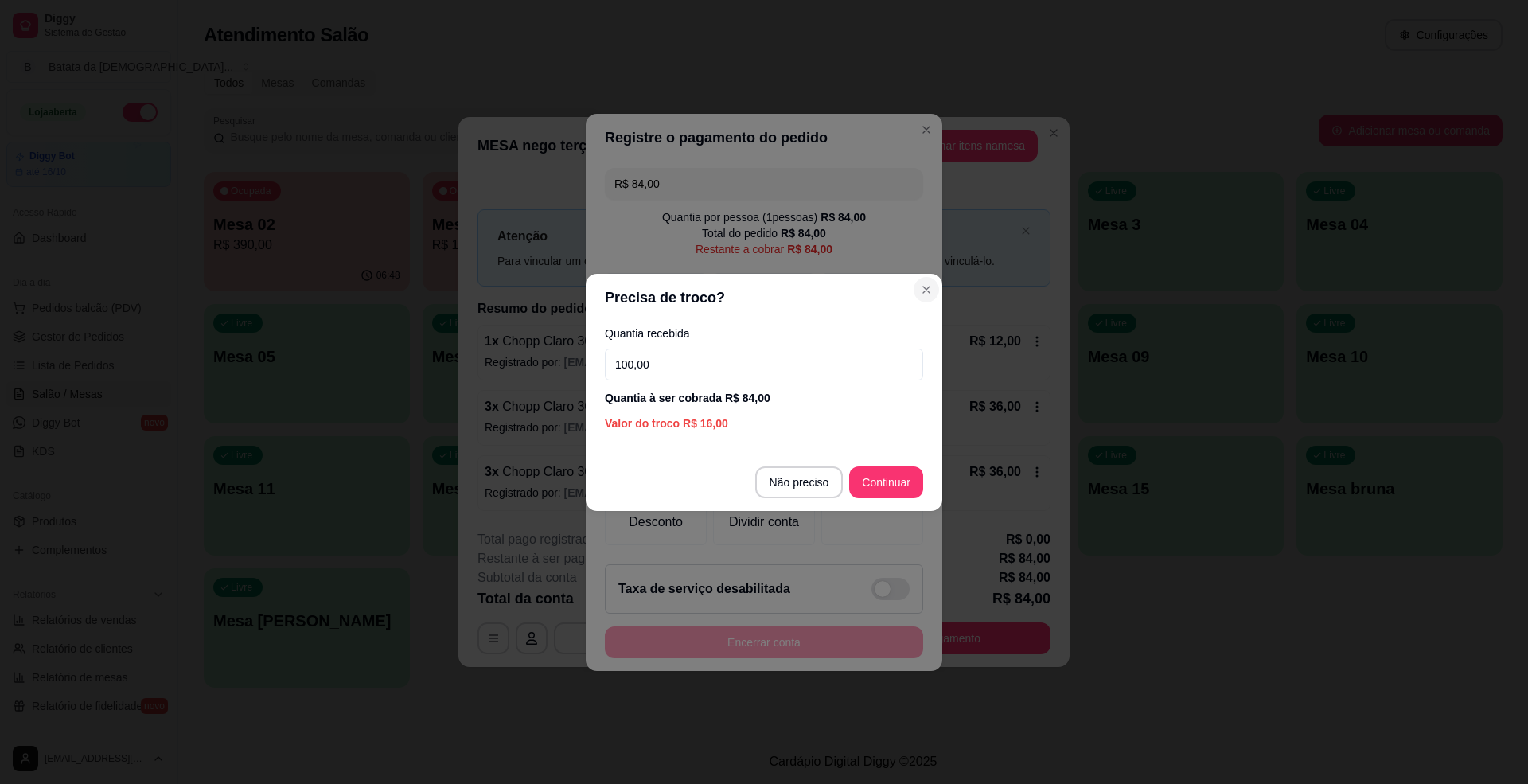
type input "100,00"
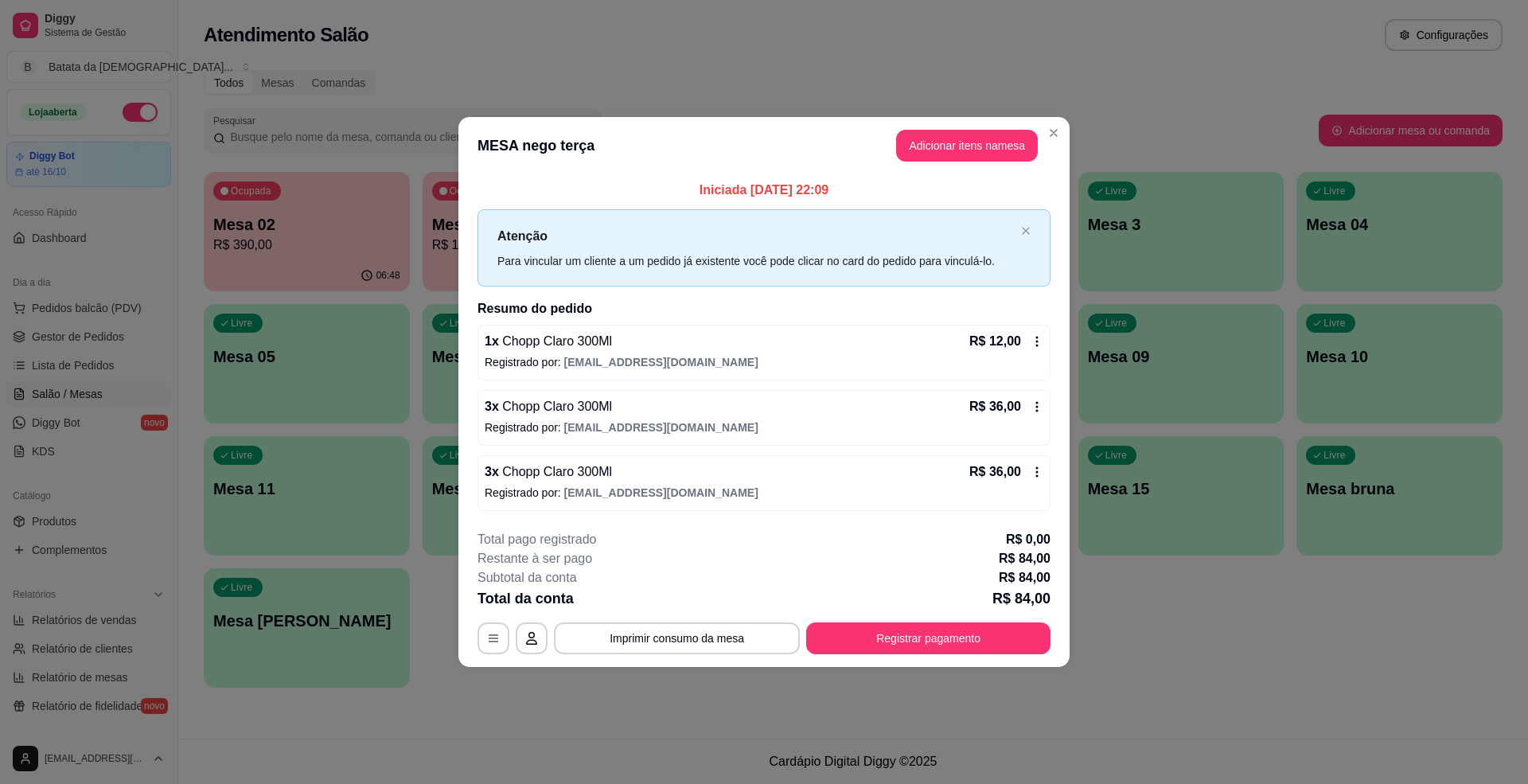
click at [1027, 342] on div "R$ 12,00" at bounding box center [1006, 341] width 74 height 19
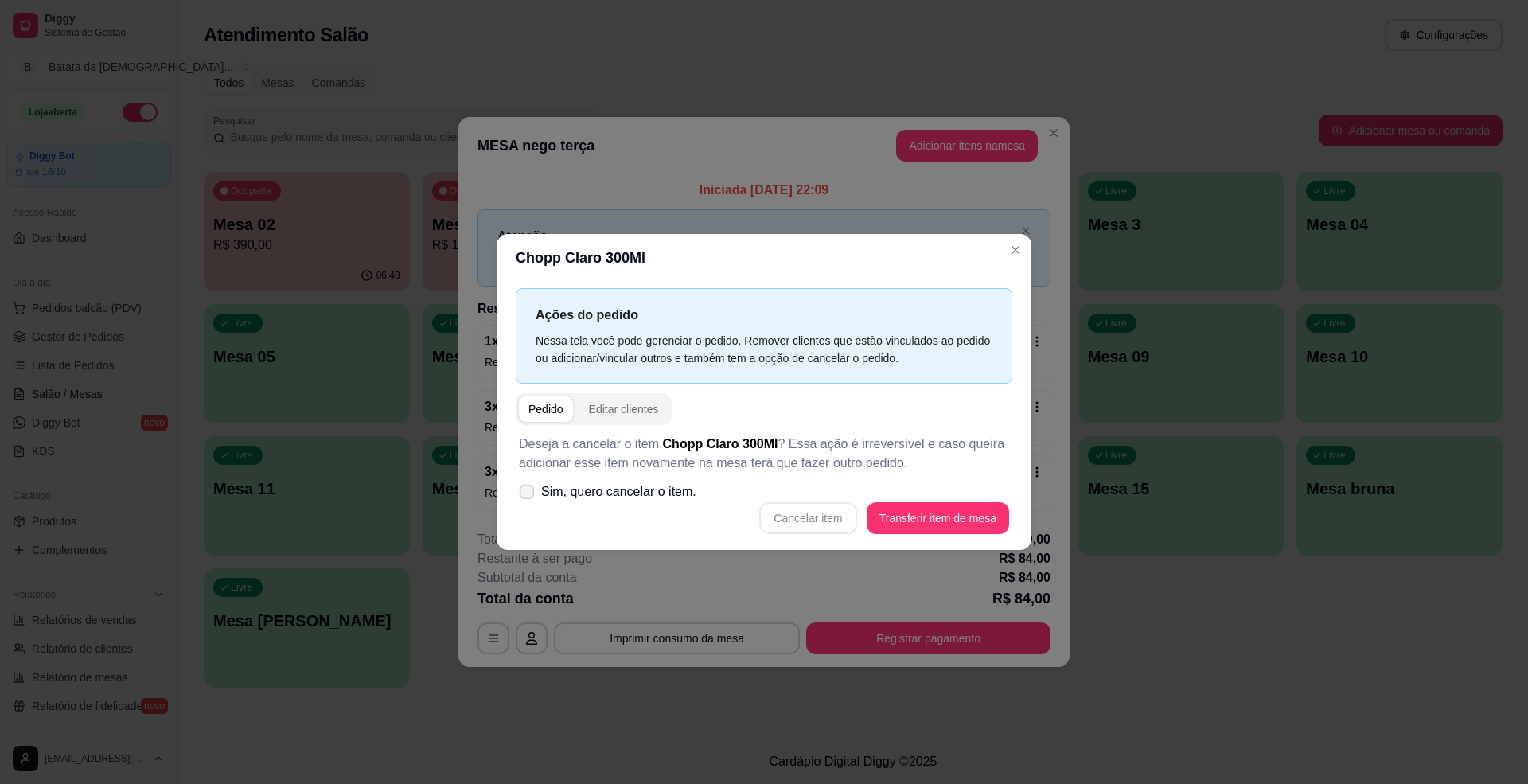
click at [519, 489] on span at bounding box center [526, 490] width 15 height 15
click at [519, 494] on input "Sim, quero cancelar o item." at bounding box center [523, 499] width 10 height 10
checkbox input "true"
click at [826, 527] on button "Cancelar item" at bounding box center [807, 518] width 98 height 32
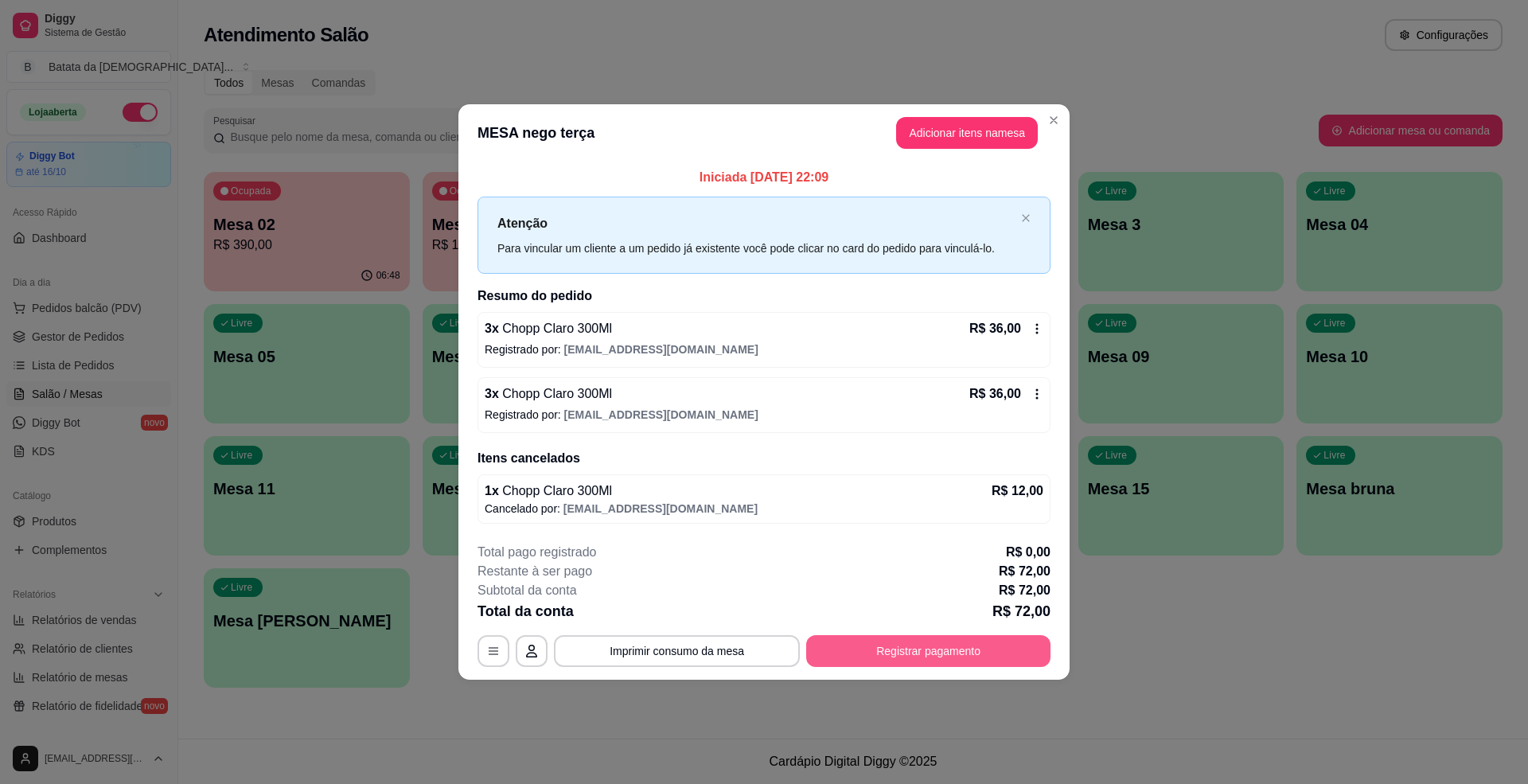
click at [995, 654] on button "Registrar pagamento" at bounding box center [928, 651] width 244 height 32
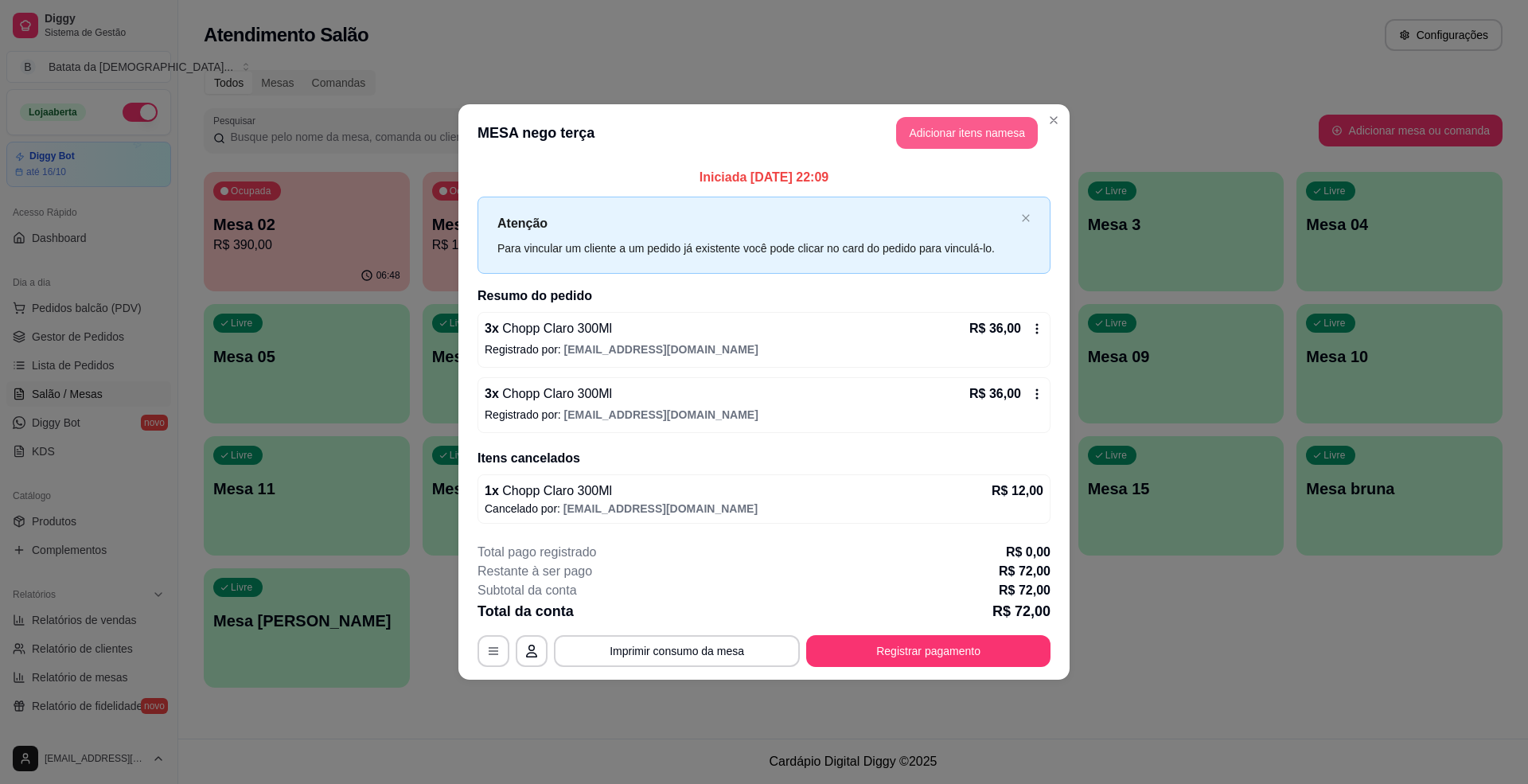
click at [940, 117] on button "Adicionar itens na mesa" at bounding box center [966, 133] width 142 height 32
click at [970, 126] on input "Pesquisa" at bounding box center [589, 117] width 1075 height 16
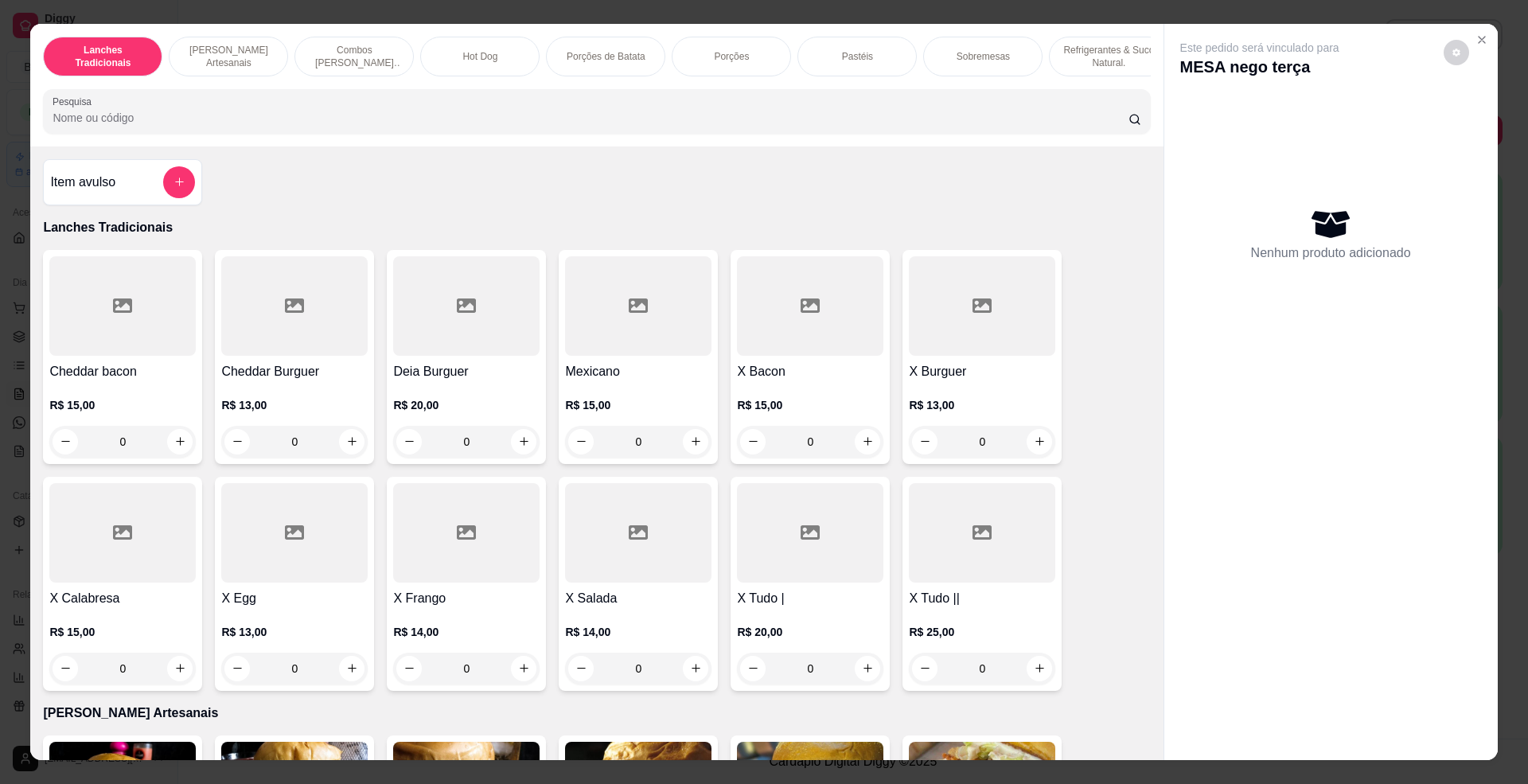
click at [184, 186] on div at bounding box center [179, 182] width 32 height 32
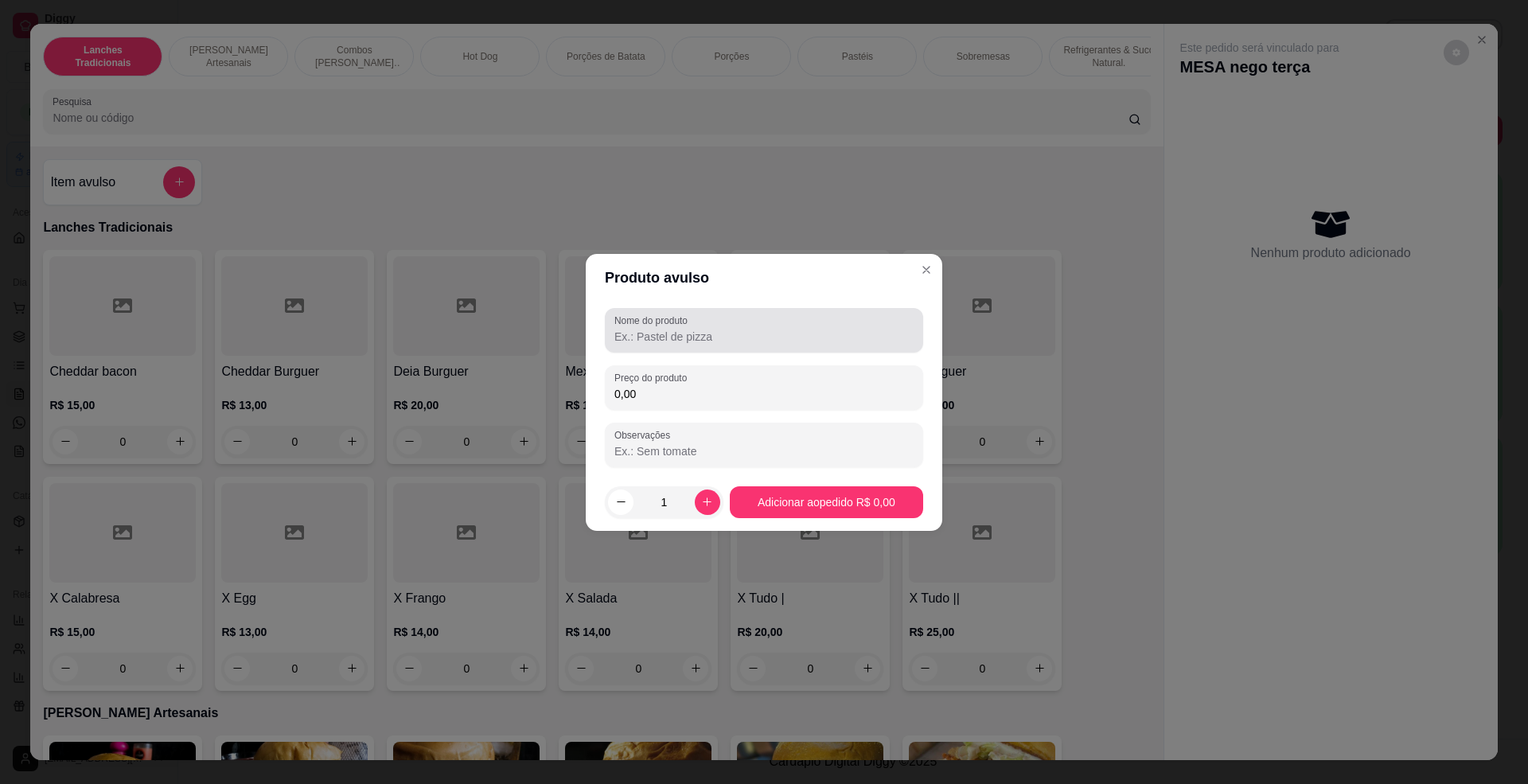
click at [663, 325] on label "Nome do produto" at bounding box center [654, 320] width 79 height 14
click at [663, 329] on input "Nome do produto" at bounding box center [764, 337] width 299 height 16
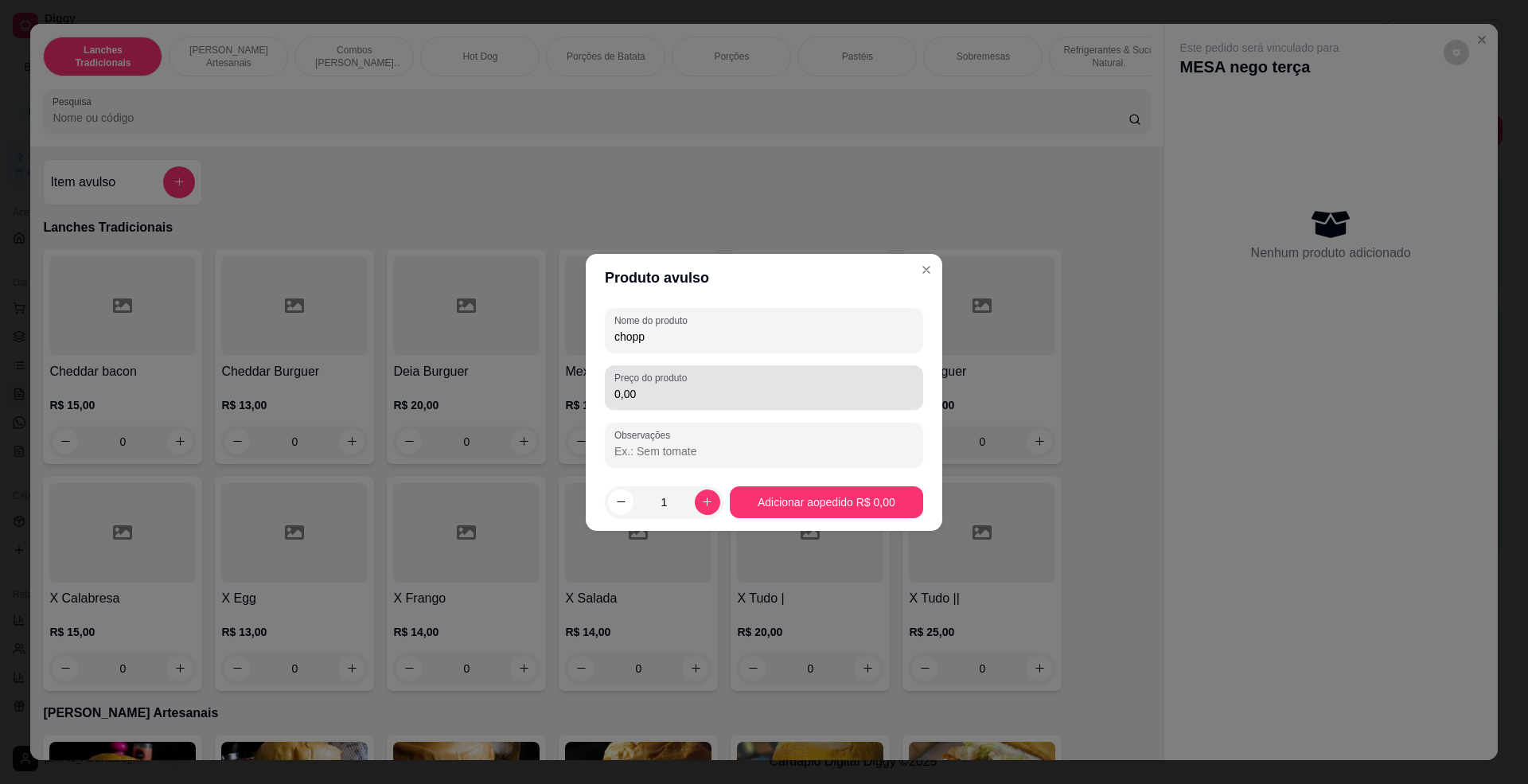
type input "chopp"
click at [705, 393] on input "0,00" at bounding box center [764, 394] width 299 height 16
click at [681, 387] on input "0,00" at bounding box center [764, 394] width 299 height 16
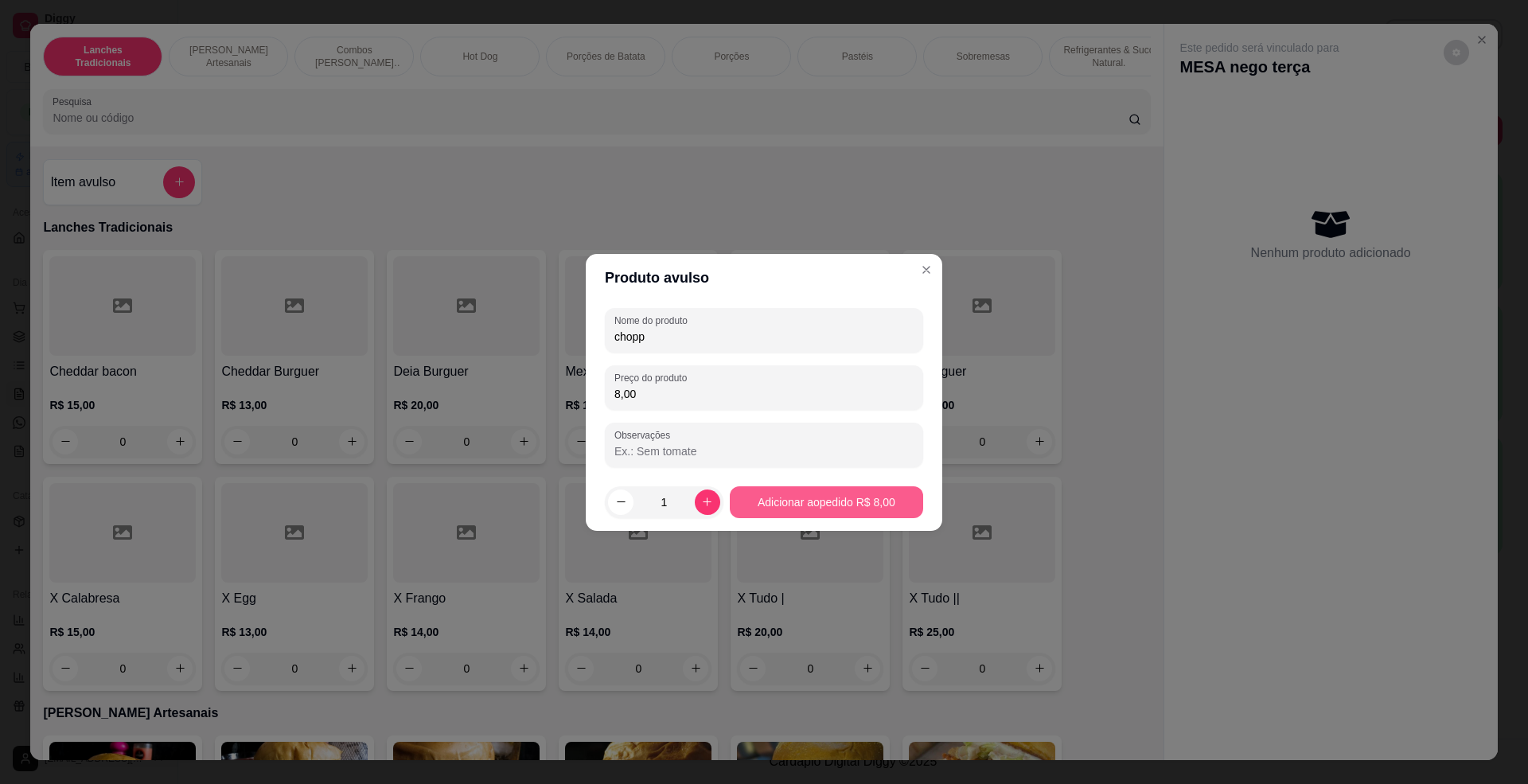
type input "8,00"
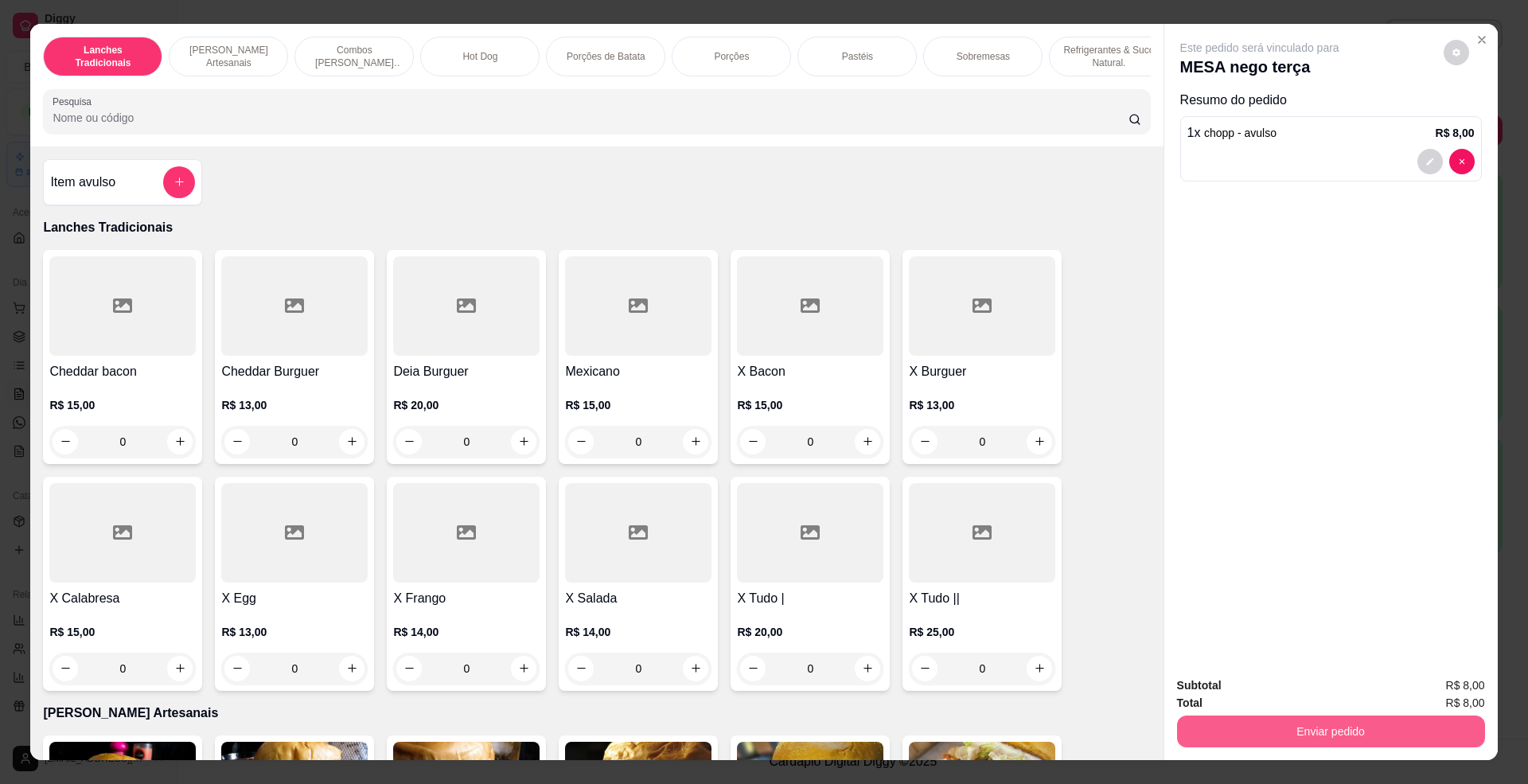
click at [1356, 740] on button "Enviar pedido" at bounding box center [1331, 731] width 308 height 32
click at [1327, 694] on button "Não registrar e enviar pedido" at bounding box center [1276, 692] width 166 height 31
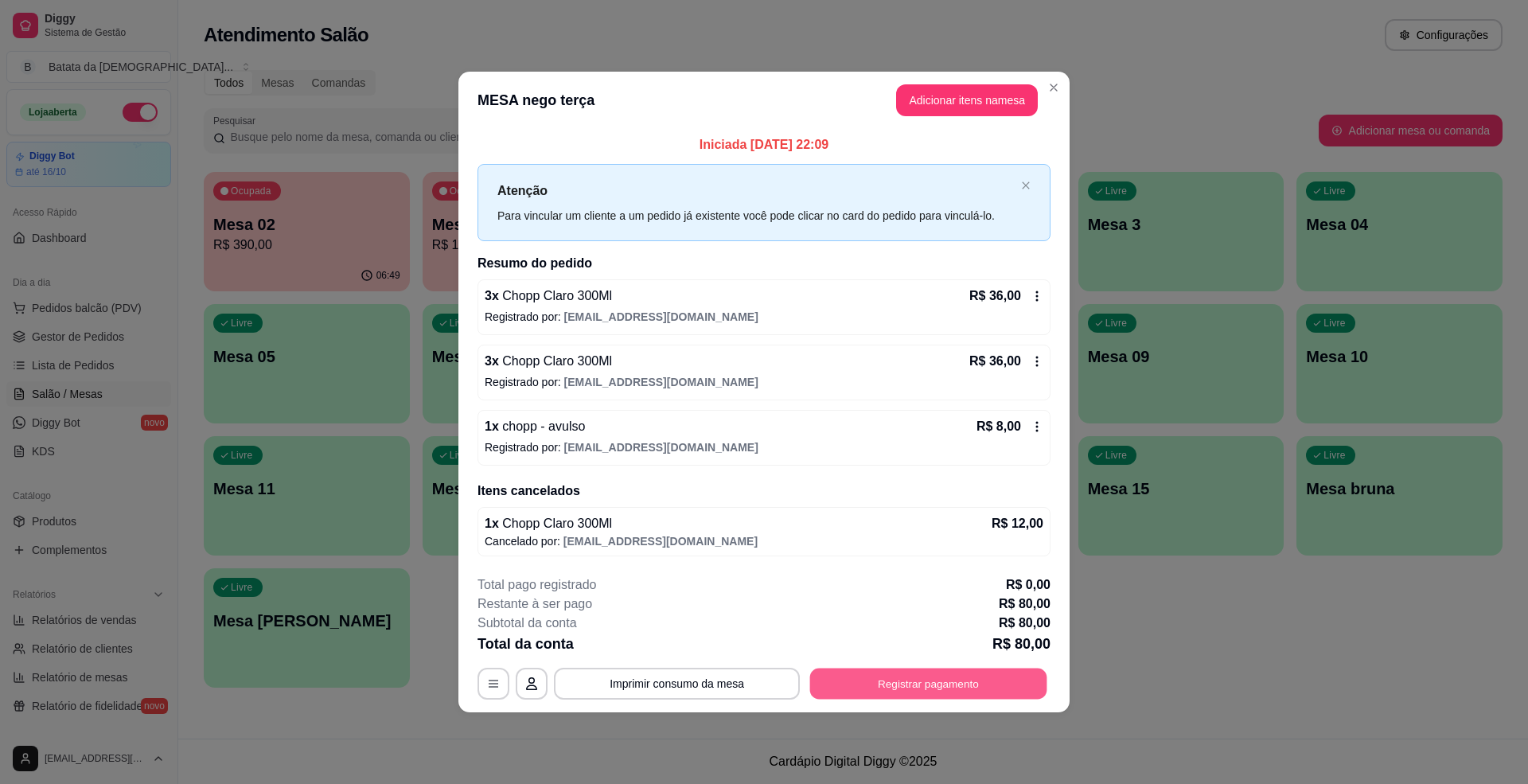
click at [930, 679] on button "Registrar pagamento" at bounding box center [928, 683] width 237 height 31
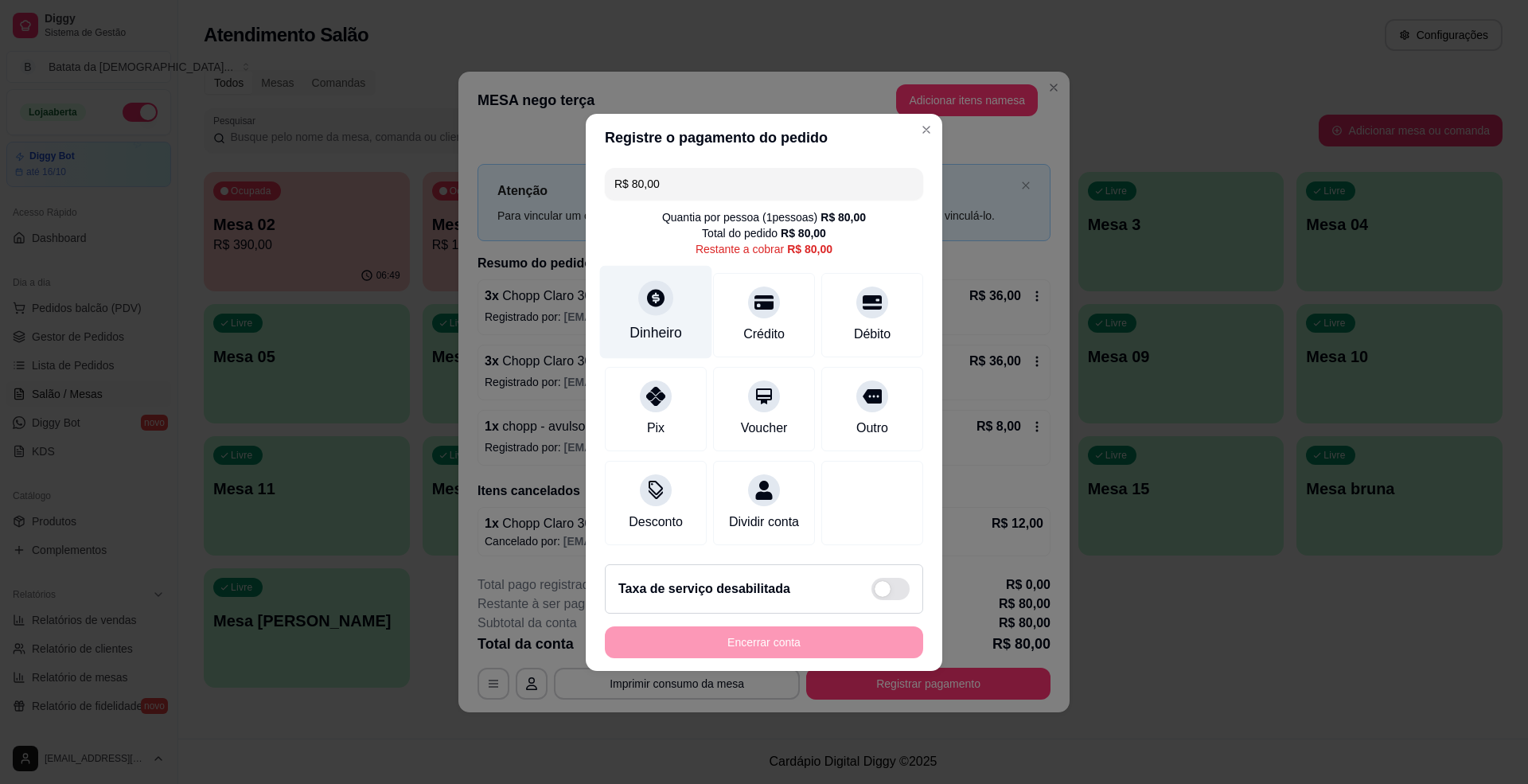
click at [634, 295] on div "Dinheiro" at bounding box center [656, 311] width 112 height 93
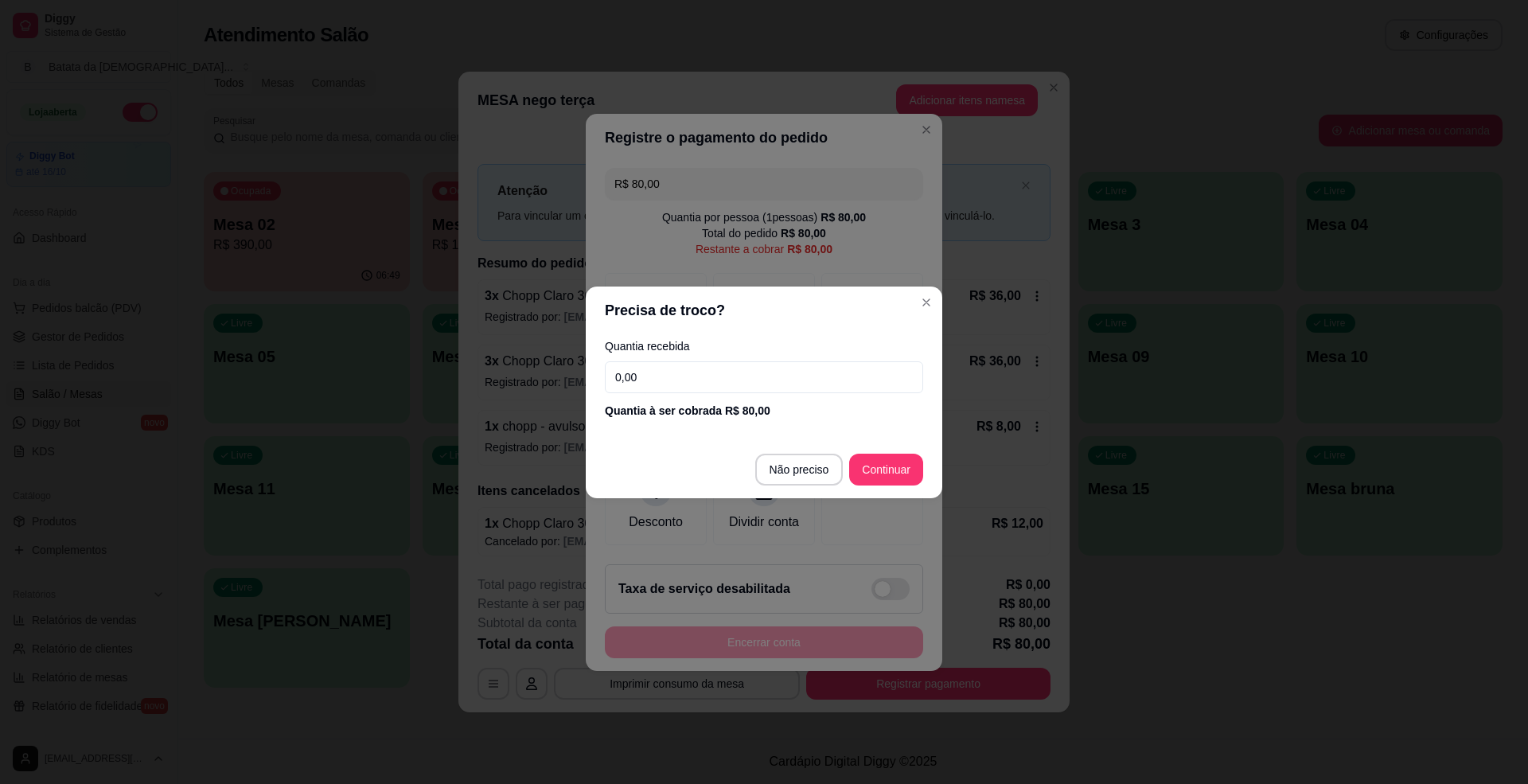
click at [682, 378] on input "0,00" at bounding box center [764, 377] width 318 height 32
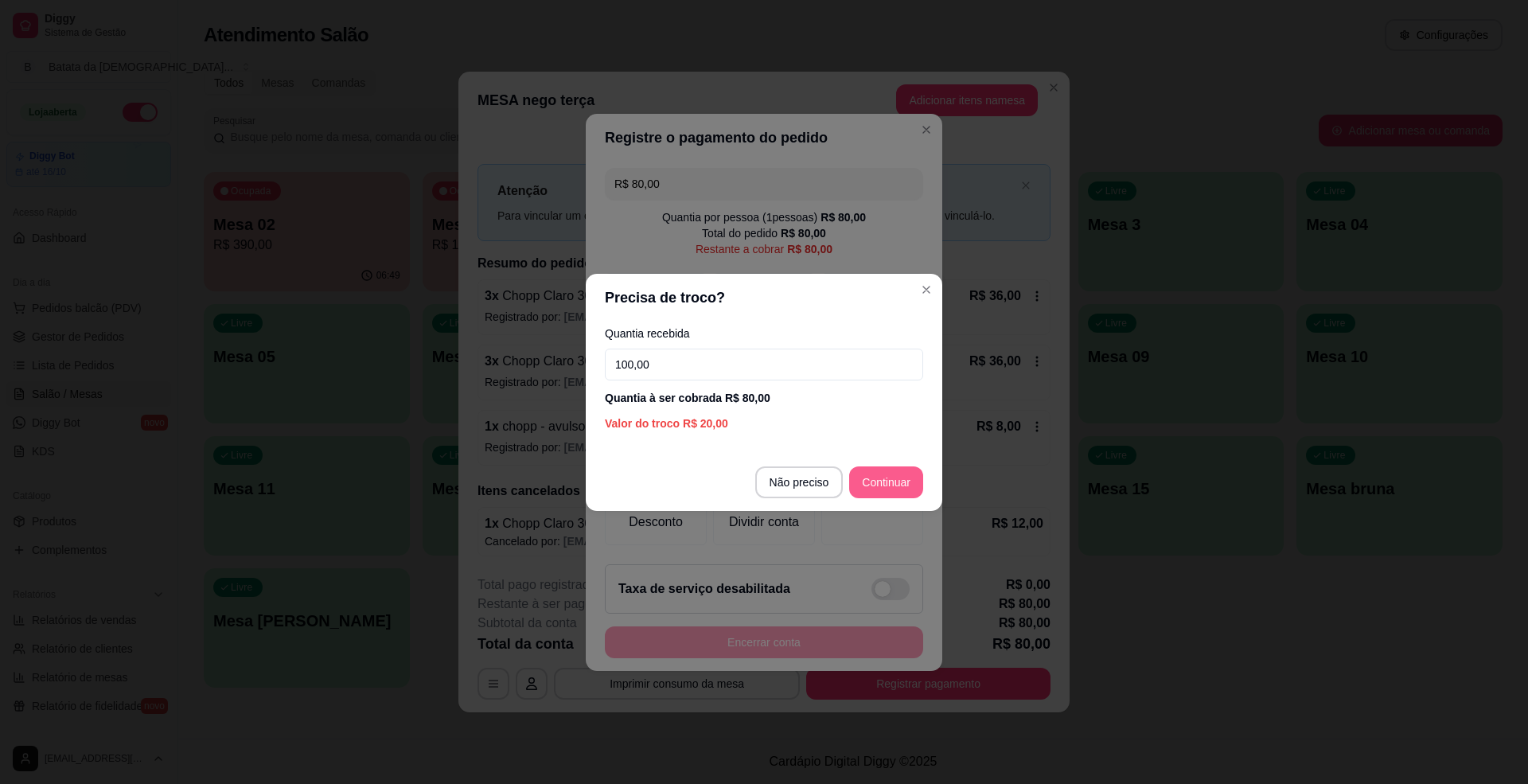
type input "100,00"
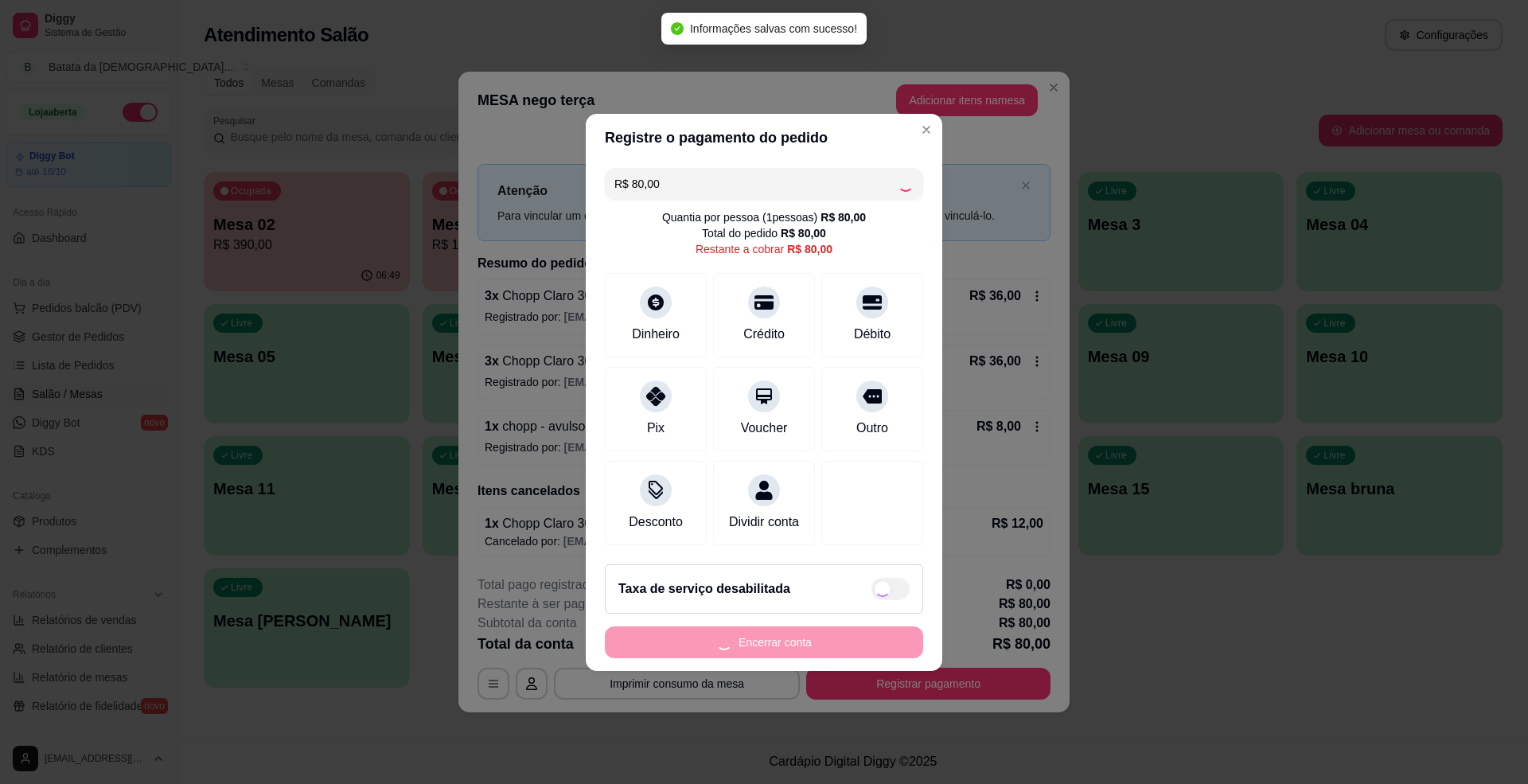
type input "R$ 0,00"
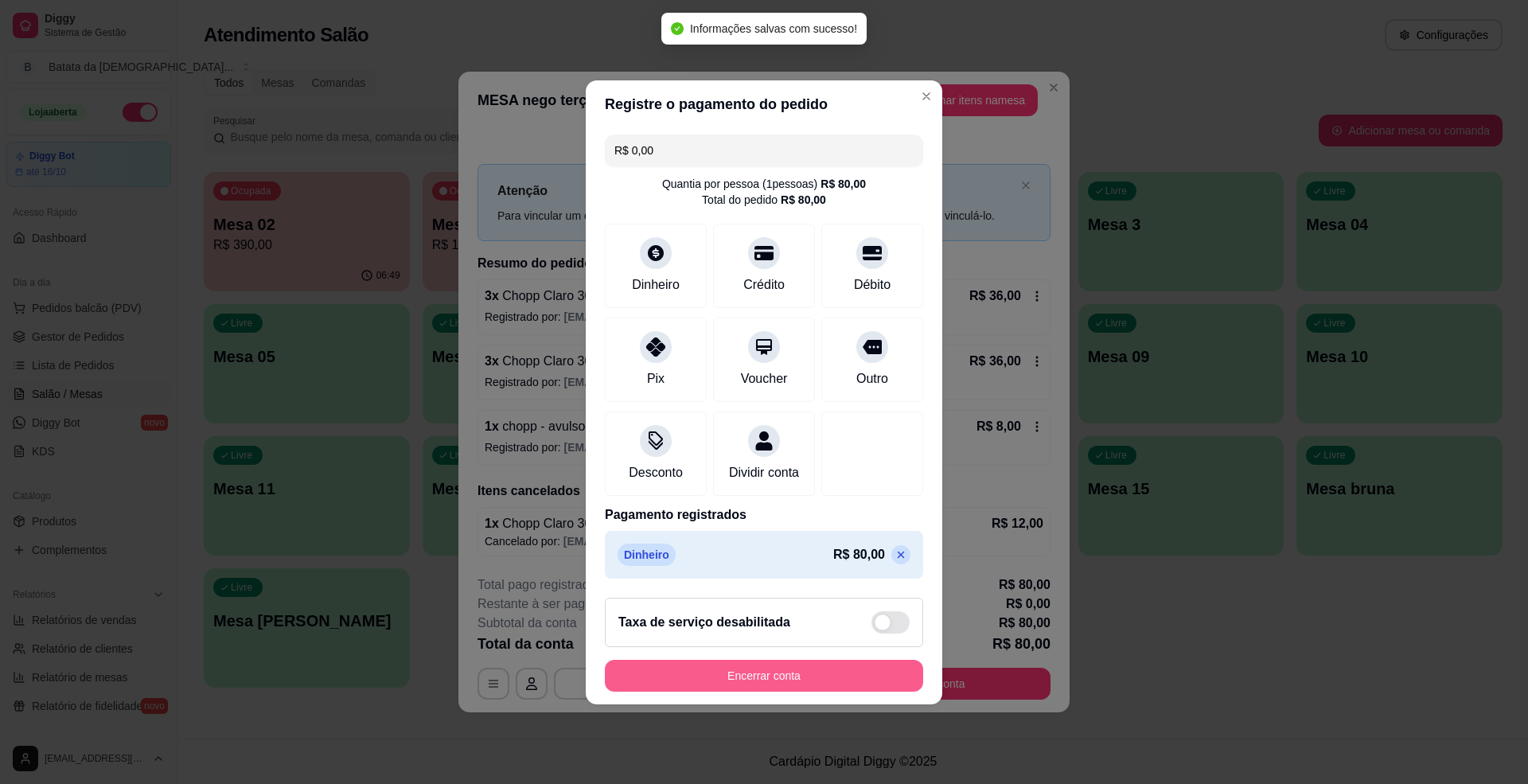
click at [805, 686] on button "Encerrar conta" at bounding box center [764, 676] width 318 height 32
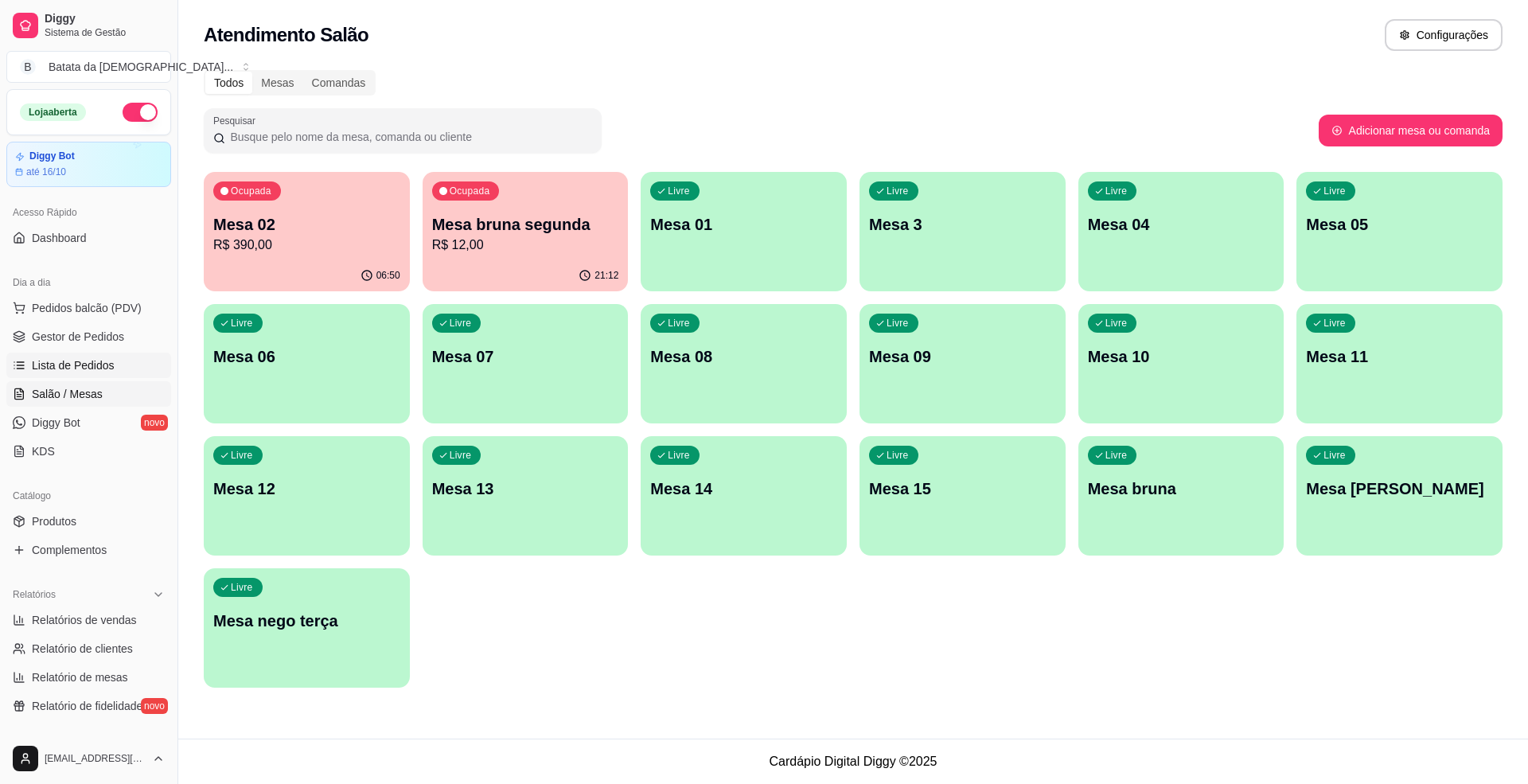
click at [89, 357] on link "Lista de Pedidos" at bounding box center [88, 365] width 165 height 26
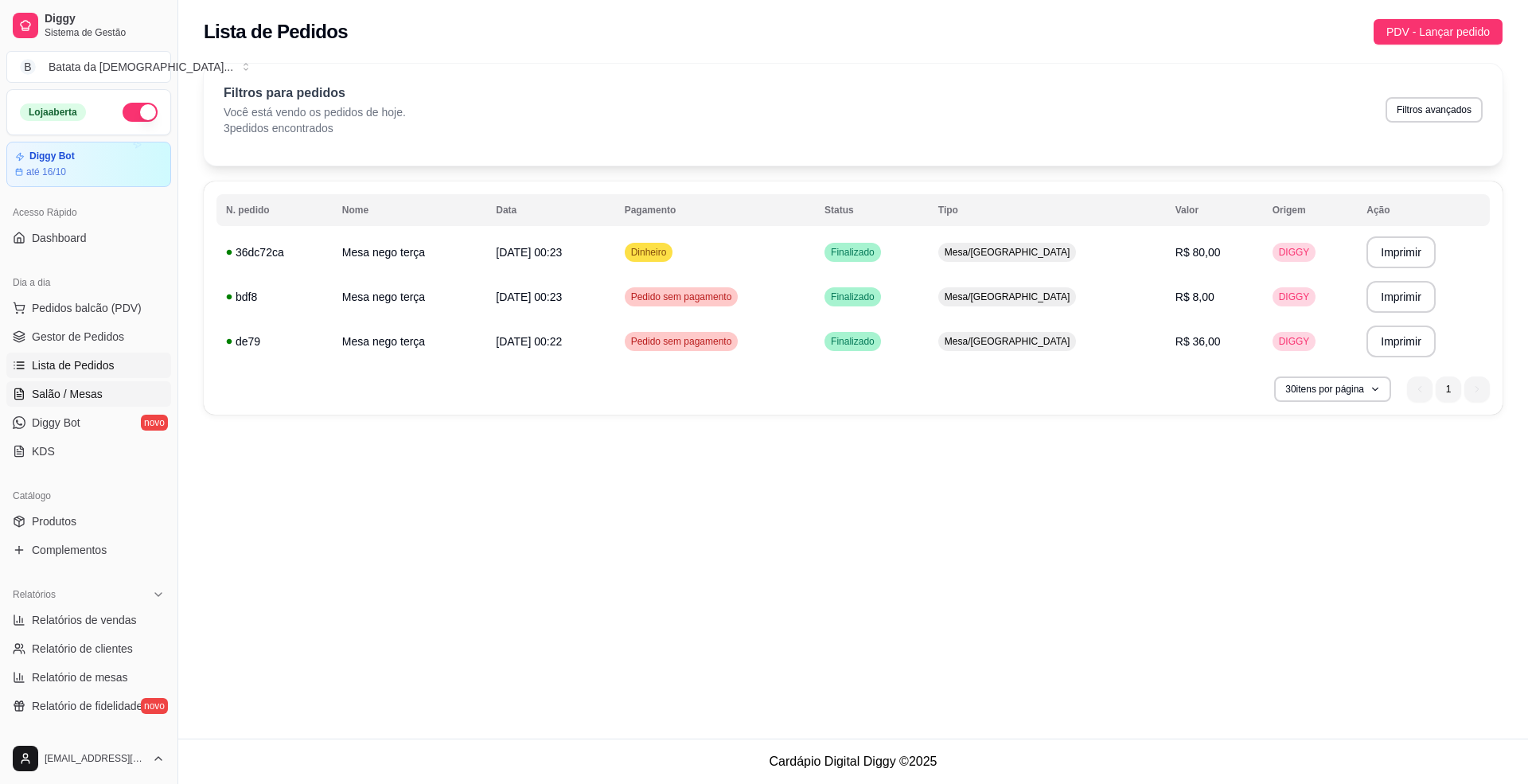
click at [21, 388] on icon at bounding box center [19, 393] width 13 height 13
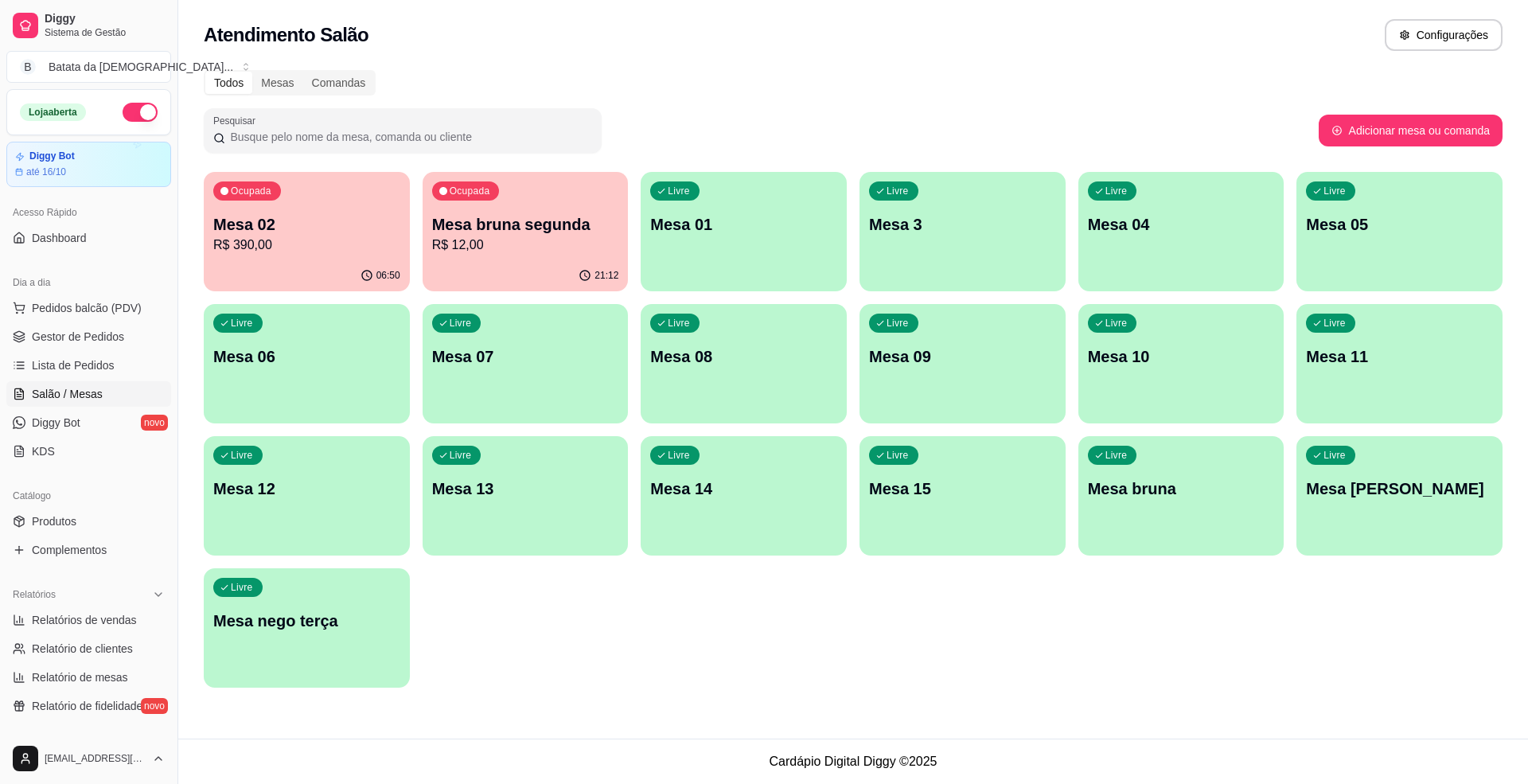
click at [529, 275] on div "21:12" at bounding box center [525, 275] width 206 height 31
click at [106, 370] on span "Lista de Pedidos" at bounding box center [73, 365] width 83 height 16
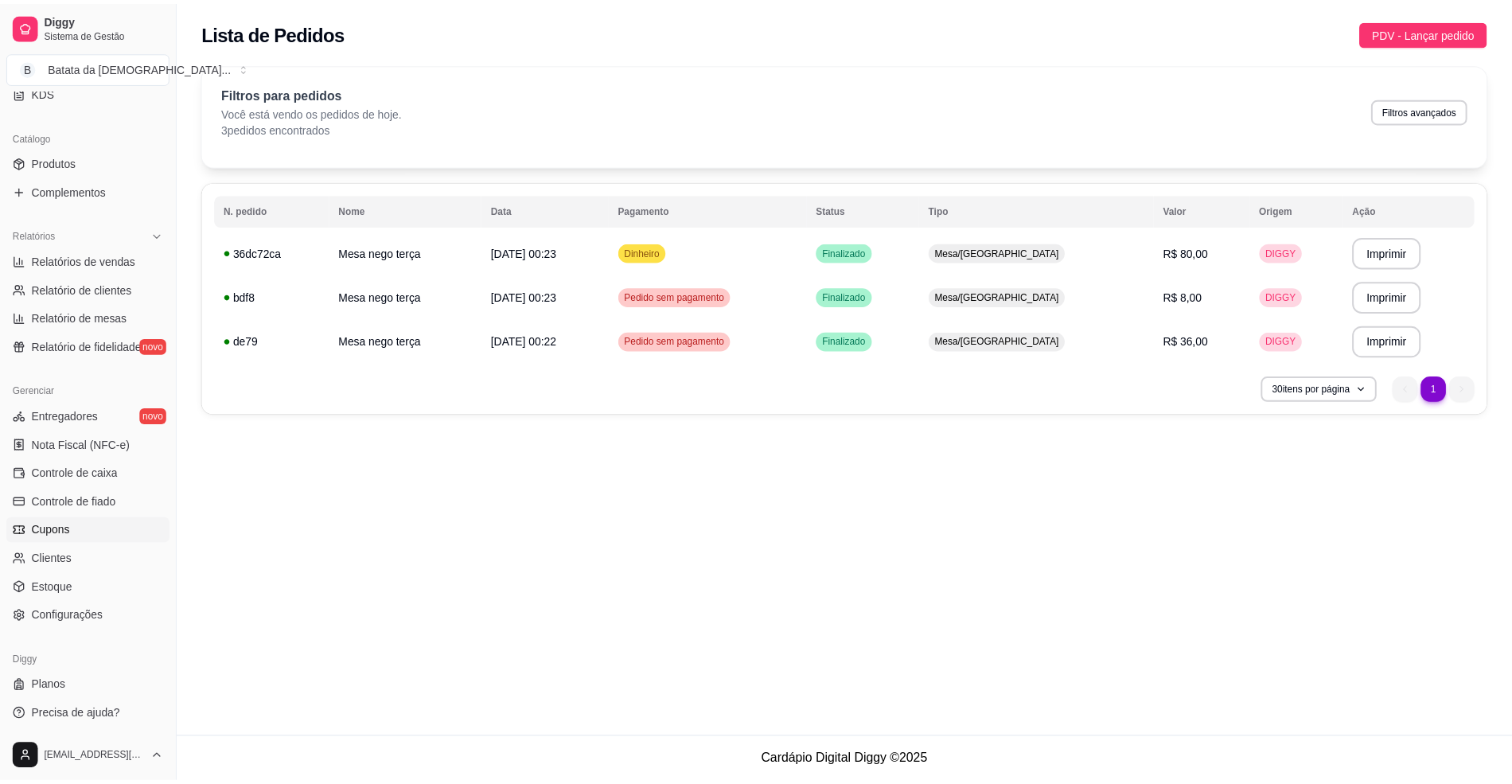
scroll to position [361, 0]
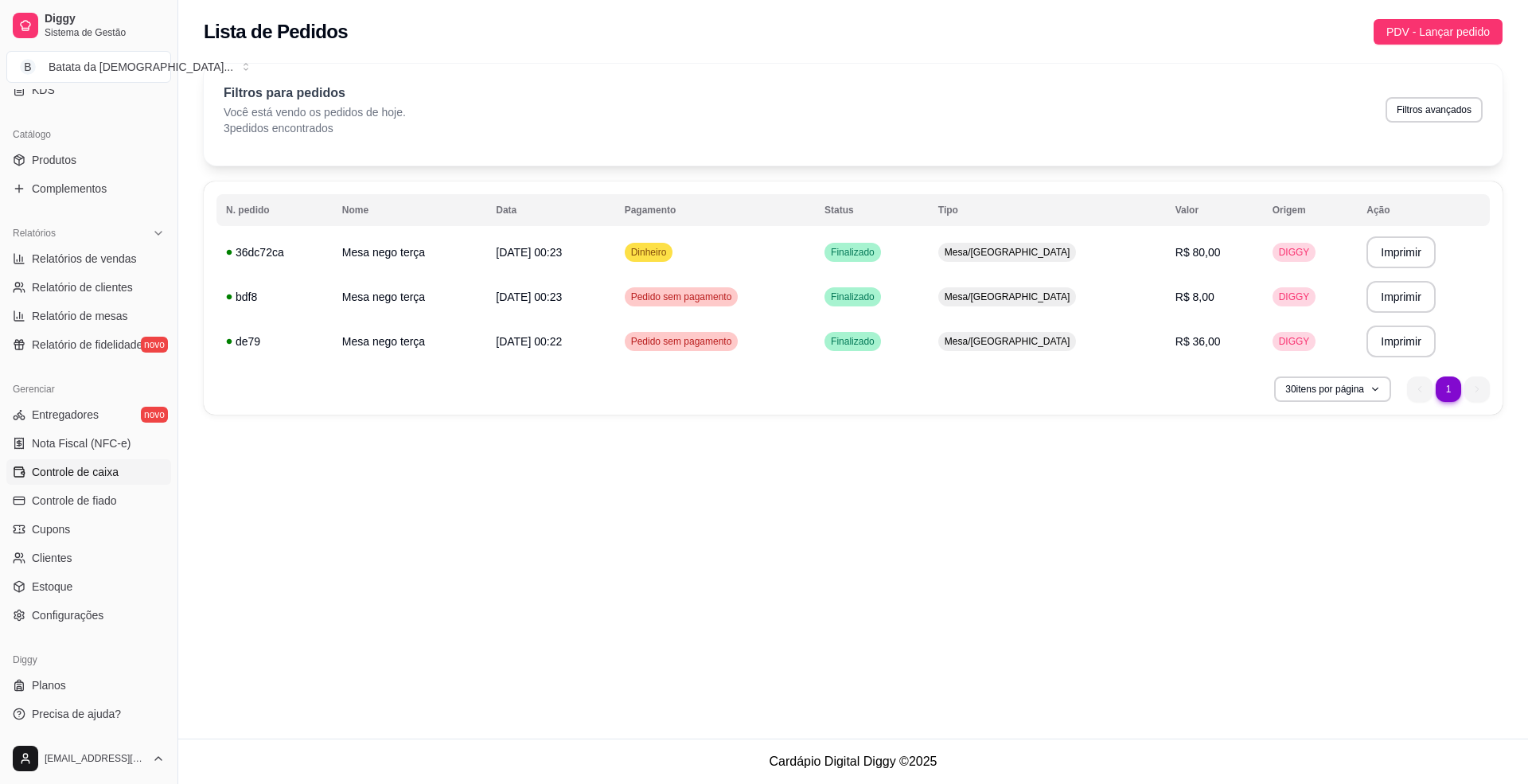
click at [116, 479] on span "Controle de caixa" at bounding box center [75, 472] width 87 height 16
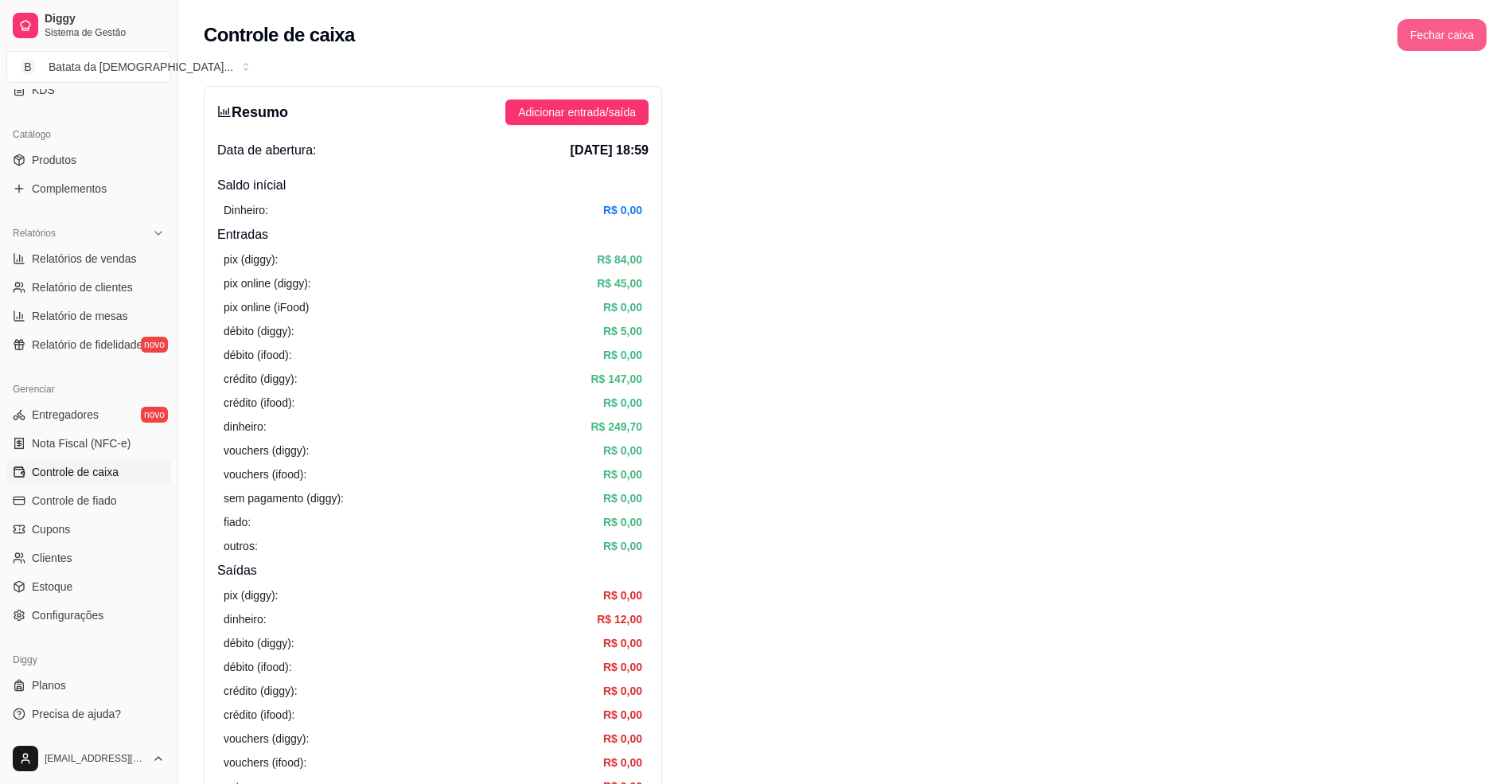
click at [1445, 35] on button "Fechar caixa" at bounding box center [1441, 34] width 89 height 32
click at [1474, 132] on button "Sim" at bounding box center [1486, 141] width 32 height 19
